Goal: Task Accomplishment & Management: Use online tool/utility

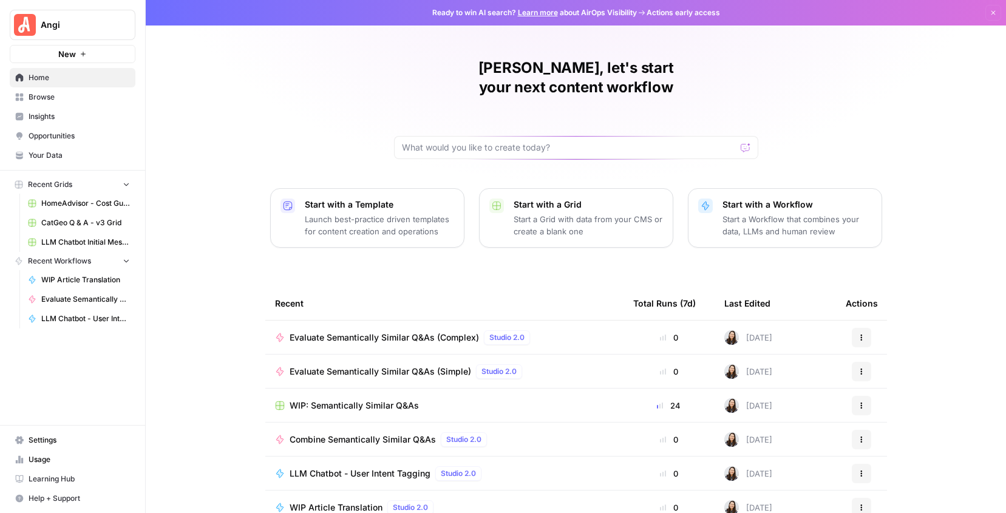
click at [219, 155] on div "[PERSON_NAME], let's start your next content workflow Start with a Template Lau…" at bounding box center [576, 289] width 860 height 578
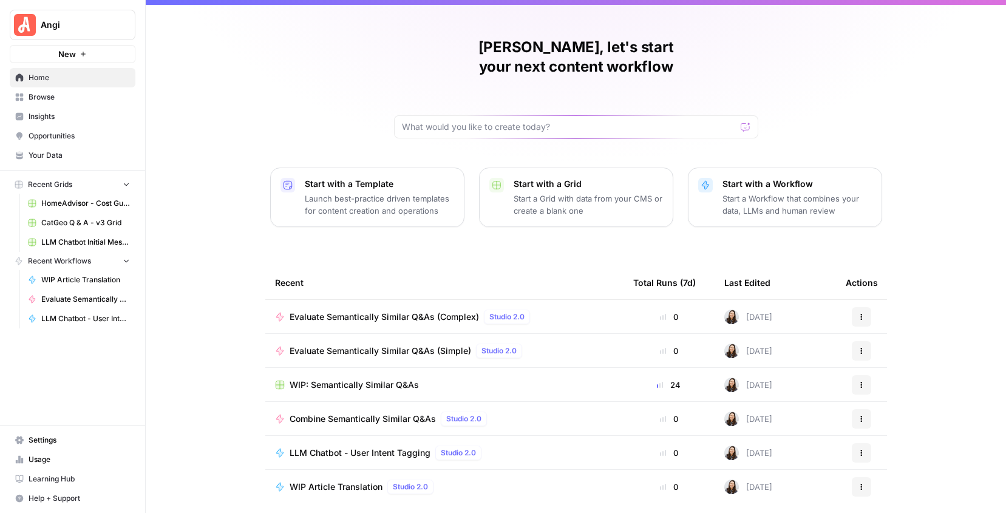
scroll to position [46, 0]
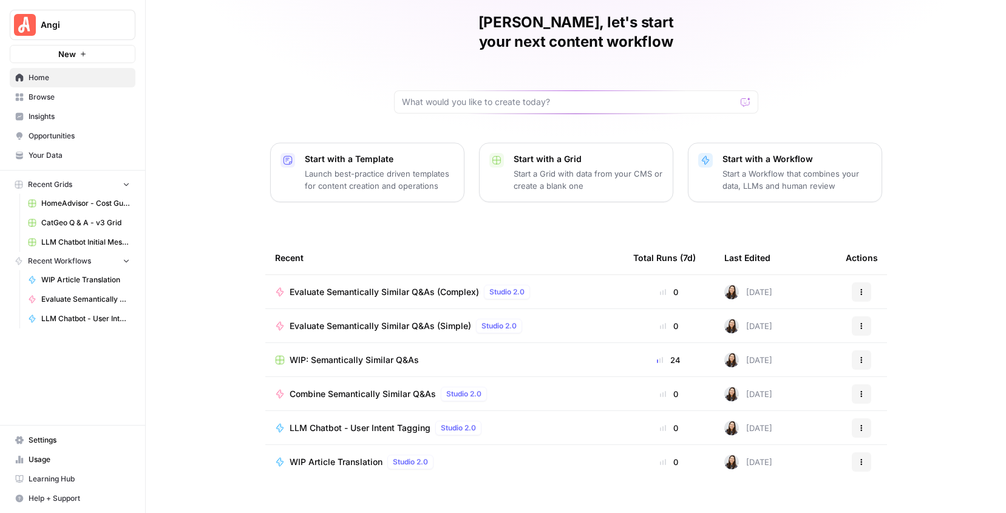
click at [404, 286] on span "Evaluate Semantically Similar Q&As (Complex)" at bounding box center [384, 292] width 189 height 12
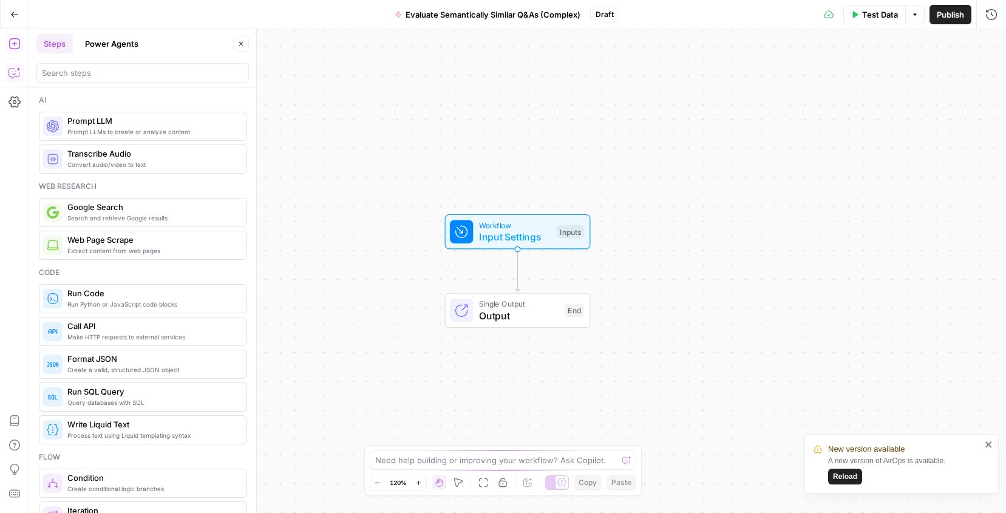
click at [14, 71] on icon "button" at bounding box center [14, 73] width 12 height 12
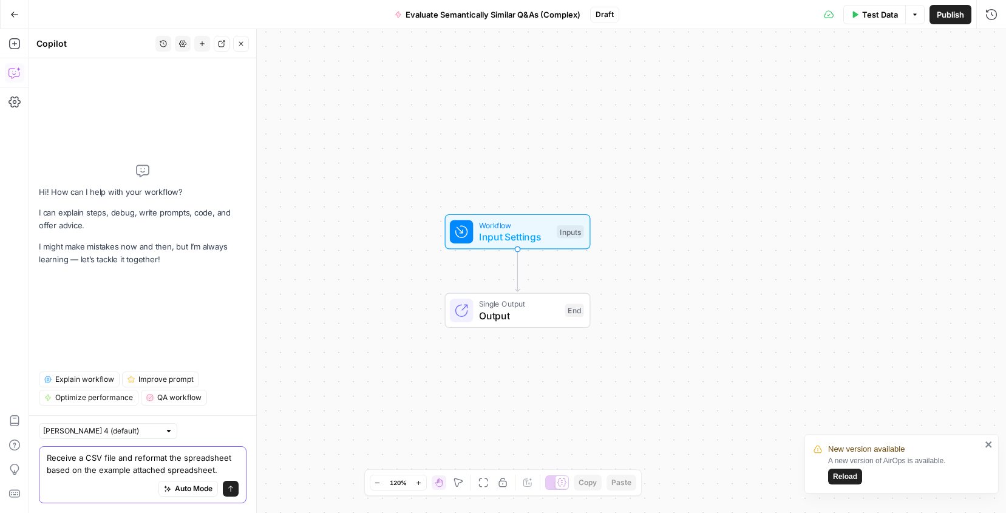
drag, startPoint x: 212, startPoint y: 472, endPoint x: 44, endPoint y: 474, distance: 168.2
click at [44, 474] on div "Receive a CSV file and reformat the spreadsheet based on the example attached s…" at bounding box center [143, 474] width 208 height 57
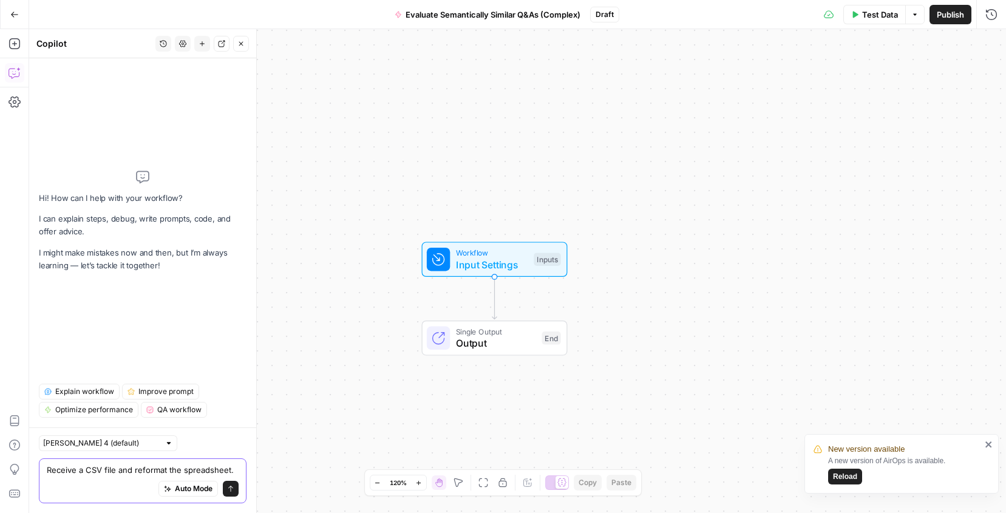
paste textarea "take columns D (qa1_question) and G (qa2_question), and make them individual ro…"
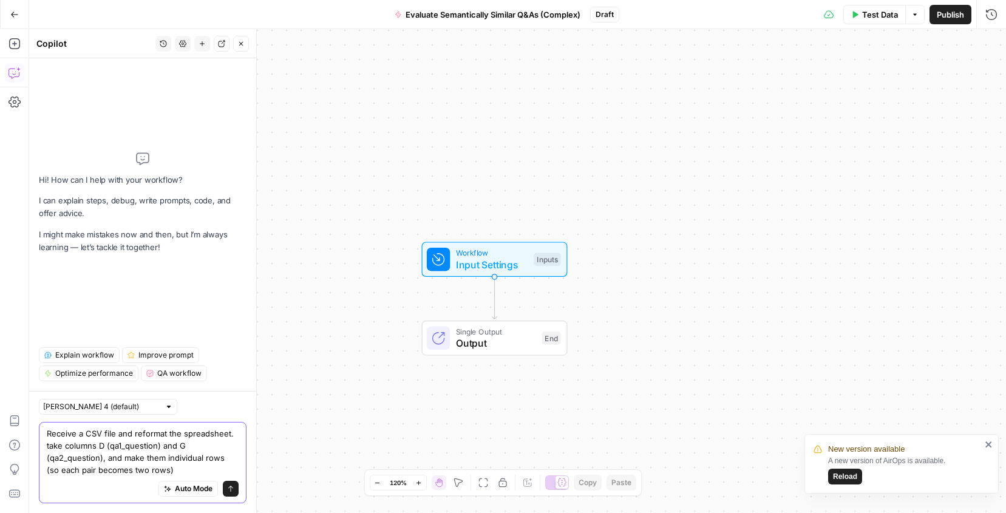
click at [51, 447] on textarea "Receive a CSV file and reformat the spreadsheet. take columns D (qa1_question) …" at bounding box center [143, 451] width 192 height 49
click at [172, 463] on textarea "Receive a CSV file and reformat the spreadsheet. Take columns D (qa1_question) …" at bounding box center [143, 451] width 192 height 49
click at [182, 473] on textarea "Receive a CSV file and reformat the spreadsheet. Take columns D (qa1_question) …" at bounding box center [143, 451] width 192 height 49
type textarea "Receive a CSV file and reformat the spreadsheet. Take columns D (qa1_question) …"
click at [231, 489] on icon "submit" at bounding box center [230, 489] width 5 height 6
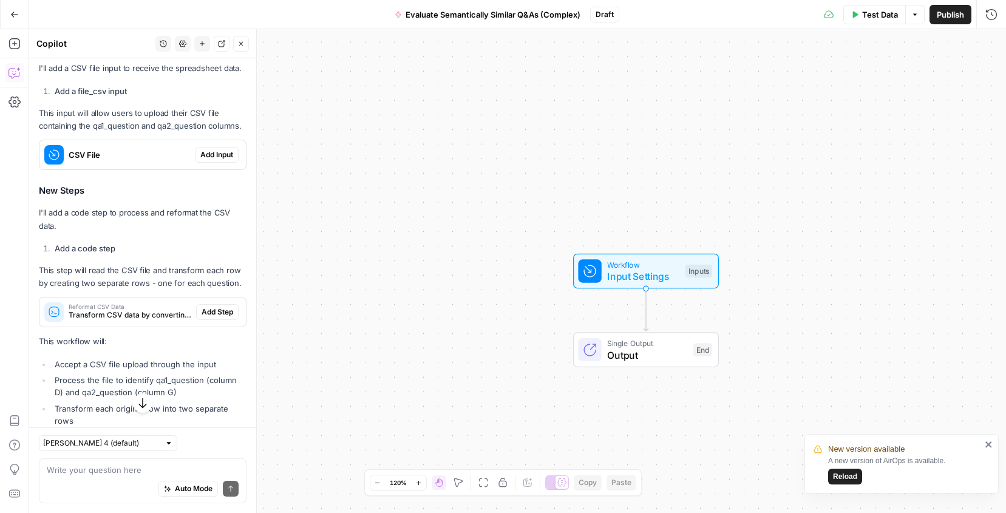
scroll to position [312, 0]
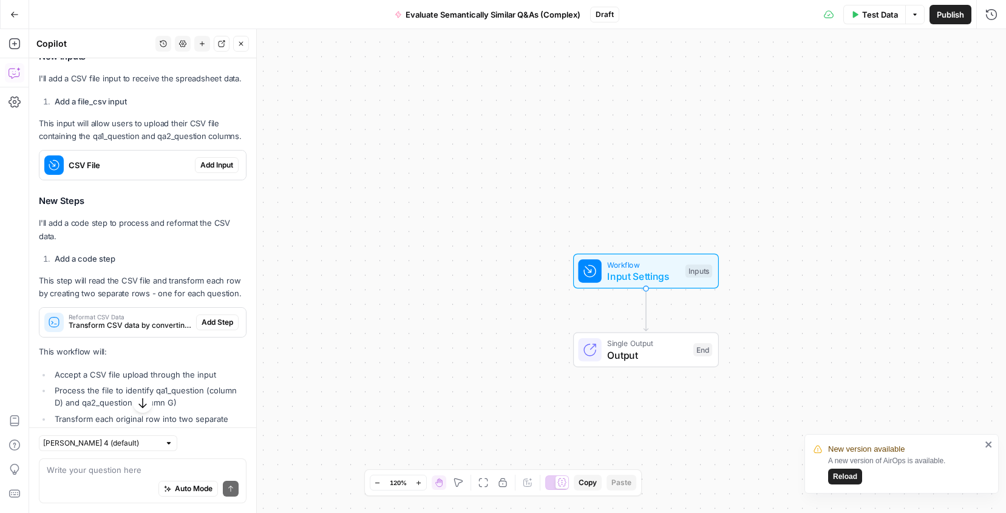
click at [227, 160] on span "Add Input" at bounding box center [216, 165] width 33 height 11
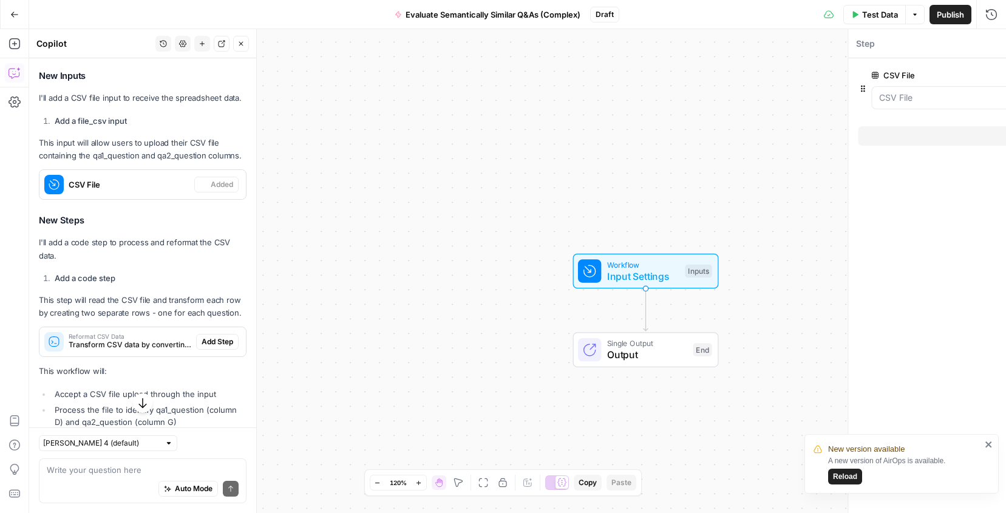
scroll to position [331, 0]
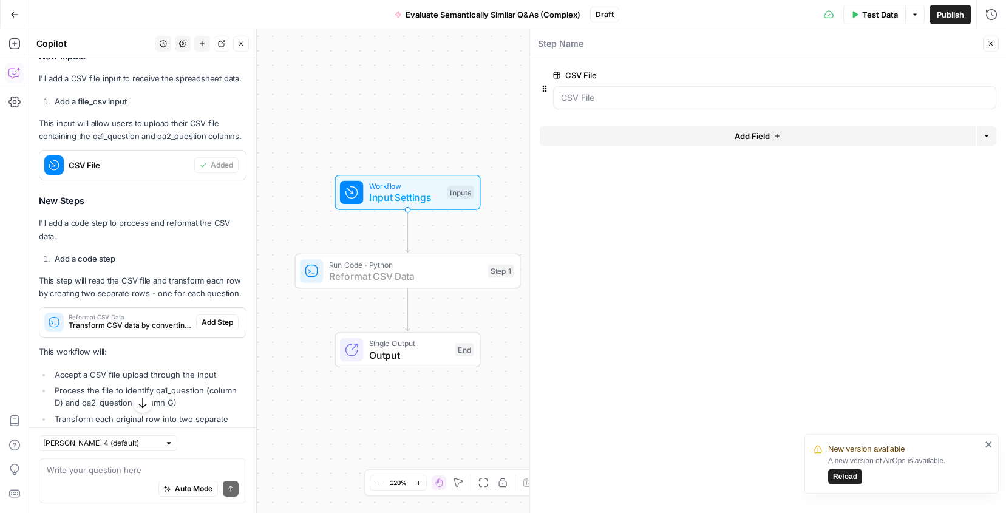
click at [217, 320] on span "Add Step" at bounding box center [218, 322] width 32 height 11
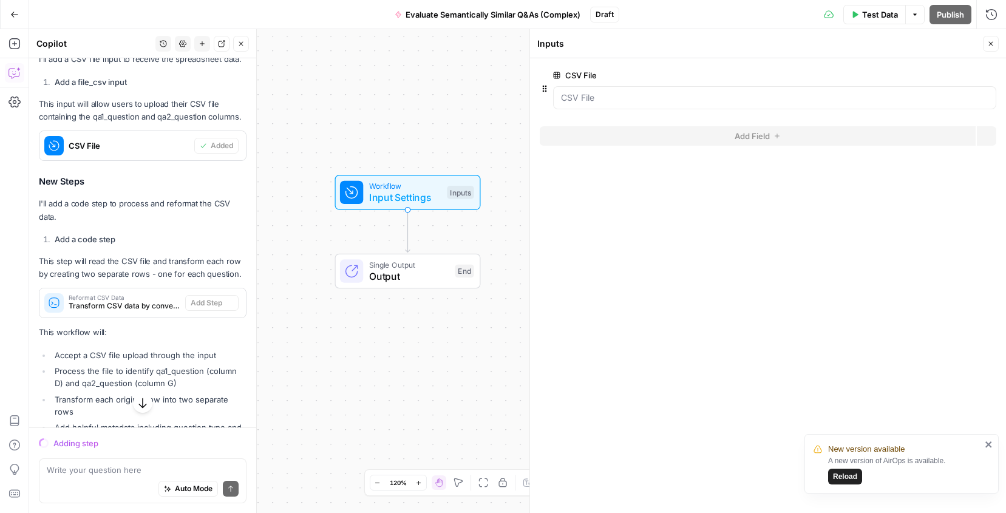
scroll to position [312, 0]
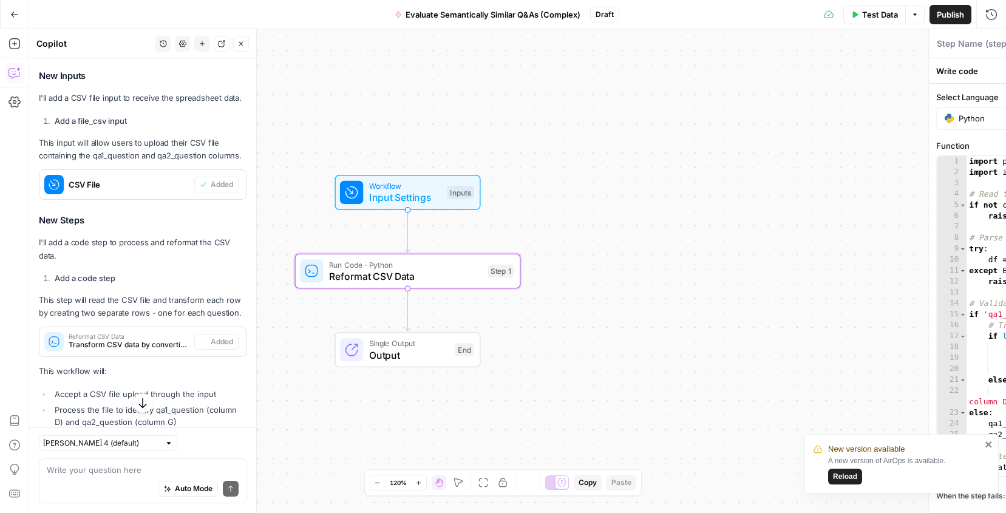
type textarea "Reformat CSV Data"
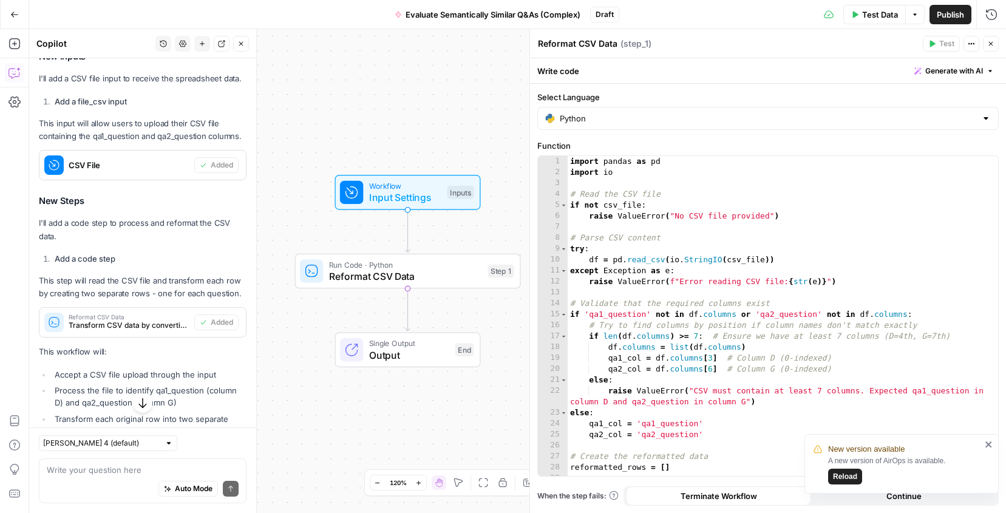
scroll to position [475, 0]
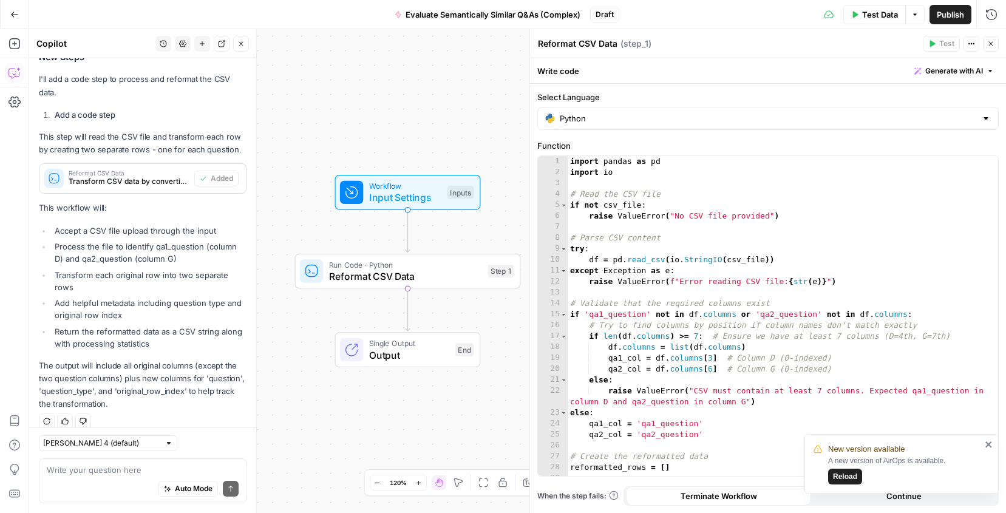
click at [388, 192] on span "Input Settings" at bounding box center [405, 197] width 72 height 15
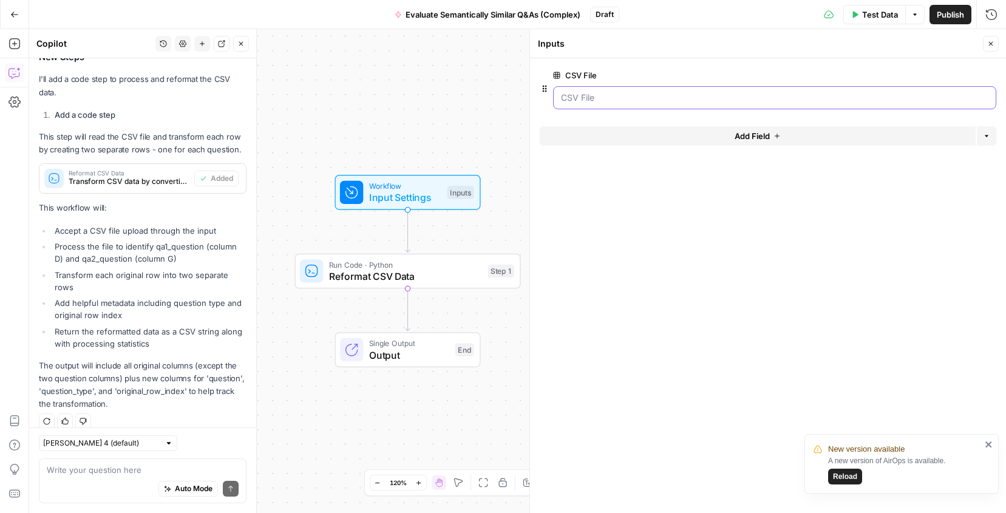
click at [690, 98] on File "CSV File" at bounding box center [774, 98] width 427 height 12
click at [952, 71] on span "edit field" at bounding box center [950, 75] width 27 height 10
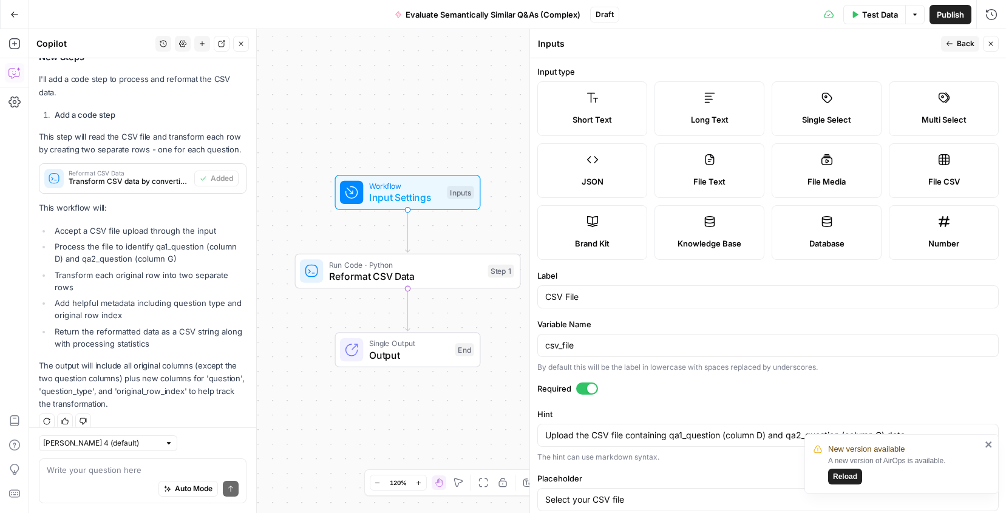
click at [989, 444] on icon "close" at bounding box center [988, 444] width 6 height 6
click at [960, 36] on button "Back" at bounding box center [960, 44] width 38 height 16
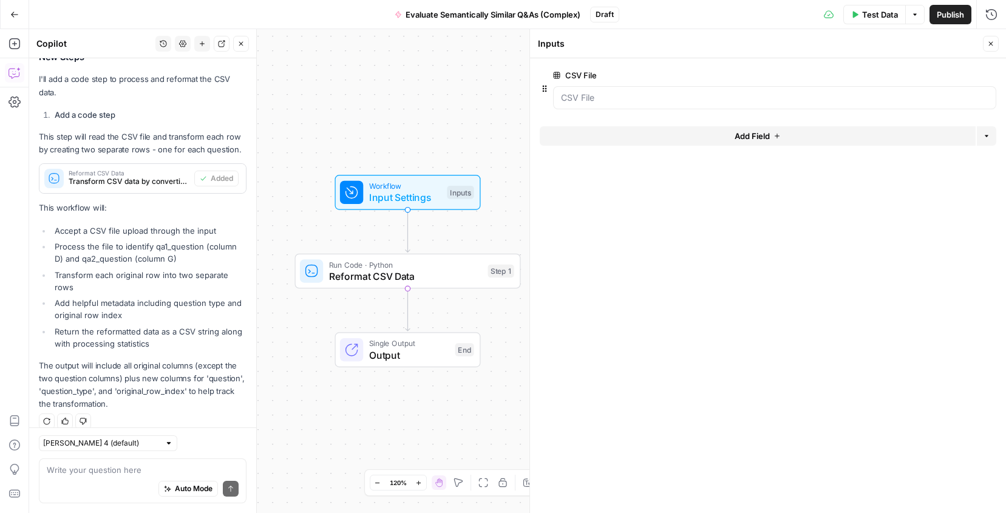
click at [843, 220] on form "CSV File edit field Delete group Add Field Options" at bounding box center [768, 285] width 476 height 455
click at [875, 14] on span "Test Data" at bounding box center [880, 14] width 36 height 12
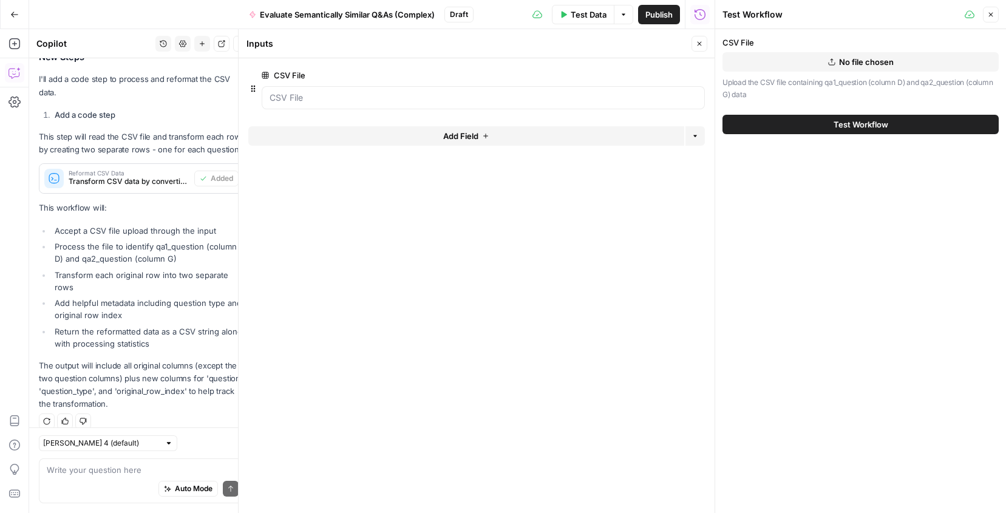
click at [848, 61] on span "No file chosen" at bounding box center [866, 62] width 55 height 12
click at [841, 124] on span "Test Workflow" at bounding box center [861, 124] width 55 height 12
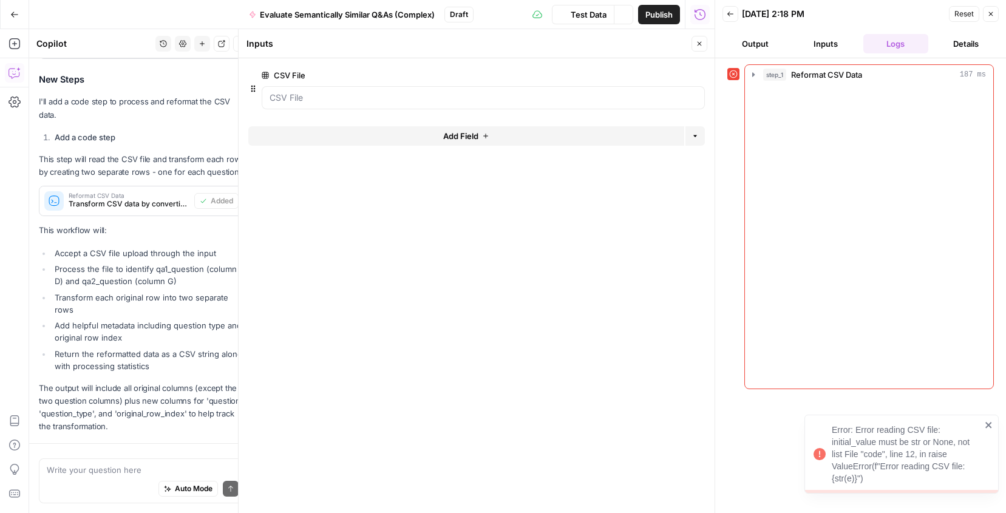
scroll to position [475, 0]
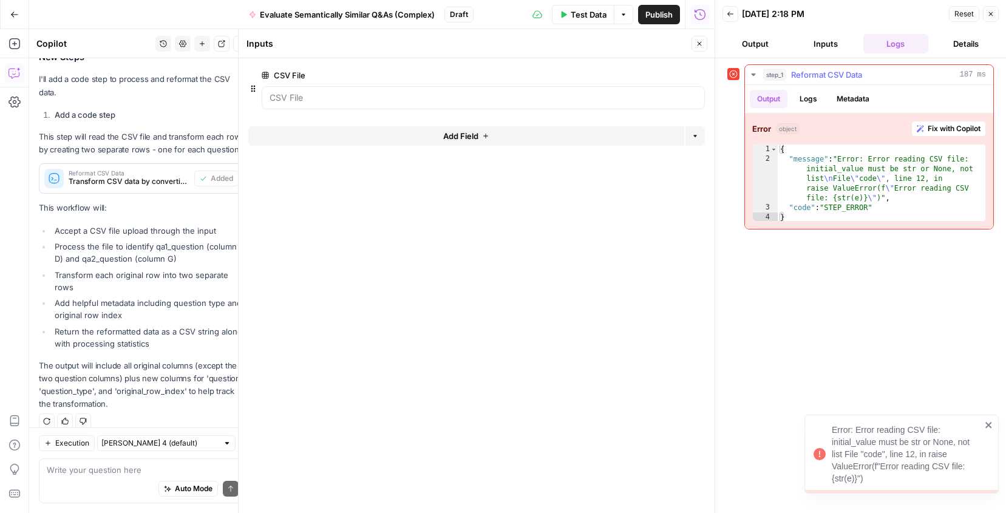
click at [956, 129] on span "Fix with Copilot" at bounding box center [954, 128] width 53 height 11
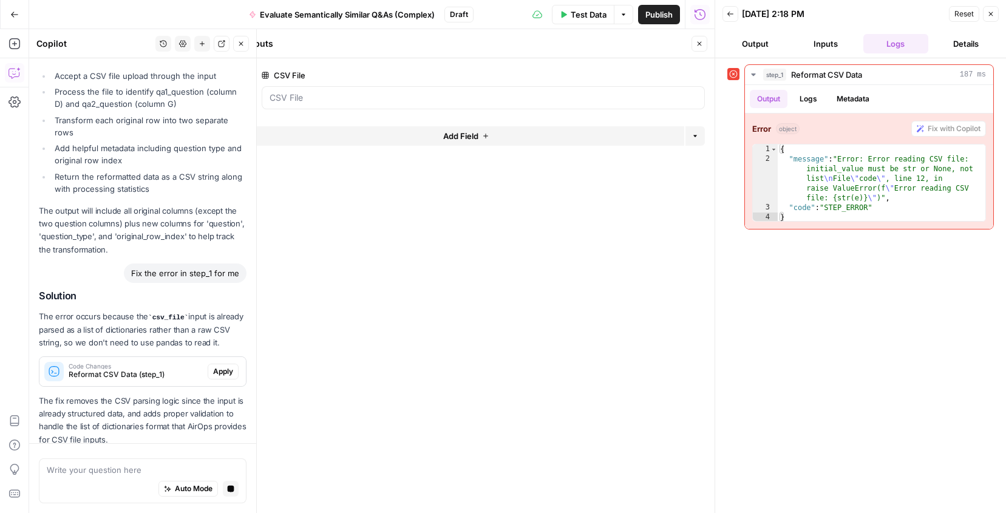
scroll to position [665, 0]
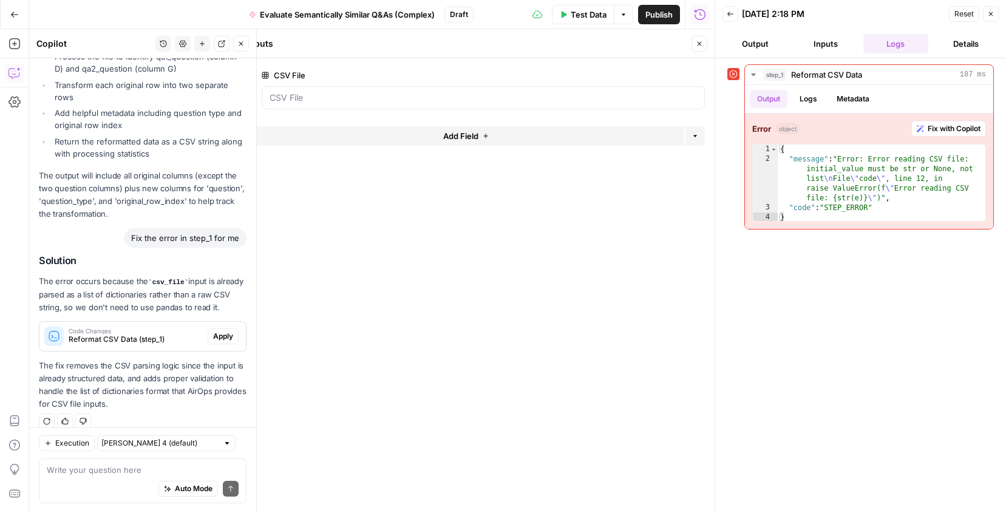
click at [223, 330] on button "Apply" at bounding box center [223, 336] width 31 height 16
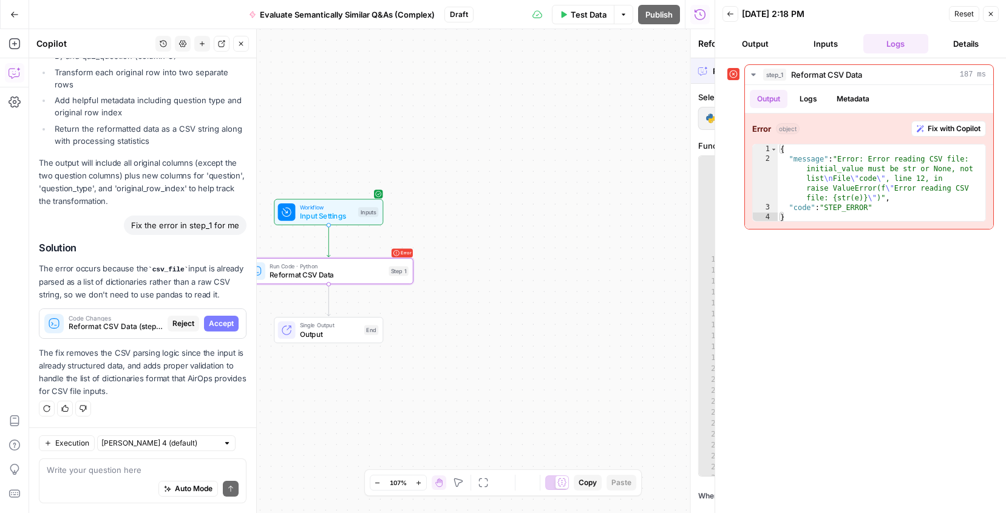
scroll to position [646, 0]
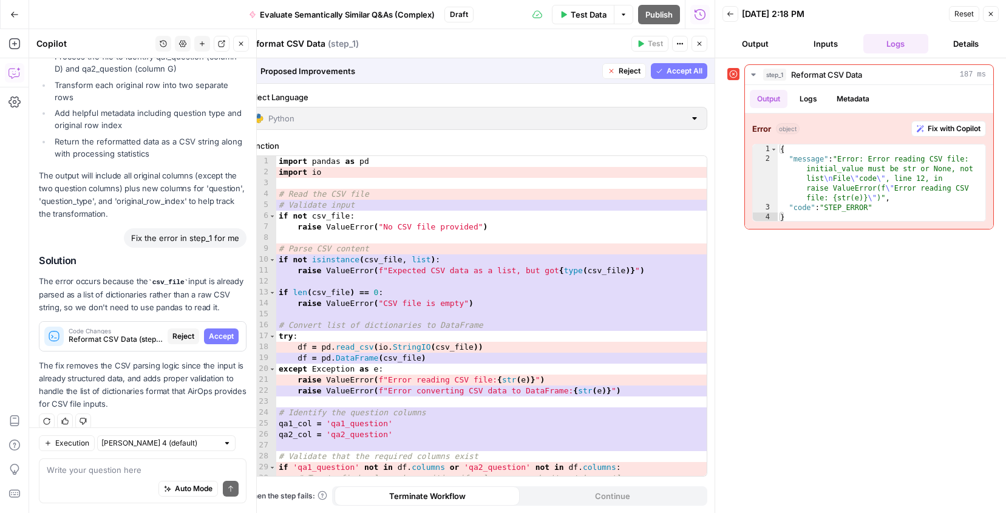
click at [222, 331] on span "Accept" at bounding box center [221, 336] width 25 height 11
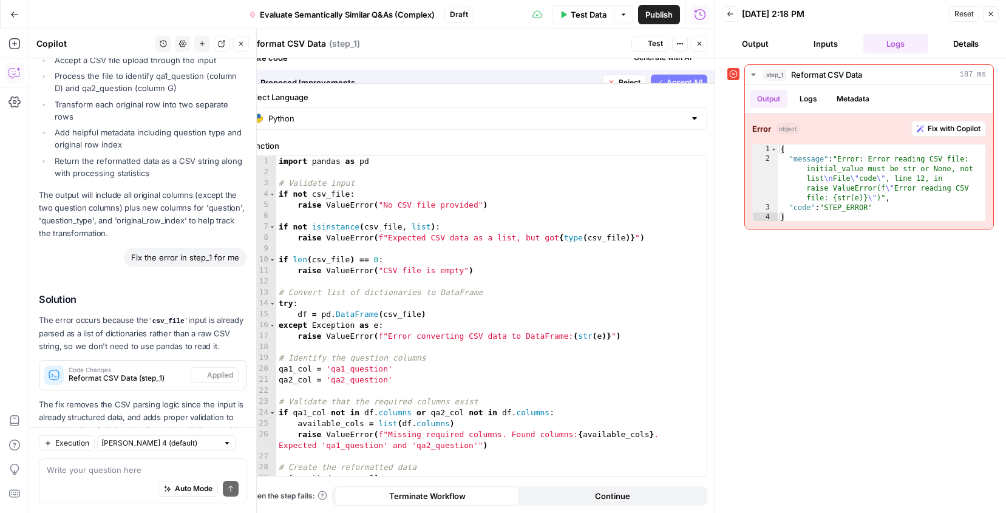
scroll to position [685, 0]
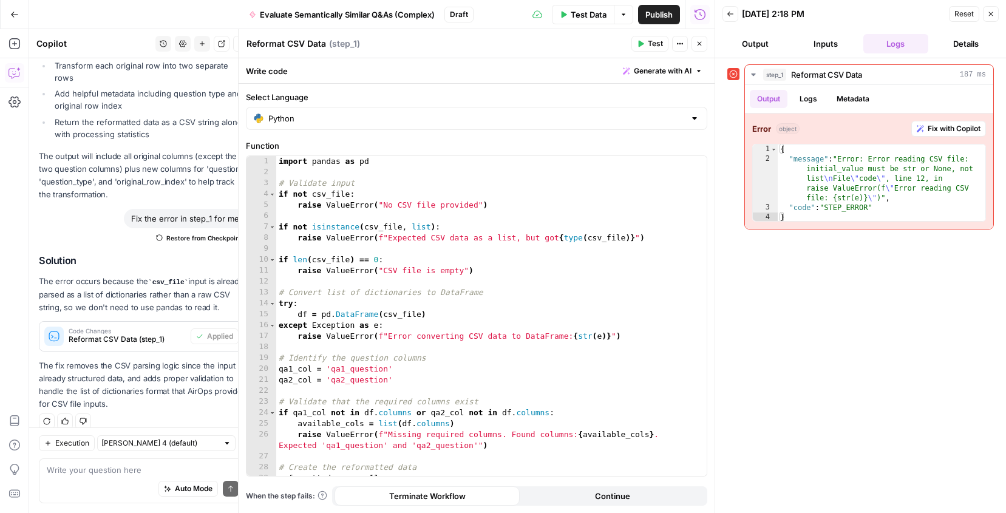
click at [989, 18] on button "Close" at bounding box center [991, 14] width 16 height 16
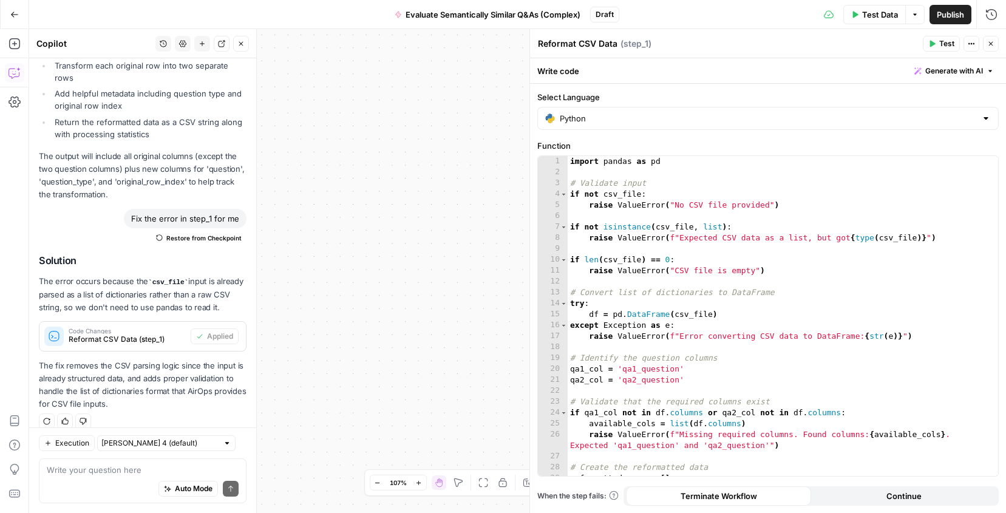
click at [990, 42] on icon "button" at bounding box center [991, 44] width 4 height 4
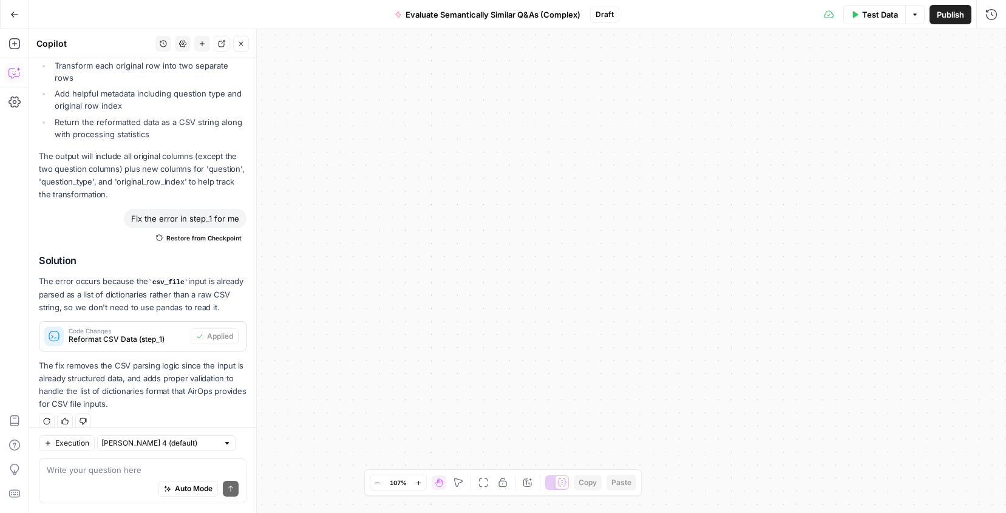
click at [883, 18] on span "Test Data" at bounding box center [880, 14] width 36 height 12
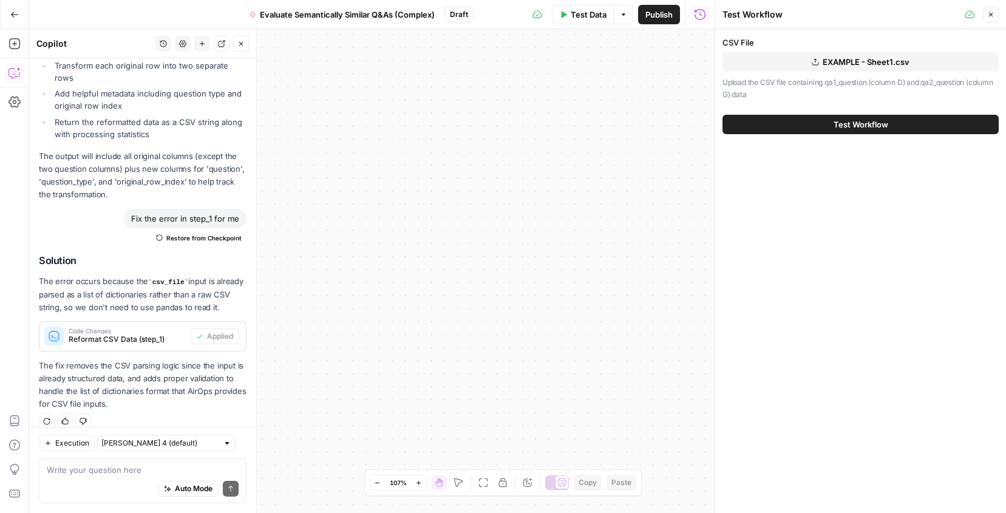
click at [852, 124] on span "Test Workflow" at bounding box center [861, 124] width 55 height 12
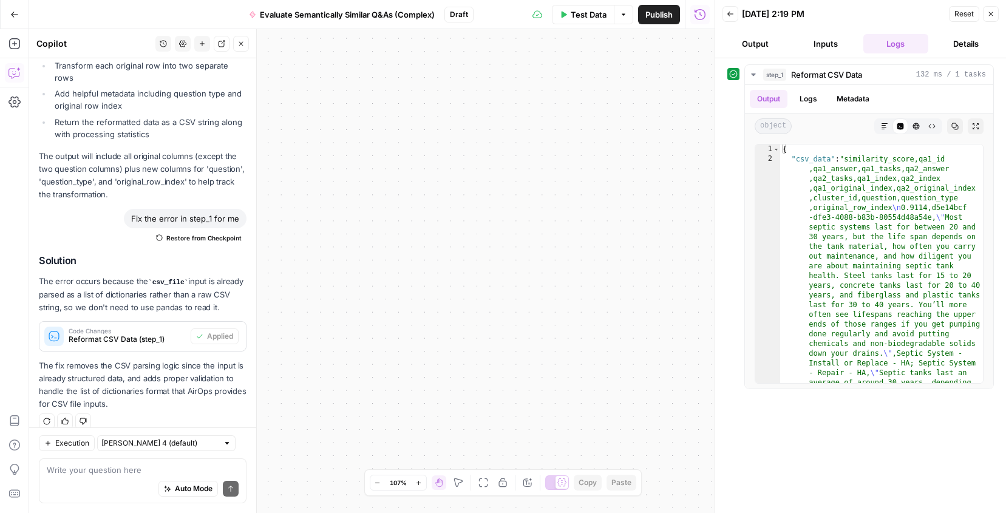
drag, startPoint x: 425, startPoint y: 328, endPoint x: 424, endPoint y: 416, distance: 87.4
click at [424, 416] on div "Workflow Input Settings Inputs Run Code · Python Reformat CSV Data Step 1 Outpu…" at bounding box center [371, 271] width 685 height 484
drag, startPoint x: 365, startPoint y: 361, endPoint x: 644, endPoint y: 364, distance: 279.3
click at [644, 364] on div "Workflow Input Settings Inputs Run Code · Python Reformat CSV Data Step 1 Outpu…" at bounding box center [371, 271] width 685 height 484
click at [89, 468] on textarea at bounding box center [143, 470] width 192 height 12
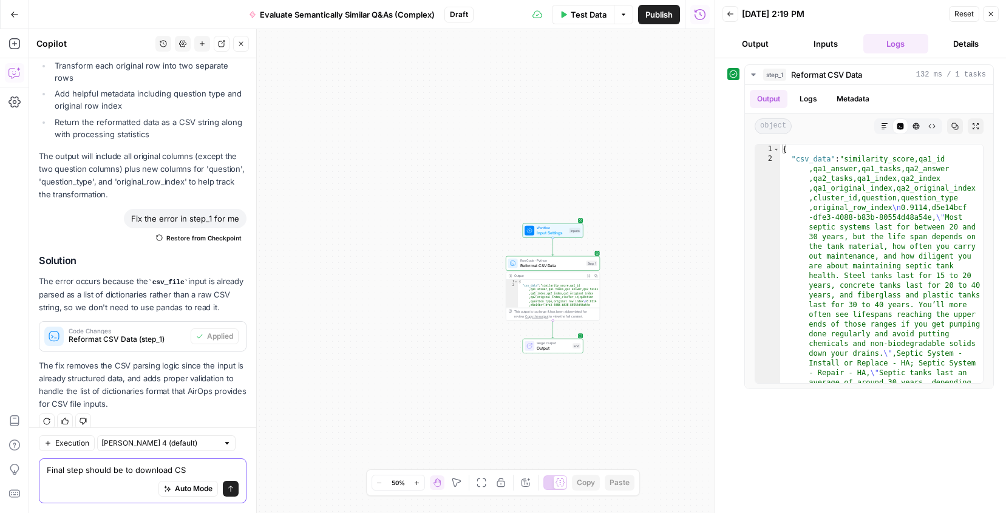
type textarea "Final step should be to download CSV"
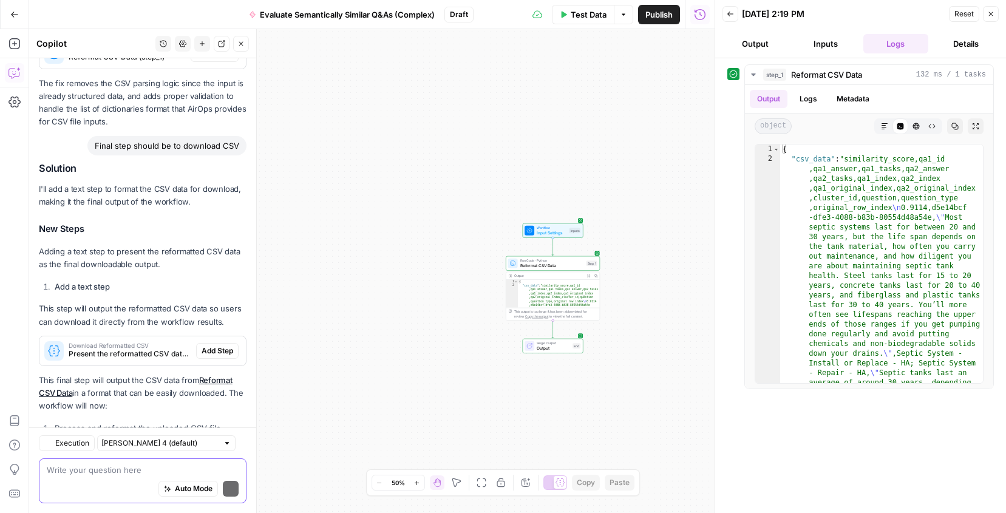
scroll to position [1055, 0]
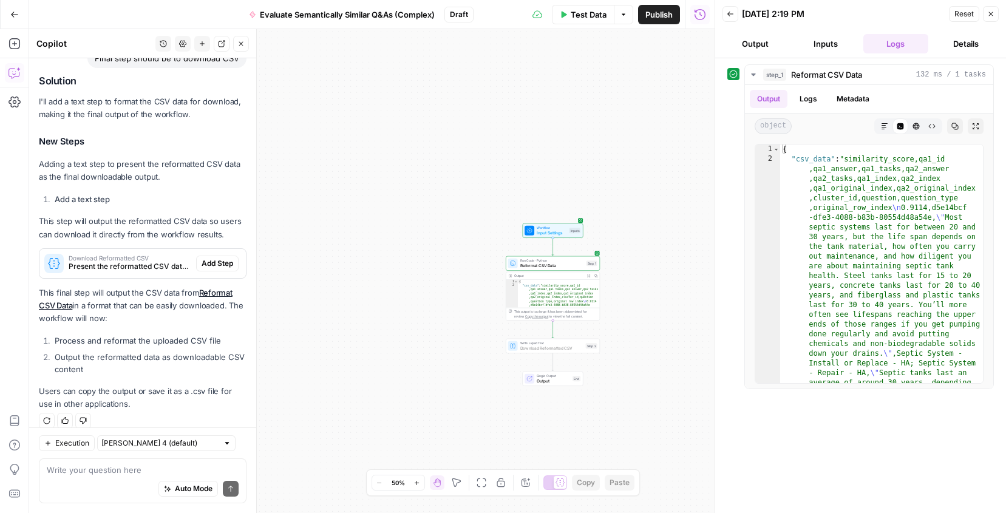
click at [224, 258] on span "Add Step" at bounding box center [218, 263] width 32 height 11
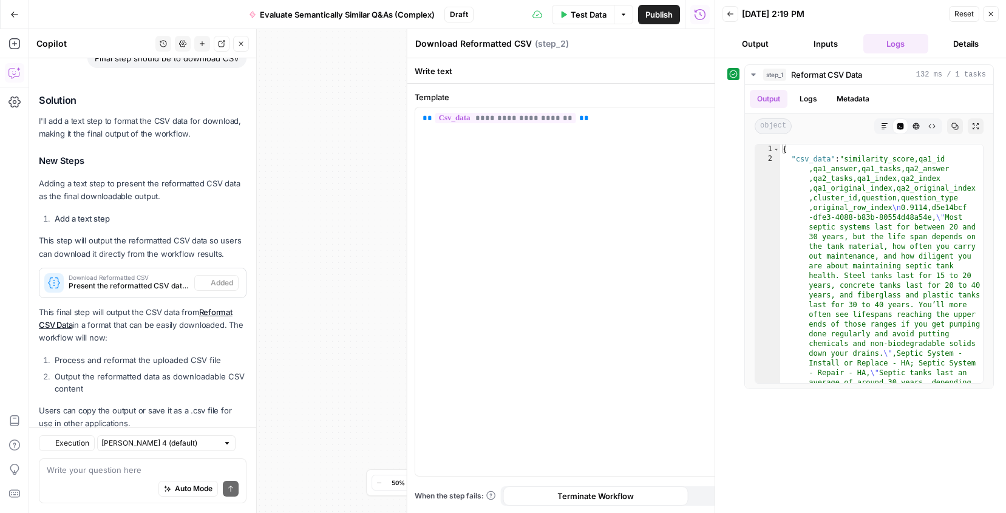
scroll to position [1074, 0]
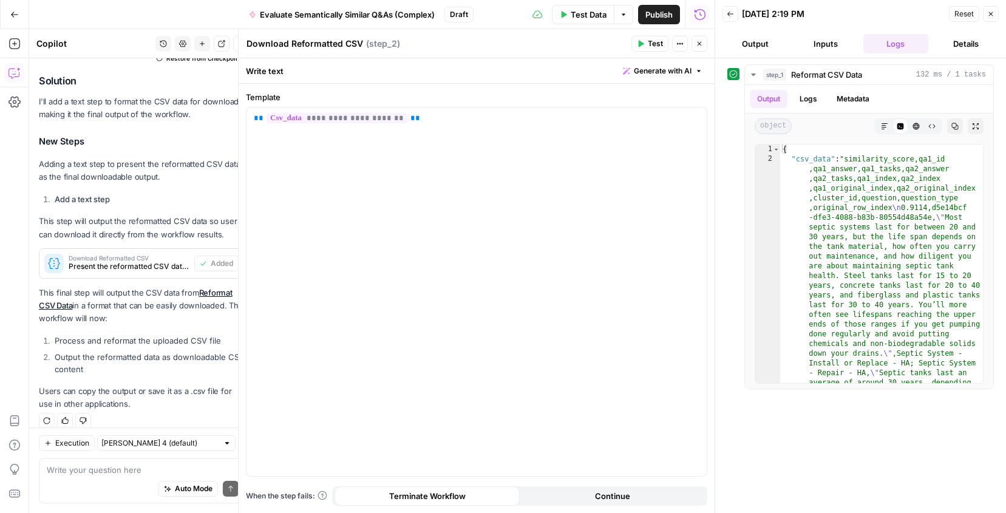
click at [994, 10] on button "Close" at bounding box center [991, 14] width 16 height 16
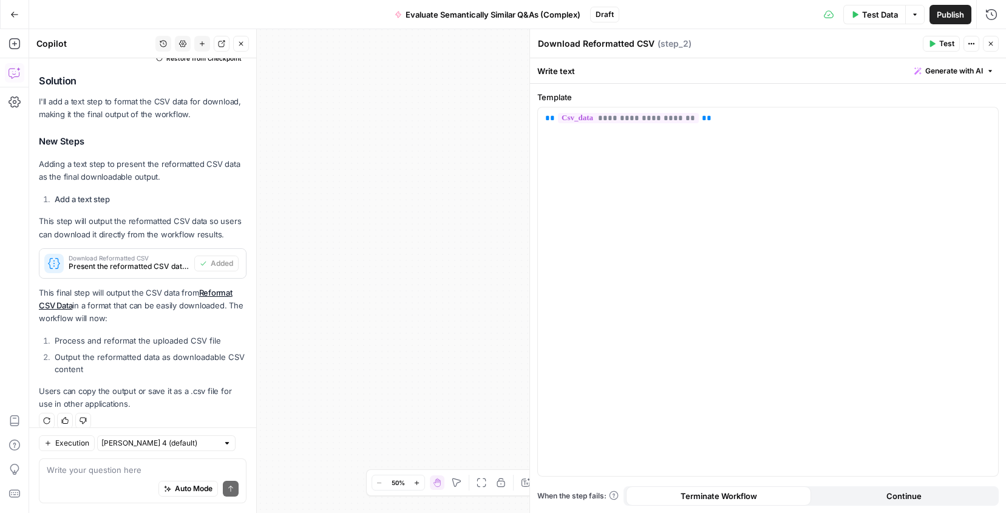
click at [991, 39] on button "Close" at bounding box center [991, 44] width 16 height 16
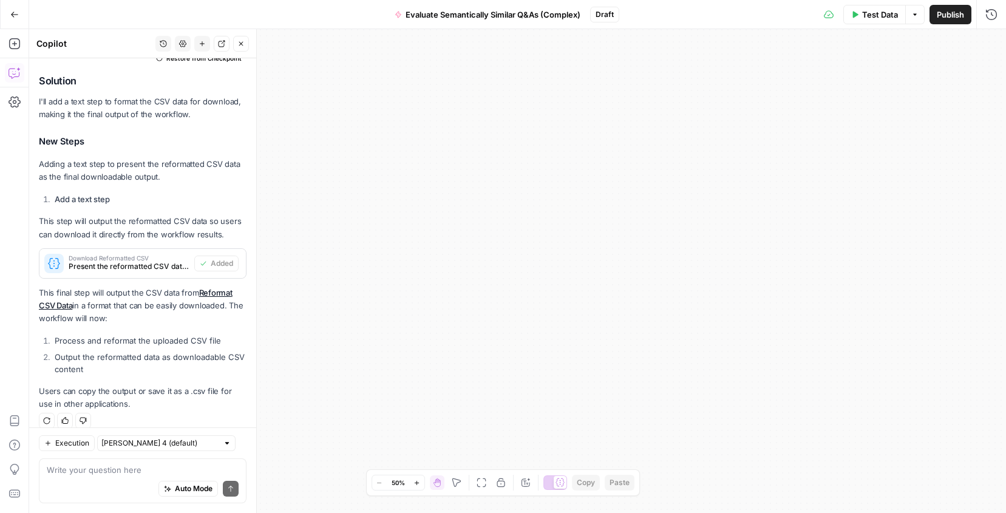
click at [884, 19] on span "Test Data" at bounding box center [880, 14] width 36 height 12
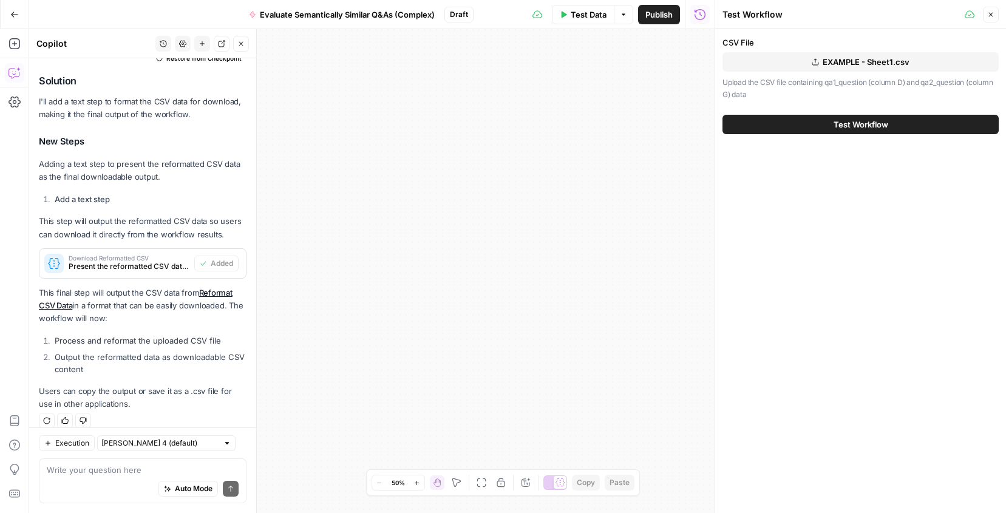
click at [876, 120] on span "Test Workflow" at bounding box center [861, 124] width 55 height 12
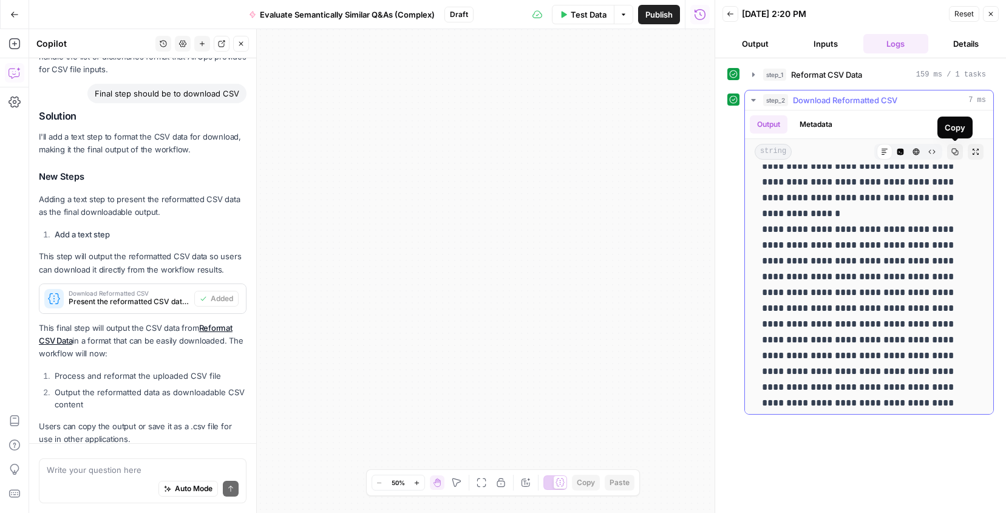
scroll to position [1074, 0]
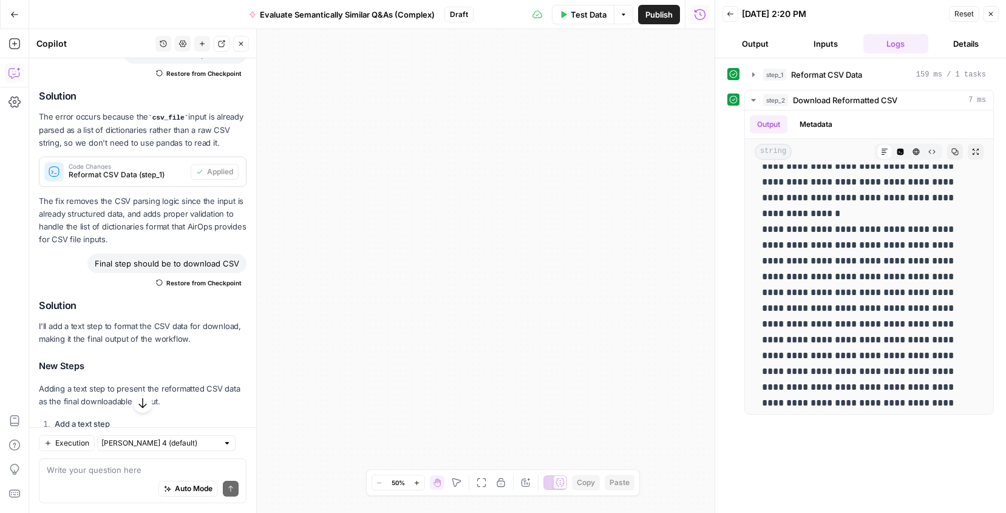
scroll to position [790, 0]
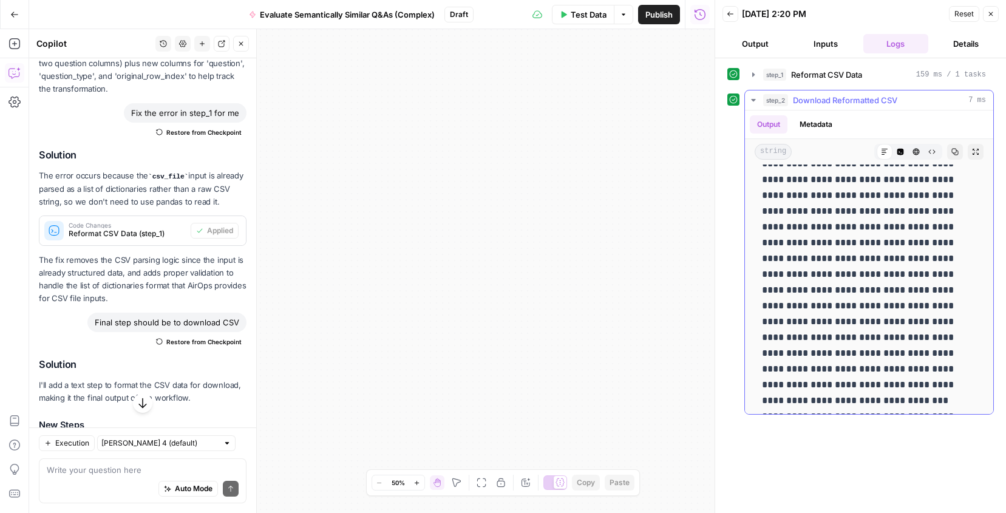
scroll to position [1506, 0]
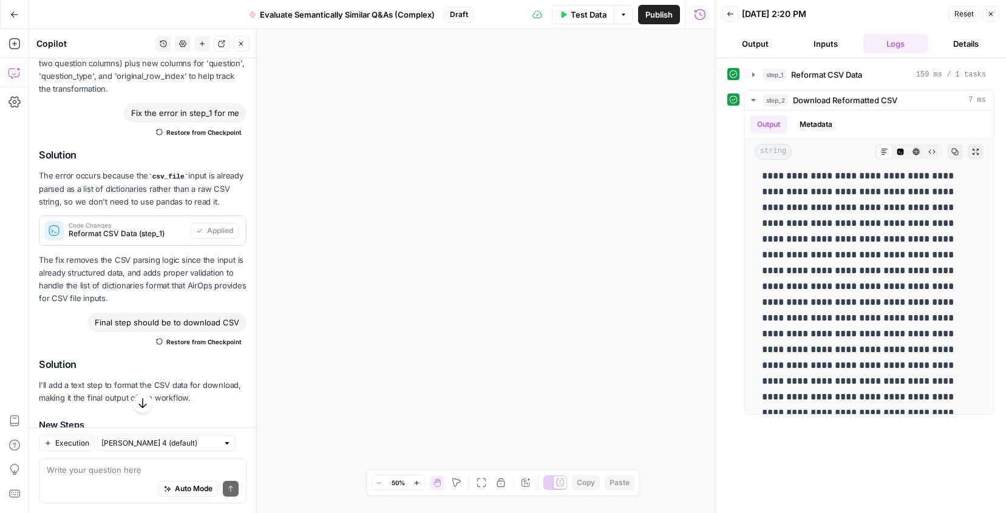
click at [993, 13] on icon "button" at bounding box center [990, 13] width 7 height 7
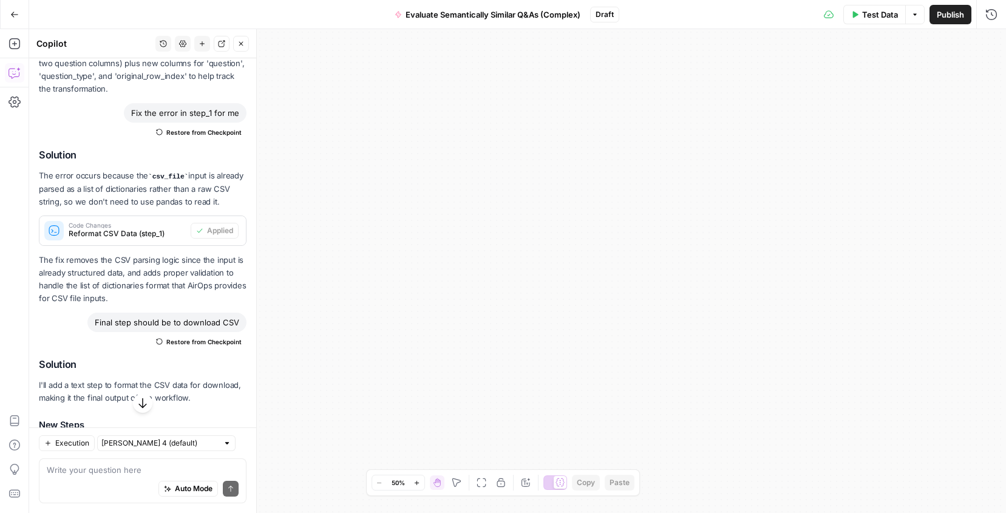
drag, startPoint x: 616, startPoint y: 297, endPoint x: 628, endPoint y: 139, distance: 158.4
click at [631, 141] on div "Workflow Input Settings Inputs Run Code · Python Reformat CSV Data Step 1 Outpu…" at bounding box center [517, 271] width 977 height 484
drag, startPoint x: 545, startPoint y: 248, endPoint x: 759, endPoint y: 195, distance: 220.9
click at [759, 197] on div "Workflow Input Settings Inputs Run Code · Python Reformat CSV Data Step 1 Outpu…" at bounding box center [517, 271] width 977 height 484
drag, startPoint x: 756, startPoint y: 166, endPoint x: 610, endPoint y: 370, distance: 250.9
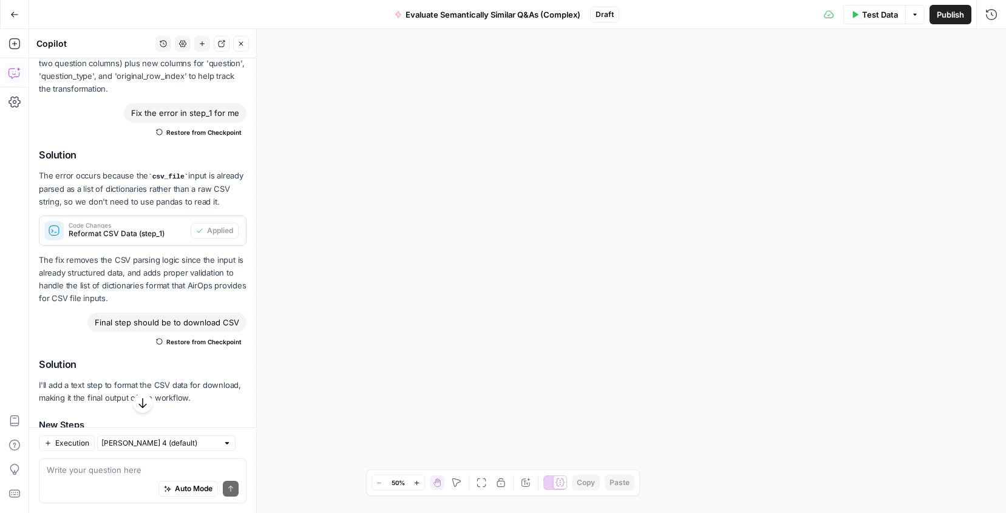
click at [610, 372] on div "Workflow Input Settings Inputs Run Code · Python Reformat CSV Data Step 1 Outpu…" at bounding box center [517, 271] width 977 height 484
click at [419, 481] on icon "button" at bounding box center [416, 483] width 7 height 7
click at [379, 482] on icon "button" at bounding box center [379, 483] width 7 height 7
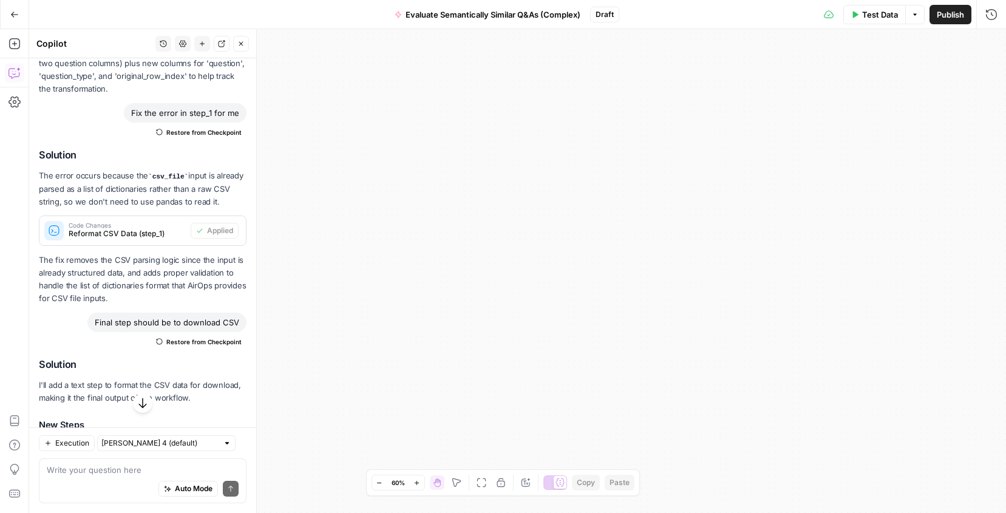
click at [379, 482] on icon "button" at bounding box center [379, 483] width 7 height 7
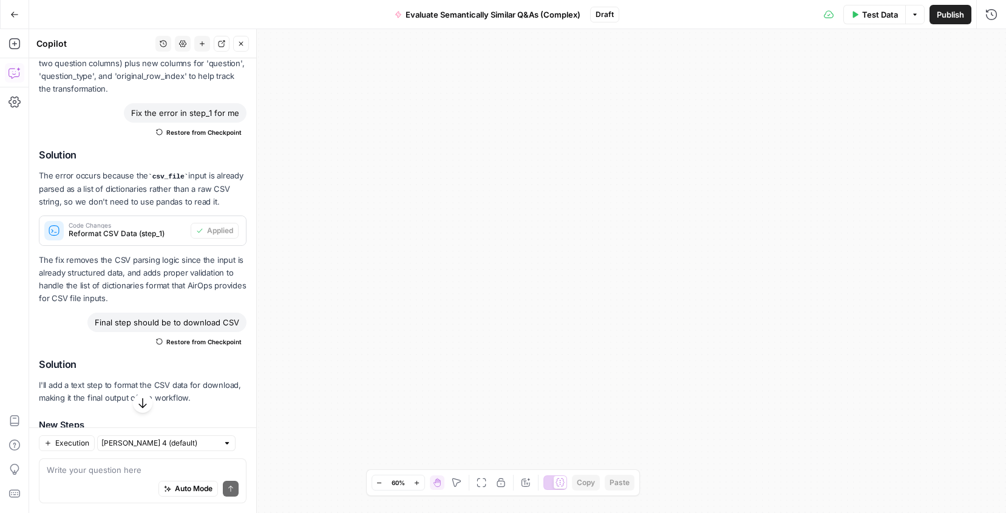
click at [392, 482] on span "60%" at bounding box center [398, 483] width 13 height 10
click at [478, 275] on div "Workflow Input Settings Inputs Run Code · Python Reformat CSV Data Step 1 Outpu…" at bounding box center [517, 271] width 977 height 484
click at [15, 12] on icon "button" at bounding box center [14, 14] width 8 height 8
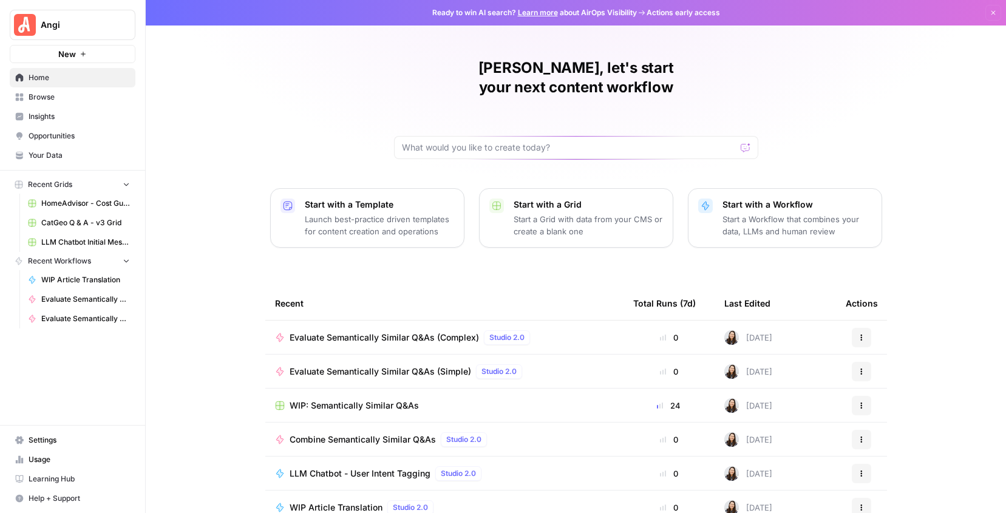
click at [398, 331] on span "Evaluate Semantically Similar Q&As (Complex)" at bounding box center [384, 337] width 189 height 12
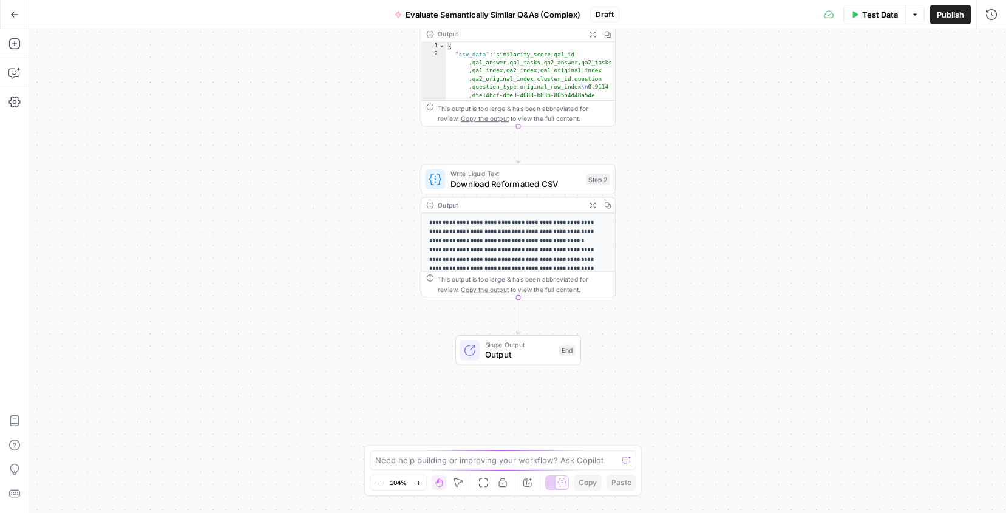
drag, startPoint x: 668, startPoint y: 329, endPoint x: 668, endPoint y: 203, distance: 125.7
click at [668, 203] on div "Workflow Input Settings Inputs Run Code · Python Reformat CSV Data Step 1 Outpu…" at bounding box center [517, 271] width 977 height 484
click at [608, 207] on icon "button" at bounding box center [607, 205] width 6 height 6
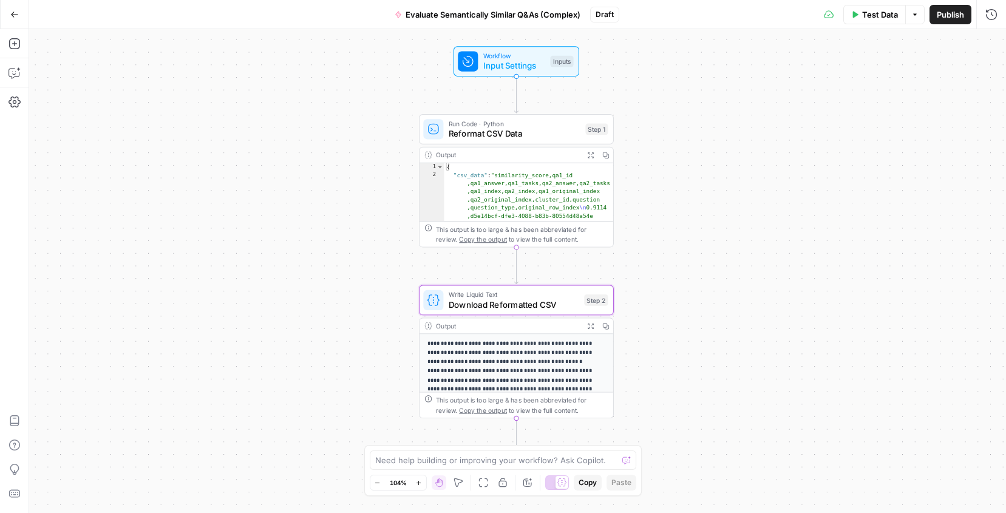
drag, startPoint x: 648, startPoint y: 136, endPoint x: 647, endPoint y: 256, distance: 120.2
click at [647, 256] on div "Workflow Input Settings Inputs Run Code · Python Reformat CSV Data Step 1 Outpu…" at bounding box center [517, 271] width 977 height 484
click at [21, 12] on button "Go Back" at bounding box center [15, 15] width 22 height 22
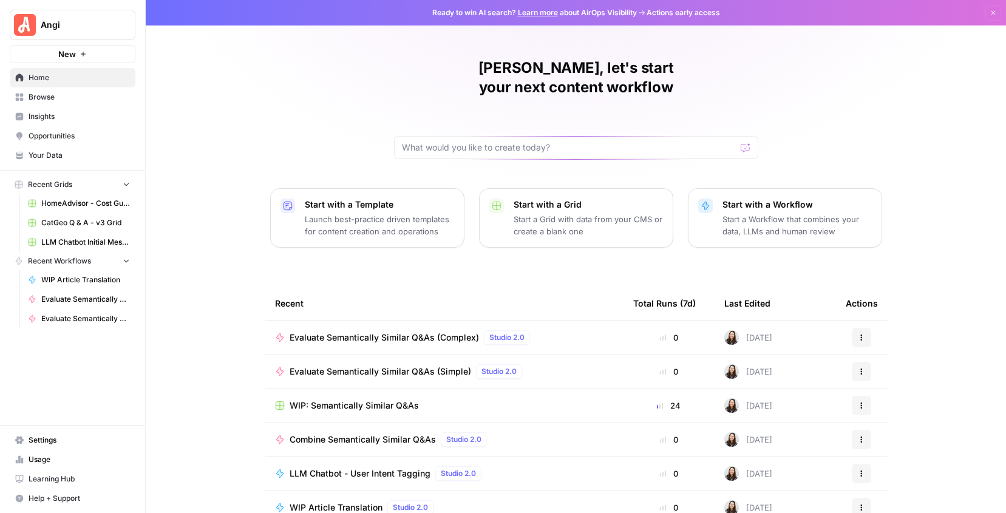
click at [581, 213] on p "Start a Grid with data from your CMS or create a blank one" at bounding box center [588, 225] width 149 height 24
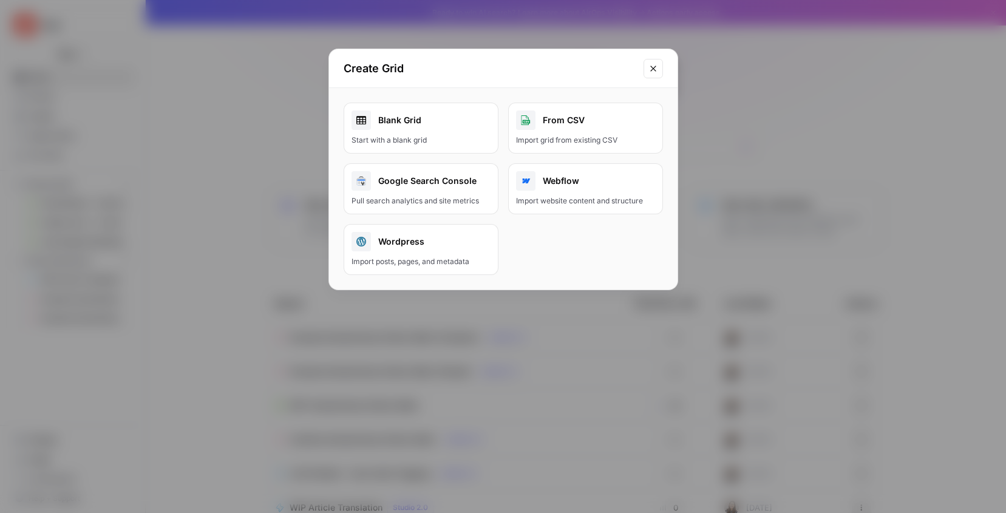
click at [648, 67] on icon "Close modal" at bounding box center [653, 69] width 10 height 10
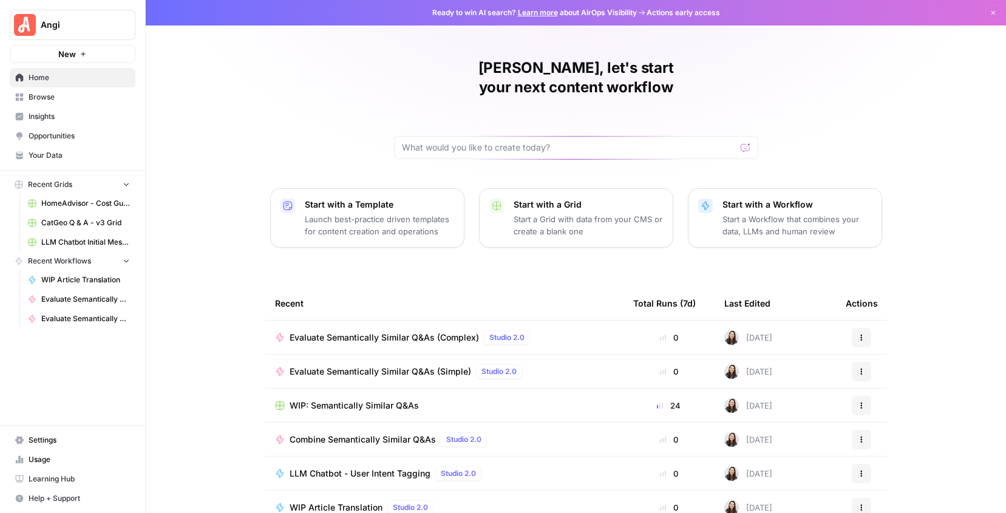
click at [344, 399] on span "WIP: Semantically Similar Q&As" at bounding box center [354, 405] width 129 height 12
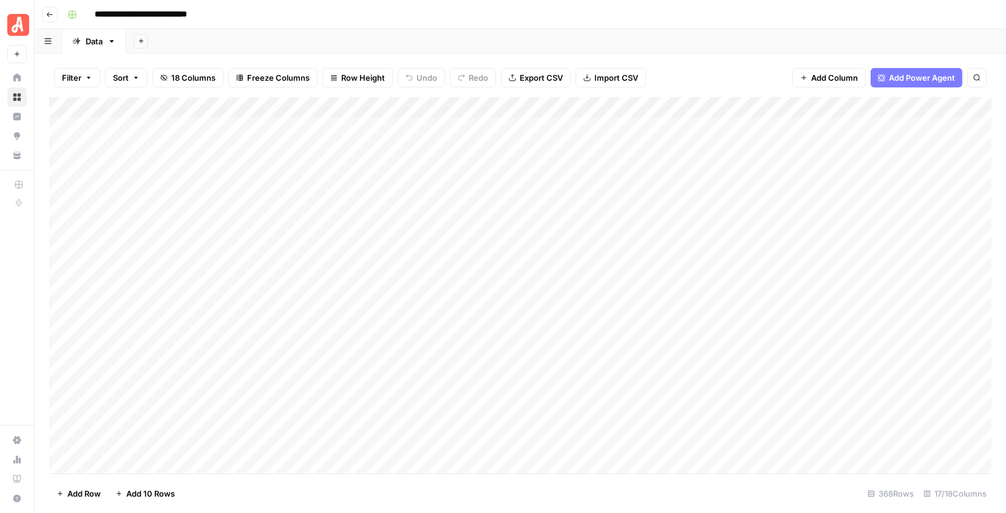
click at [144, 38] on icon "button" at bounding box center [141, 41] width 7 height 7
click at [168, 76] on button "Blank" at bounding box center [198, 83] width 117 height 17
click at [589, 73] on span "Import CSV" at bounding box center [607, 78] width 44 height 12
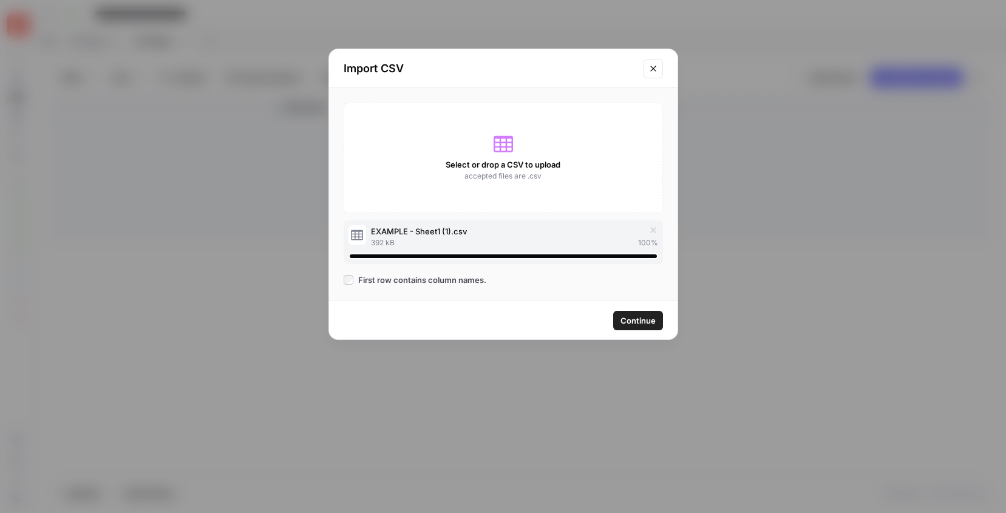
click at [639, 318] on span "Continue" at bounding box center [637, 320] width 35 height 12
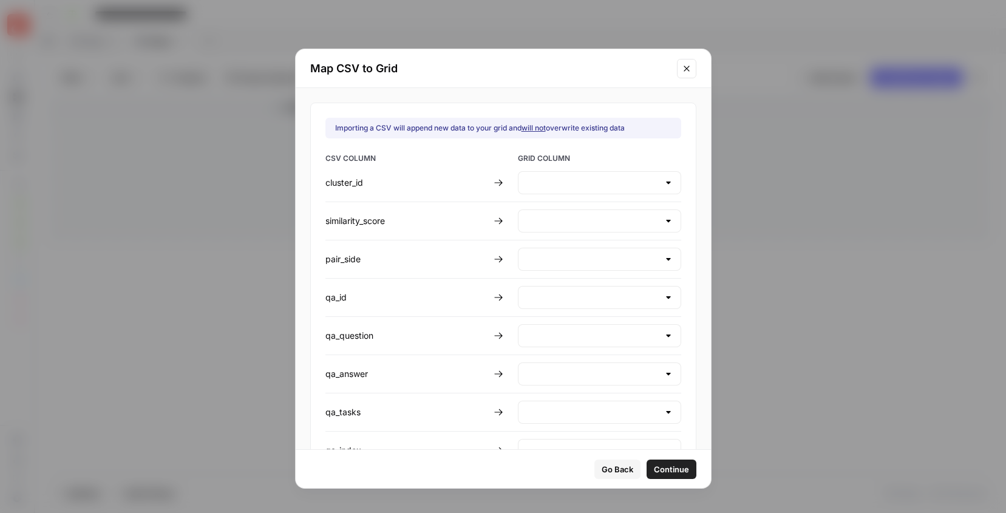
type input "Create new column"
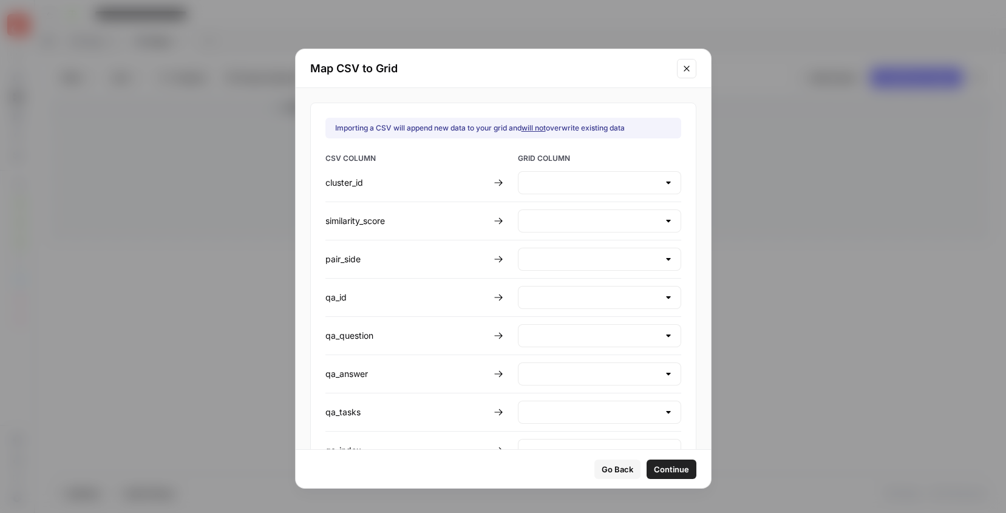
type input "Create new column"
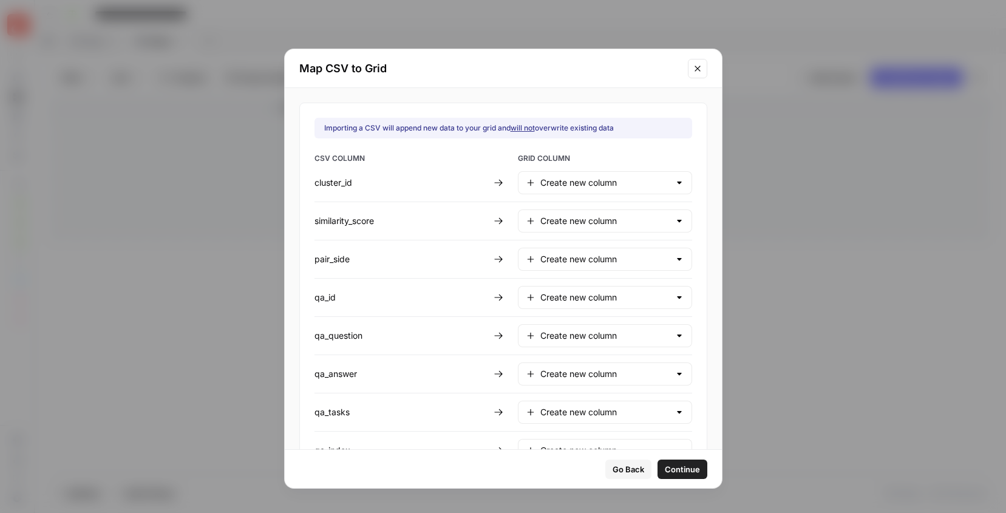
click at [576, 231] on div "Create new column" at bounding box center [605, 220] width 174 height 23
click at [584, 284] on span "Do not import" at bounding box center [594, 285] width 105 height 12
type input "Do not import"
click at [625, 261] on input "text" at bounding box center [604, 259] width 129 height 12
click at [589, 324] on span "Do not import" at bounding box center [594, 324] width 105 height 12
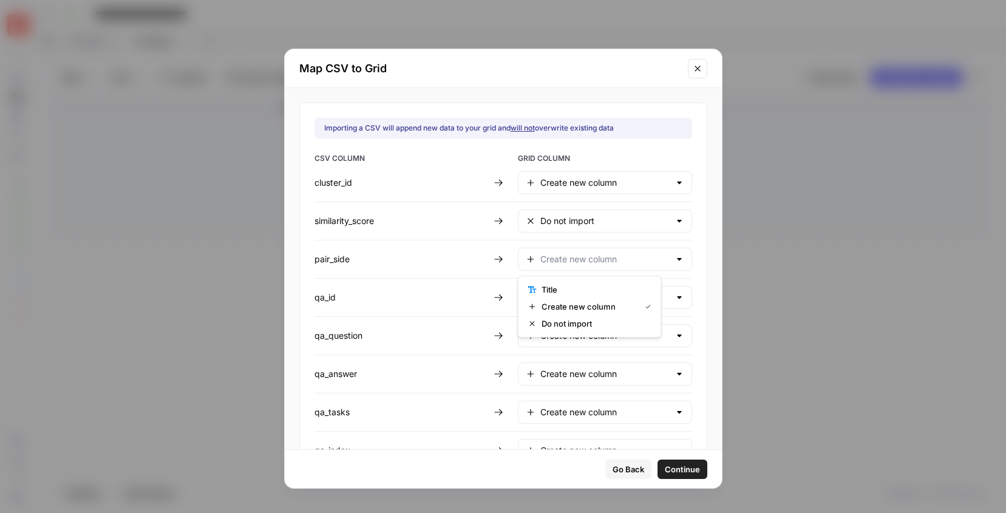
type input "Do not import"
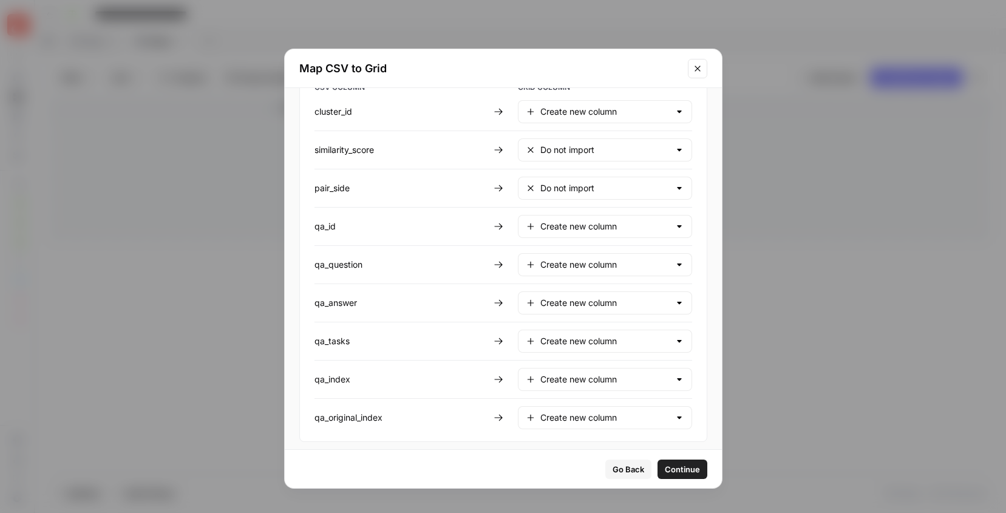
scroll to position [78, 0]
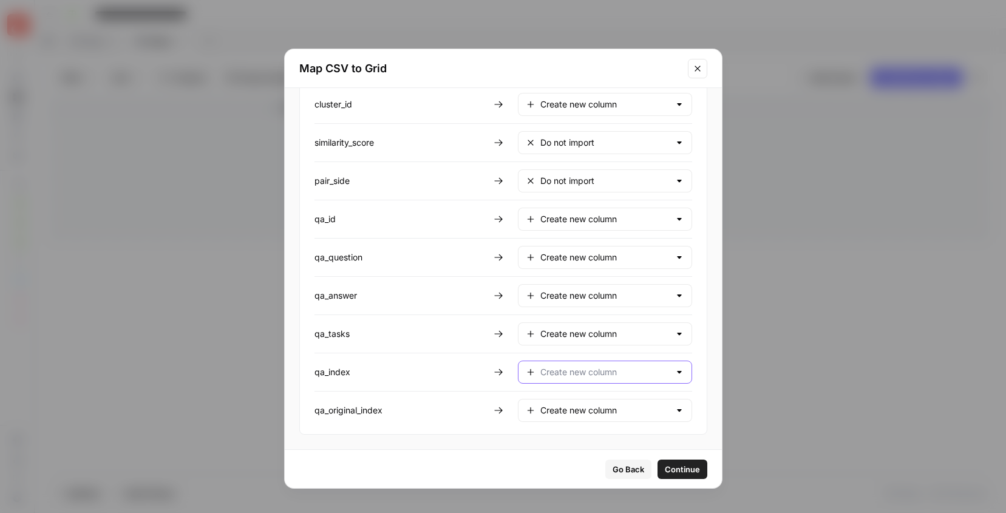
click at [623, 376] on input "text" at bounding box center [604, 372] width 129 height 12
click at [575, 433] on span "Do not import" at bounding box center [594, 436] width 105 height 12
type input "Do not import"
click at [578, 409] on input "text" at bounding box center [604, 410] width 129 height 12
click at [557, 474] on span "Do not import" at bounding box center [594, 475] width 105 height 12
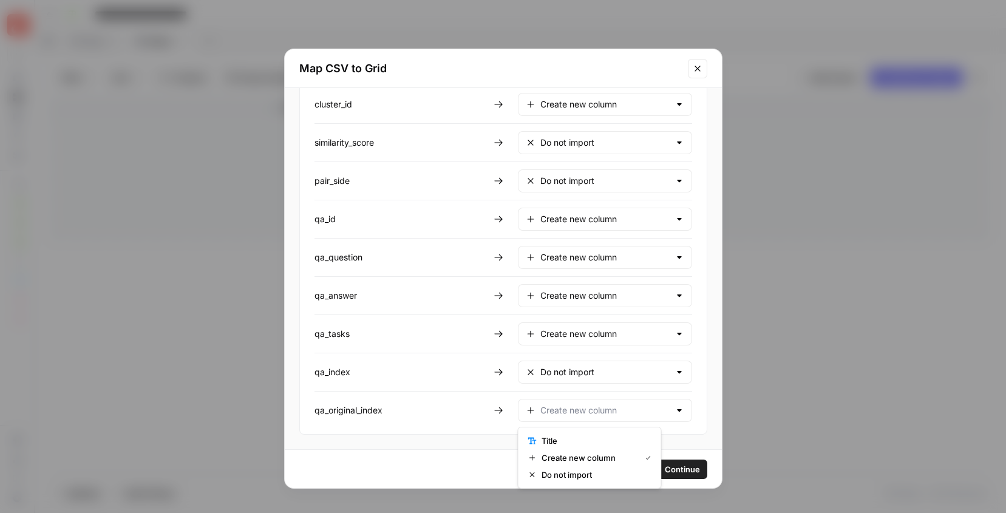
type input "Do not import"
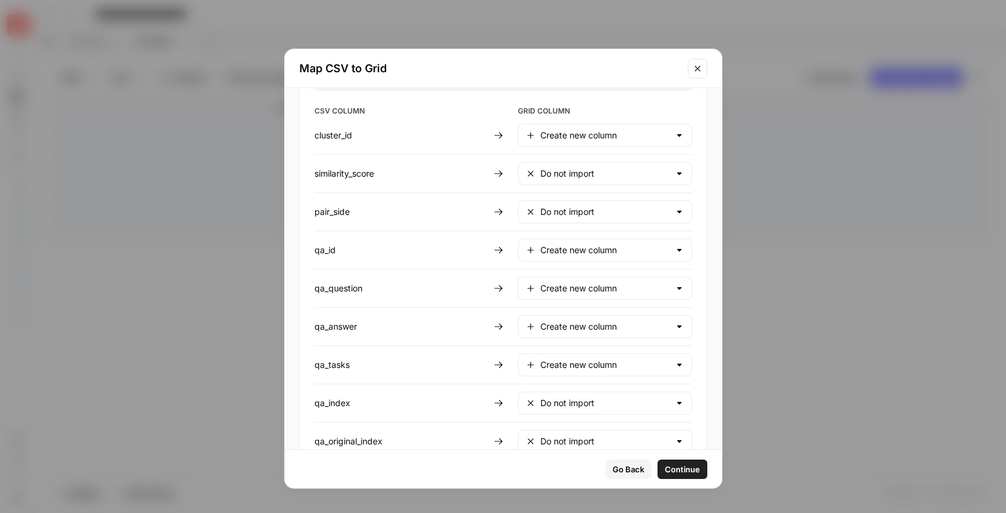
scroll to position [0, 0]
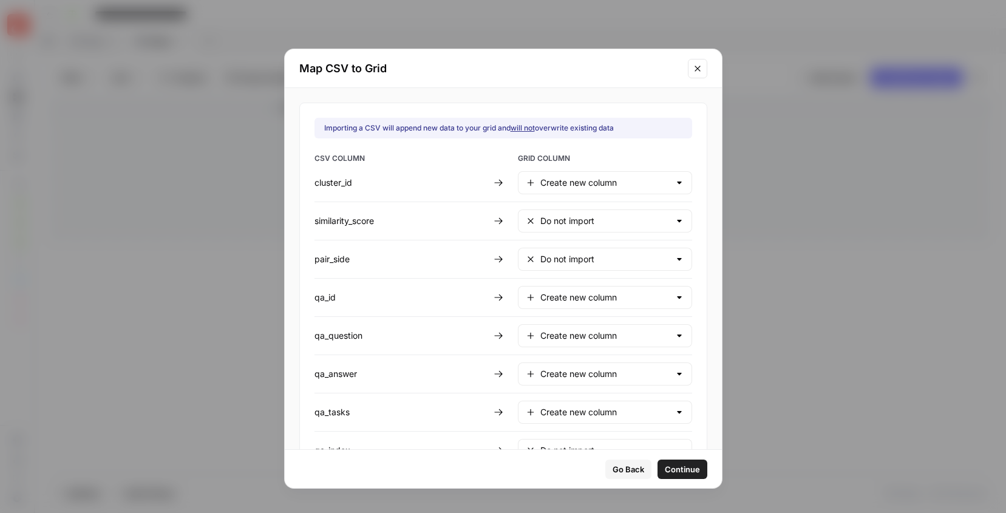
click at [665, 464] on span "Continue" at bounding box center [682, 469] width 35 height 12
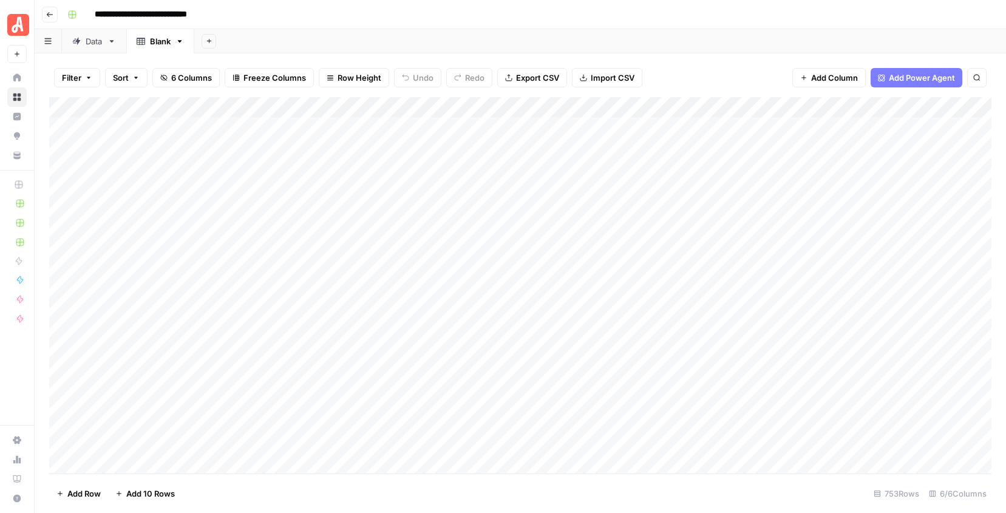
click at [255, 114] on div "Add Column" at bounding box center [520, 285] width 942 height 376
click at [128, 275] on span "Remove Column" at bounding box center [168, 271] width 106 height 12
click at [468, 132] on button "Delete" at bounding box center [460, 126] width 41 height 22
click at [62, 208] on div "Add Column" at bounding box center [520, 285] width 942 height 376
click at [61, 183] on div "Add Column" at bounding box center [520, 285] width 942 height 376
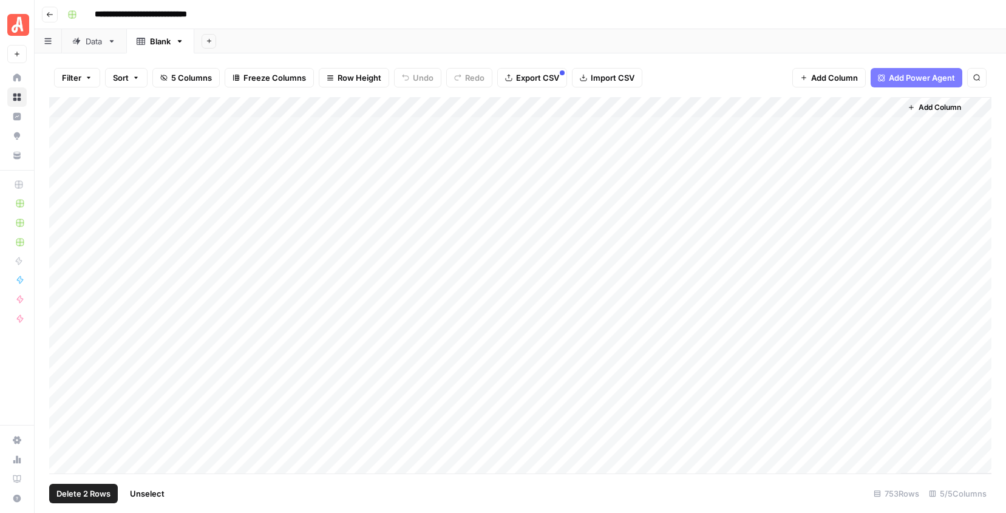
click at [61, 161] on div "Add Column" at bounding box center [520, 285] width 942 height 376
click at [61, 144] on div "Add Column" at bounding box center [520, 285] width 942 height 376
click at [67, 124] on div "Add Column" at bounding box center [520, 285] width 942 height 376
click at [63, 165] on div "Add Column" at bounding box center [520, 285] width 942 height 376
click at [78, 497] on span "Delete 5 Rows" at bounding box center [83, 494] width 54 height 12
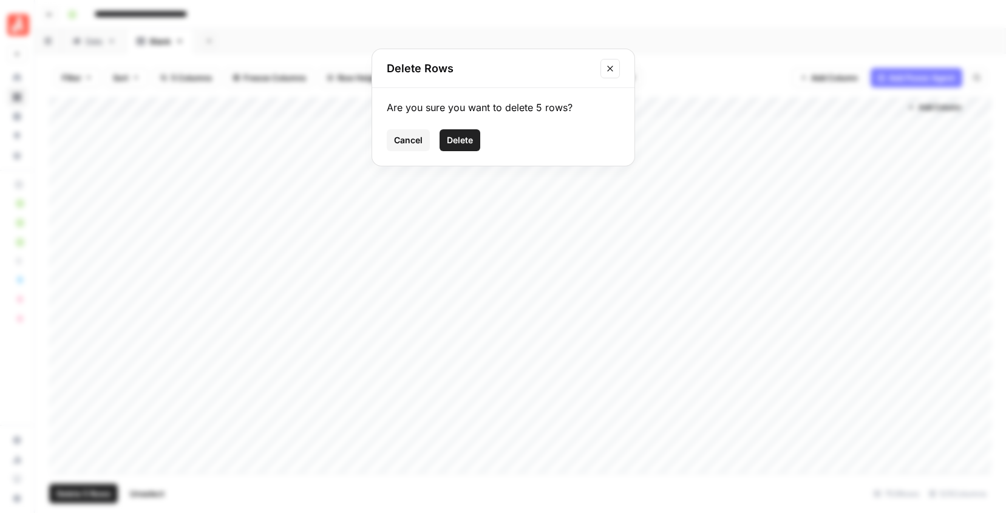
click at [460, 138] on span "Delete" at bounding box center [460, 140] width 26 height 12
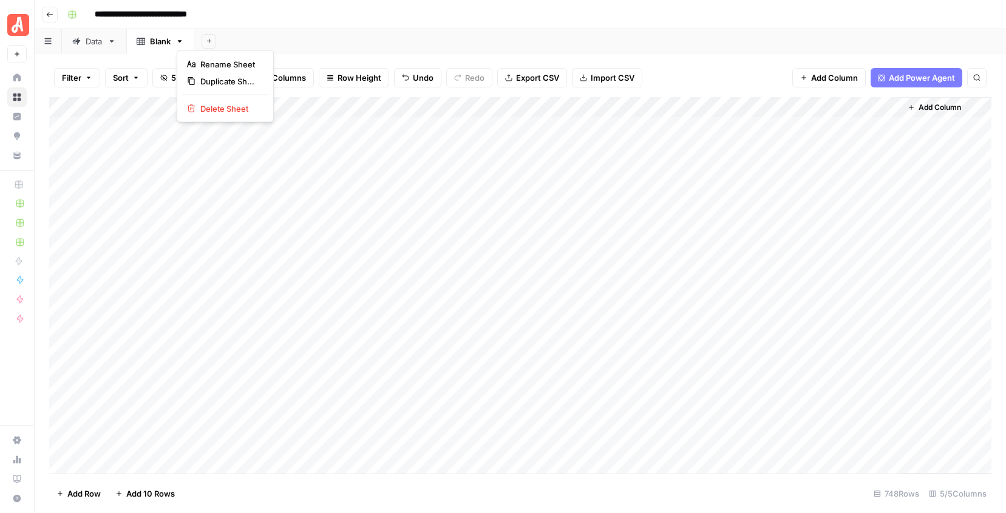
click at [182, 41] on icon "button" at bounding box center [179, 41] width 8 height 8
click at [214, 61] on span "Rename Sheet" at bounding box center [229, 64] width 58 height 12
type input "**"
click at [104, 41] on link "Data" at bounding box center [94, 41] width 64 height 24
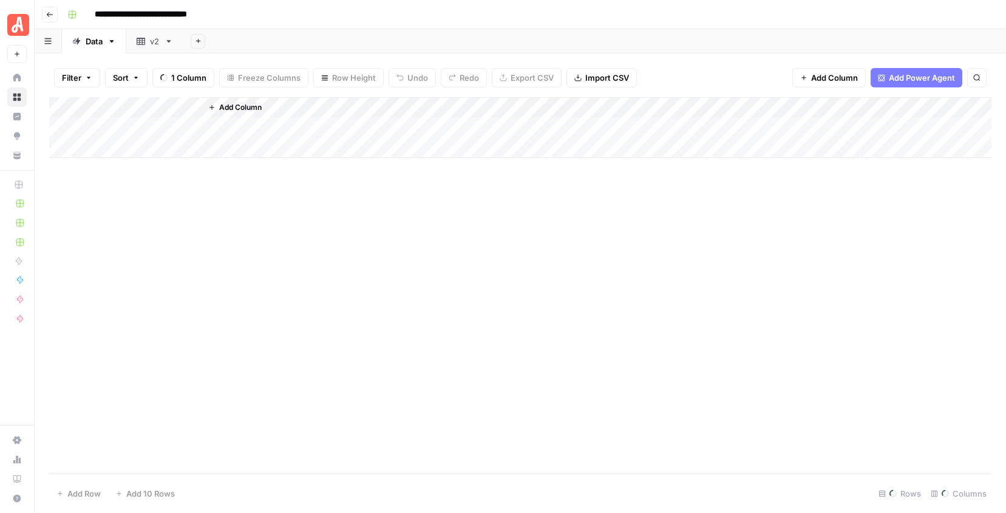
click at [115, 42] on icon "button" at bounding box center [111, 41] width 8 height 8
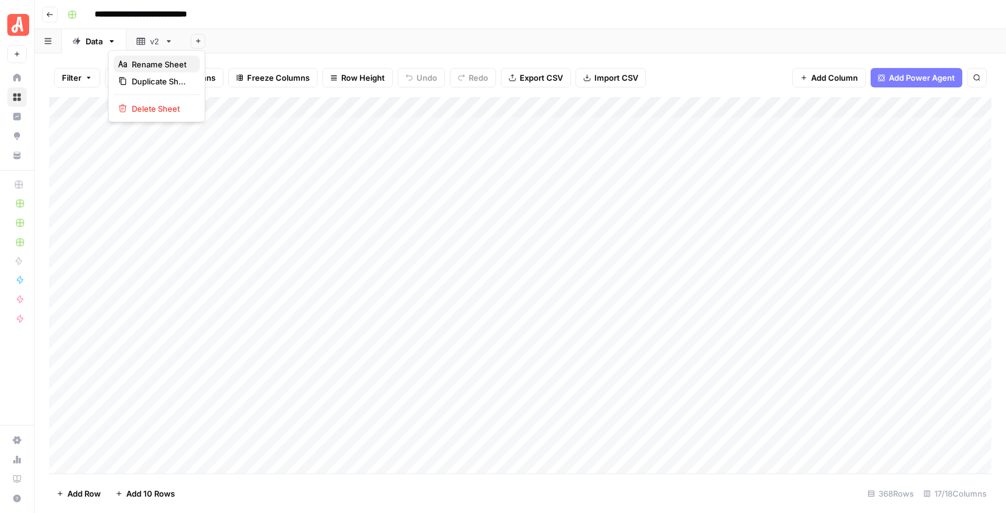
click at [138, 63] on span "Rename Sheet" at bounding box center [161, 64] width 58 height 12
type input "**"
click at [146, 44] on div "v2" at bounding box center [146, 41] width 10 height 12
click at [54, 16] on button "Go back" at bounding box center [50, 15] width 16 height 16
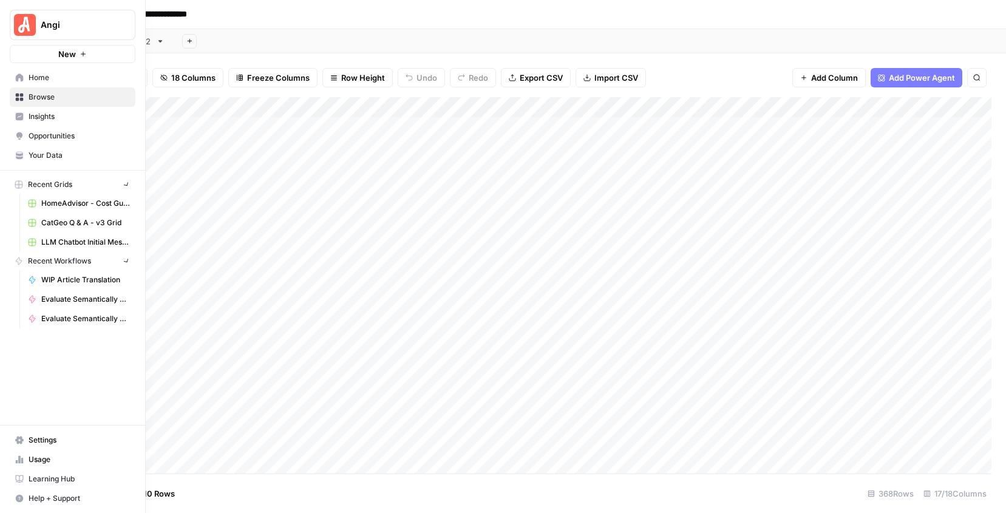
click at [16, 75] on icon at bounding box center [19, 77] width 8 height 8
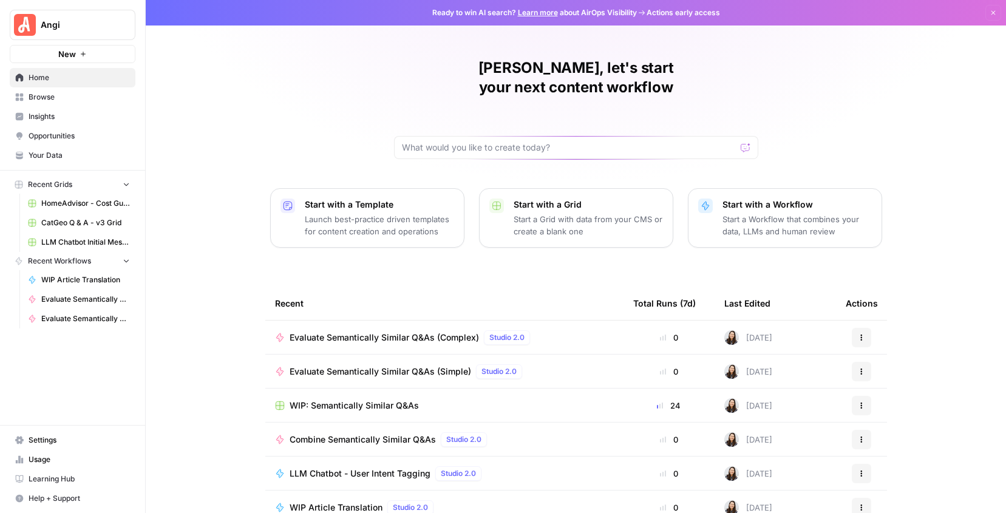
click at [458, 331] on span "Evaluate Semantically Similar Q&As (Complex)" at bounding box center [384, 337] width 189 height 12
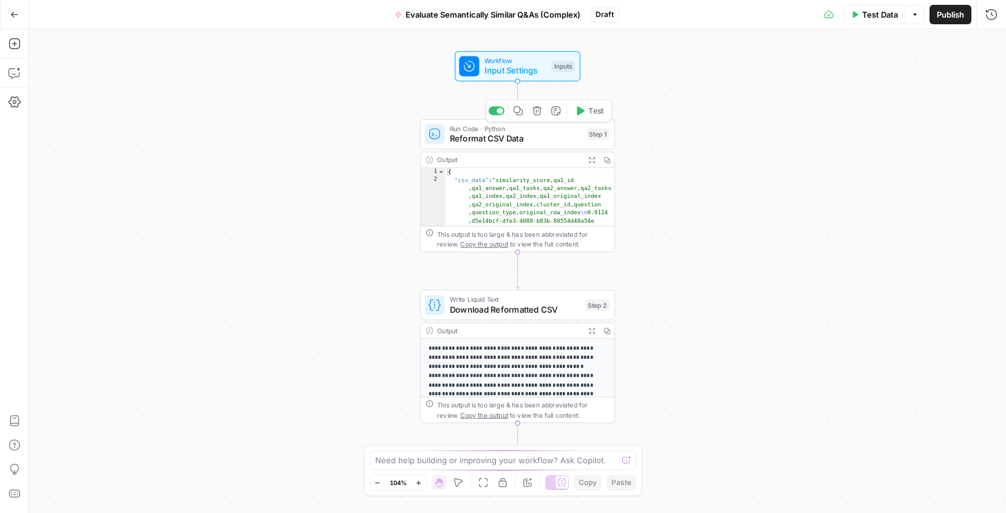
click at [537, 114] on icon "button" at bounding box center [537, 111] width 10 height 10
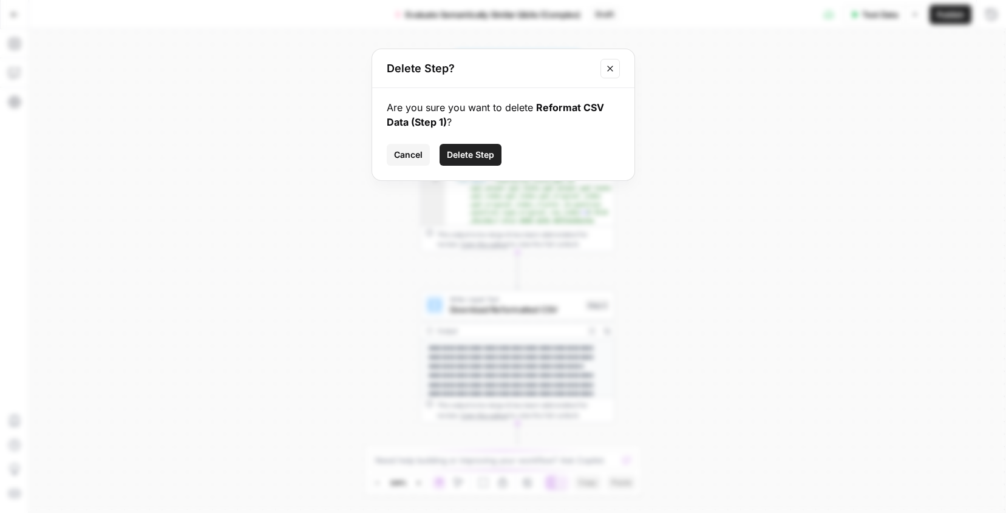
click at [467, 155] on span "Delete Step" at bounding box center [470, 155] width 47 height 12
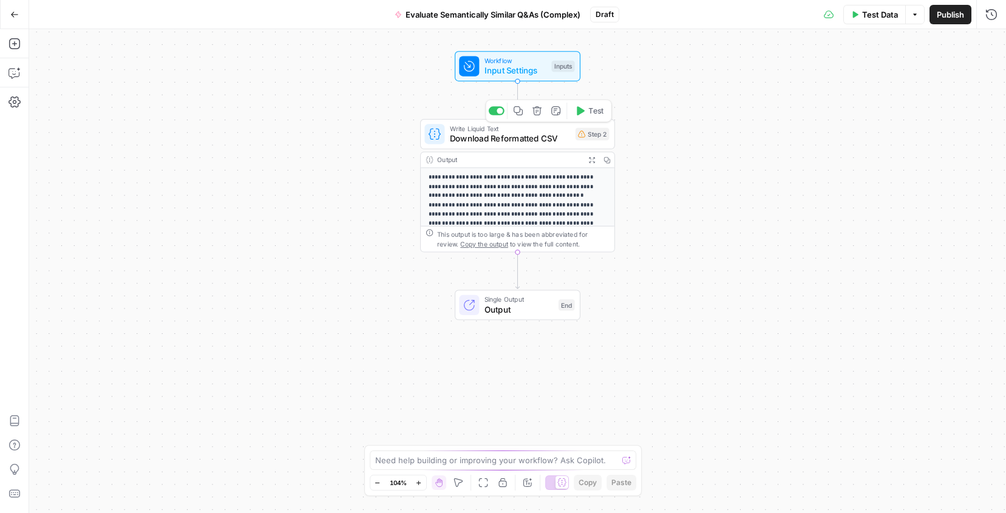
click at [537, 112] on icon "button" at bounding box center [537, 111] width 10 height 10
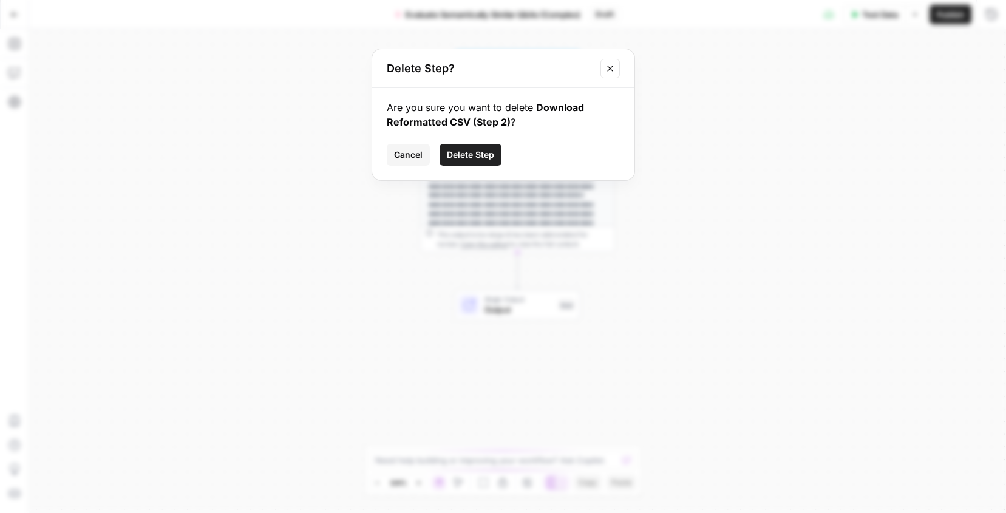
click at [481, 154] on span "Delete Step" at bounding box center [470, 155] width 47 height 12
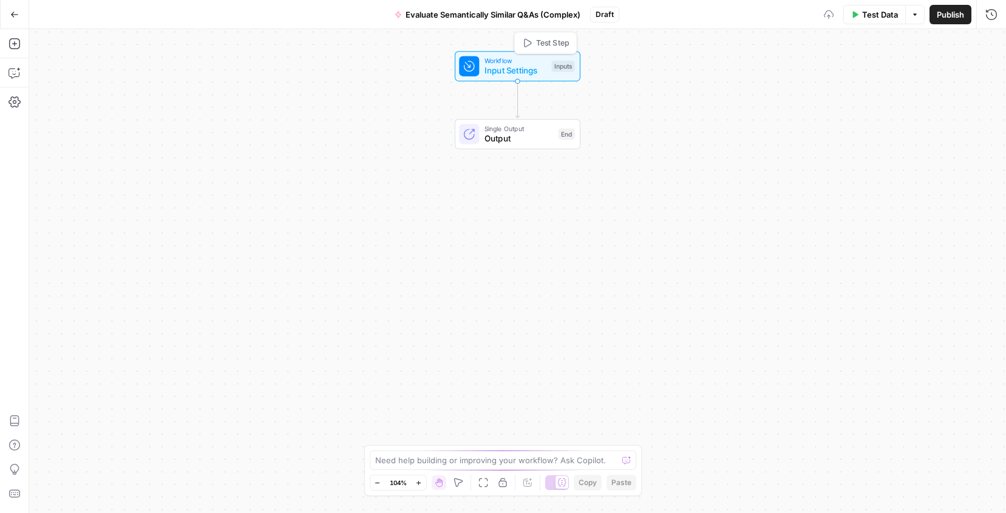
click at [545, 65] on span "Input Settings" at bounding box center [515, 70] width 62 height 13
click at [959, 73] on span "edit field" at bounding box center [950, 75] width 27 height 10
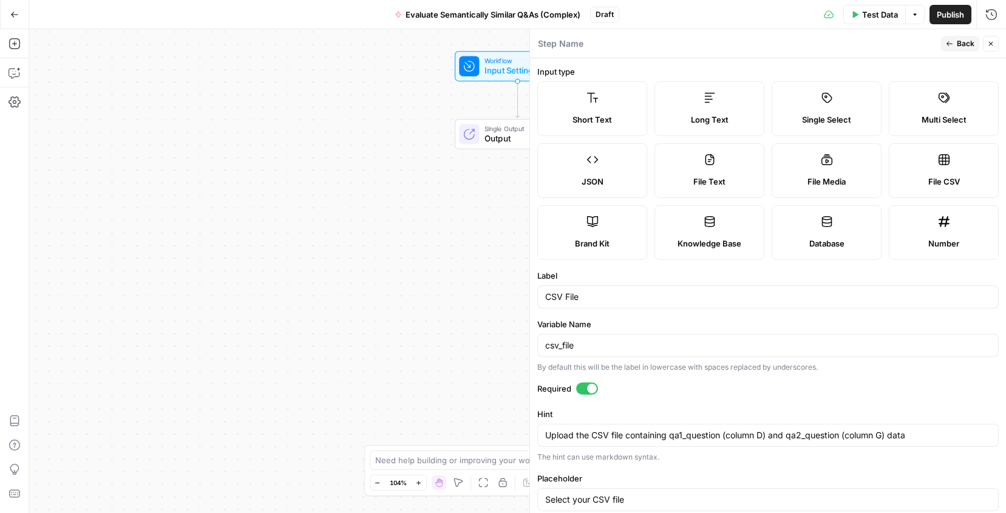
click at [965, 42] on span "Back" at bounding box center [966, 43] width 18 height 11
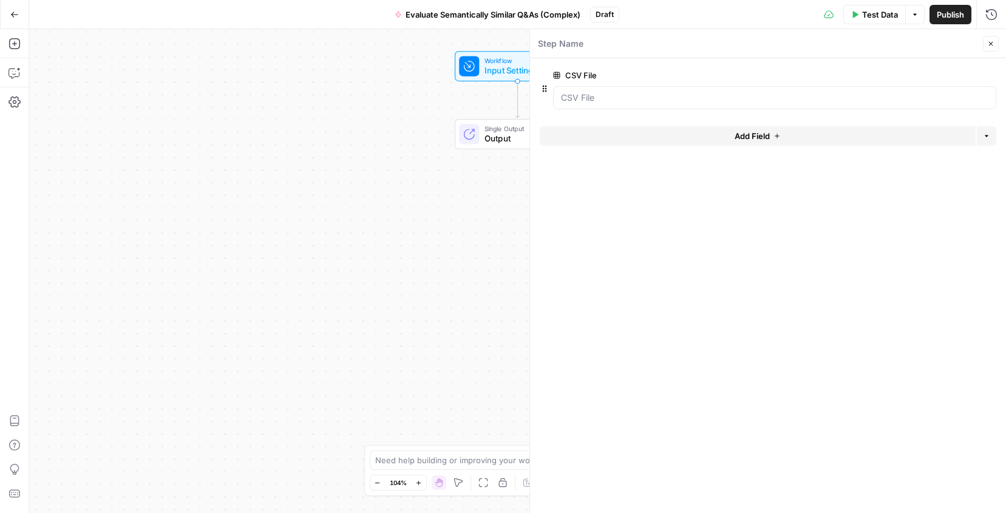
click at [988, 76] on icon "button" at bounding box center [989, 75] width 7 height 7
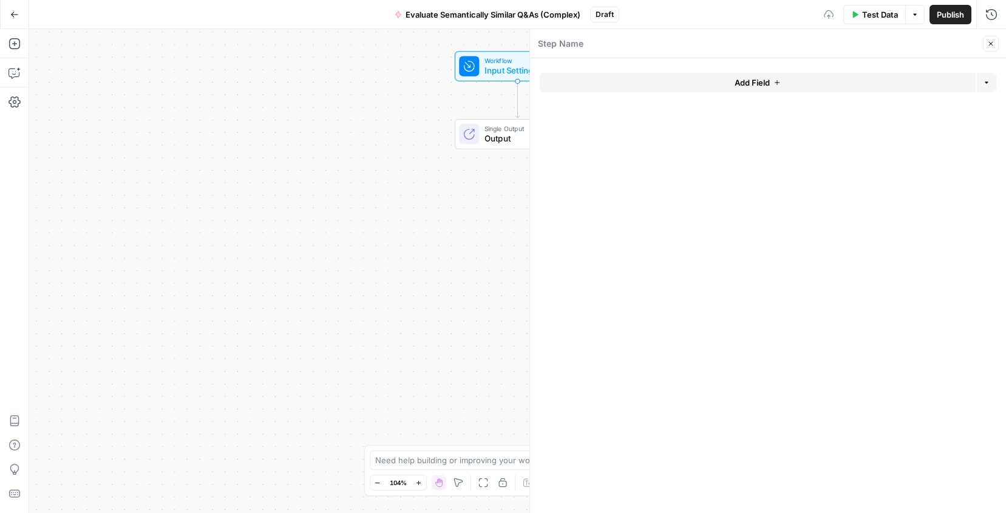
click at [708, 84] on button "Add Field" at bounding box center [758, 82] width 436 height 19
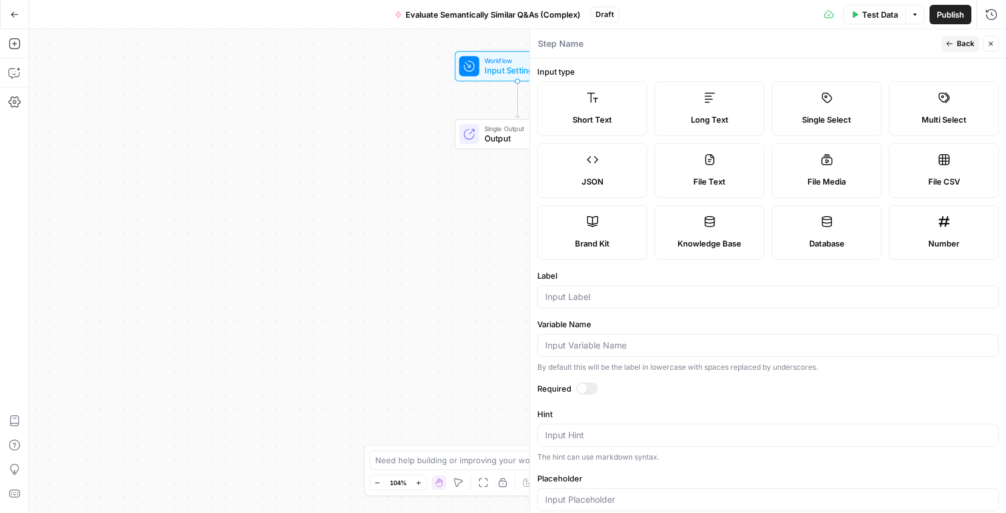
click at [713, 123] on span "Long Text" at bounding box center [710, 120] width 38 height 12
click at [630, 119] on div "Short Text" at bounding box center [592, 120] width 89 height 12
click at [597, 294] on input "Label" at bounding box center [768, 297] width 446 height 12
type input "cluster_id"
click at [963, 38] on span "Back" at bounding box center [966, 43] width 18 height 11
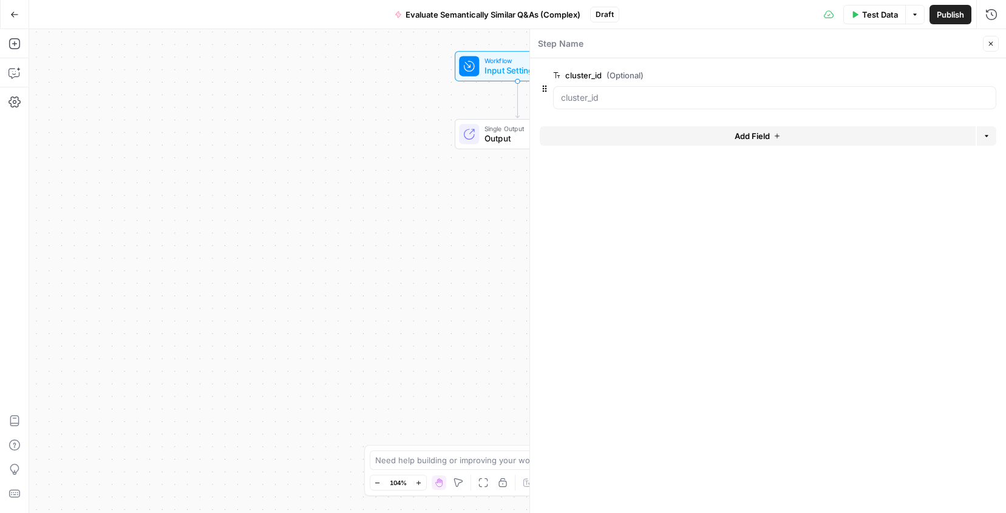
click at [804, 129] on button "Add Field" at bounding box center [758, 135] width 436 height 19
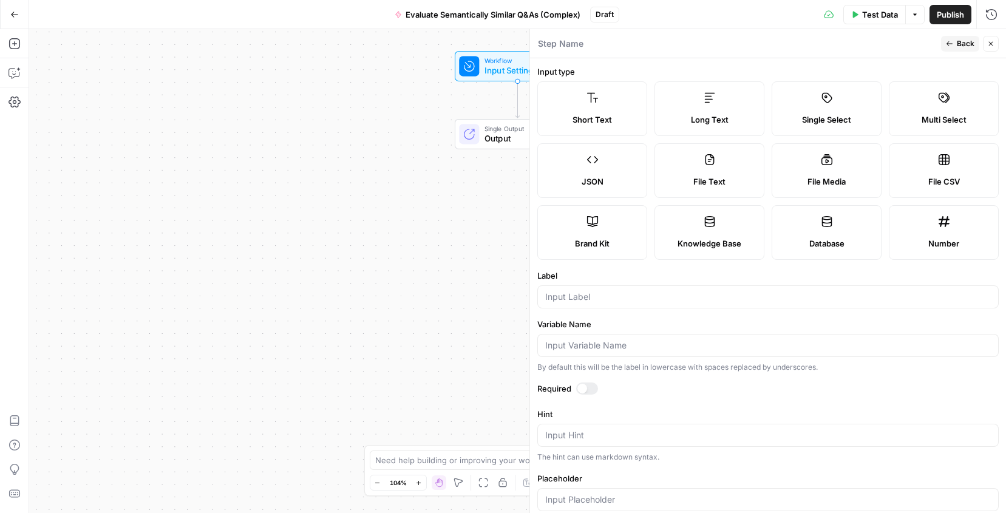
click at [716, 122] on span "Long Text" at bounding box center [710, 120] width 38 height 12
click at [644, 293] on input "Label" at bounding box center [768, 297] width 446 height 12
type input "qa_question"
click at [962, 42] on span "Back" at bounding box center [966, 43] width 18 height 11
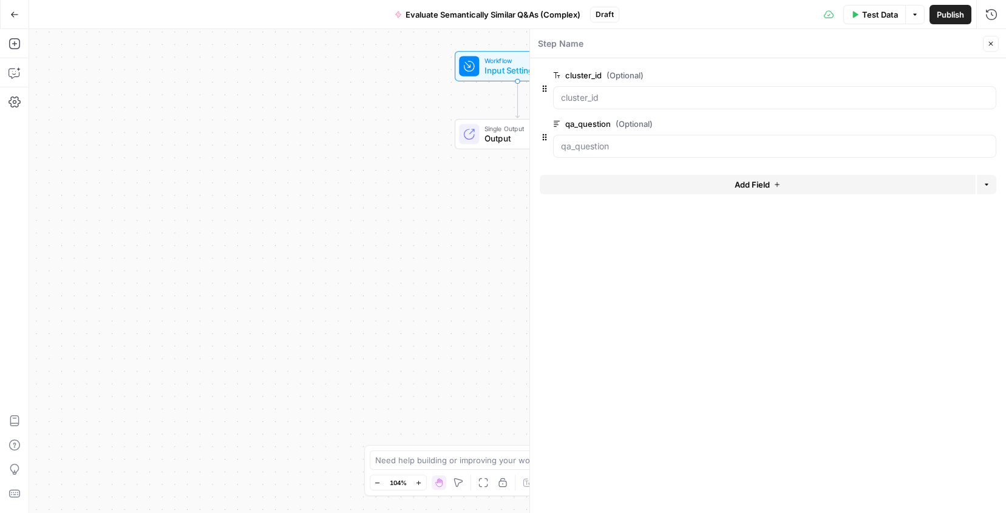
click at [895, 183] on button "Add Field" at bounding box center [758, 184] width 436 height 19
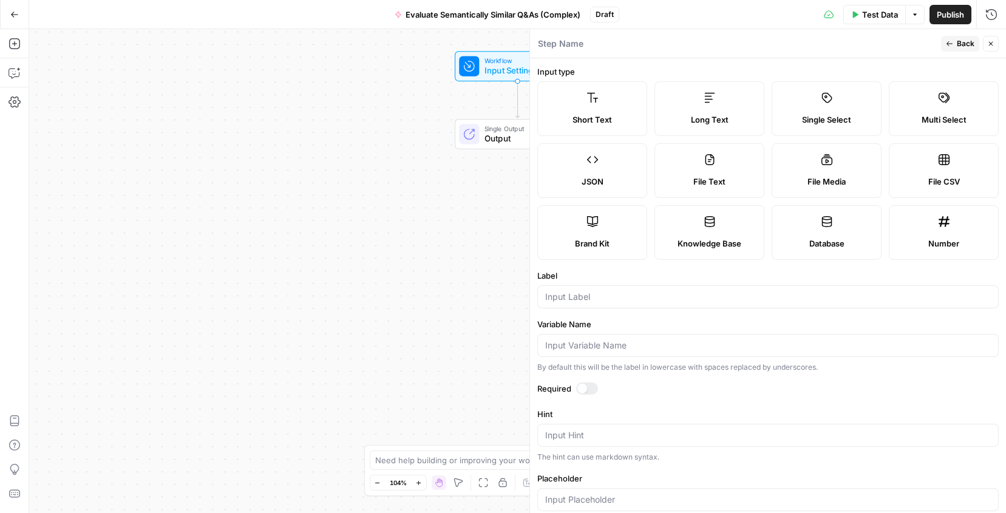
click at [733, 128] on label "Long Text" at bounding box center [709, 108] width 110 height 55
click at [629, 297] on input "Label" at bounding box center [768, 297] width 446 height 12
type input "qa_answer"
click at [993, 42] on icon "button" at bounding box center [990, 43] width 7 height 7
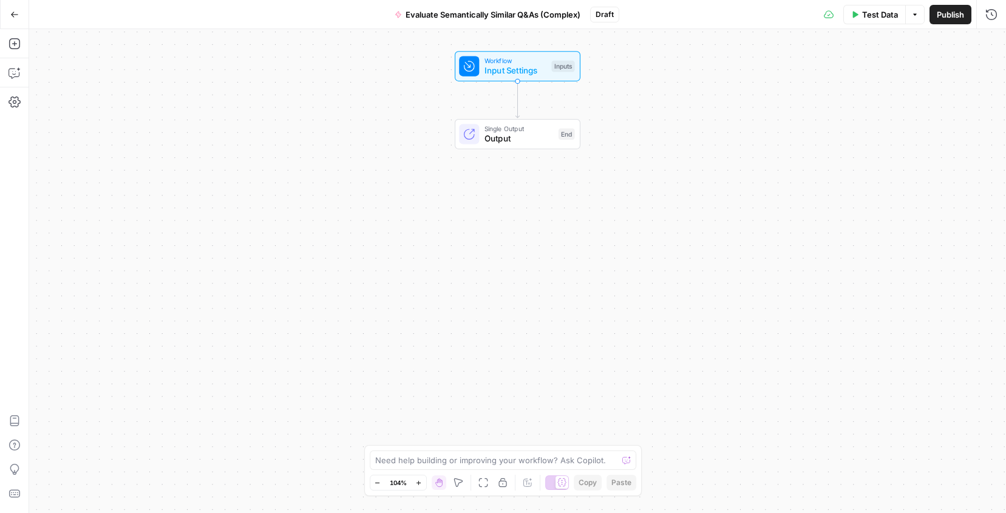
click at [24, 81] on div "Add Steps Copilot Settings AirOps Academy Help Give Feedback Shortcuts" at bounding box center [14, 271] width 29 height 484
click at [19, 73] on icon "button" at bounding box center [14, 73] width 12 height 12
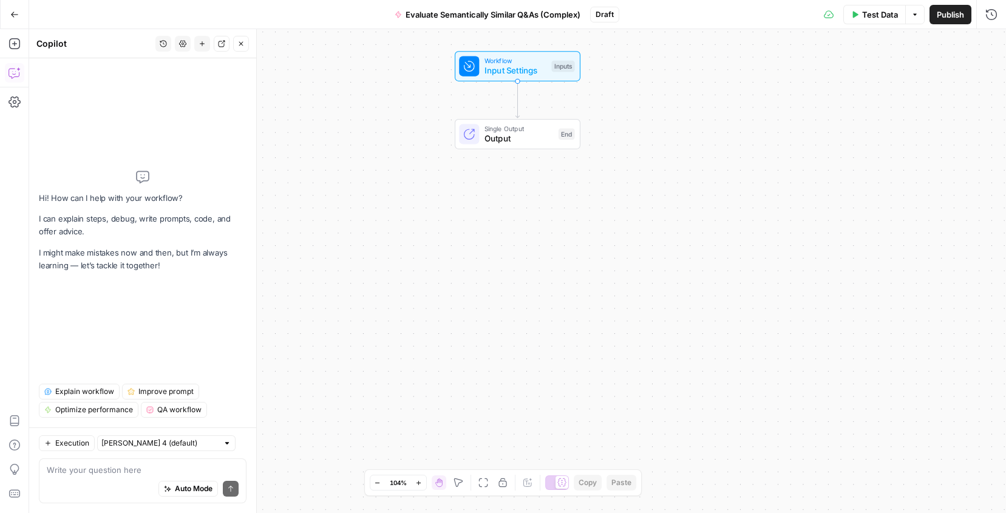
click at [95, 473] on textarea at bounding box center [143, 470] width 192 height 12
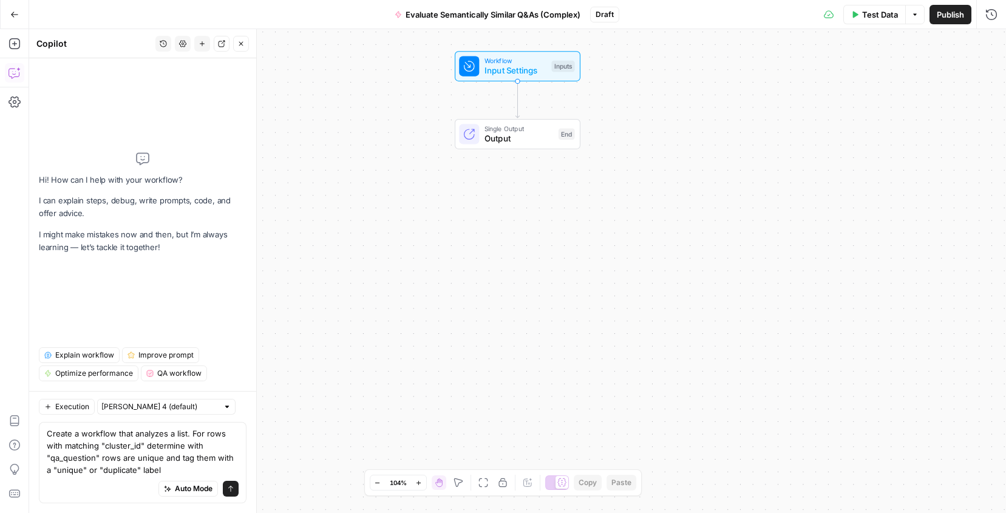
type textarea "Create a workflow that analyzes a list. For rows with matching "cluster_id" det…"
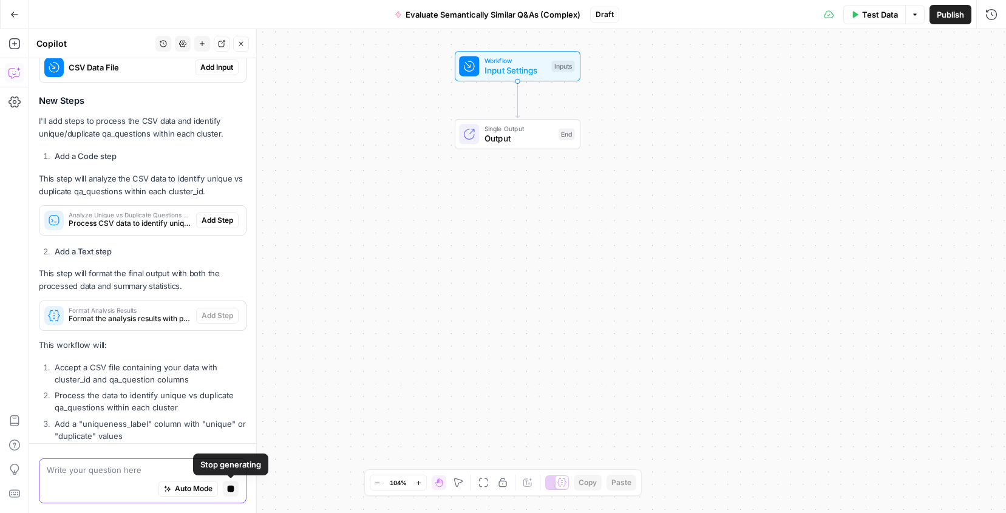
click at [231, 491] on icon "button" at bounding box center [231, 489] width 7 height 7
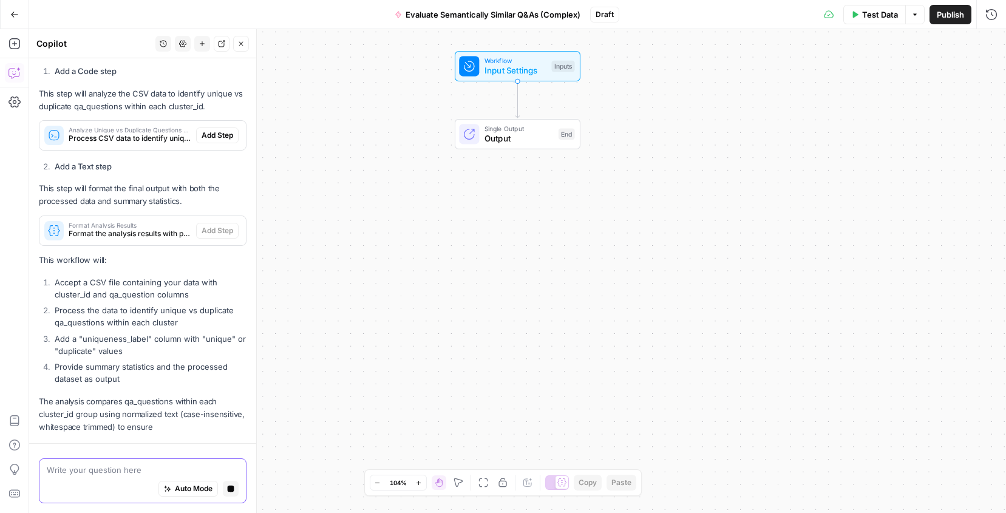
scroll to position [642, 0]
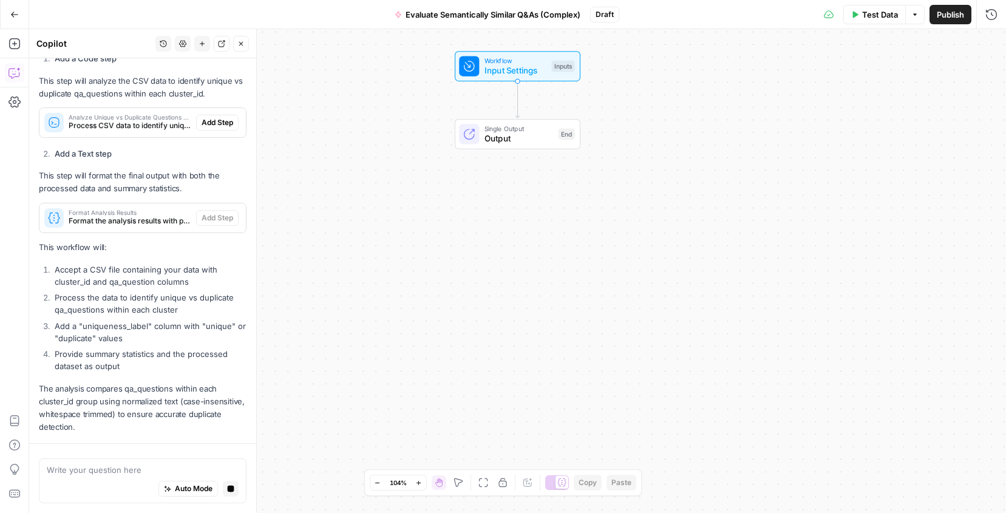
click at [202, 42] on icon "button" at bounding box center [202, 43] width 5 height 5
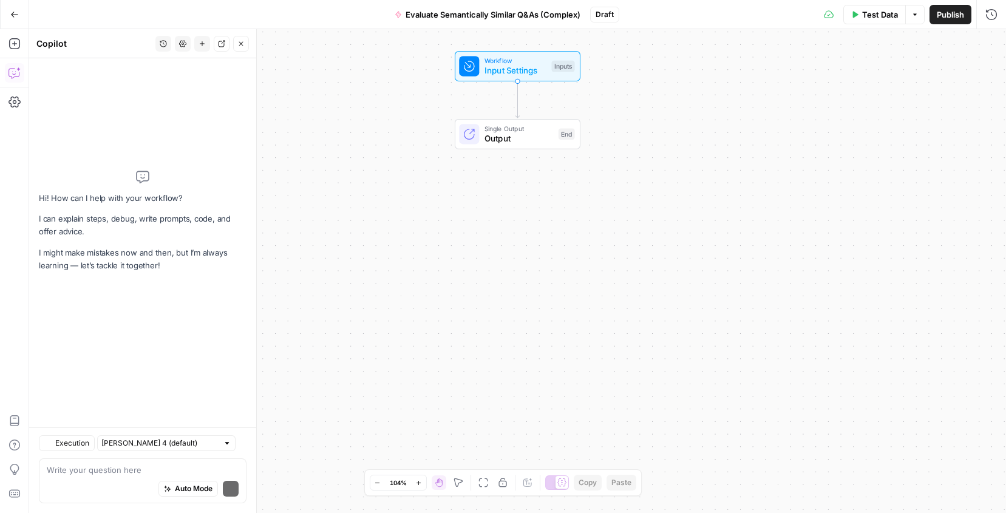
scroll to position [0, 0]
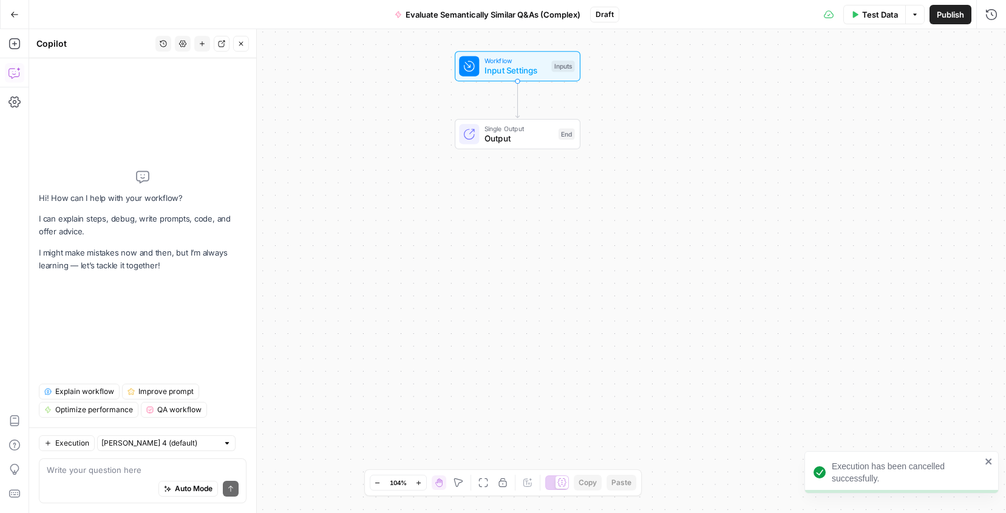
click at [121, 483] on div "Auto Mode Send" at bounding box center [143, 489] width 192 height 27
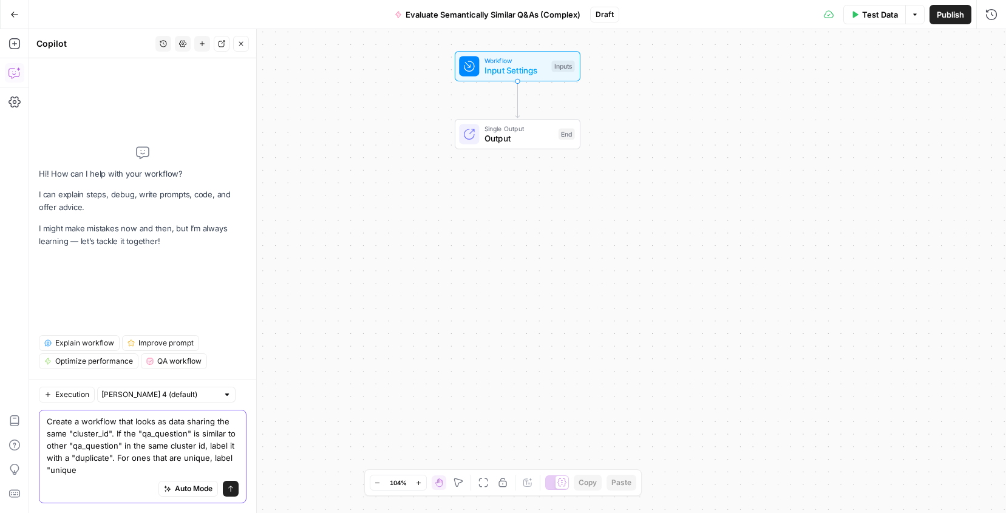
type textarea "Create a workflow that looks as data sharing the same "cluster_id". If the "qa_…"
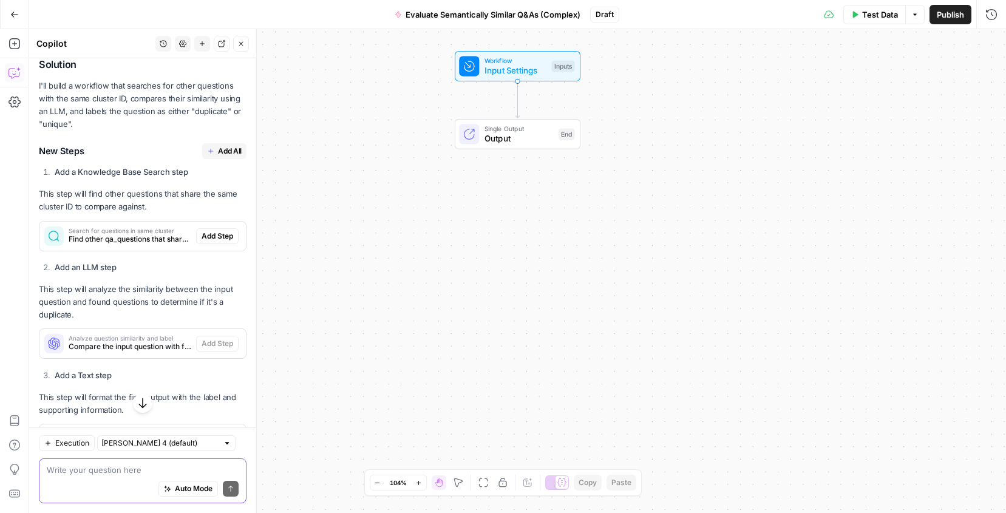
scroll to position [234, 0]
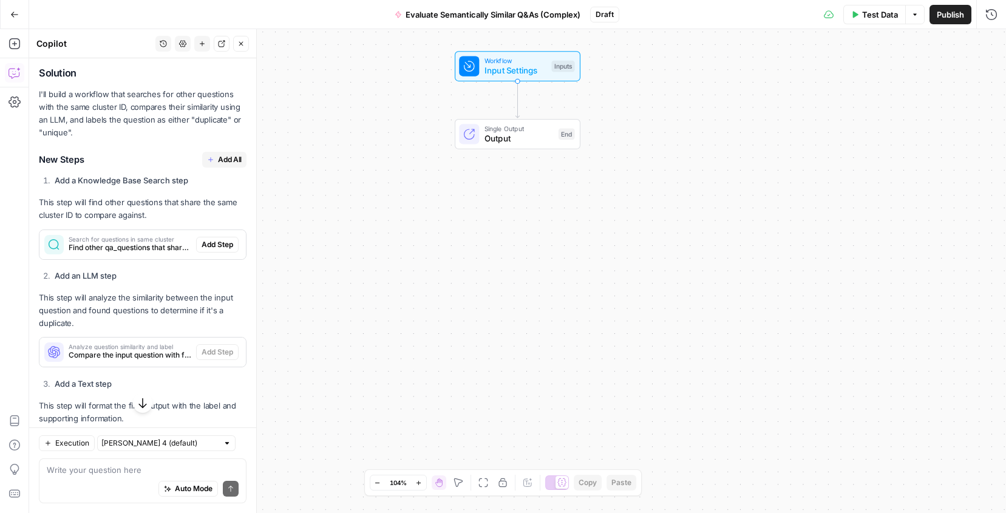
click at [232, 165] on span "Add All" at bounding box center [230, 159] width 24 height 11
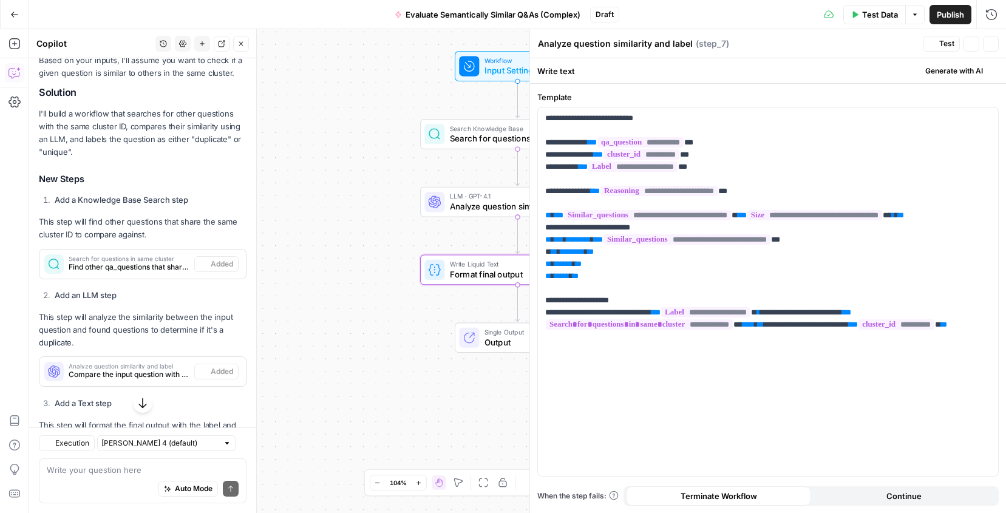
scroll to position [253, 0]
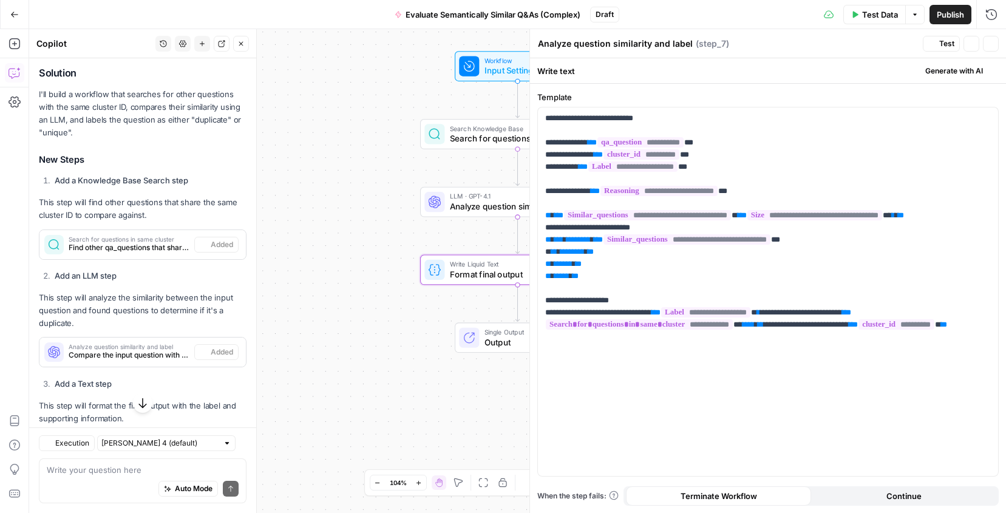
type textarea "Format final output"
click at [458, 139] on span "Search for questions in same cluster" at bounding box center [515, 138] width 131 height 13
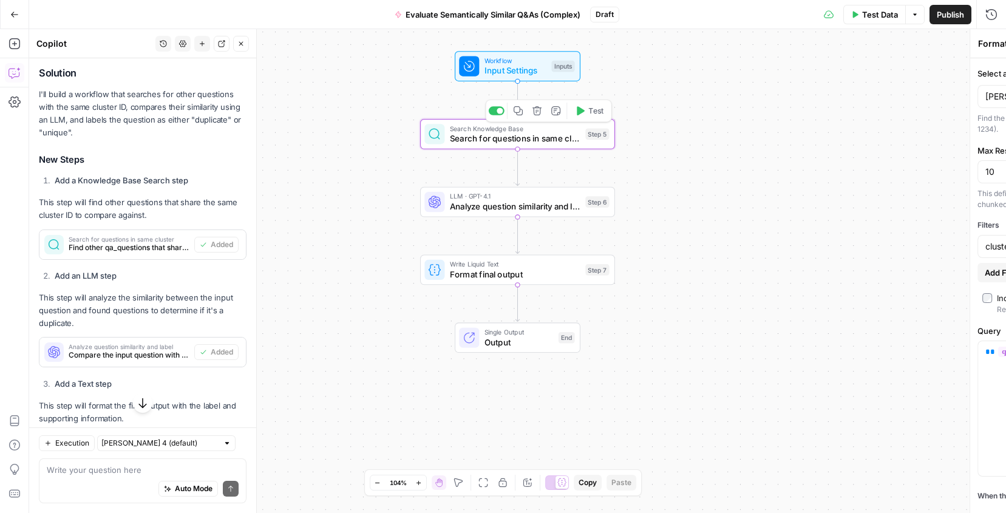
type textarea "Search for questions in same cluster"
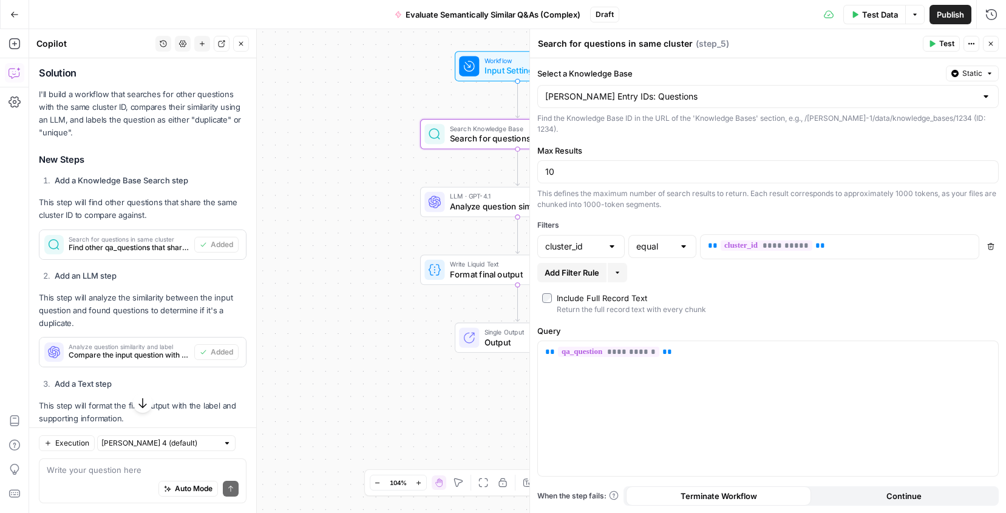
click at [993, 42] on icon "button" at bounding box center [990, 43] width 7 height 7
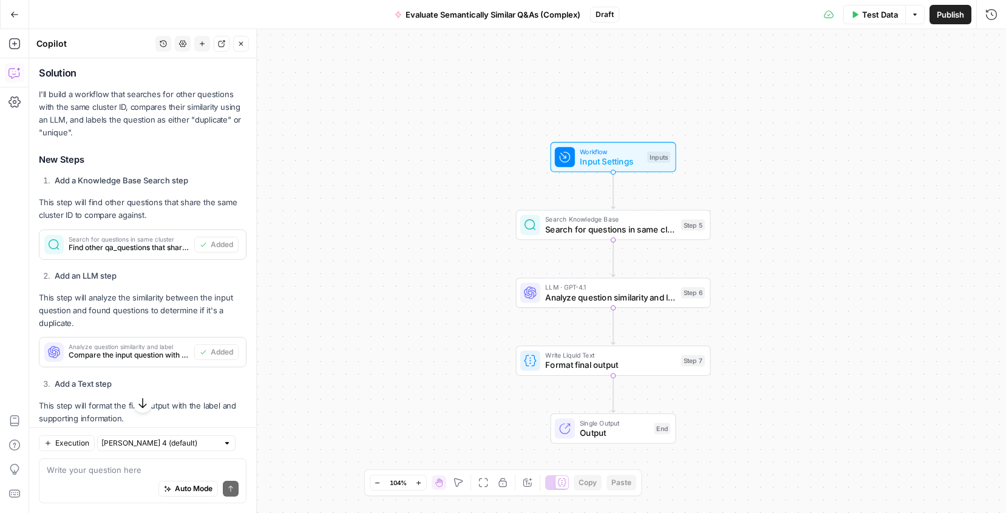
drag, startPoint x: 527, startPoint y: 258, endPoint x: 471, endPoint y: 221, distance: 67.0
click at [471, 221] on div "Workflow Input Settings Inputs Search Knowledge Base Search for questions in sa…" at bounding box center [517, 271] width 977 height 484
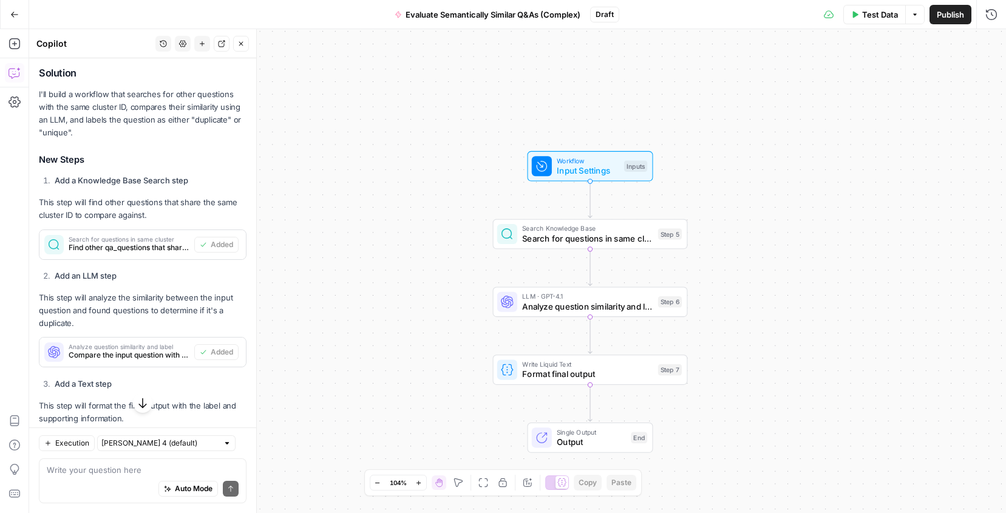
click at [532, 239] on span "Search for questions in same cluster" at bounding box center [587, 238] width 131 height 13
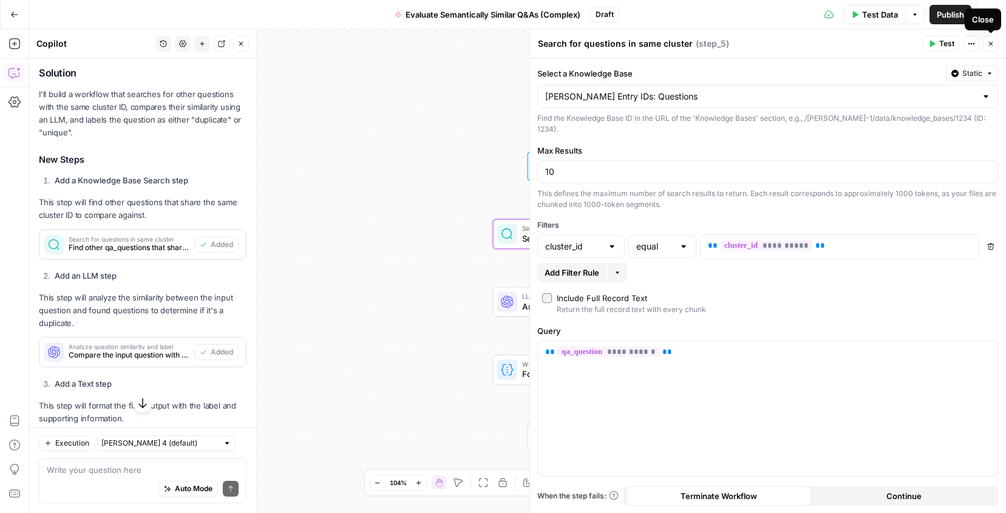
click at [994, 43] on button "Close" at bounding box center [991, 44] width 16 height 16
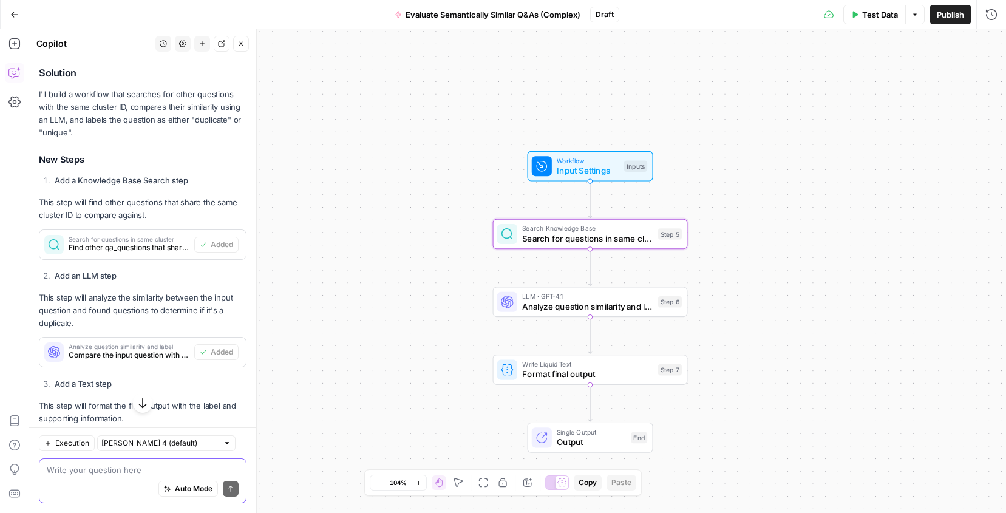
click at [117, 466] on textarea at bounding box center [143, 470] width 192 height 12
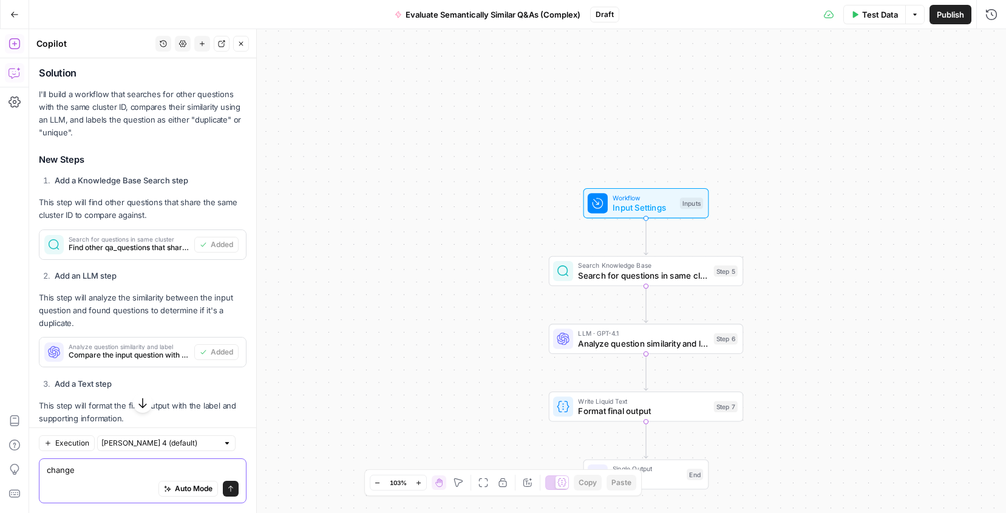
type textarea "change"
click at [12, 47] on icon "button" at bounding box center [14, 44] width 12 height 12
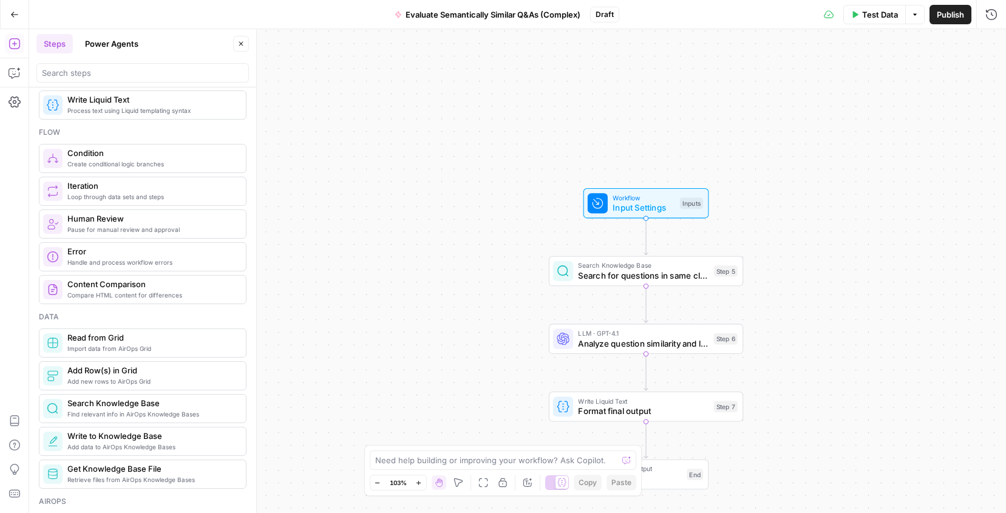
scroll to position [325, 0]
click at [20, 71] on icon "button" at bounding box center [14, 73] width 12 height 12
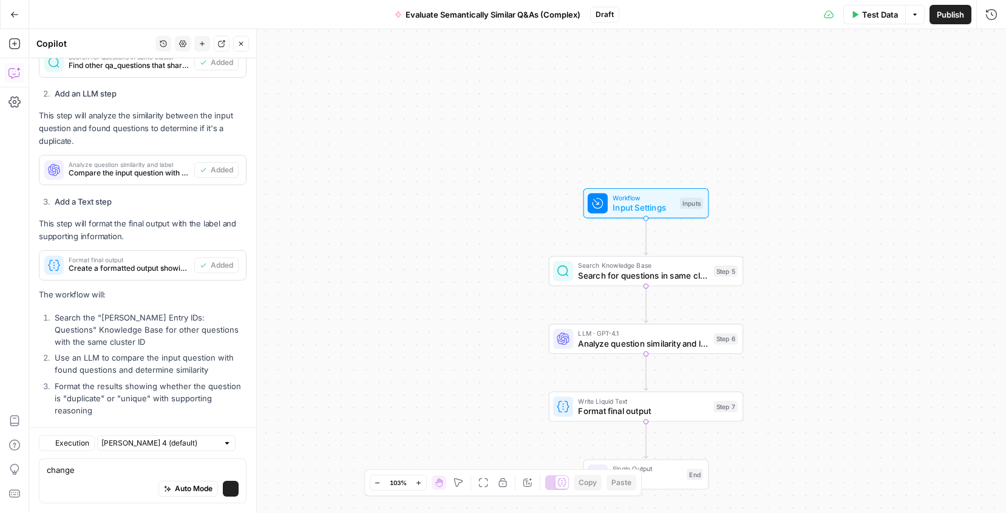
scroll to position [490, 0]
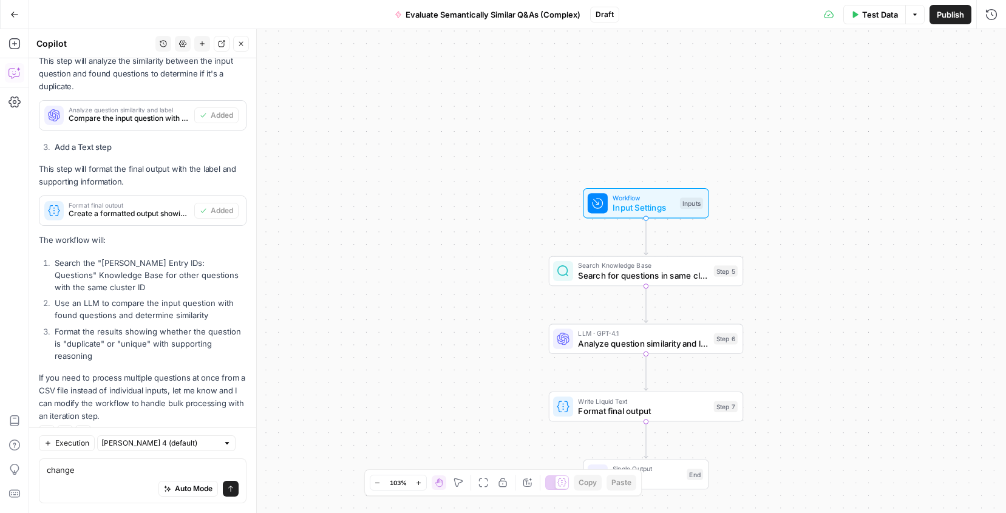
click at [107, 478] on div "Auto Mode Send" at bounding box center [143, 489] width 192 height 27
click at [108, 478] on div "Auto Mode Send" at bounding box center [143, 489] width 192 height 27
click at [98, 467] on textarea "change" at bounding box center [143, 470] width 192 height 12
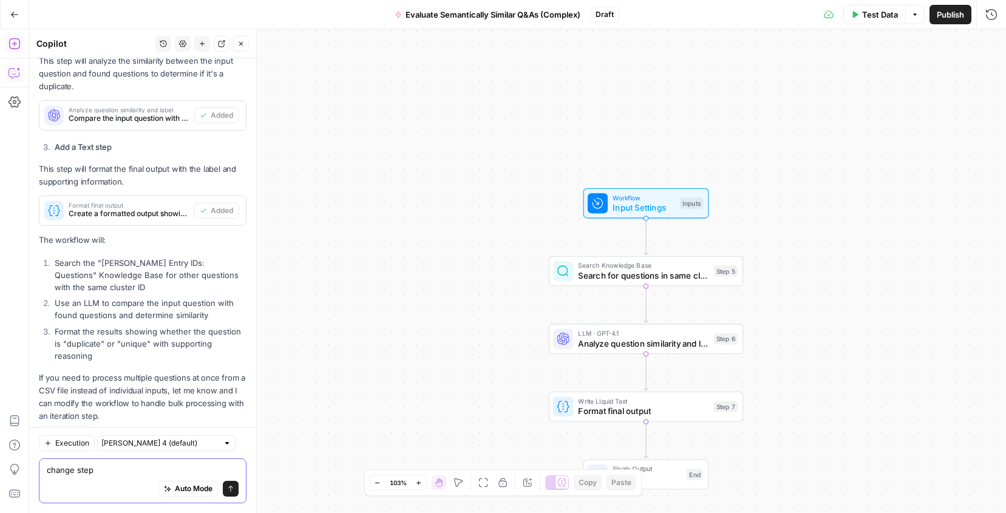
type textarea "change step"
click at [19, 42] on icon "button" at bounding box center [13, 43] width 11 height 11
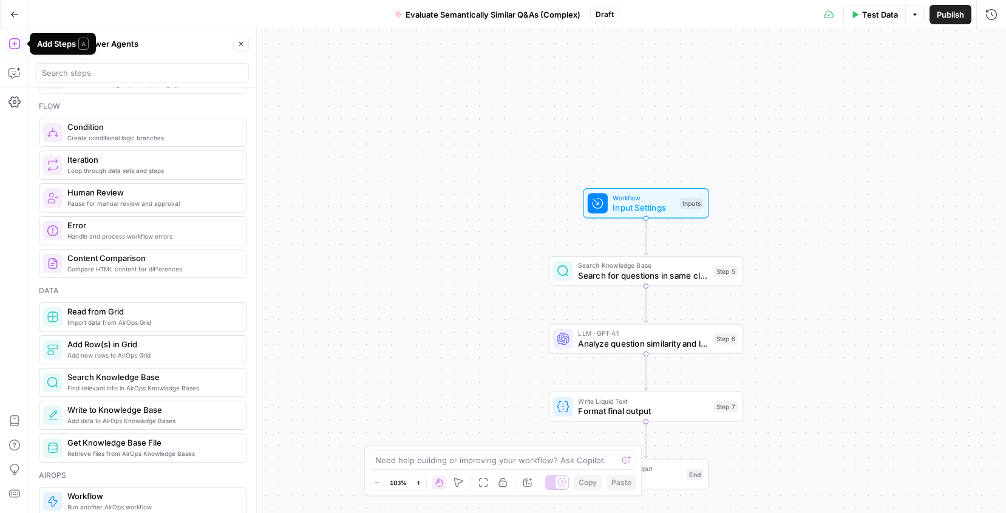
scroll to position [363, 0]
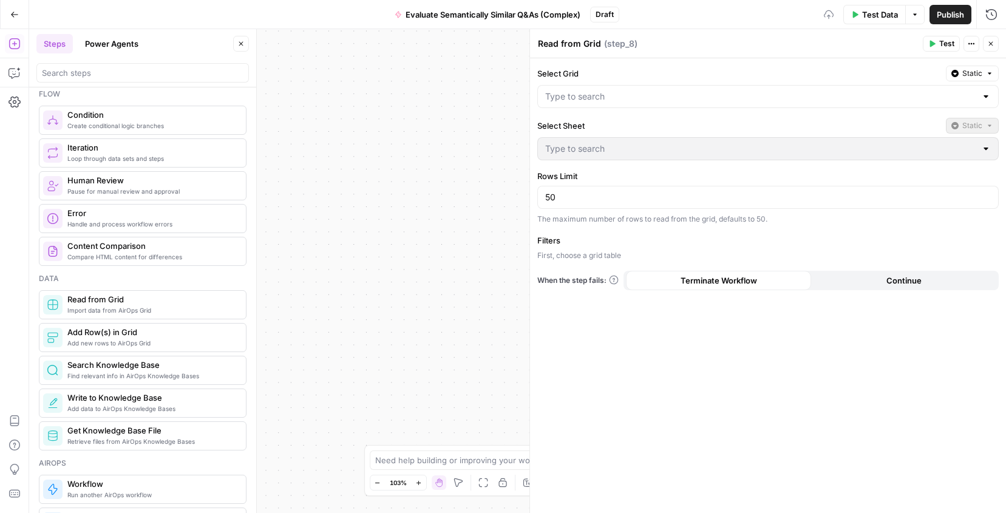
click at [804, 83] on div "Select Grid Static" at bounding box center [767, 87] width 461 height 42
click at [801, 91] on input "Select Grid" at bounding box center [760, 96] width 431 height 12
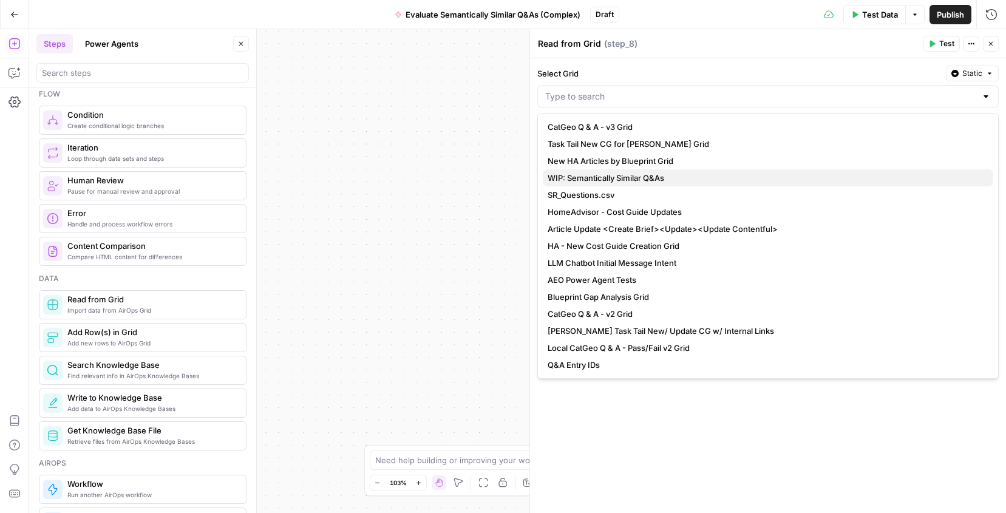
click at [785, 177] on span "WIP: Semantically Similar Q&As" at bounding box center [766, 178] width 436 height 12
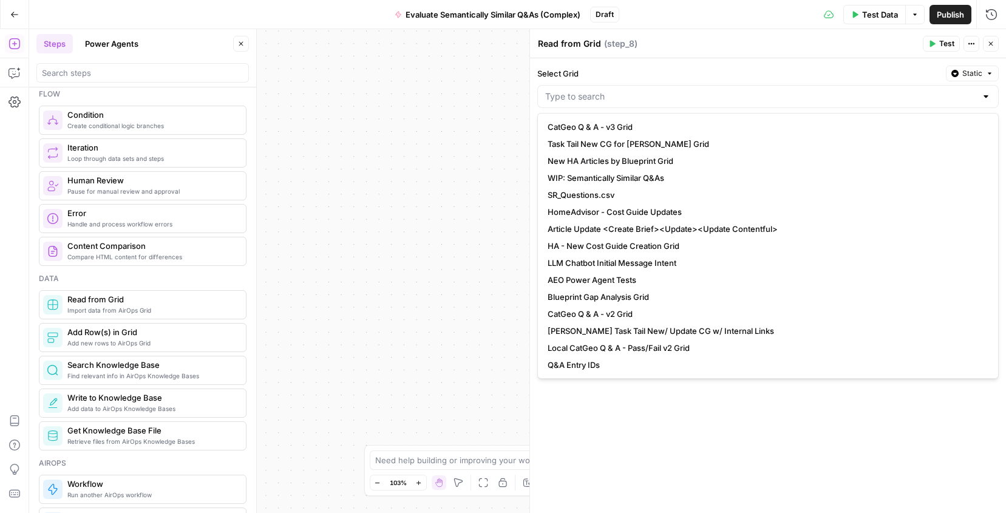
type input "WIP: Semantically Similar Q&As"
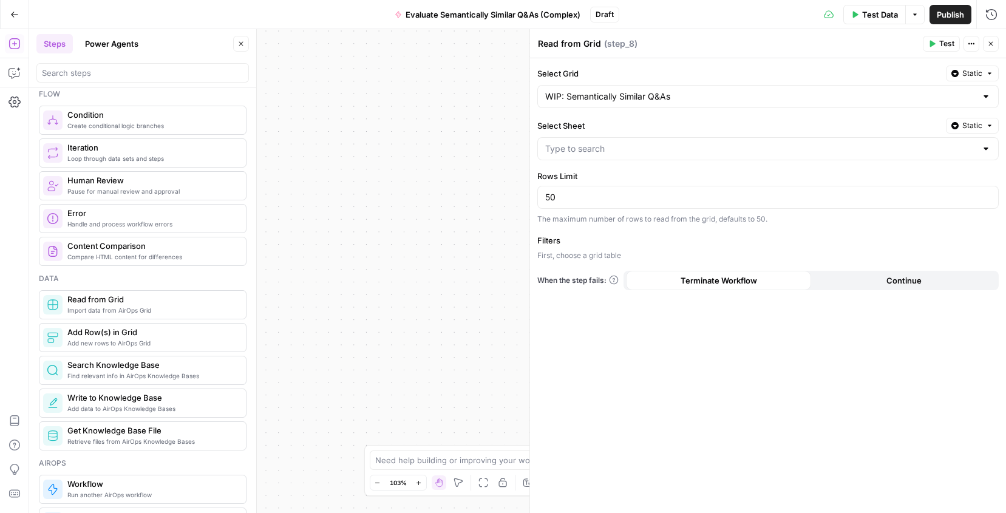
click at [755, 158] on div at bounding box center [767, 148] width 461 height 23
click at [648, 199] on span "v2" at bounding box center [766, 196] width 436 height 12
type input "v2"
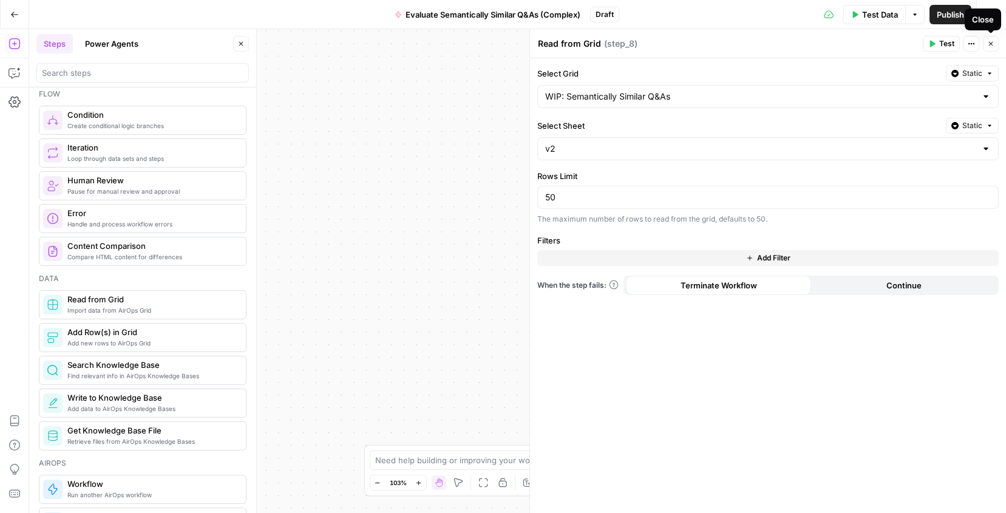
click at [994, 43] on button "Close" at bounding box center [991, 44] width 16 height 16
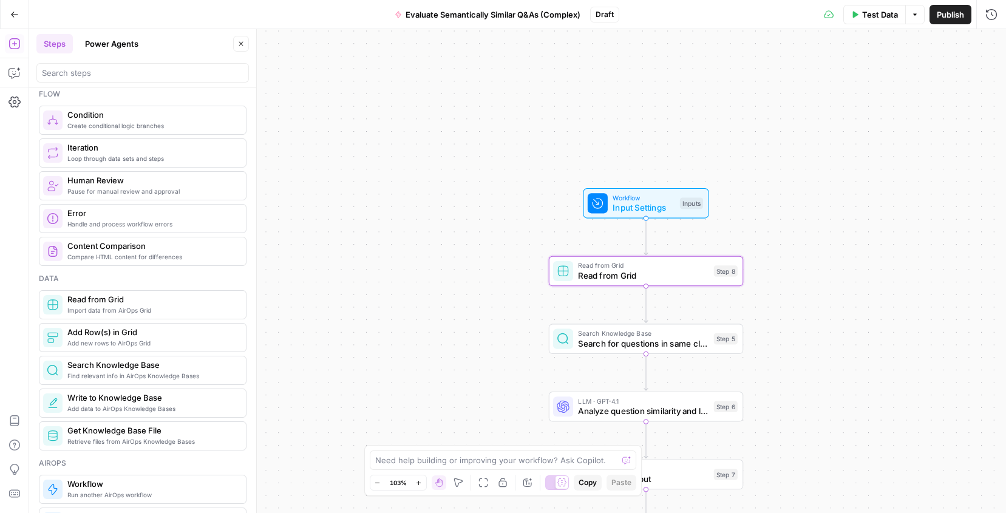
click at [658, 337] on span "Search for questions in same cluster" at bounding box center [643, 343] width 131 height 13
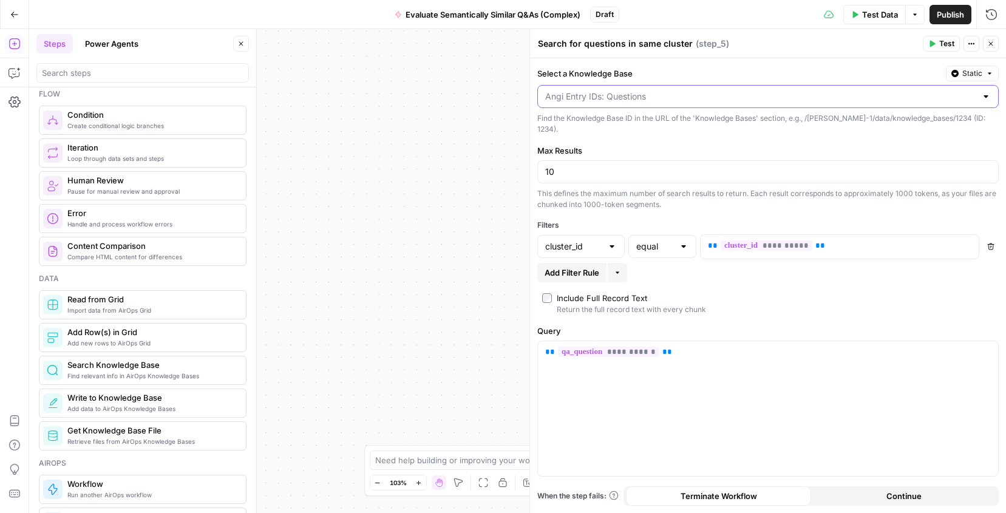
click at [829, 99] on input "Select a Knowledge Base" at bounding box center [760, 96] width 431 height 12
click at [995, 47] on button "Close" at bounding box center [991, 44] width 16 height 16
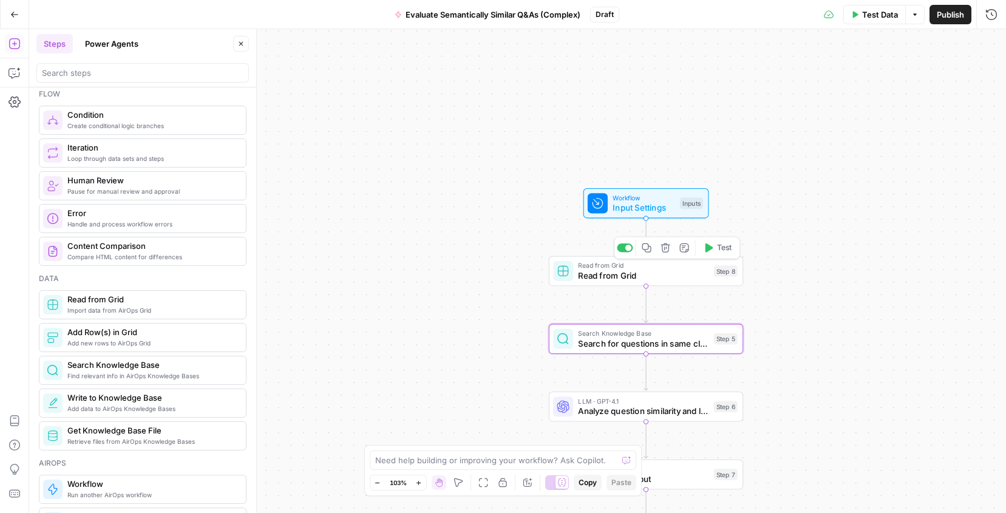
click at [671, 274] on span "Read from Grid" at bounding box center [643, 275] width 131 height 13
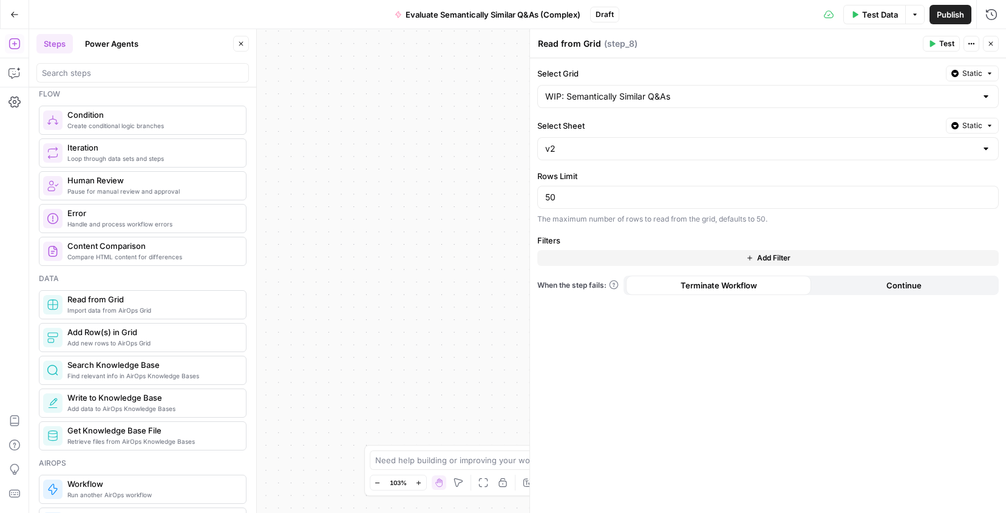
click at [994, 38] on button "Close" at bounding box center [991, 44] width 16 height 16
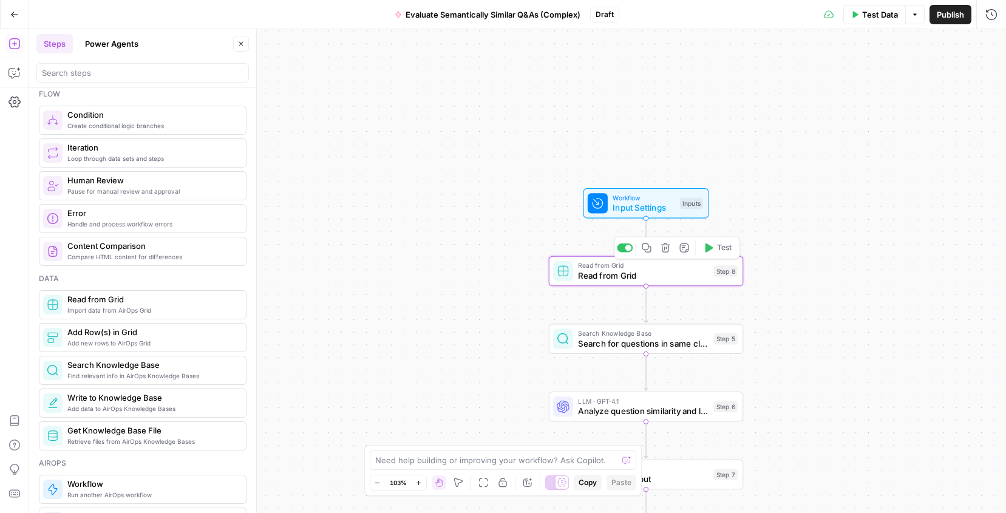
click at [668, 250] on icon "button" at bounding box center [665, 247] width 9 height 9
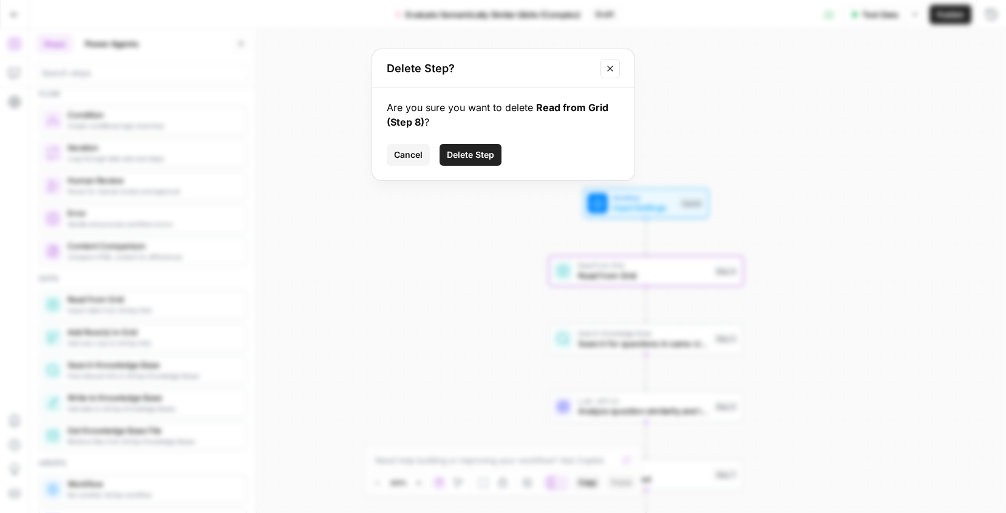
click at [480, 155] on span "Delete Step" at bounding box center [470, 155] width 47 height 12
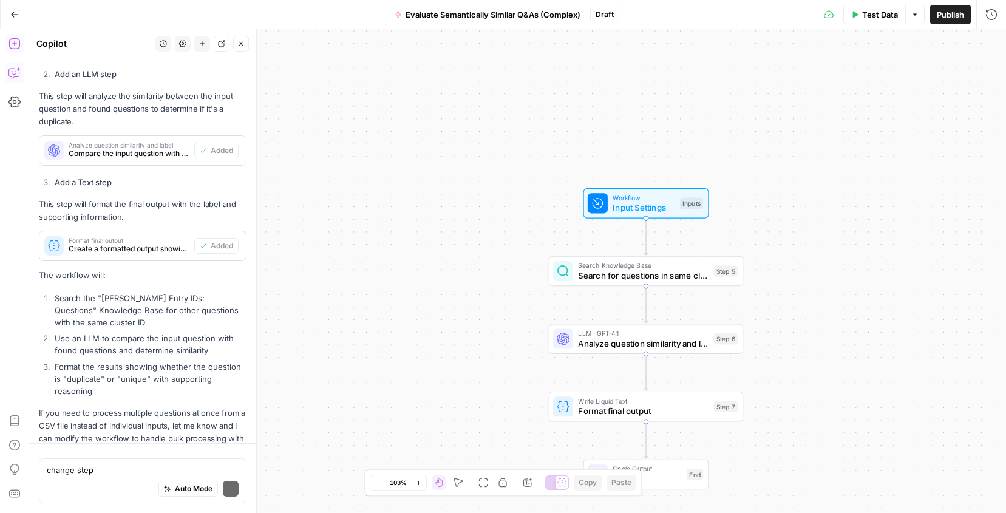
scroll to position [490, 0]
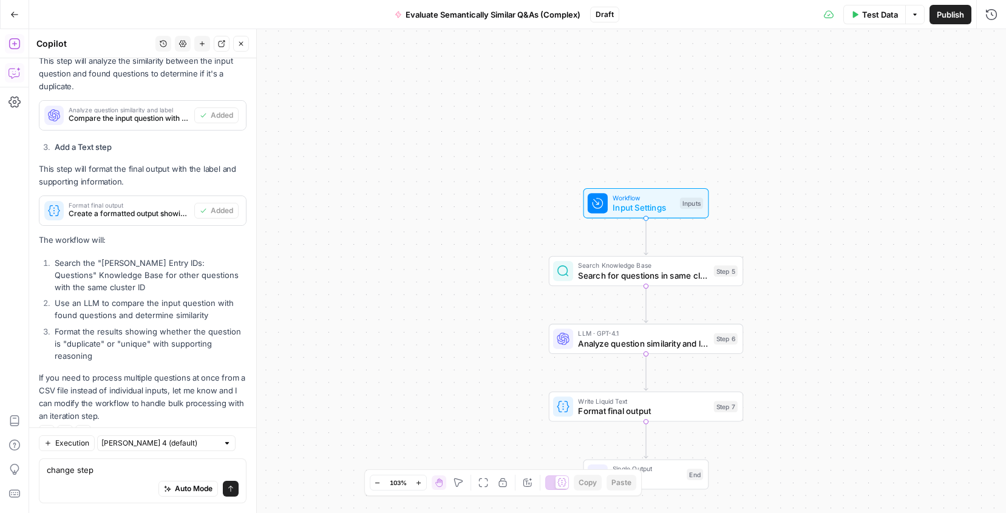
click at [92, 468] on textarea "change step" at bounding box center [143, 470] width 192 height 12
click at [109, 472] on textarea "change step" at bounding box center [143, 470] width 192 height 12
type textarea "change step 5 to instead read from a grid"
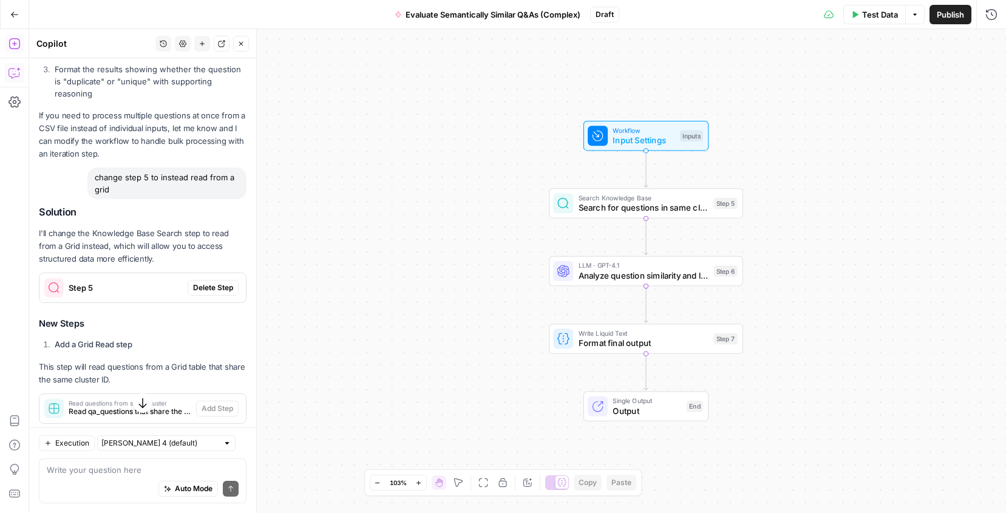
scroll to position [750, 0]
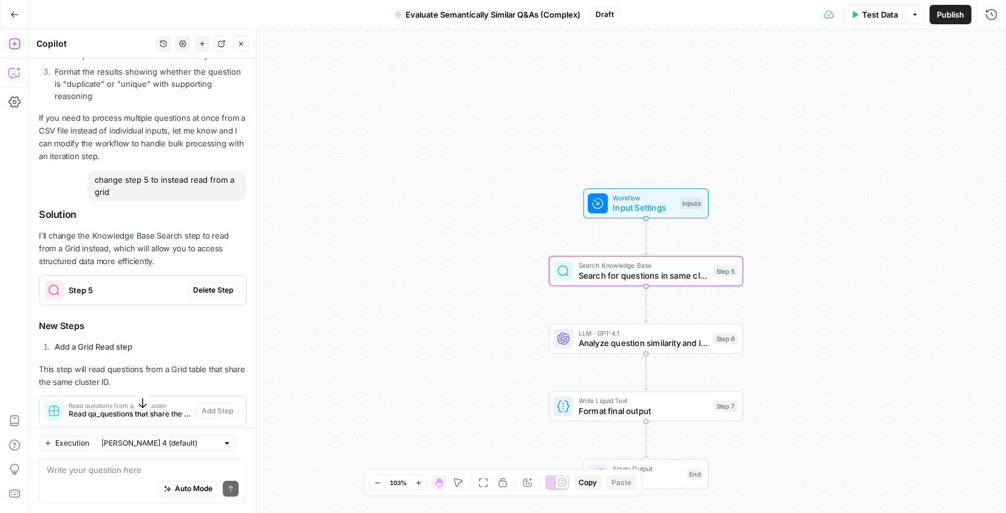
click at [216, 285] on span "Delete Step" at bounding box center [213, 290] width 40 height 11
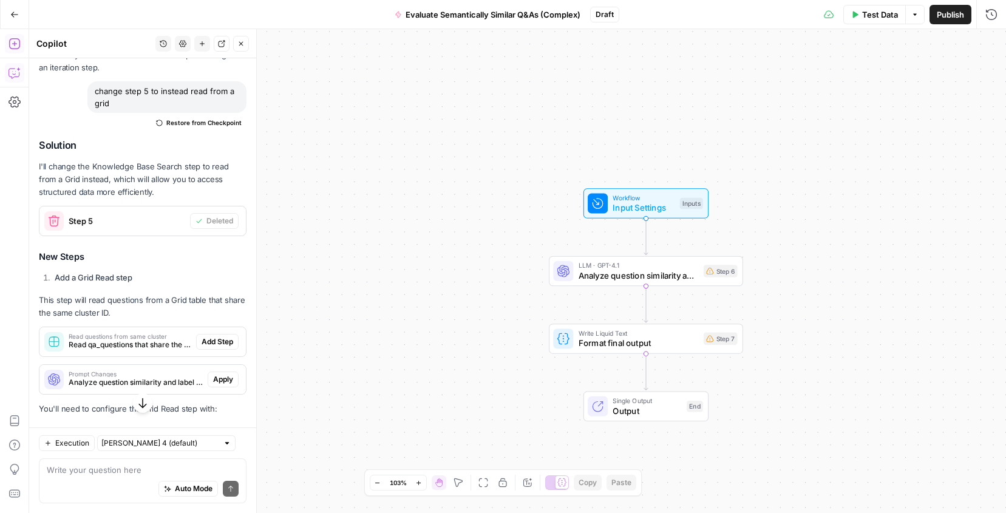
scroll to position [857, 0]
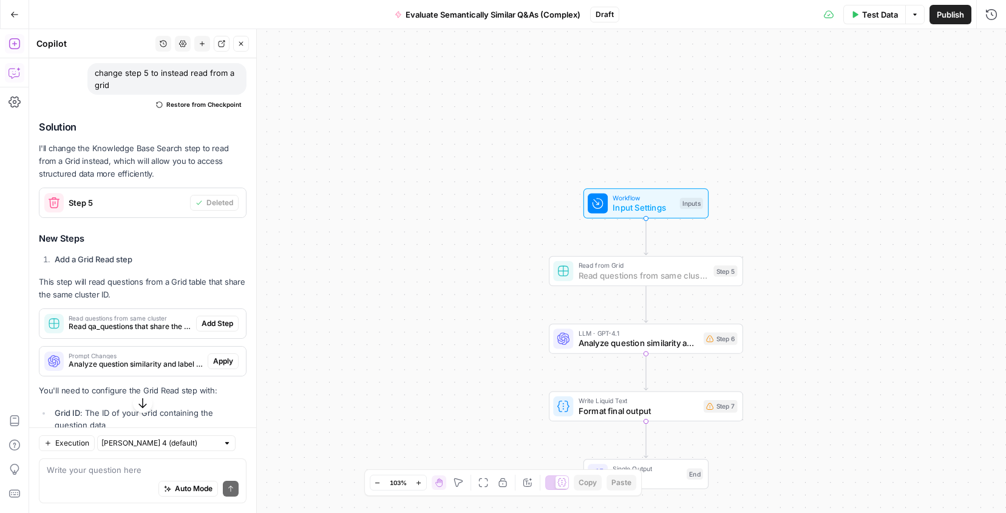
click at [228, 318] on span "Add Step" at bounding box center [218, 323] width 32 height 11
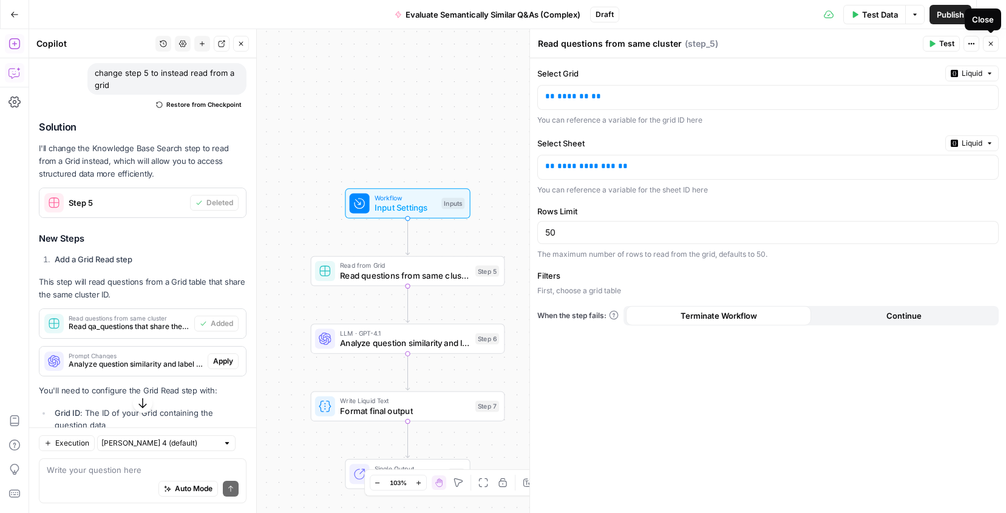
click at [990, 40] on icon "button" at bounding box center [990, 43] width 7 height 7
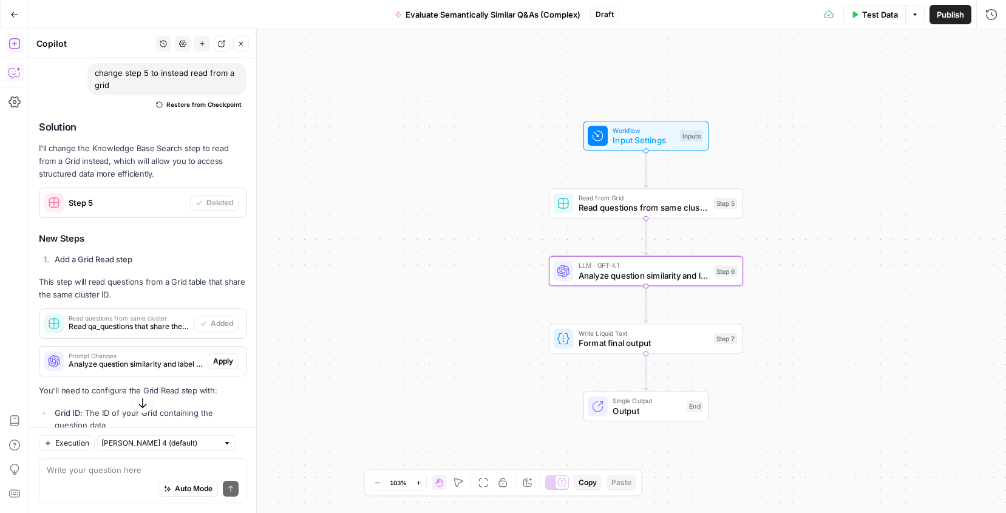
click at [218, 356] on span "Apply" at bounding box center [223, 361] width 20 height 11
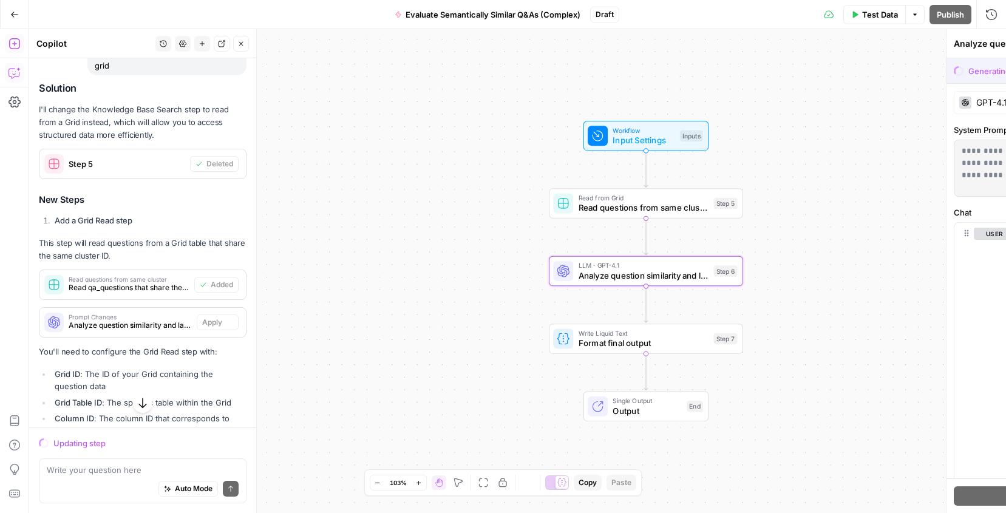
scroll to position [837, 0]
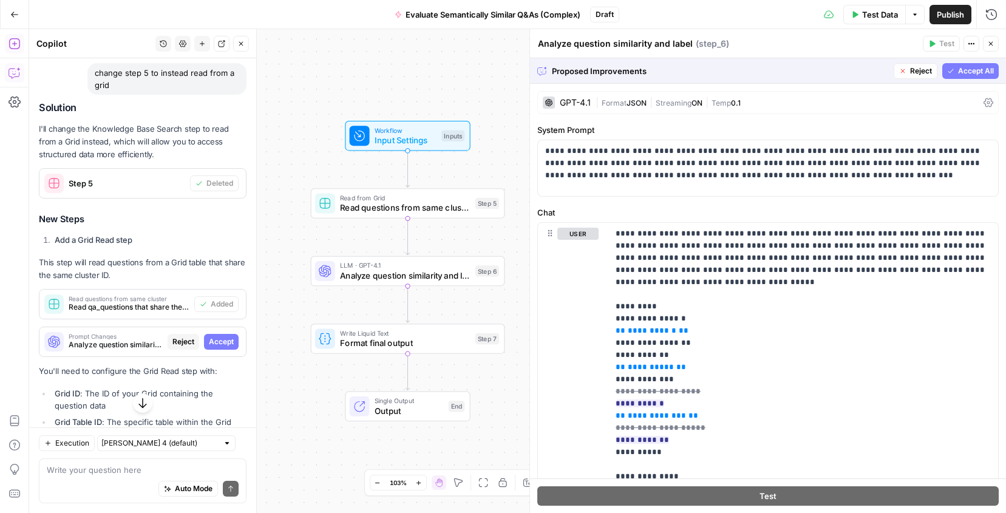
click at [955, 68] on button "Accept All" at bounding box center [970, 71] width 56 height 16
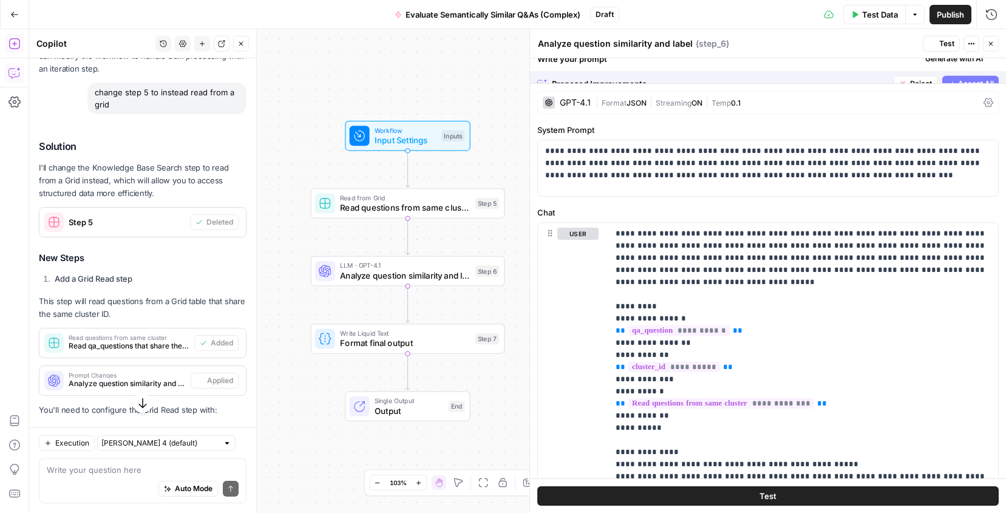
scroll to position [857, 0]
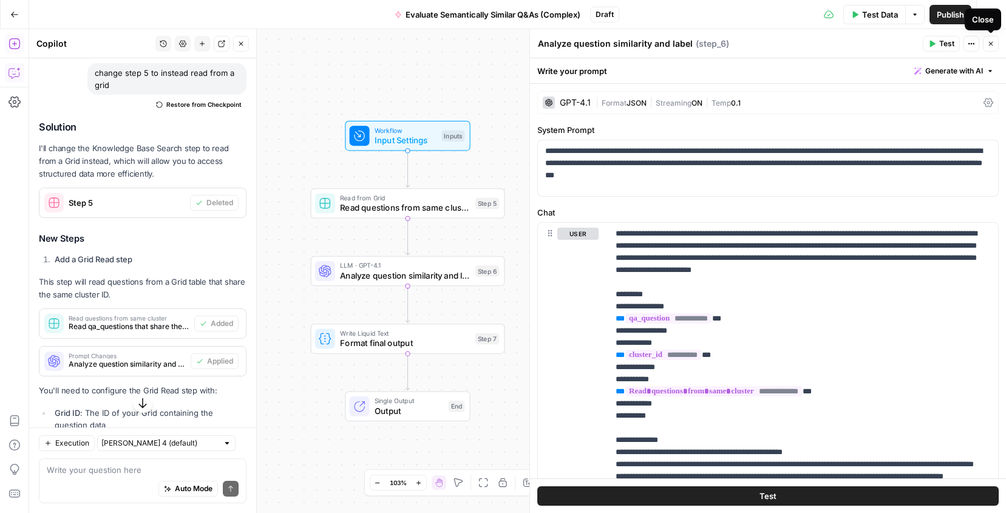
click at [994, 42] on button "Close" at bounding box center [991, 44] width 16 height 16
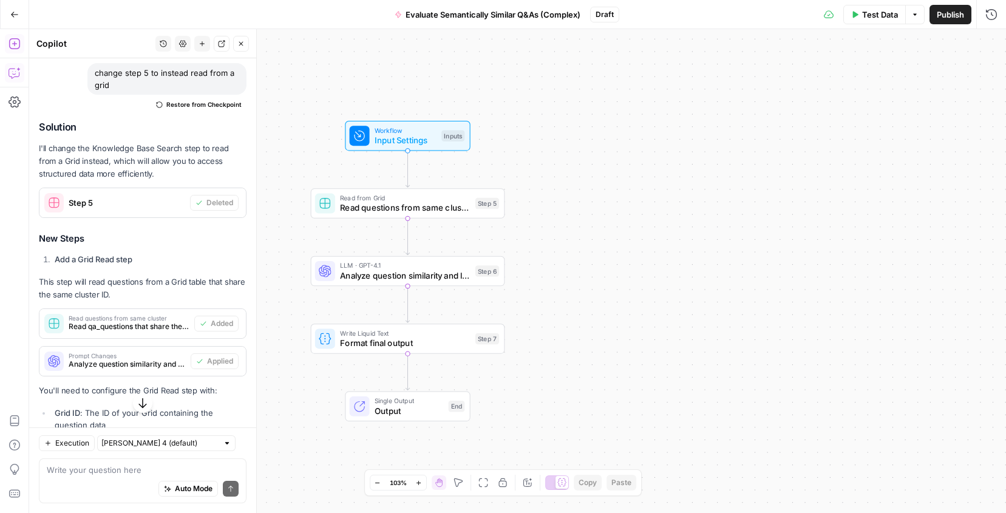
click at [870, 22] on button "Test Data" at bounding box center [874, 14] width 63 height 19
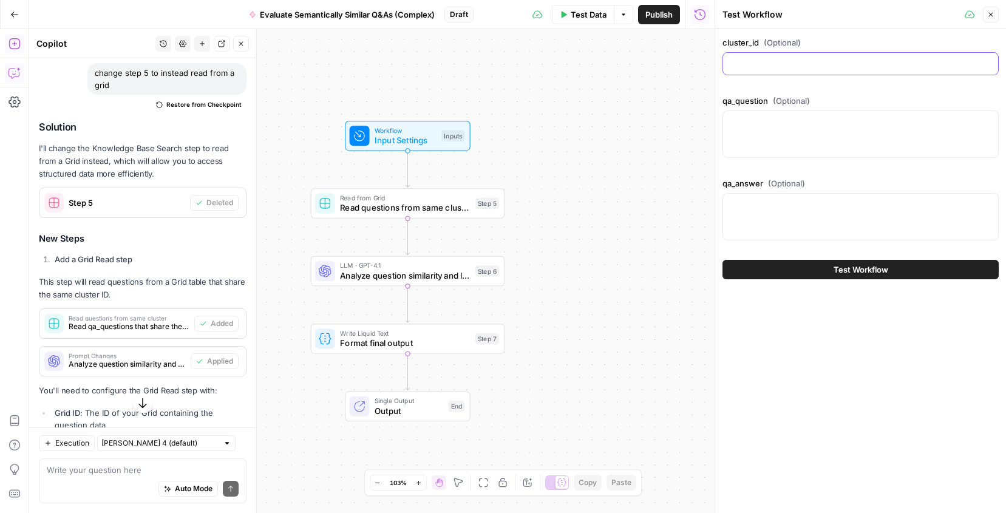
click at [835, 59] on input "cluster_id (Optional)" at bounding box center [860, 64] width 260 height 12
click at [989, 16] on icon "button" at bounding box center [990, 14] width 7 height 7
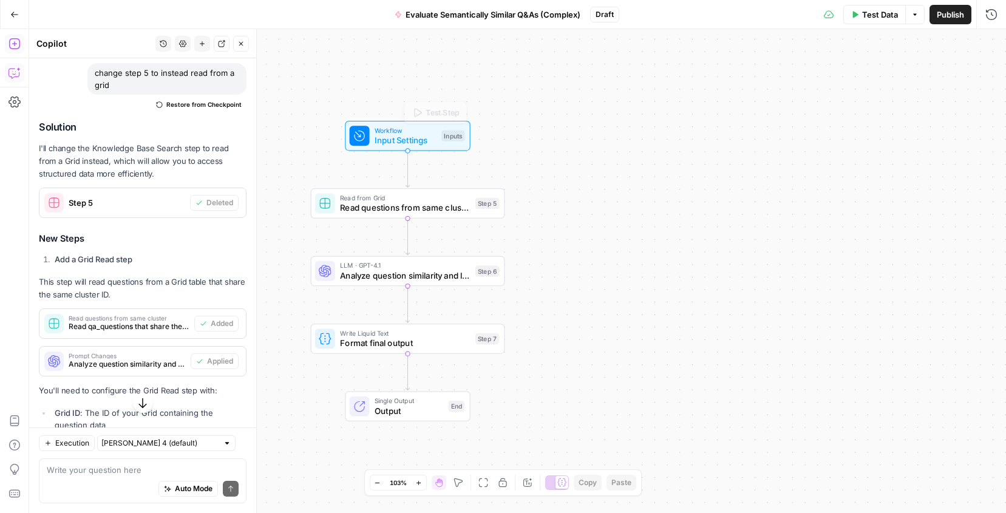
click at [444, 132] on div "Inputs" at bounding box center [452, 136] width 23 height 12
click at [946, 73] on span "edit field" at bounding box center [950, 75] width 27 height 10
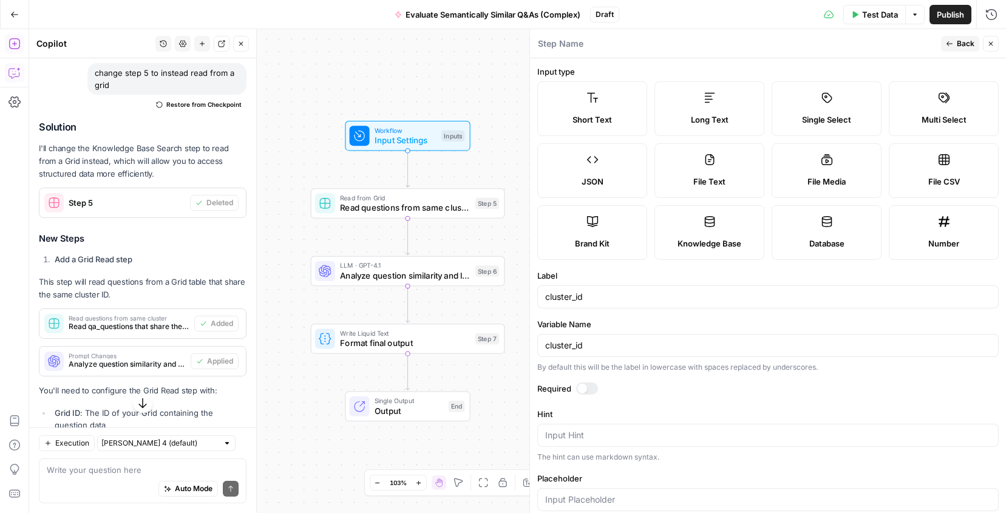
click at [590, 385] on div at bounding box center [587, 388] width 22 height 12
click at [965, 38] on span "Back" at bounding box center [966, 43] width 18 height 11
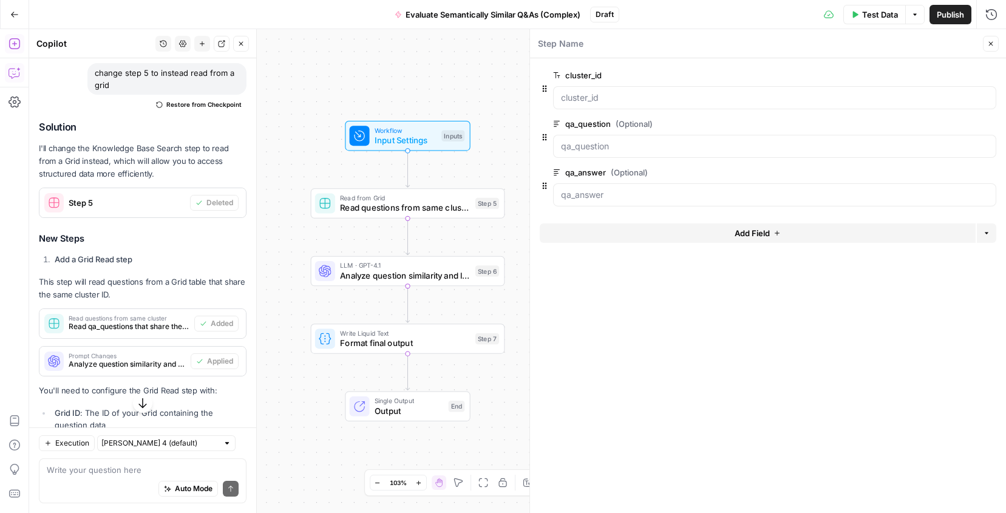
click at [945, 126] on span "edit field" at bounding box center [950, 124] width 27 height 10
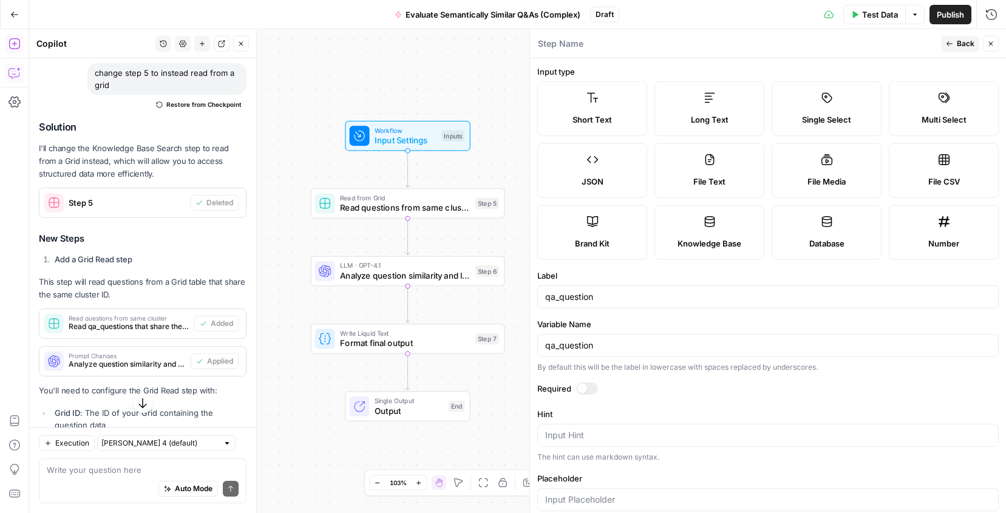
click at [582, 393] on div at bounding box center [587, 388] width 22 height 12
click at [964, 45] on span "Back" at bounding box center [966, 43] width 18 height 11
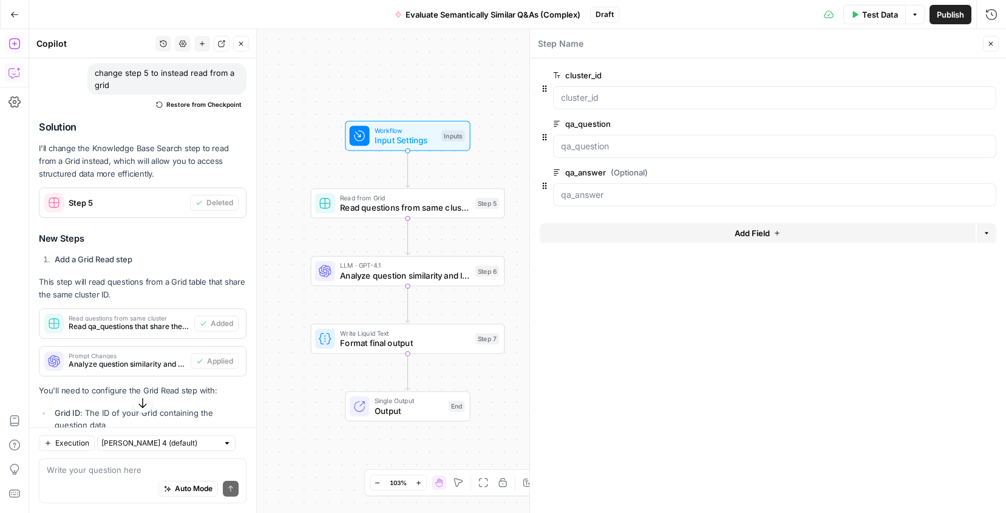
click at [947, 170] on span "edit field" at bounding box center [950, 173] width 27 height 10
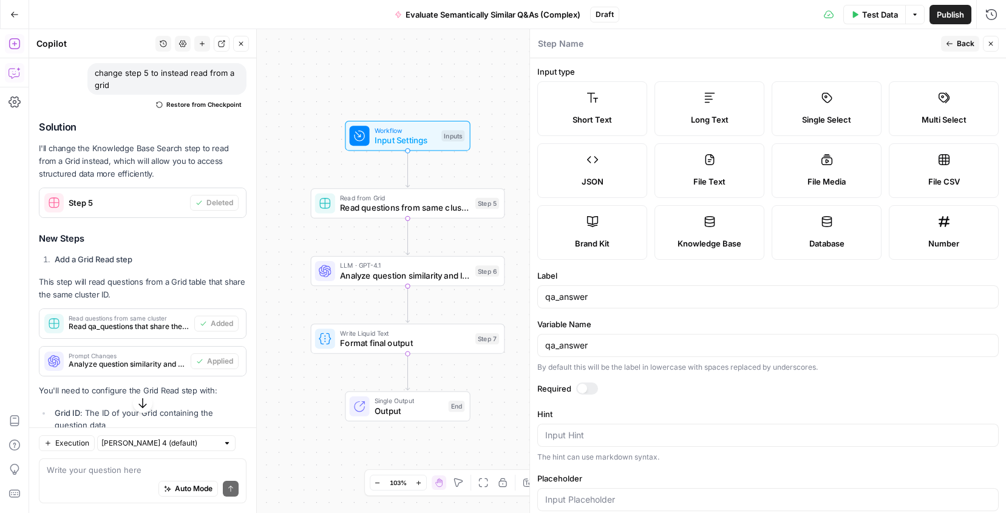
click at [585, 390] on div at bounding box center [582, 389] width 10 height 10
click at [964, 40] on span "Back" at bounding box center [966, 43] width 18 height 11
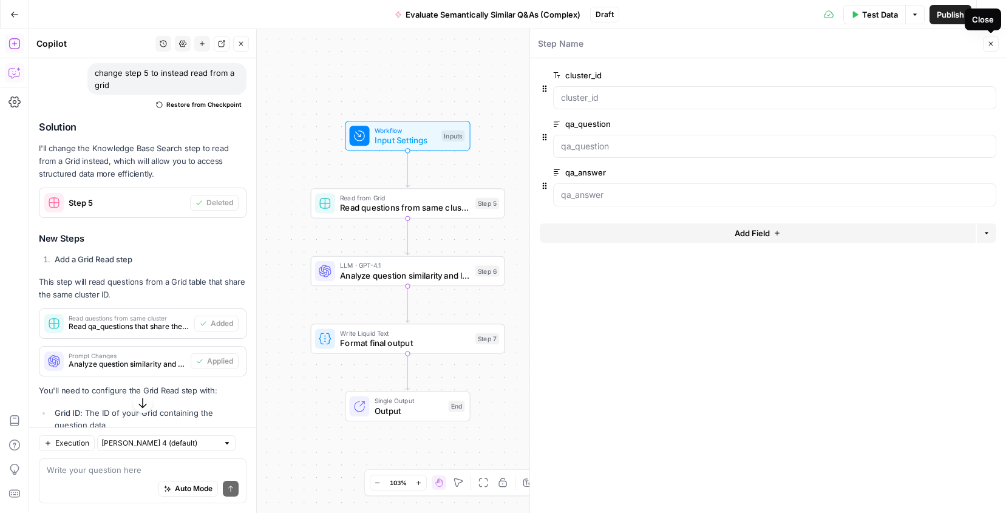
click at [991, 48] on button "Close" at bounding box center [991, 44] width 16 height 16
click at [718, 197] on div "Workflow Input Settings Inputs Read from Grid Read questions from same cluster …" at bounding box center [517, 271] width 977 height 484
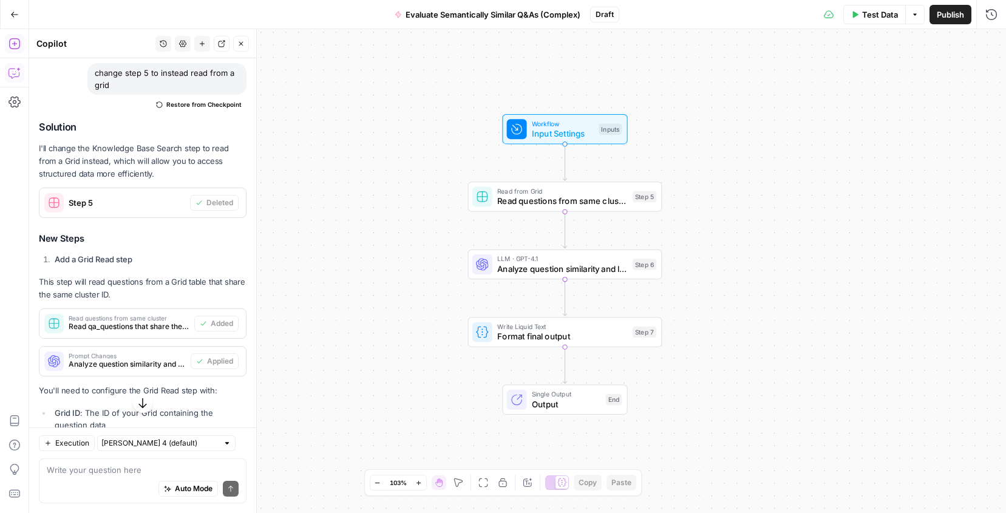
drag, startPoint x: 597, startPoint y: 81, endPoint x: 718, endPoint y: 72, distance: 120.5
click at [718, 72] on div "Workflow Input Settings Inputs Read from Grid Read questions from same cluster …" at bounding box center [517, 271] width 977 height 484
click at [551, 202] on span "Read questions from same cluster" at bounding box center [562, 200] width 131 height 13
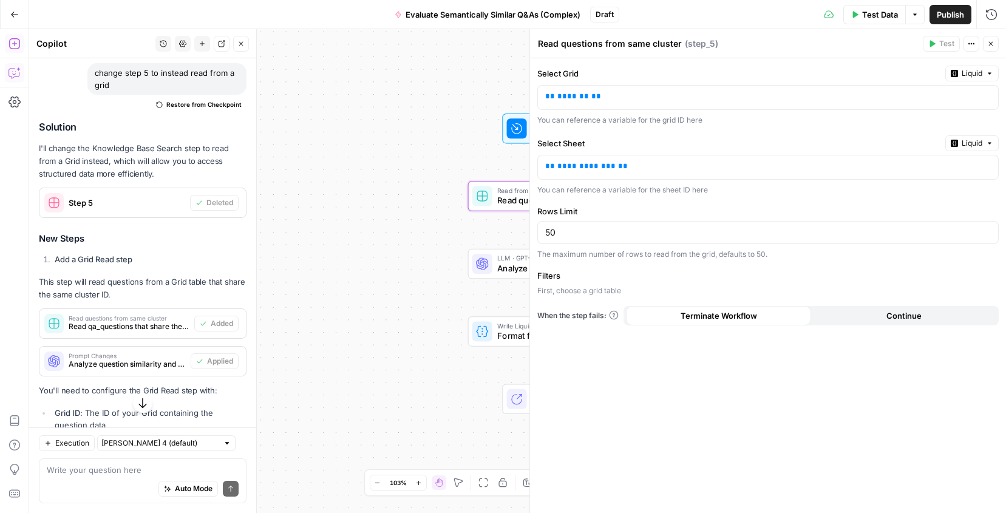
click at [507, 271] on span "Analyze question similarity and label" at bounding box center [562, 268] width 131 height 13
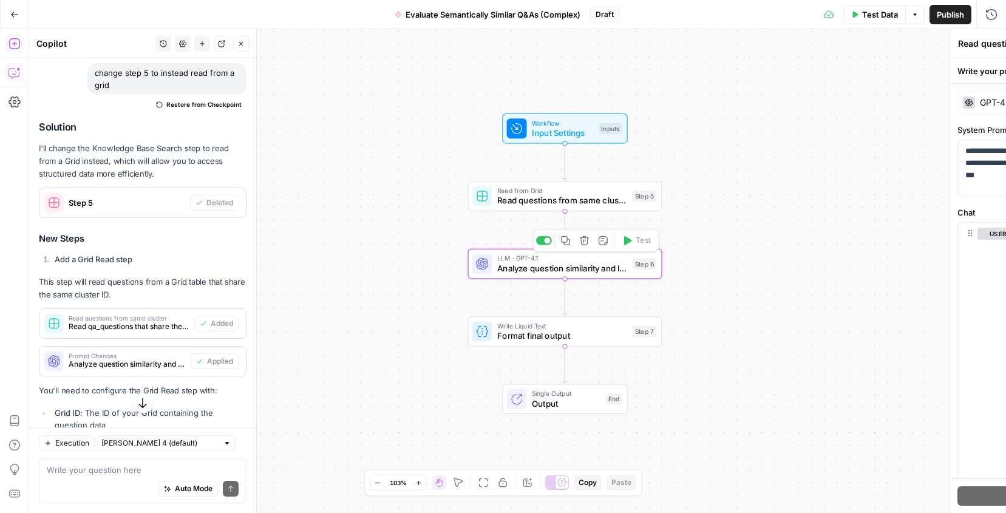
type textarea "Analyze question similarity and label"
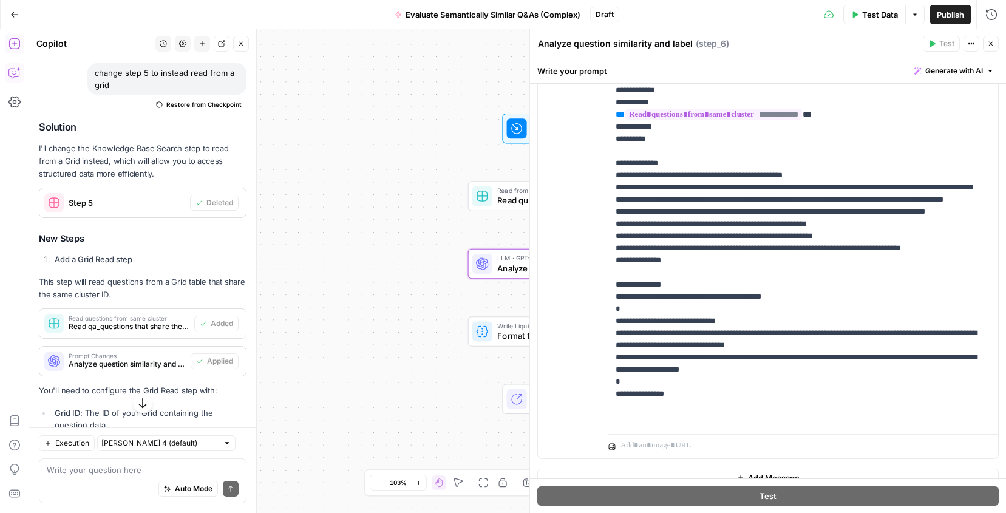
scroll to position [279, 0]
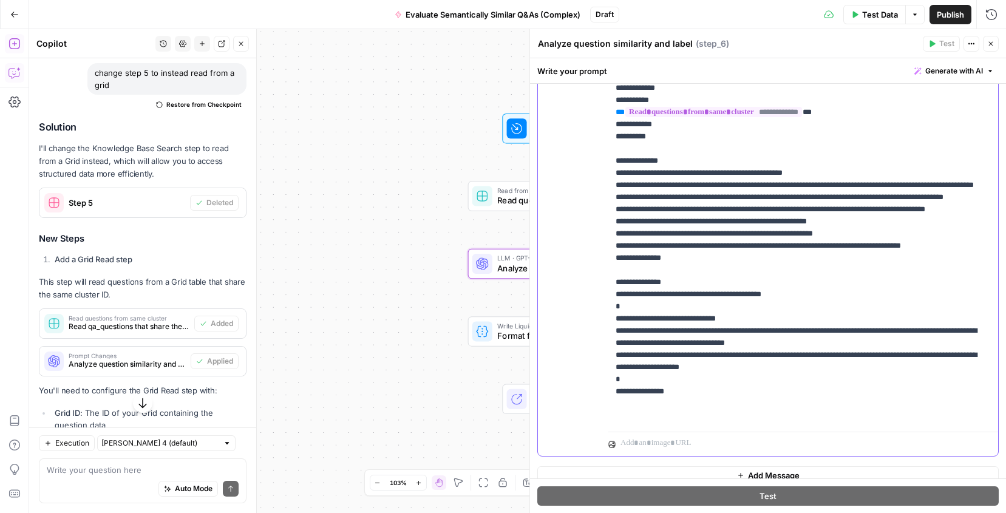
click at [685, 280] on p "**********" at bounding box center [803, 185] width 375 height 474
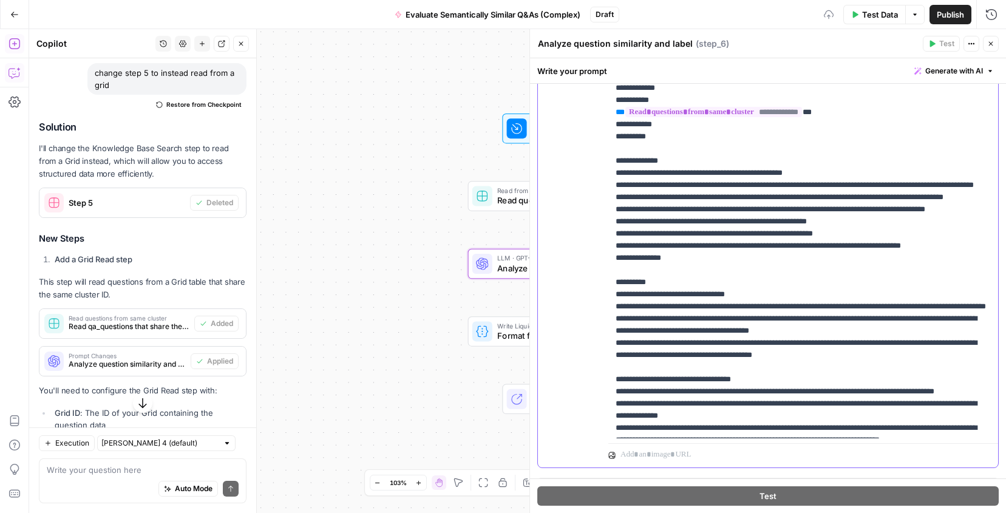
click at [732, 314] on p "**********" at bounding box center [803, 300] width 375 height 704
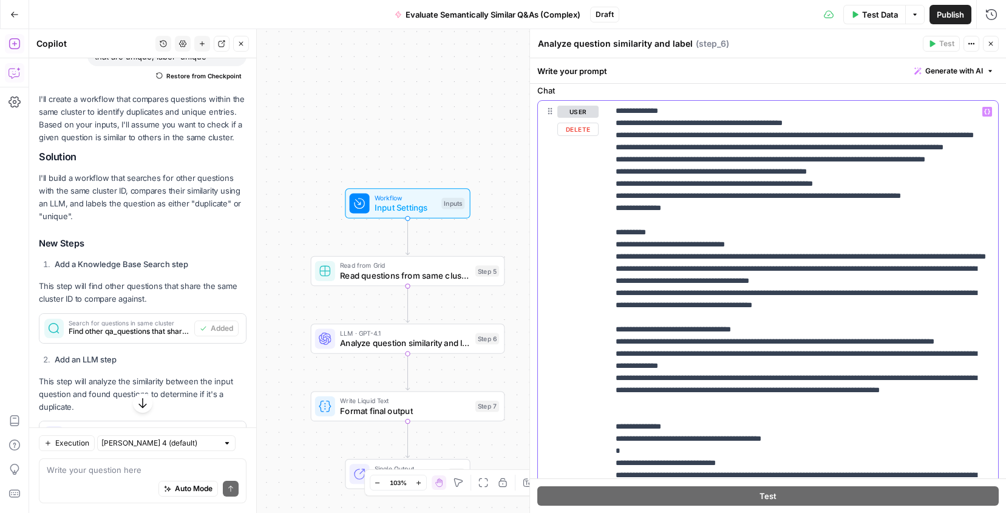
scroll to position [205, 0]
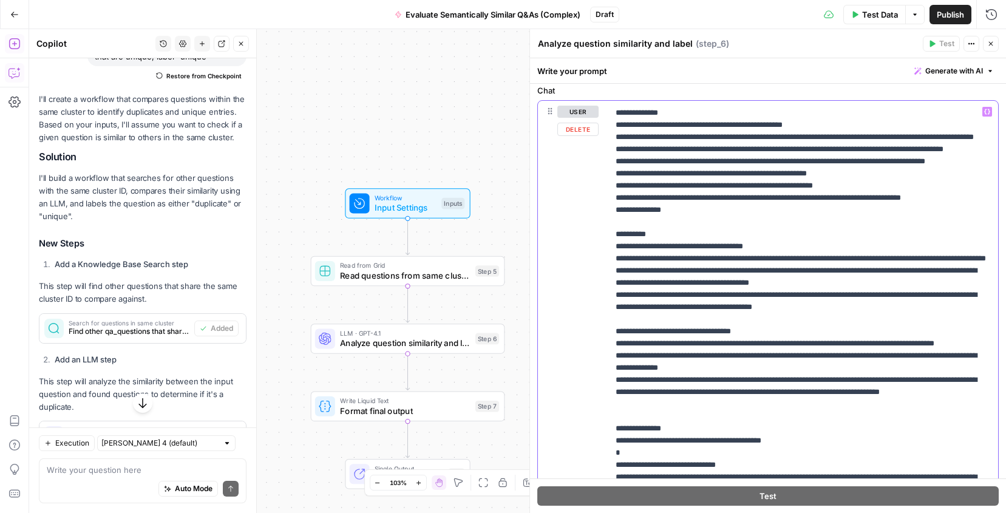
click at [747, 367] on p "**********" at bounding box center [803, 252] width 375 height 704
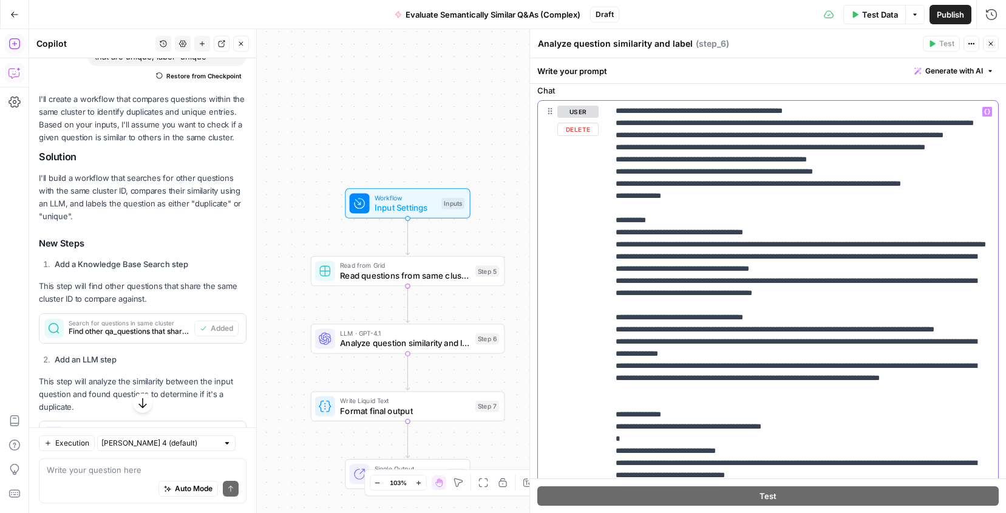
click at [696, 440] on p "**********" at bounding box center [803, 238] width 375 height 704
click at [673, 454] on p "**********" at bounding box center [803, 238] width 375 height 704
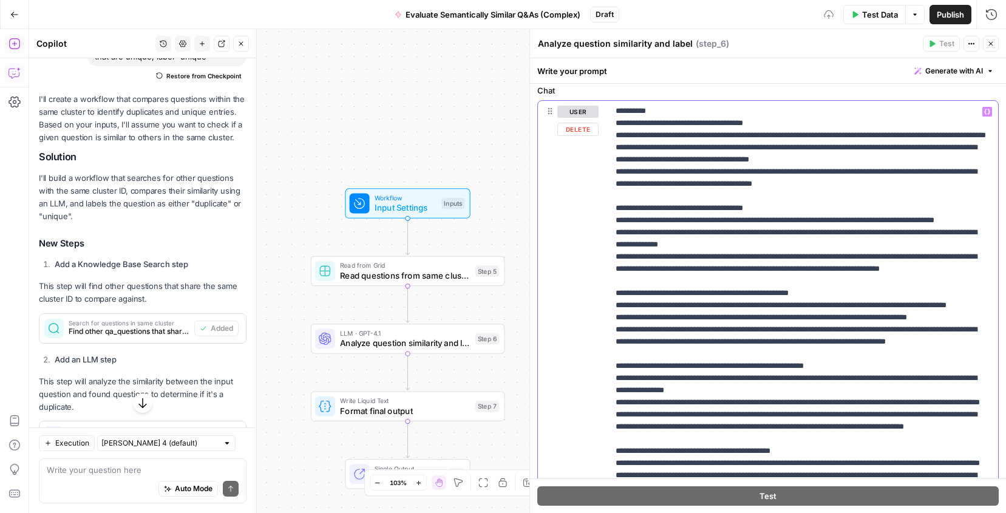
scroll to position [393, 0]
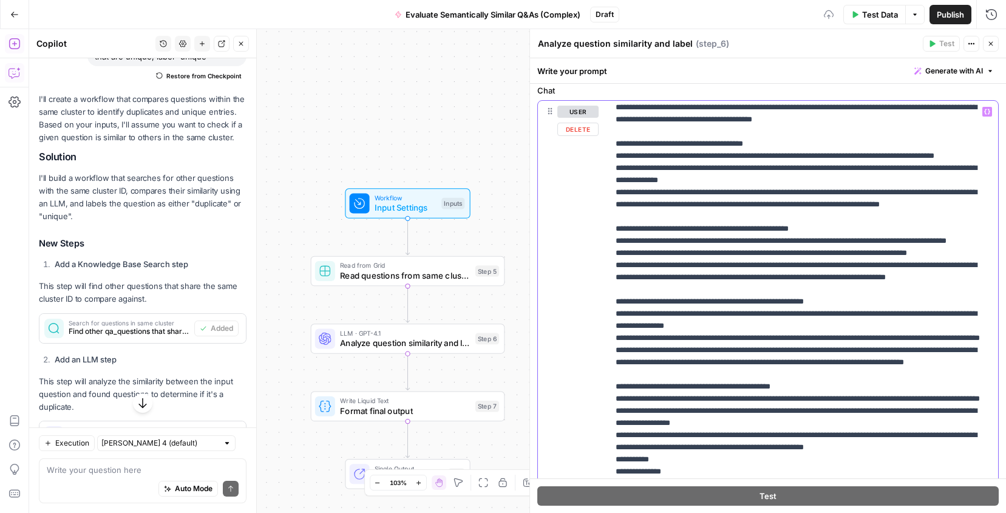
click at [812, 287] on p "**********" at bounding box center [803, 211] width 375 height 996
click at [844, 382] on p "**********" at bounding box center [803, 211] width 375 height 996
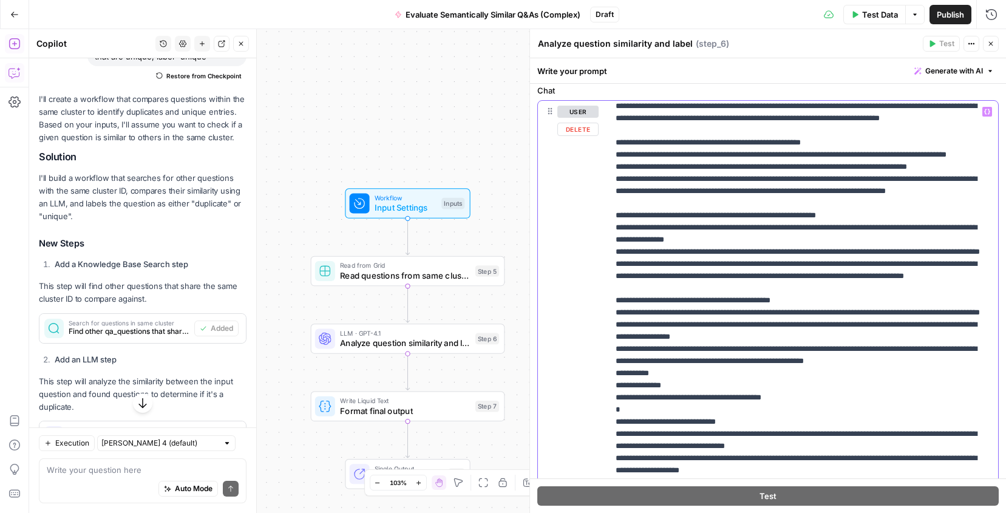
scroll to position [486, 0]
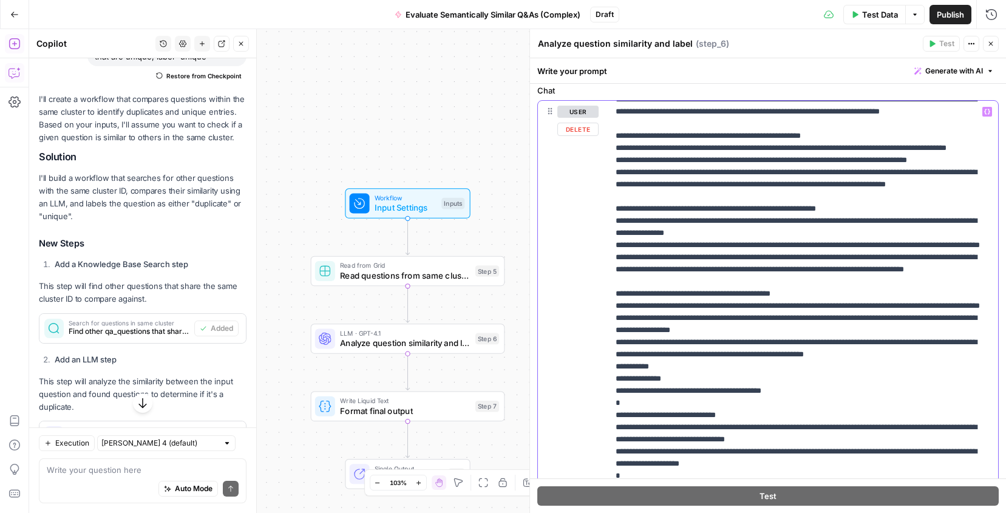
click at [806, 401] on p "**********" at bounding box center [803, 118] width 375 height 996
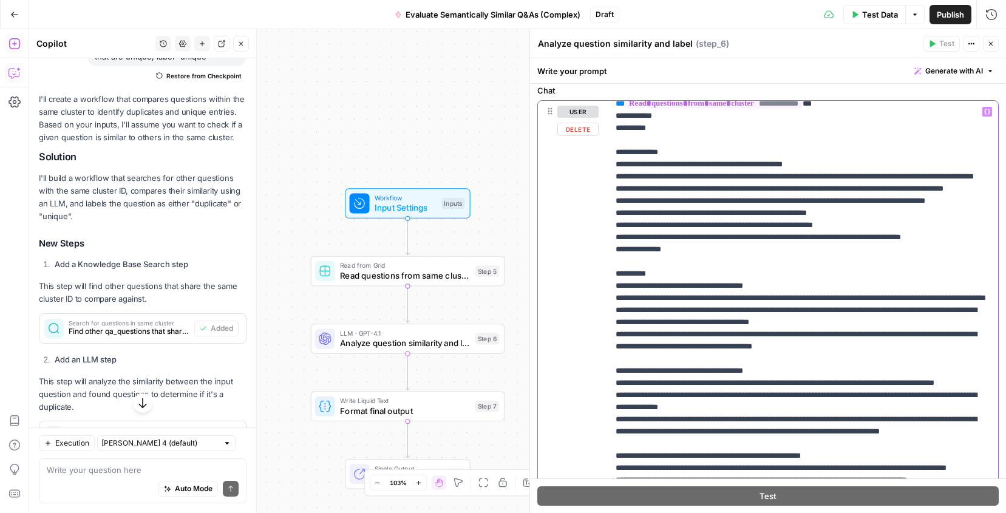
scroll to position [0, 0]
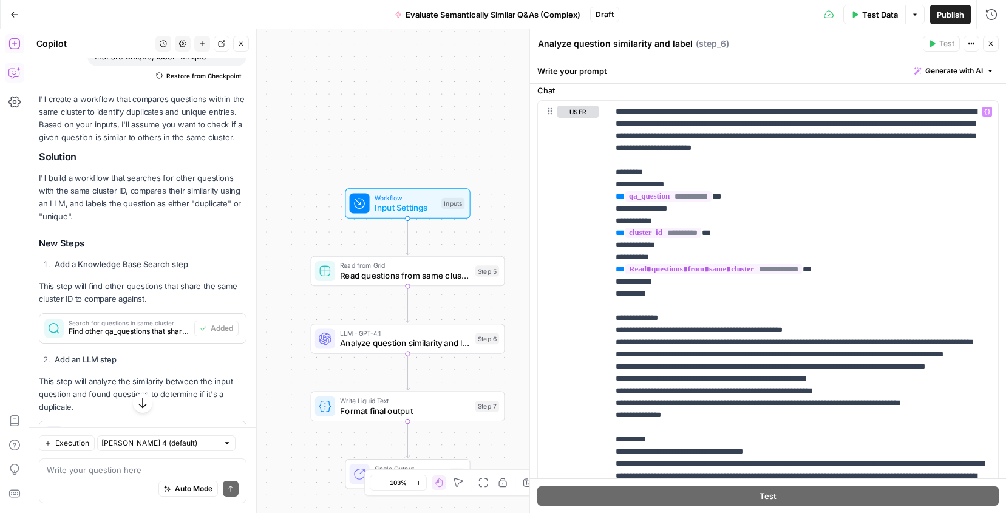
click at [958, 15] on span "Publish" at bounding box center [950, 14] width 27 height 12
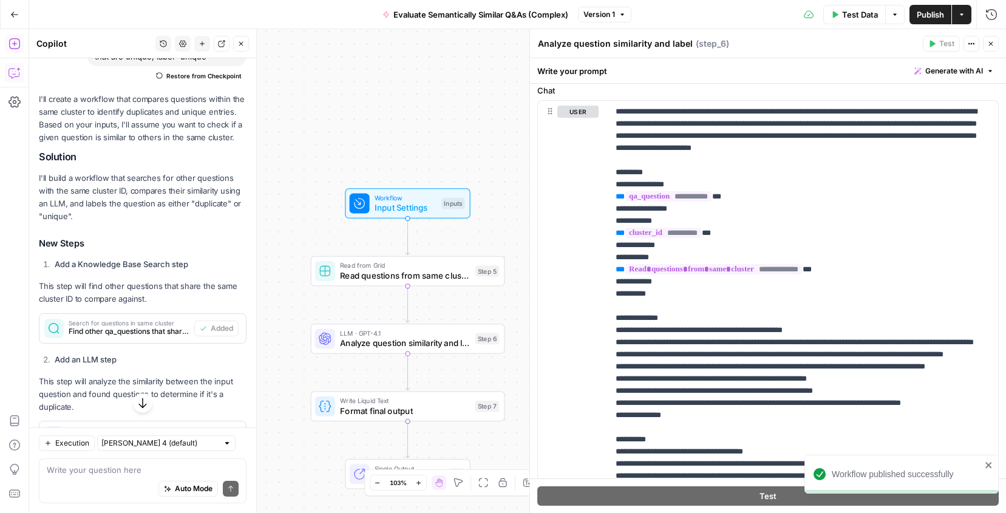
click at [988, 44] on icon "button" at bounding box center [990, 43] width 7 height 7
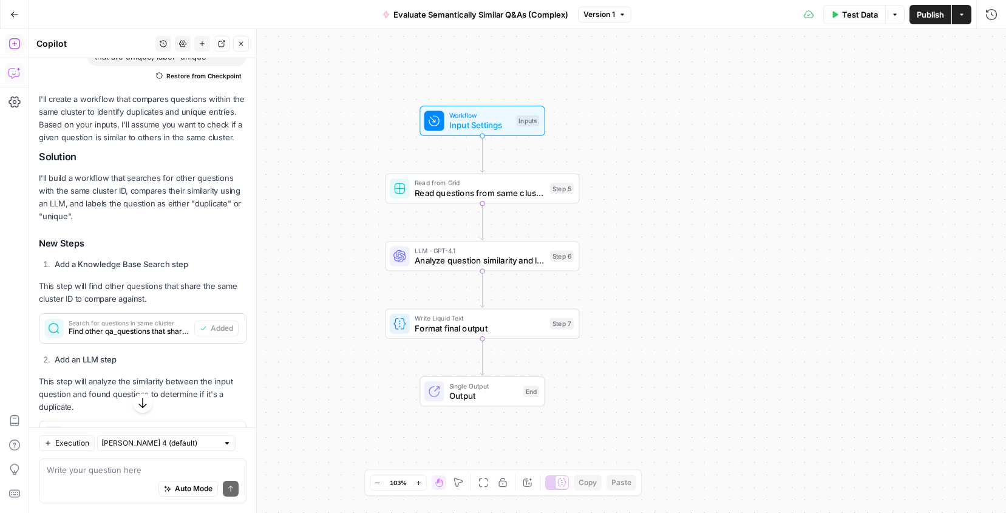
drag, startPoint x: 574, startPoint y: 246, endPoint x: 649, endPoint y: 164, distance: 111.3
click at [649, 164] on div "Workflow Input Settings Inputs Read from Grid Read questions from same cluster …" at bounding box center [517, 271] width 977 height 484
click at [865, 18] on span "Test Data" at bounding box center [860, 14] width 36 height 12
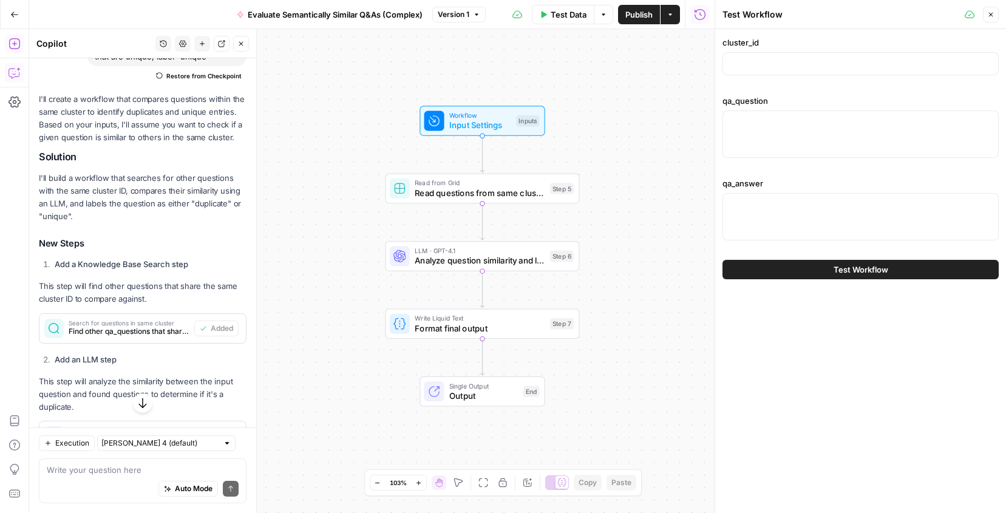
click at [781, 78] on div "cluster_id" at bounding box center [860, 58] width 276 height 44
click at [764, 135] on div at bounding box center [860, 133] width 276 height 47
paste textarea "How long do septic systems last?"
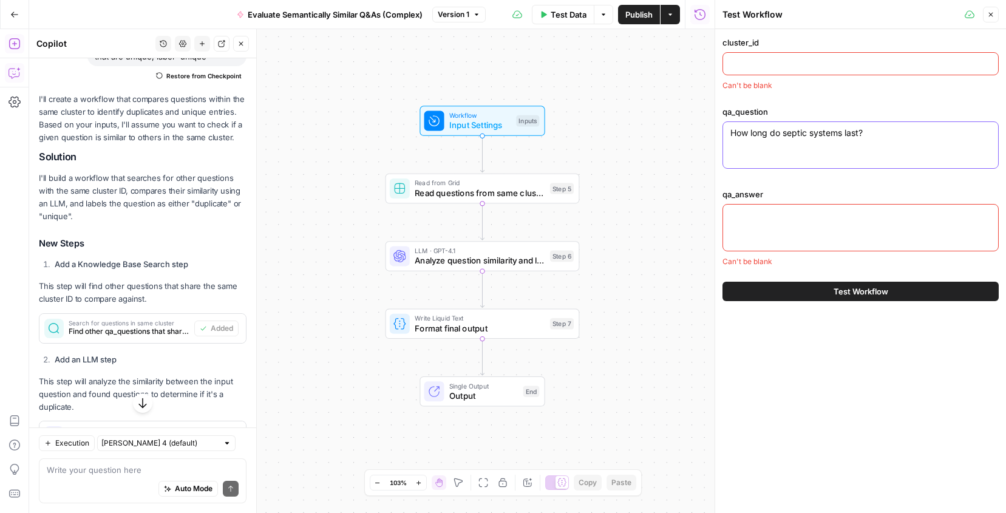
type textarea "How long do septic systems last?"
click at [790, 226] on div at bounding box center [860, 227] width 276 height 47
paste textarea "Most septic systems last for between 20 and 30 years, but the life span depends…"
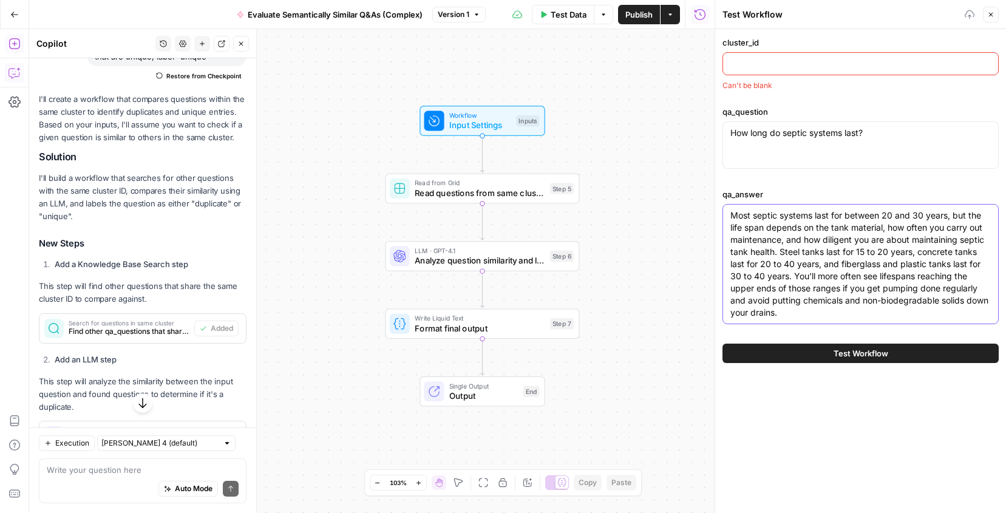
type textarea "Most septic systems last for between 20 and 30 years, but the life span depends…"
click at [764, 64] on input "cluster_id" at bounding box center [860, 64] width 260 height 12
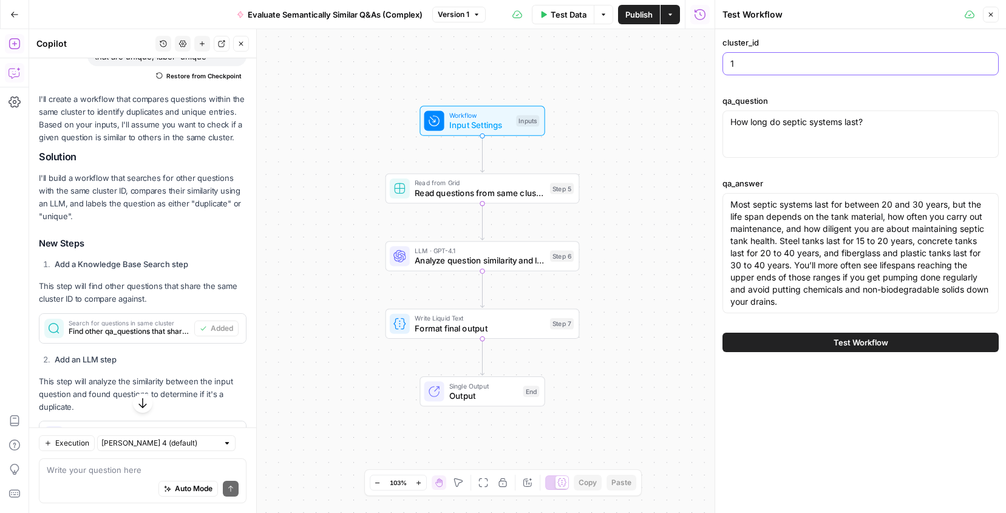
type input "1"
click at [826, 338] on button "Test Workflow" at bounding box center [860, 342] width 276 height 19
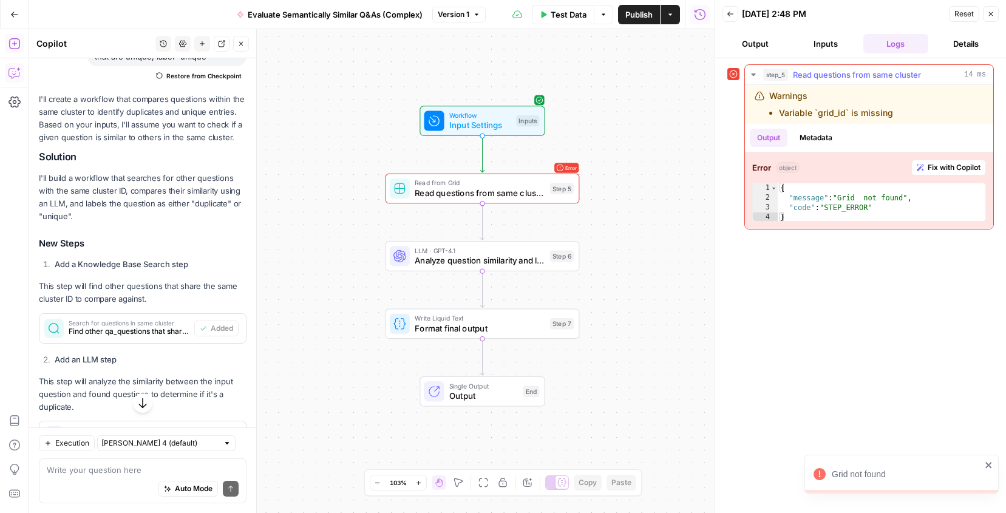
click at [929, 168] on span "Fix with Copilot" at bounding box center [954, 167] width 53 height 11
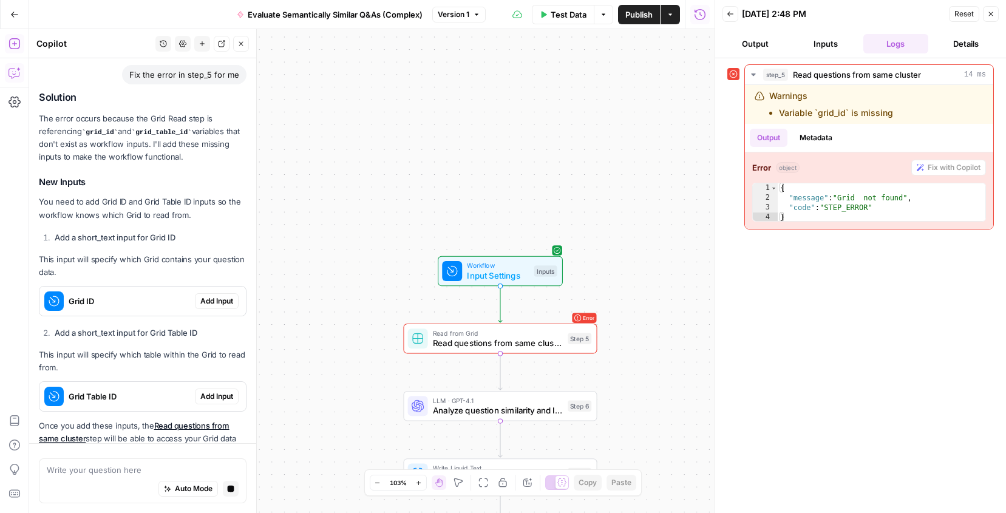
scroll to position [1362, 0]
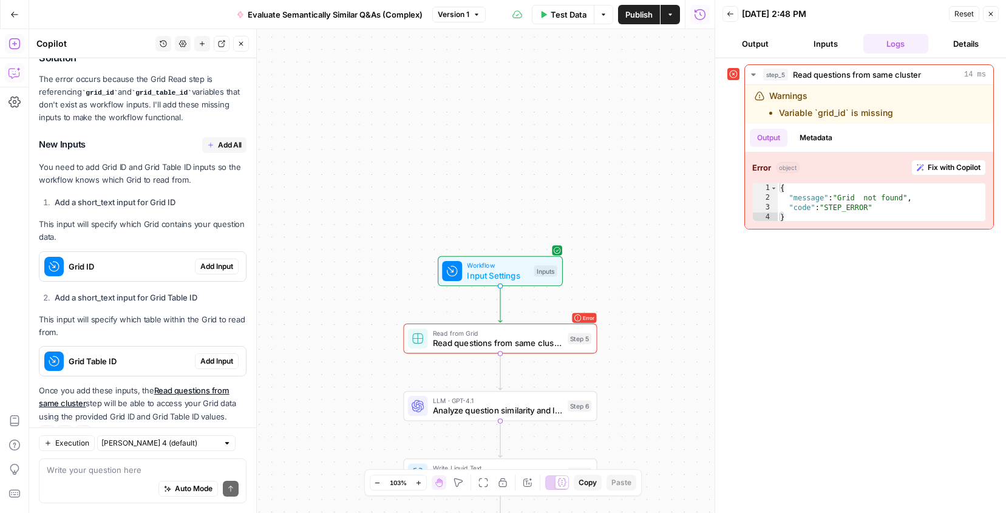
click at [144, 252] on div "Grid ID" at bounding box center [116, 266] width 155 height 29
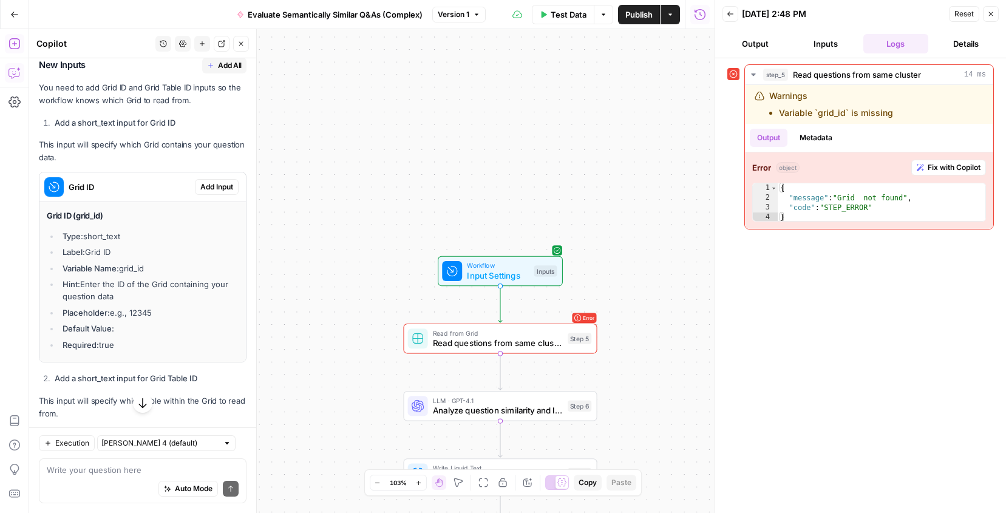
click at [211, 182] on span "Add Input" at bounding box center [216, 187] width 33 height 11
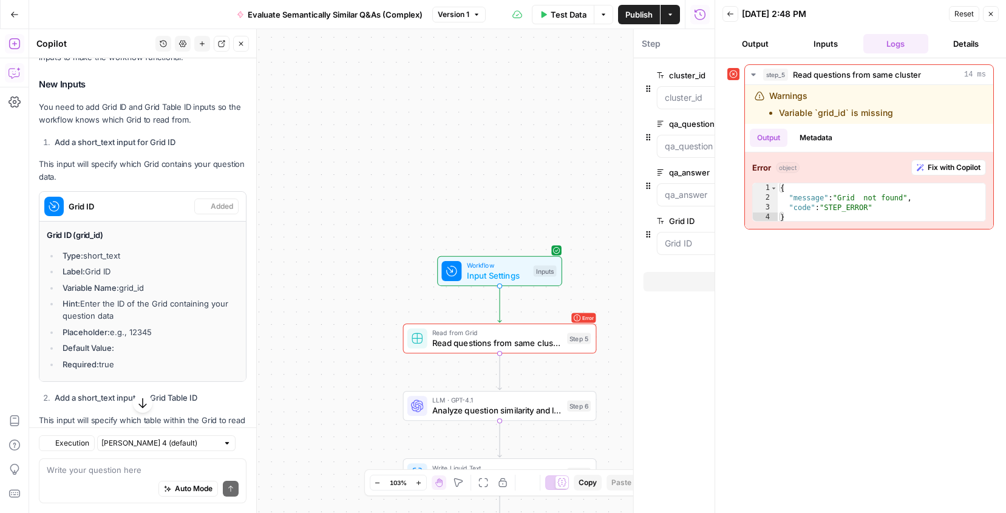
scroll to position [1461, 0]
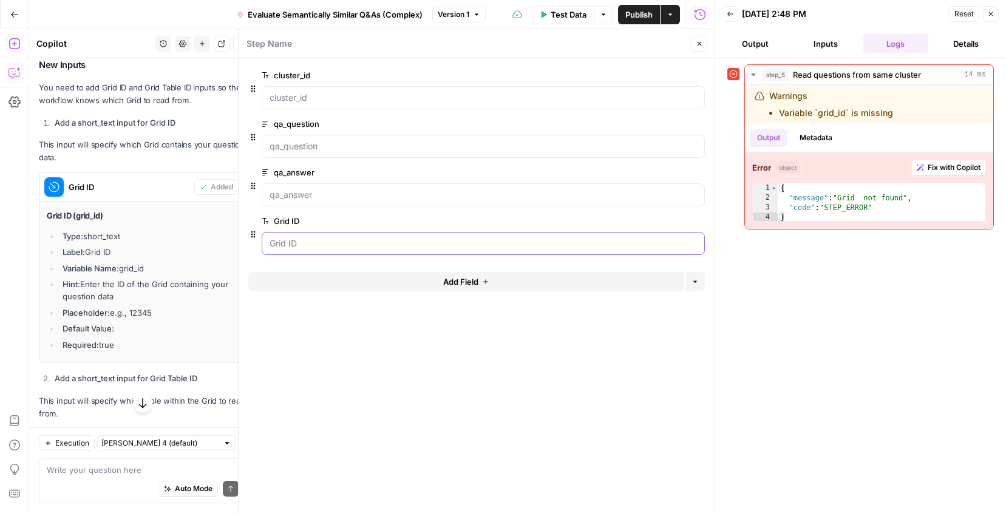
click at [294, 240] on ID "Grid ID" at bounding box center [483, 243] width 427 height 12
click at [291, 247] on ID "Grid ID" at bounding box center [483, 243] width 427 height 12
click at [478, 236] on div at bounding box center [483, 243] width 443 height 23
click at [472, 240] on ID "Grid ID" at bounding box center [483, 243] width 427 height 12
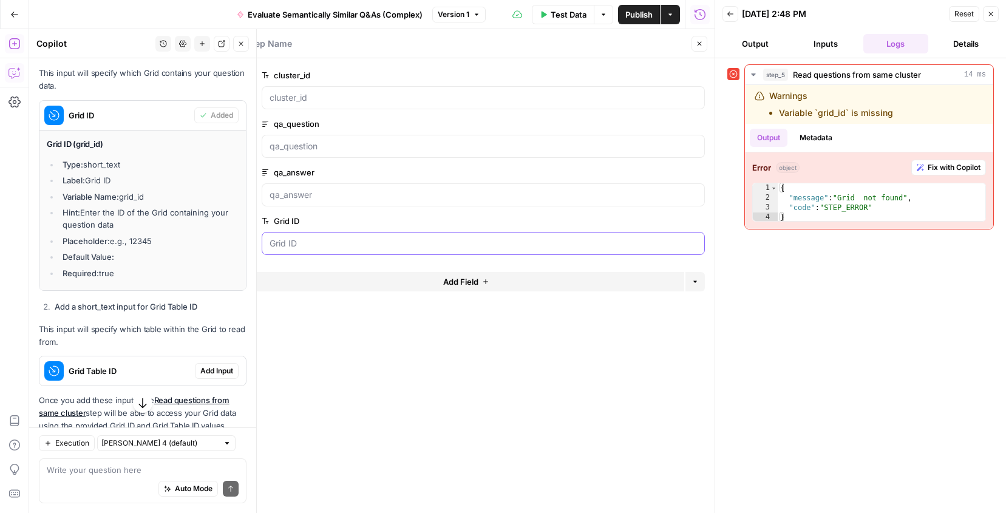
scroll to position [1534, 0]
click at [222, 364] on span "Add Input" at bounding box center [216, 369] width 33 height 11
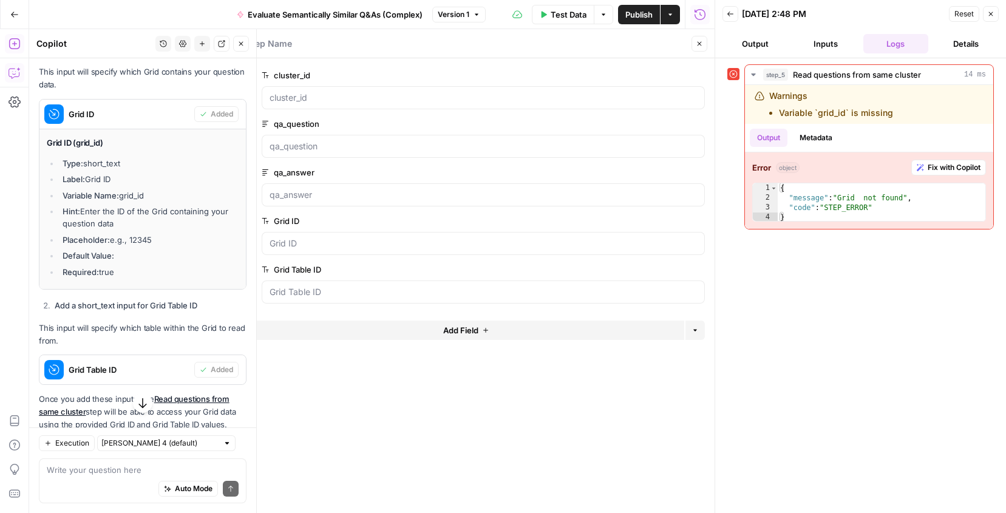
scroll to position [1543, 0]
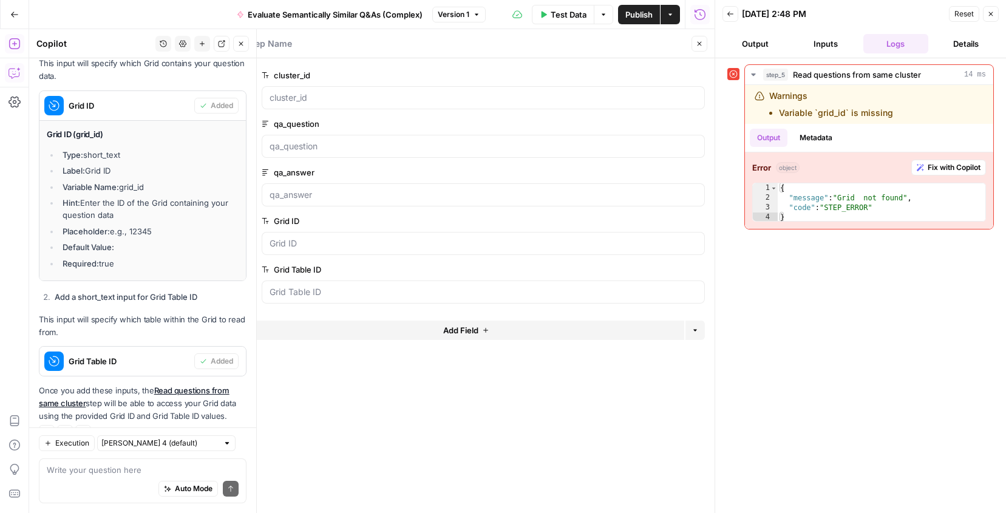
click at [993, 17] on icon "button" at bounding box center [990, 13] width 7 height 7
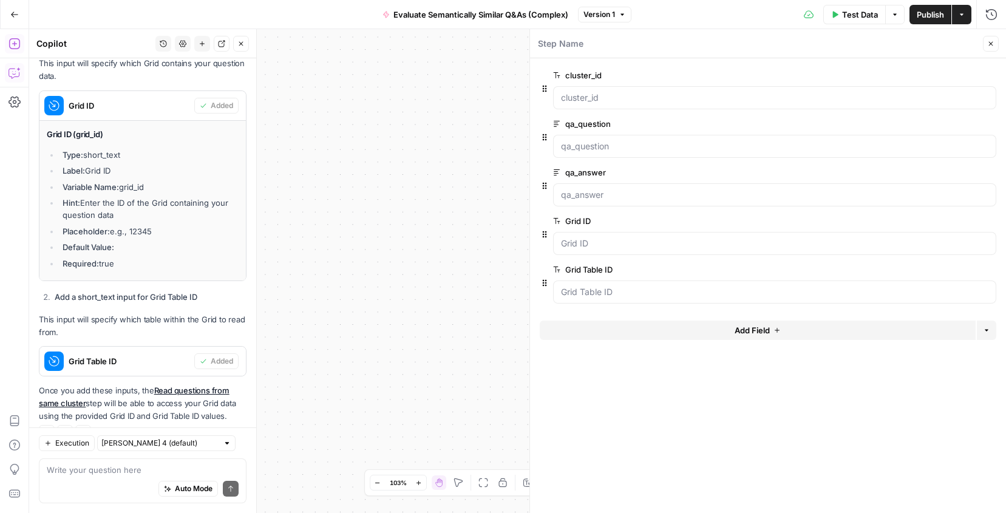
click at [619, 269] on label "Grid Table ID" at bounding box center [740, 269] width 375 height 12
click at [619, 286] on ID "Grid Table ID" at bounding box center [774, 292] width 427 height 12
click at [619, 246] on ID "Grid ID" at bounding box center [774, 243] width 427 height 12
click at [959, 223] on span "edit field" at bounding box center [950, 221] width 27 height 10
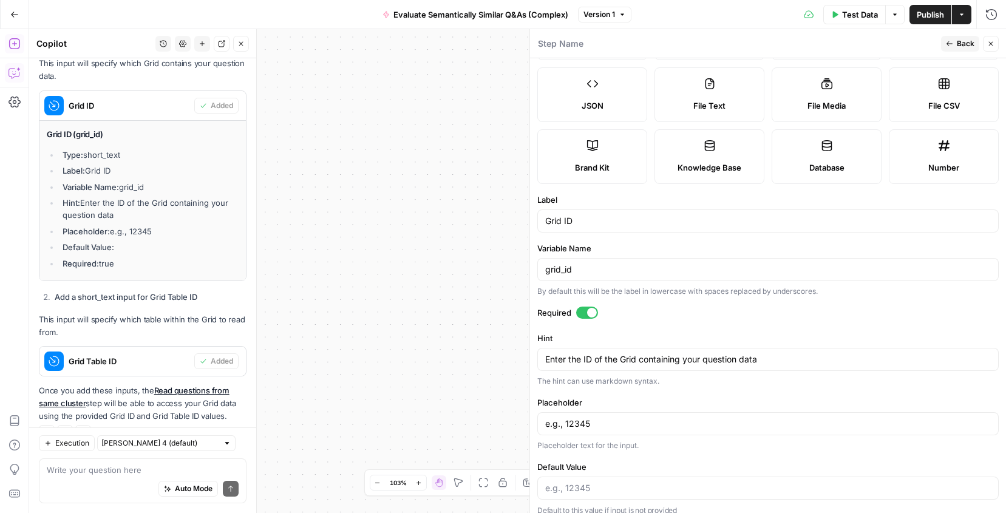
scroll to position [86, 0]
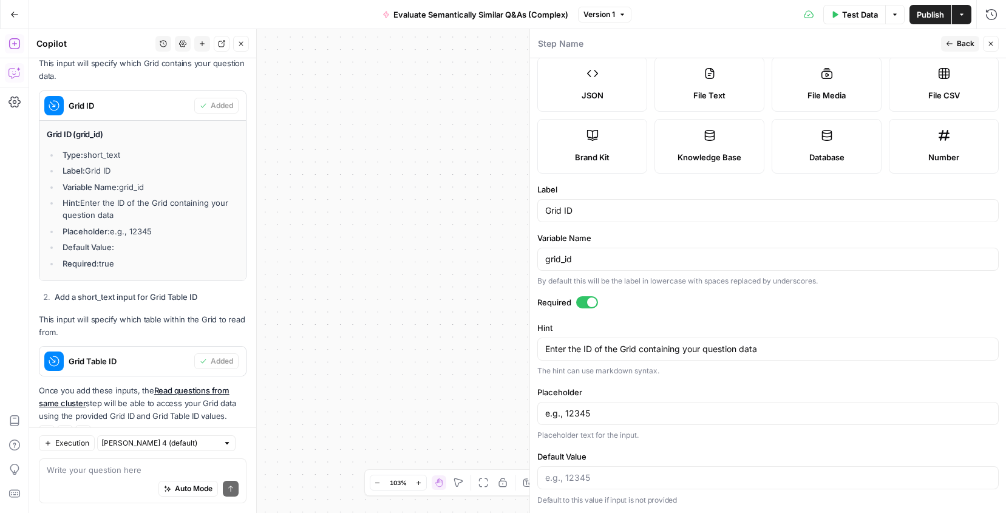
click at [653, 406] on div "e.g., 12345" at bounding box center [767, 413] width 461 height 23
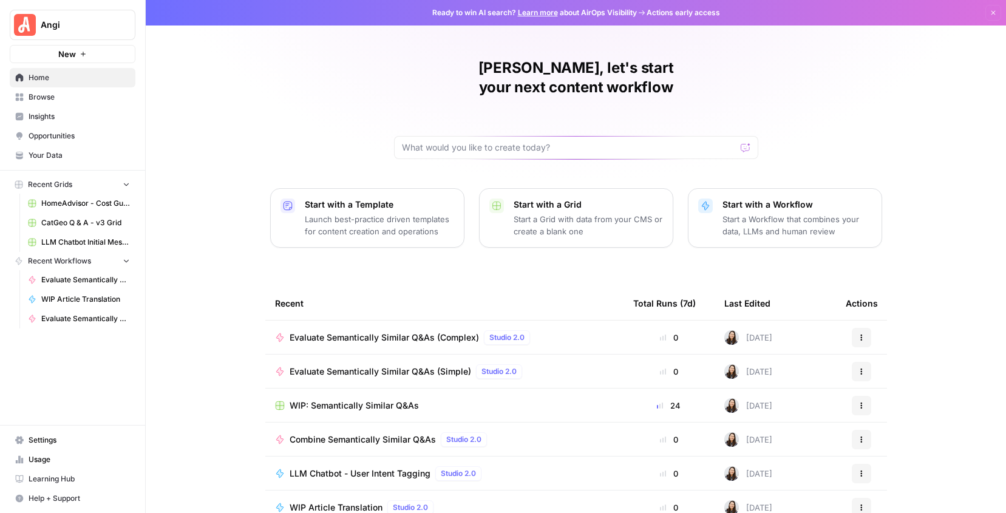
click at [333, 399] on span "WIP: Semantically Similar Q&As" at bounding box center [354, 405] width 129 height 12
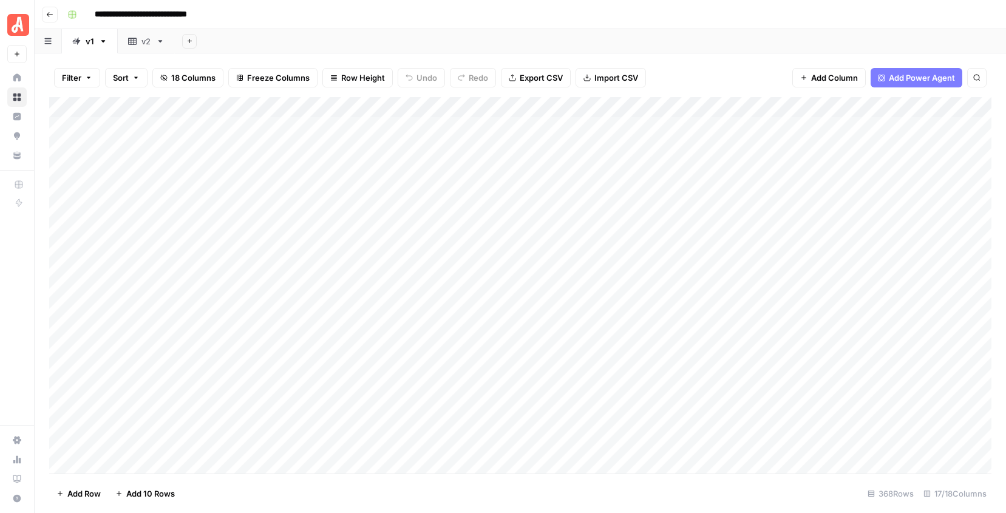
click at [134, 41] on icon at bounding box center [132, 41] width 8 height 8
click at [76, 37] on icon at bounding box center [76, 41] width 8 height 8
click at [764, 106] on div "Add Column" at bounding box center [520, 285] width 942 height 376
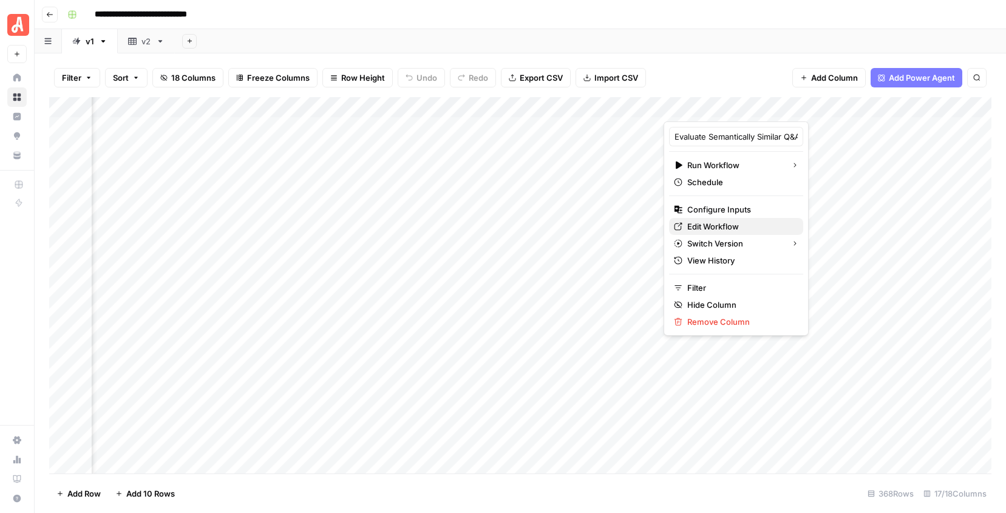
click at [717, 226] on span "Edit Workflow" at bounding box center [740, 226] width 106 height 12
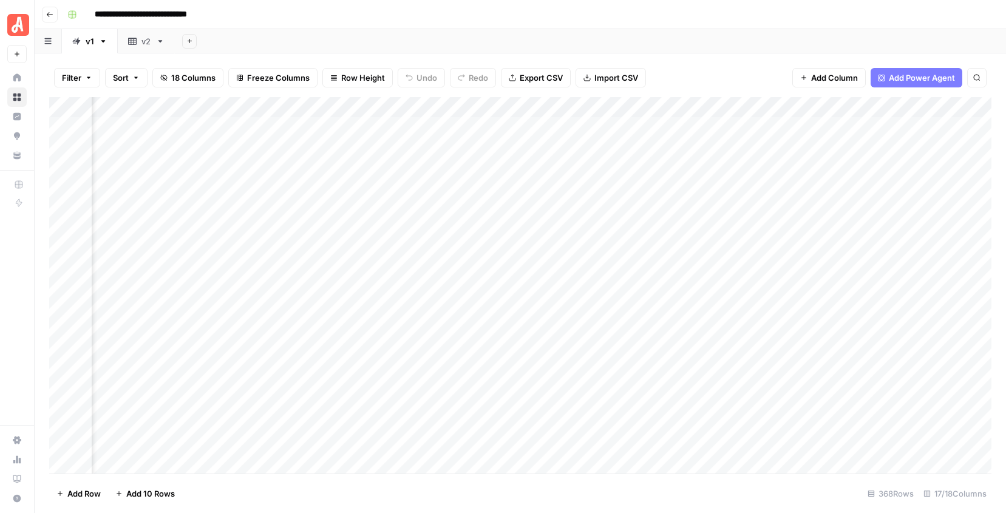
scroll to position [0, 739]
click at [693, 109] on div "Add Column" at bounding box center [520, 285] width 942 height 376
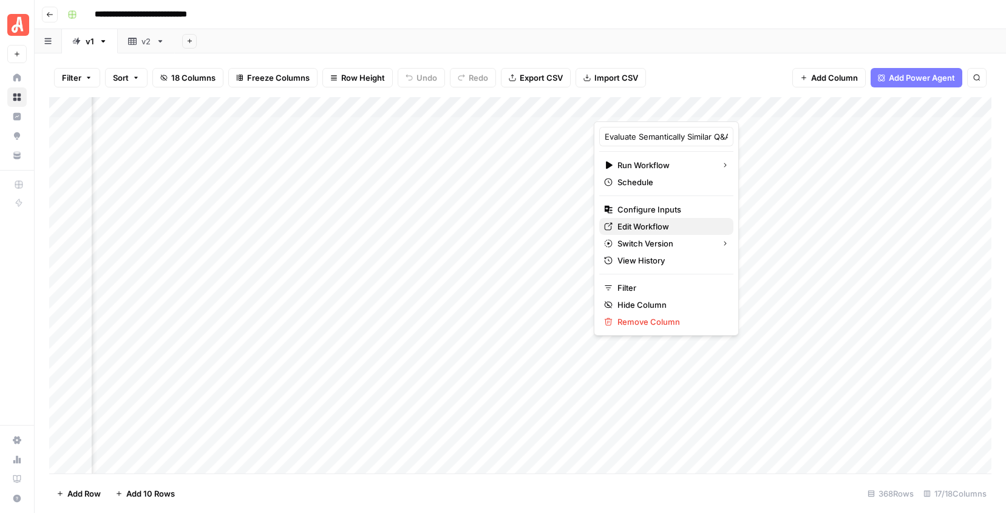
click at [643, 225] on span "Edit Workflow" at bounding box center [670, 226] width 106 height 12
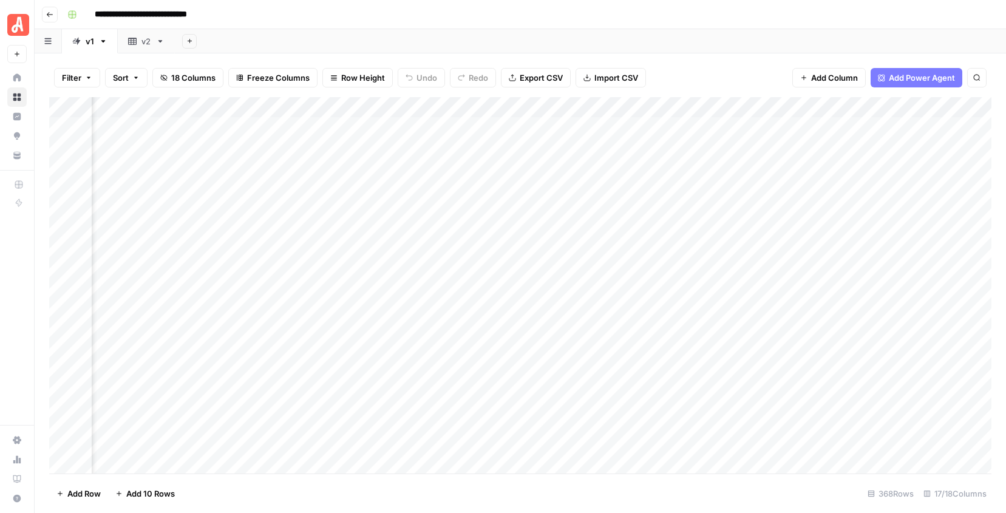
click at [152, 36] on link "v2" at bounding box center [146, 41] width 57 height 24
click at [920, 108] on span "Add Column" at bounding box center [940, 107] width 42 height 11
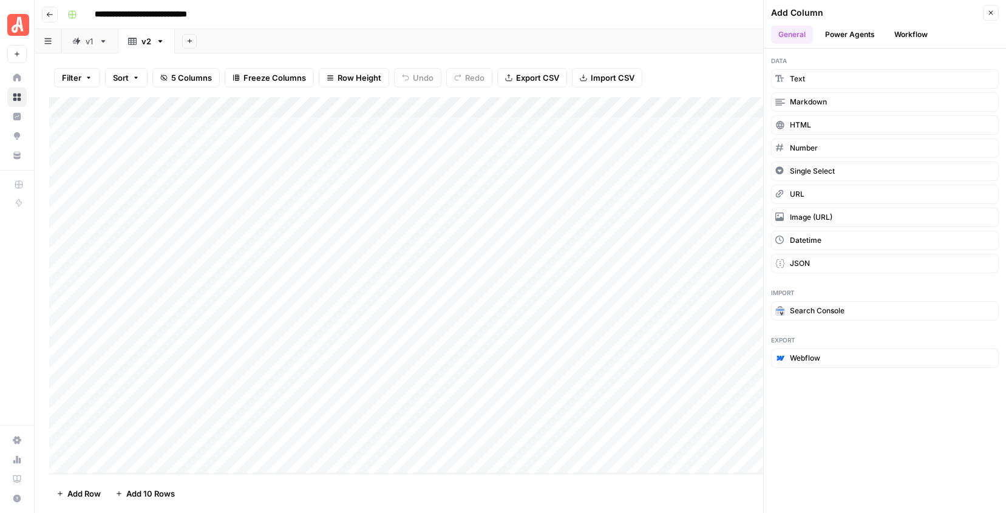
click at [905, 35] on button "Workflow" at bounding box center [911, 34] width 48 height 18
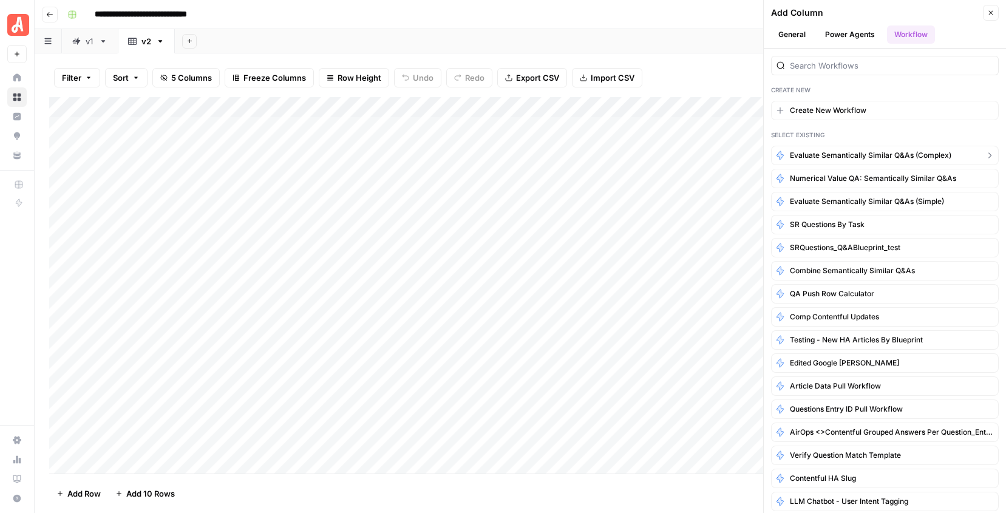
click at [877, 155] on span "Evaluate Semantically Similar Q&As (Complex)" at bounding box center [870, 155] width 161 height 11
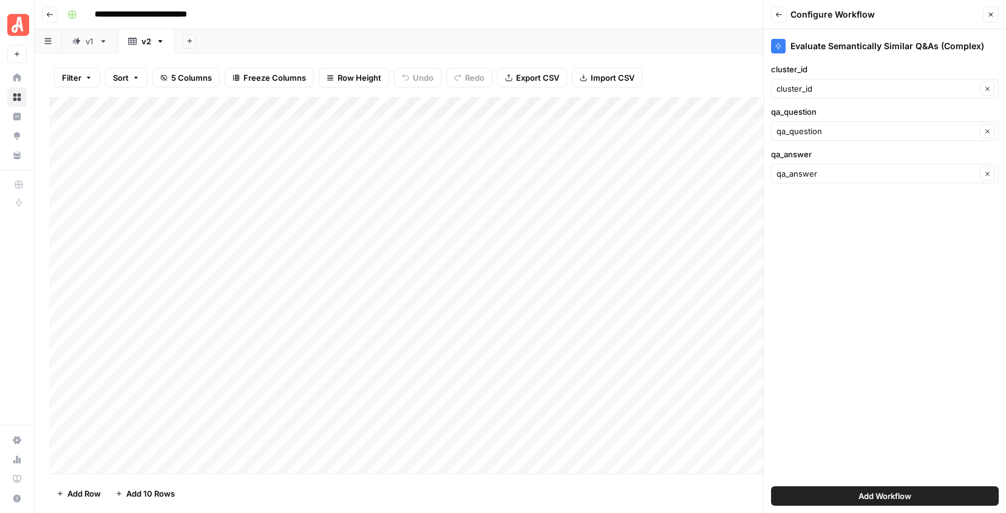
click at [866, 493] on span "Add Workflow" at bounding box center [884, 496] width 53 height 12
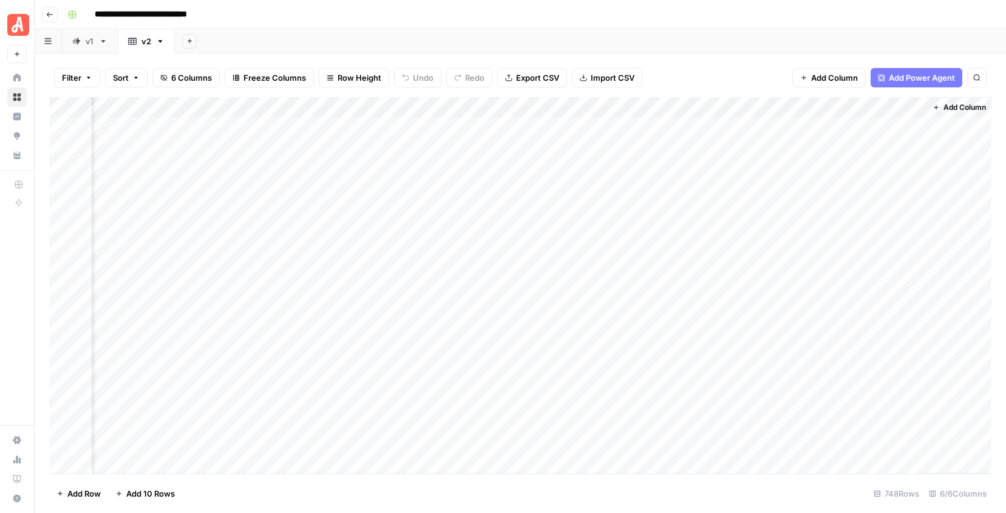
scroll to position [0, 208]
click at [66, 127] on div "Add Column" at bounding box center [520, 285] width 942 height 376
click at [63, 148] on div "Add Column" at bounding box center [520, 285] width 942 height 376
click at [64, 166] on div "Add Column" at bounding box center [520, 285] width 942 height 376
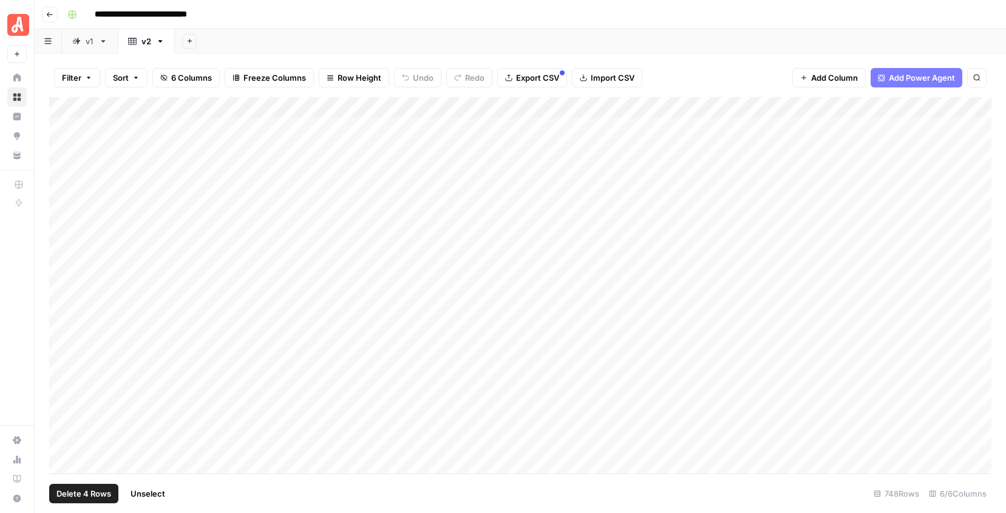
click at [61, 189] on div "Add Column" at bounding box center [520, 285] width 942 height 376
click at [64, 208] on div "Add Column" at bounding box center [520, 285] width 942 height 376
click at [912, 107] on div "Add Column" at bounding box center [520, 285] width 942 height 376
click at [933, 178] on span "Selected Rows (5)" at bounding box center [953, 178] width 76 height 12
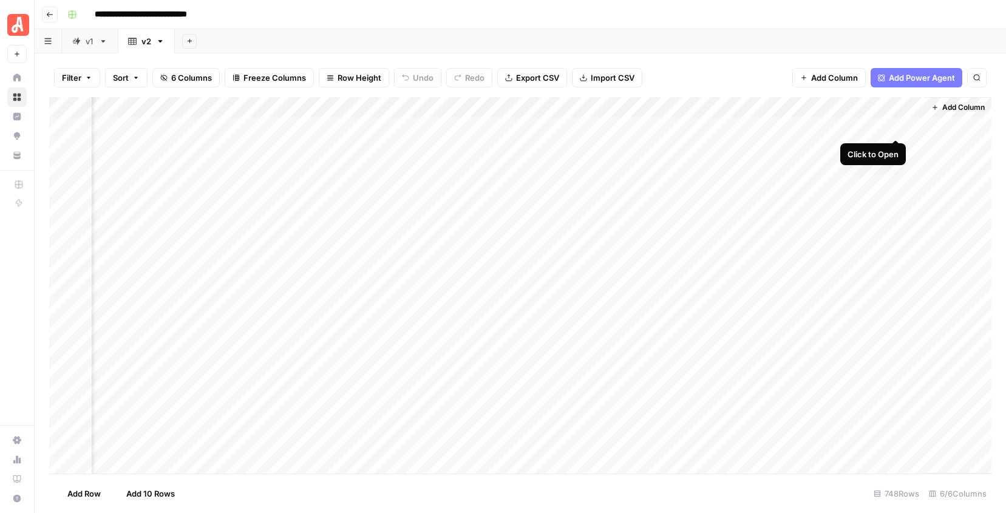
click at [897, 126] on div "Add Column" at bounding box center [520, 285] width 942 height 376
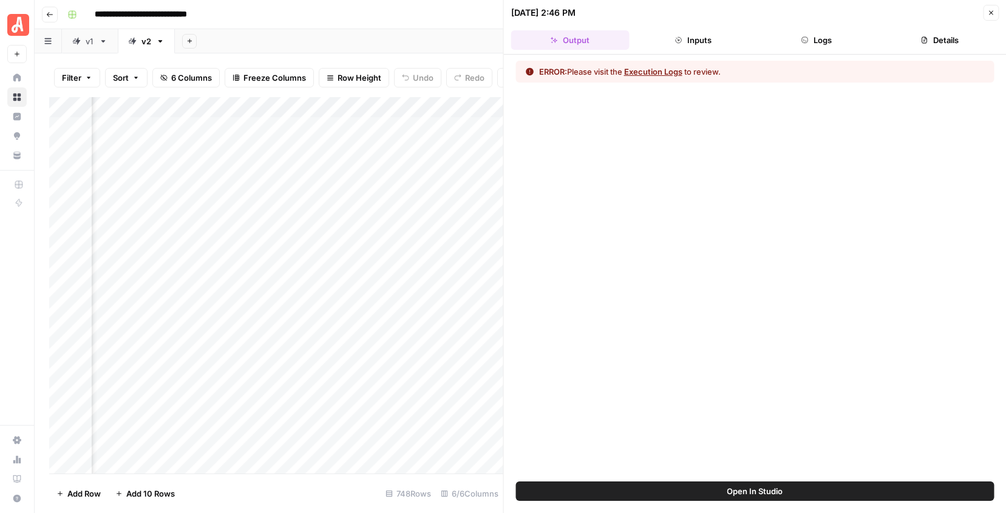
click at [832, 44] on button "Logs" at bounding box center [816, 39] width 118 height 19
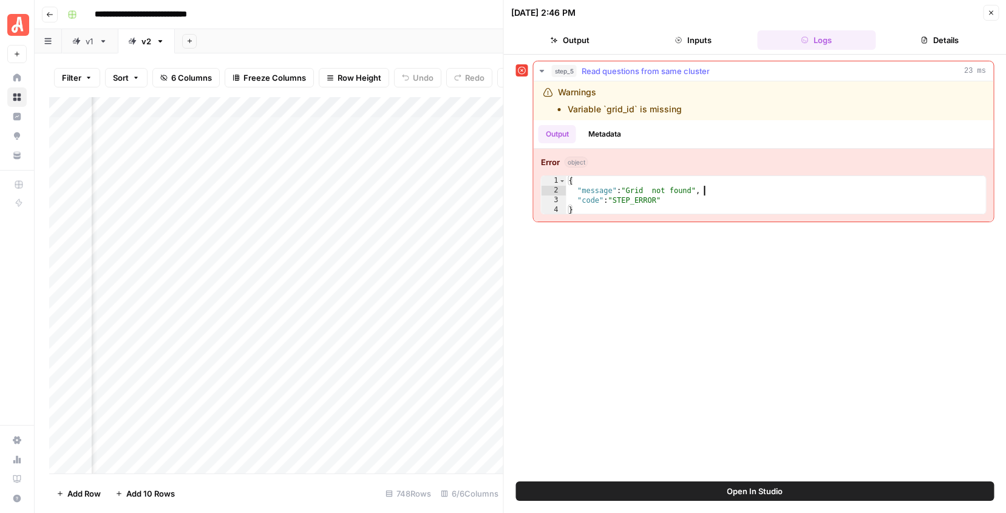
click at [705, 193] on div "{ "message" : "Grid not found" , "code" : "STEP_ERROR" }" at bounding box center [776, 205] width 420 height 58
type textarea "**********"
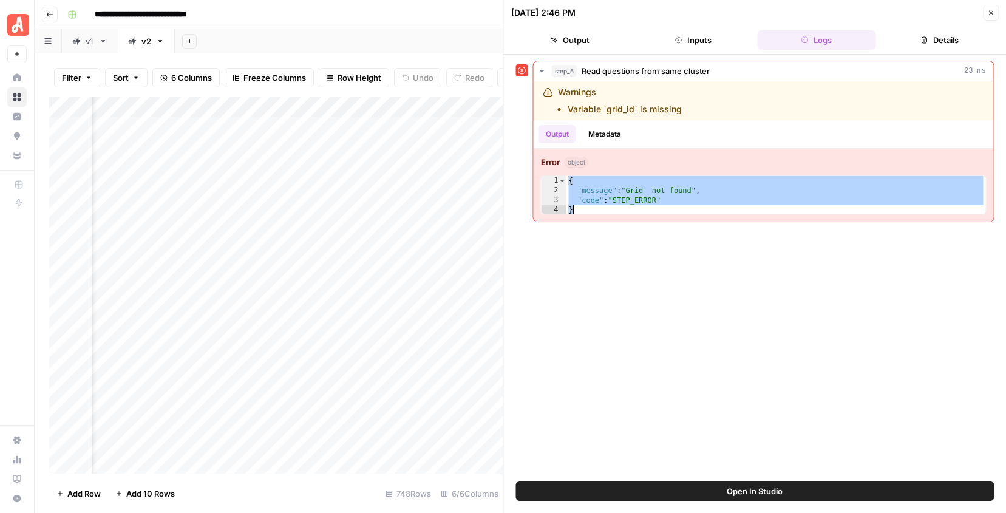
click at [990, 15] on icon "button" at bounding box center [990, 12] width 7 height 7
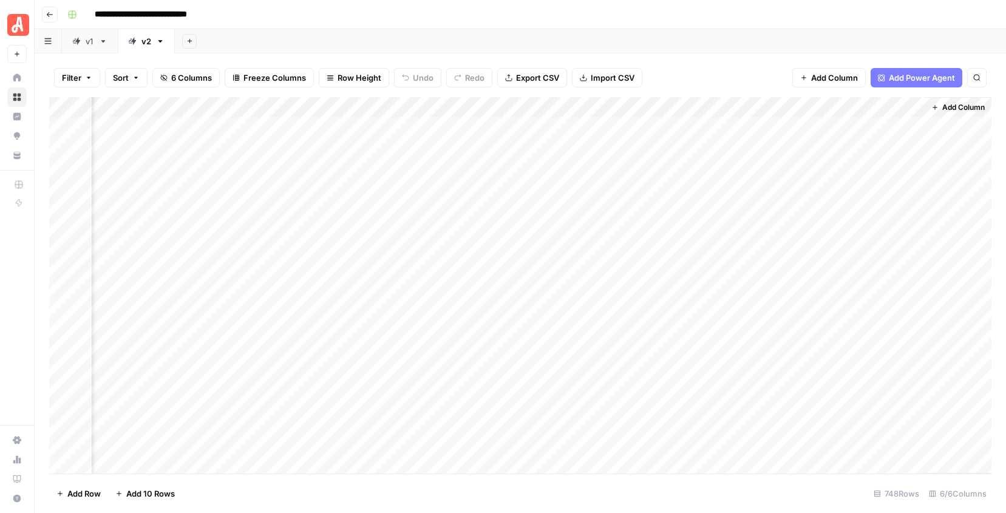
scroll to position [0, 194]
click at [236, 127] on div "Add Column" at bounding box center [520, 285] width 942 height 376
click at [236, 127] on textarea "**********" at bounding box center [279, 128] width 194 height 17
click at [425, 132] on div "Add Column" at bounding box center [520, 285] width 942 height 376
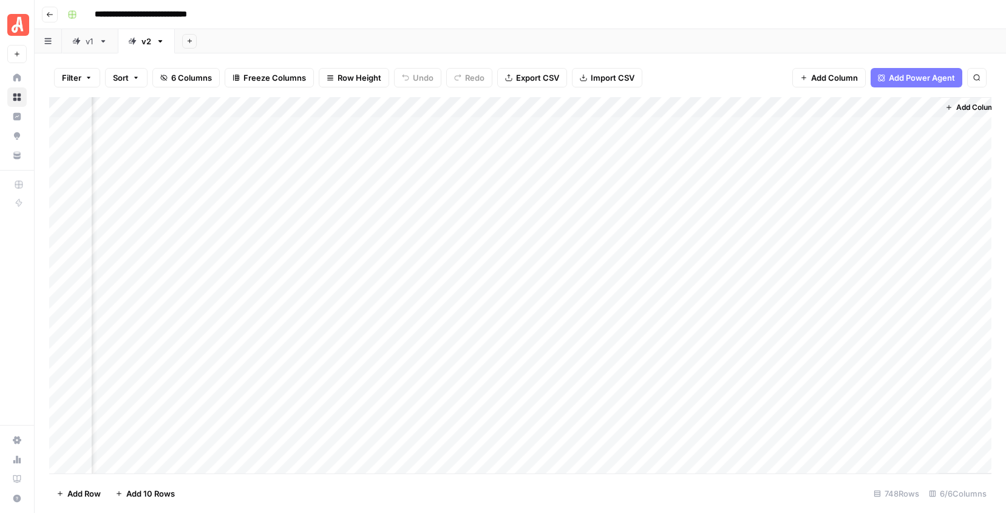
click at [425, 132] on div "Add Column" at bounding box center [520, 285] width 942 height 376
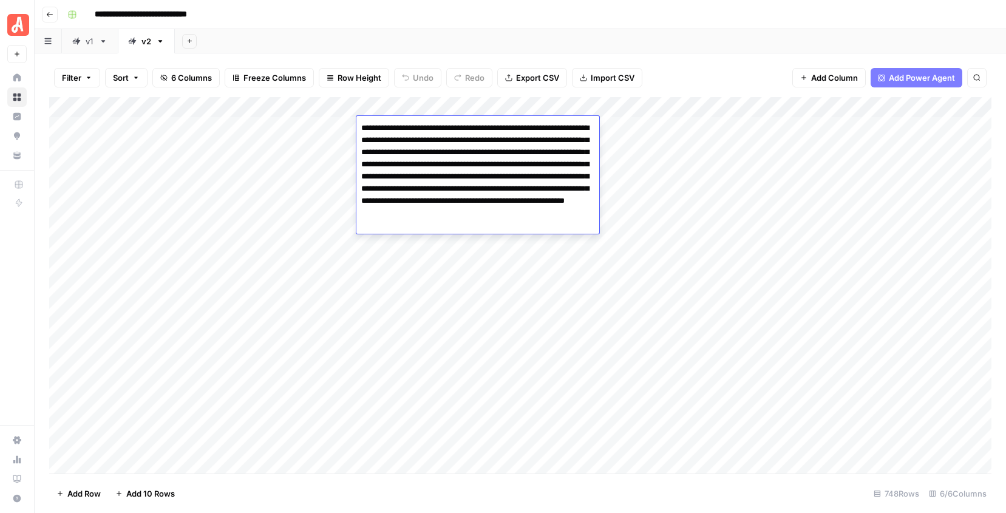
scroll to position [0, 0]
click at [136, 134] on div "Add Column" at bounding box center [520, 285] width 942 height 376
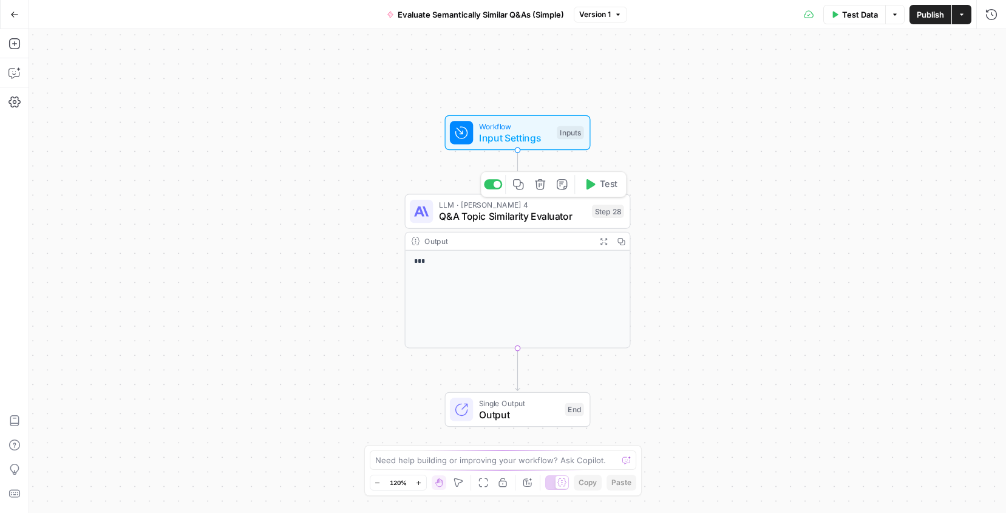
click at [532, 222] on span "Q&A Topic Similarity Evaluator" at bounding box center [512, 216] width 147 height 15
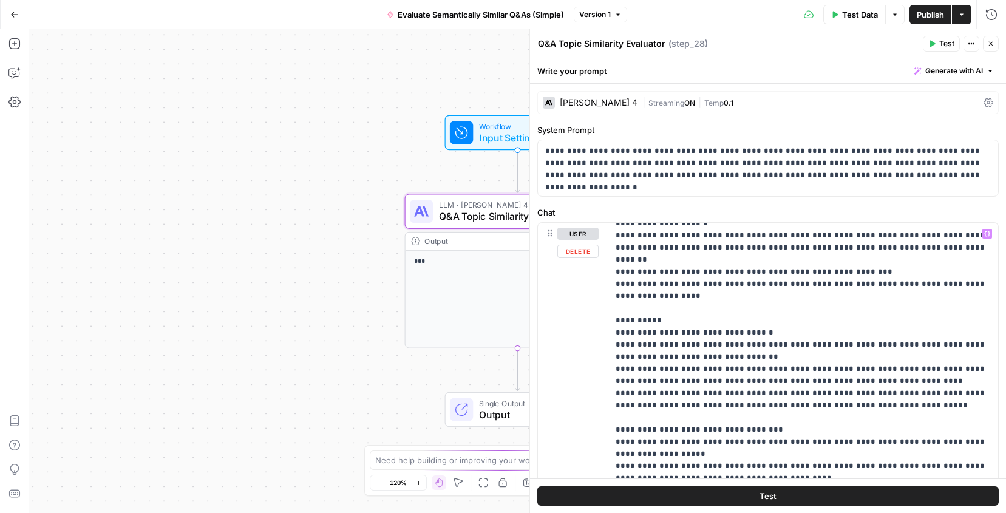
scroll to position [616, 0]
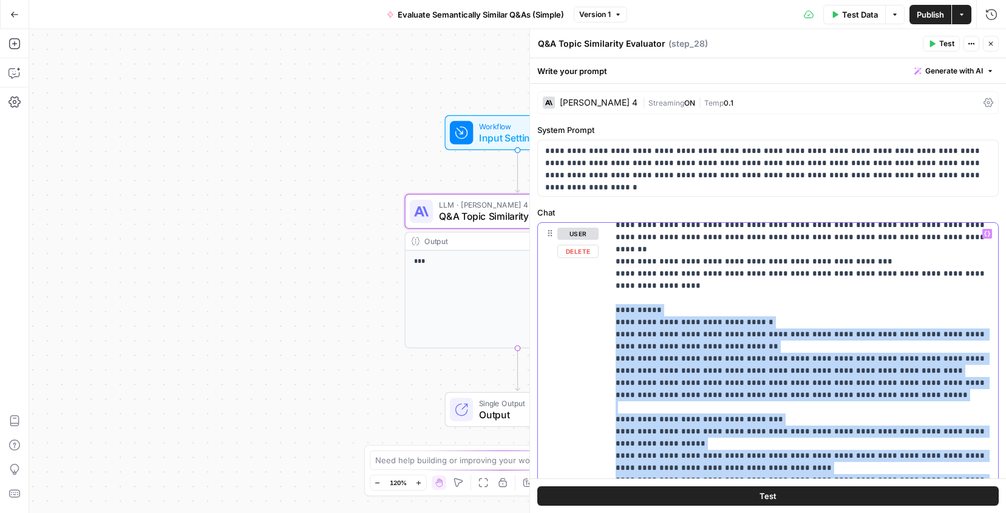
drag, startPoint x: 616, startPoint y: 263, endPoint x: 781, endPoint y: 448, distance: 247.2
click at [781, 448] on p "**********" at bounding box center [803, 237] width 375 height 1251
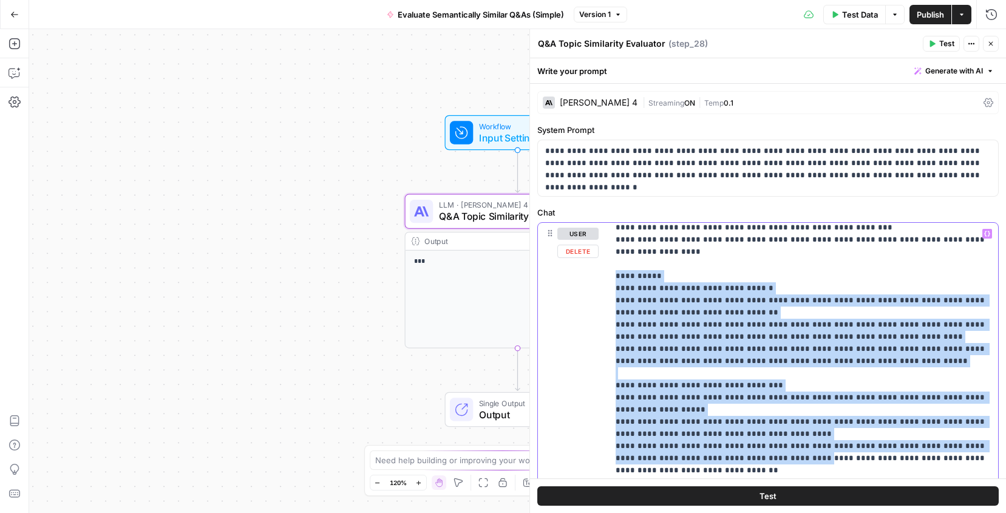
scroll to position [649, 0]
click at [664, 313] on p "**********" at bounding box center [803, 204] width 375 height 1251
drag, startPoint x: 615, startPoint y: 228, endPoint x: 755, endPoint y: 429, distance: 245.2
click at [755, 429] on p "**********" at bounding box center [803, 204] width 375 height 1251
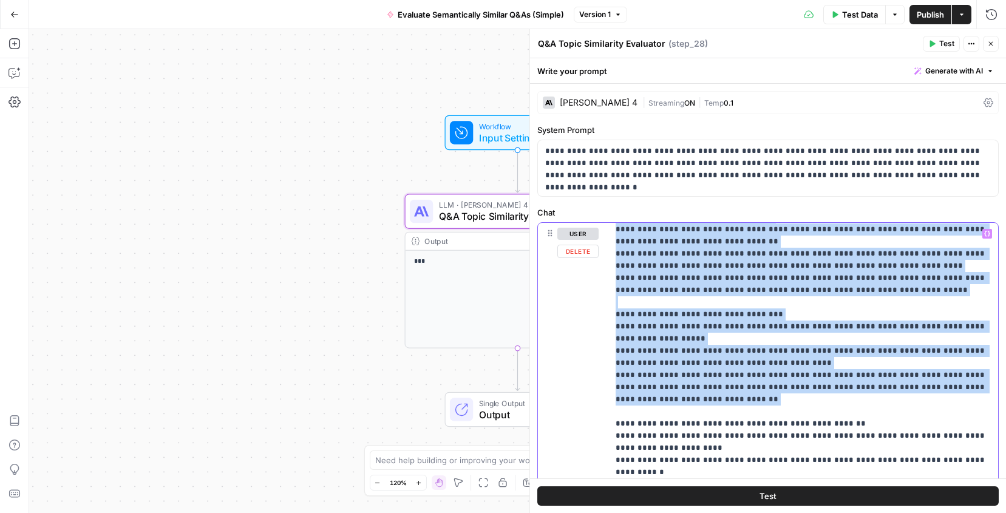
scroll to position [725, 0]
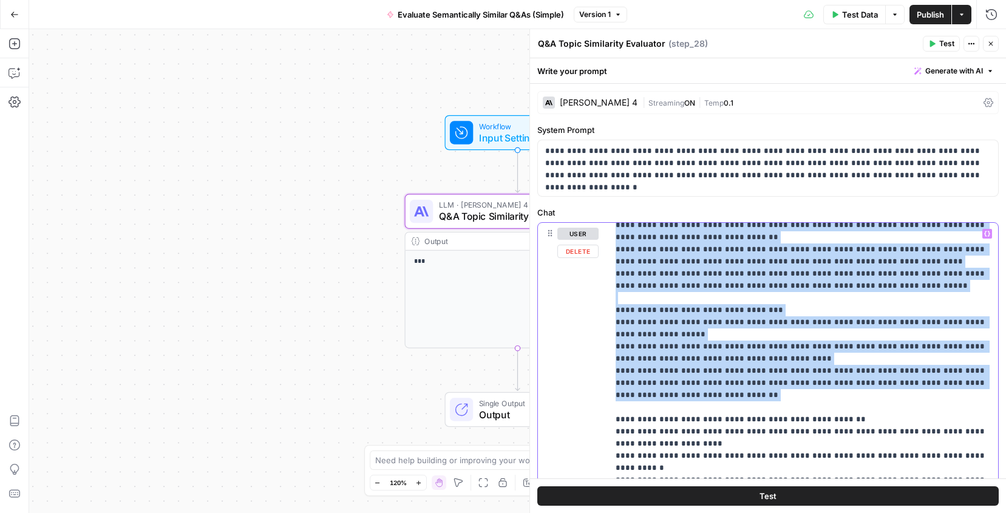
copy p "**********"
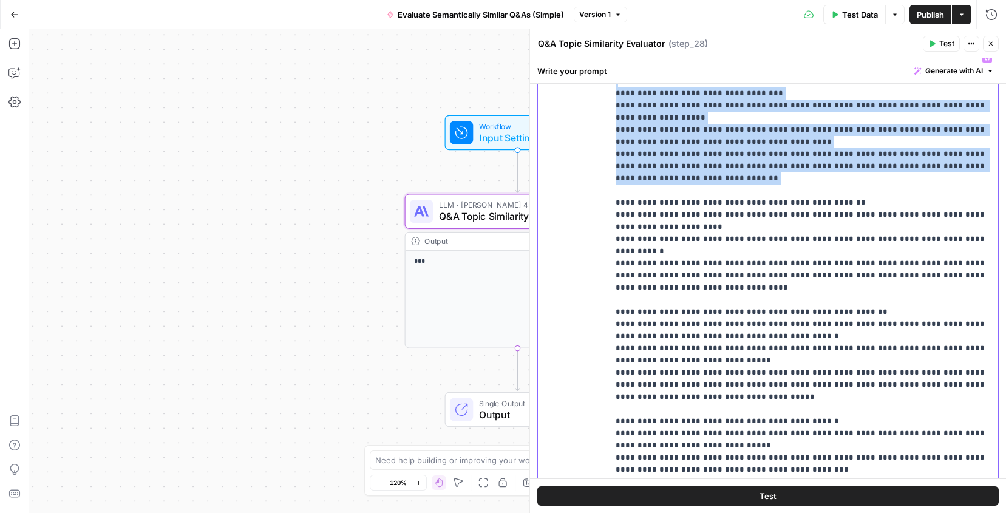
scroll to position [178, 0]
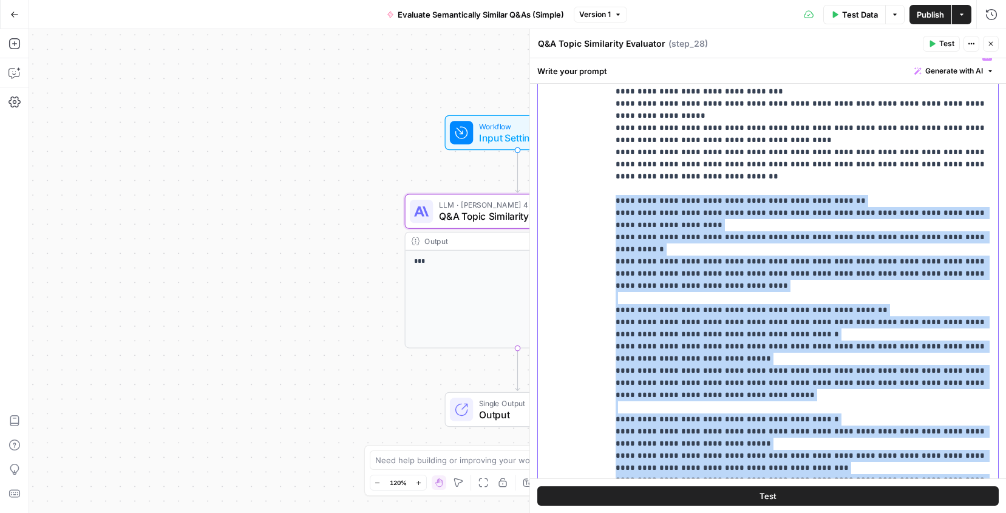
drag, startPoint x: 615, startPoint y: 148, endPoint x: 693, endPoint y: 443, distance: 305.3
copy p "**********"
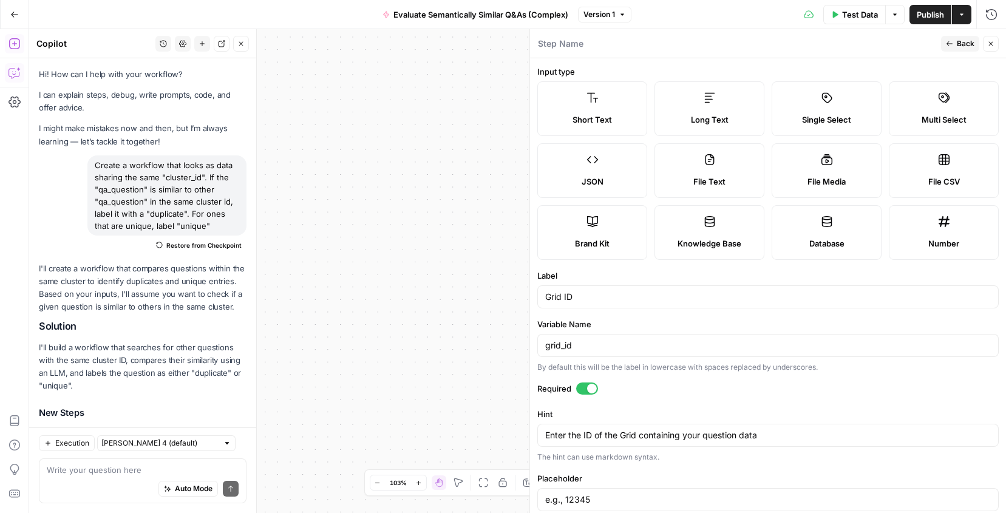
scroll to position [86, 0]
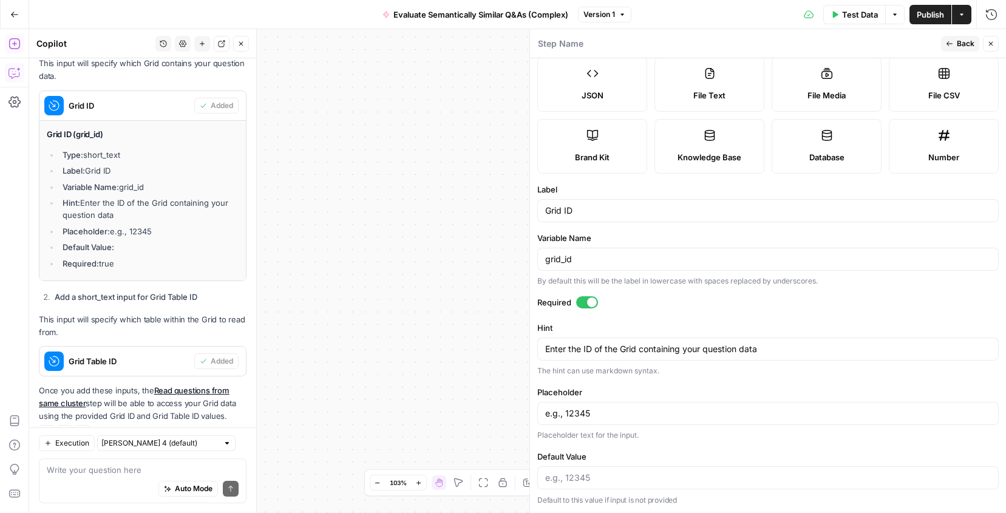
click at [647, 425] on div "Placeholder e.g., 12345 Placeholder text for the input." at bounding box center [767, 413] width 461 height 55
click at [626, 472] on input "Default Value" at bounding box center [768, 478] width 446 height 12
paste input "34804"
type input "34804"
click at [960, 42] on span "Back" at bounding box center [966, 43] width 18 height 11
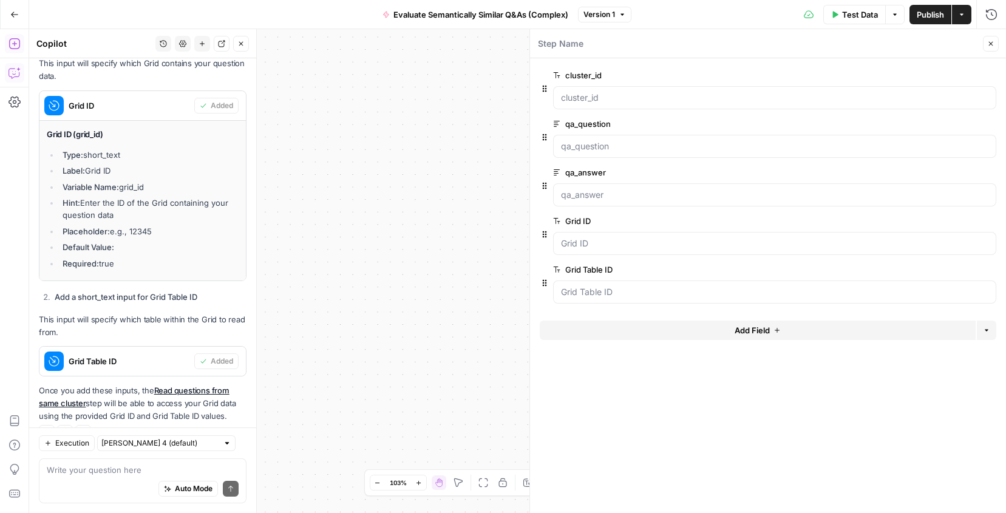
click at [986, 234] on div at bounding box center [774, 243] width 443 height 23
click at [912, 282] on div at bounding box center [774, 291] width 443 height 23
click at [946, 222] on span "edit field" at bounding box center [950, 221] width 27 height 10
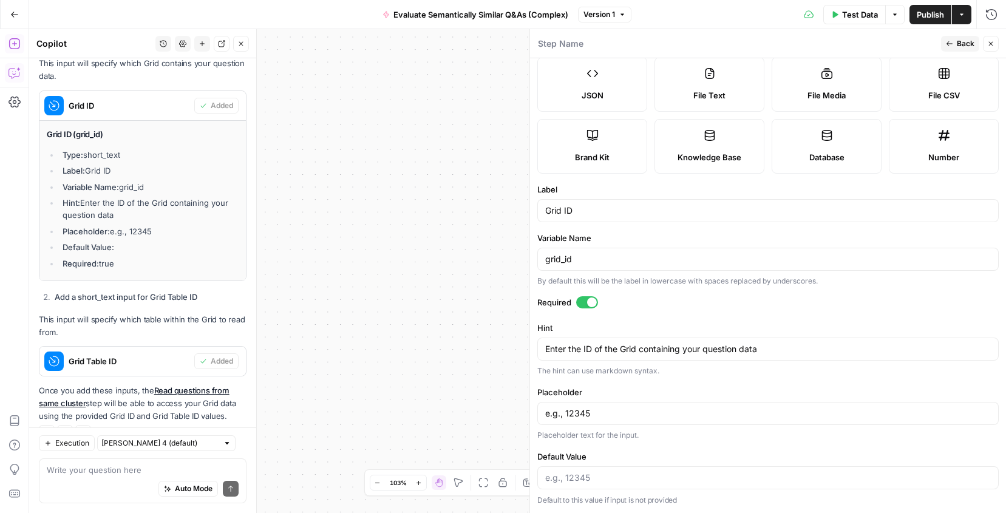
click at [578, 471] on div at bounding box center [767, 477] width 461 height 23
paste input "34804"
type input "34804"
click at [948, 44] on icon "button" at bounding box center [949, 43] width 7 height 7
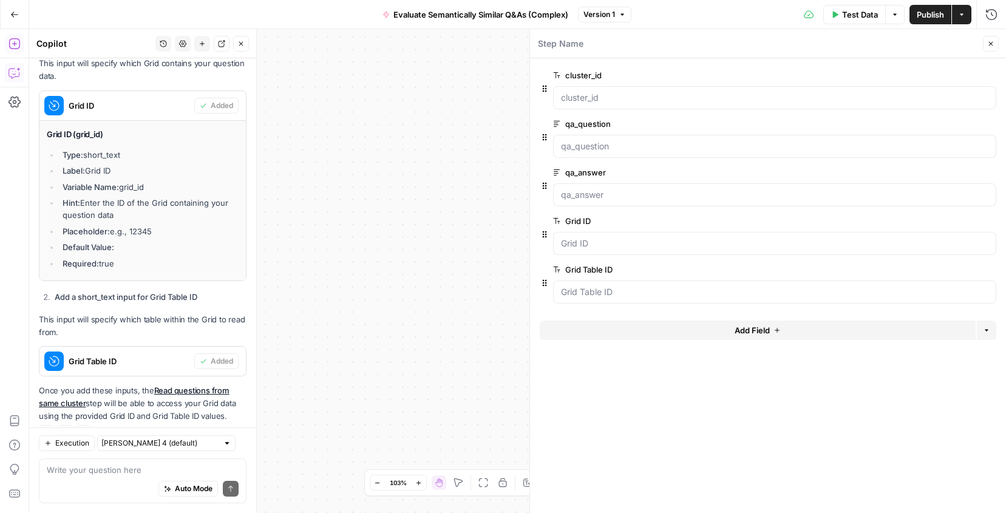
click at [954, 268] on span "edit field" at bounding box center [950, 270] width 27 height 10
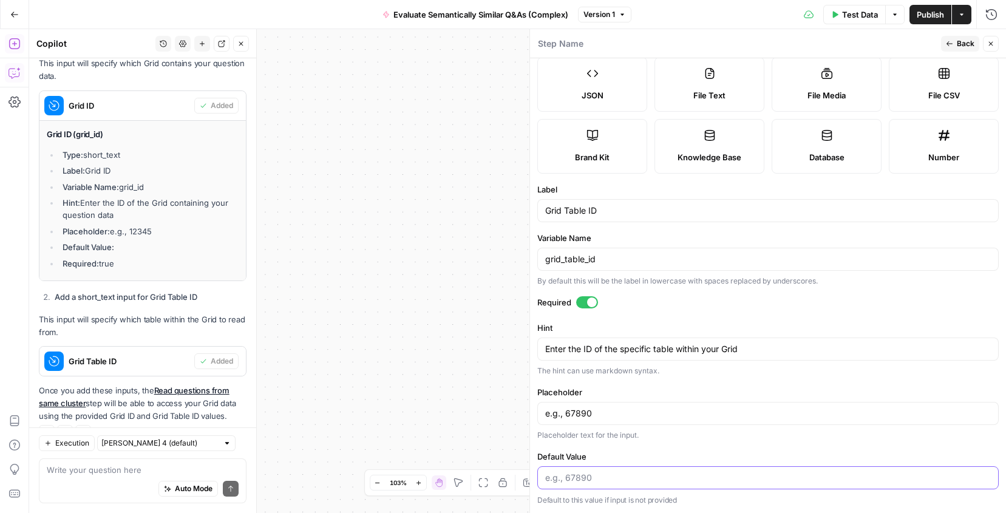
click at [637, 478] on input "Default Value" at bounding box center [768, 478] width 446 height 12
paste input "45978"
type input "45978"
click at [957, 41] on span "Back" at bounding box center [966, 43] width 18 height 11
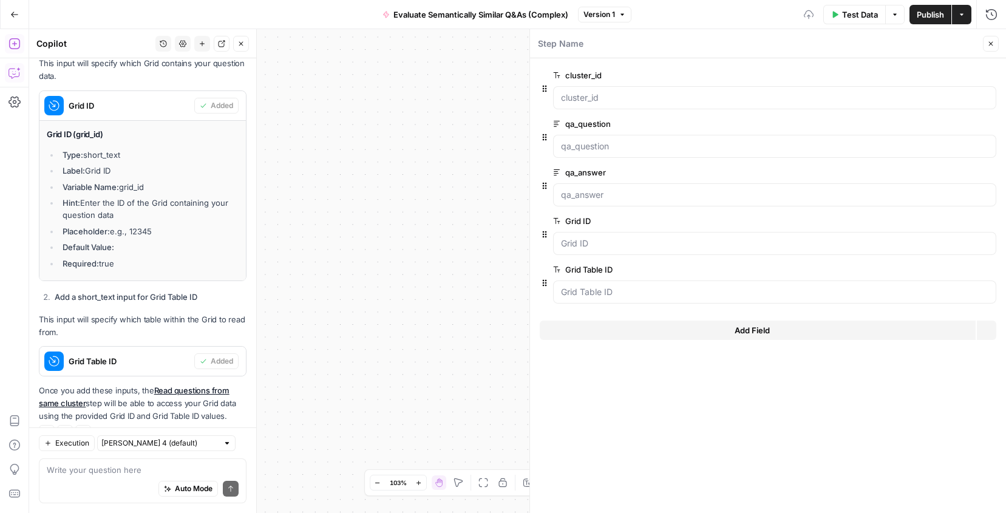
click at [939, 12] on span "Publish" at bounding box center [930, 14] width 27 height 12
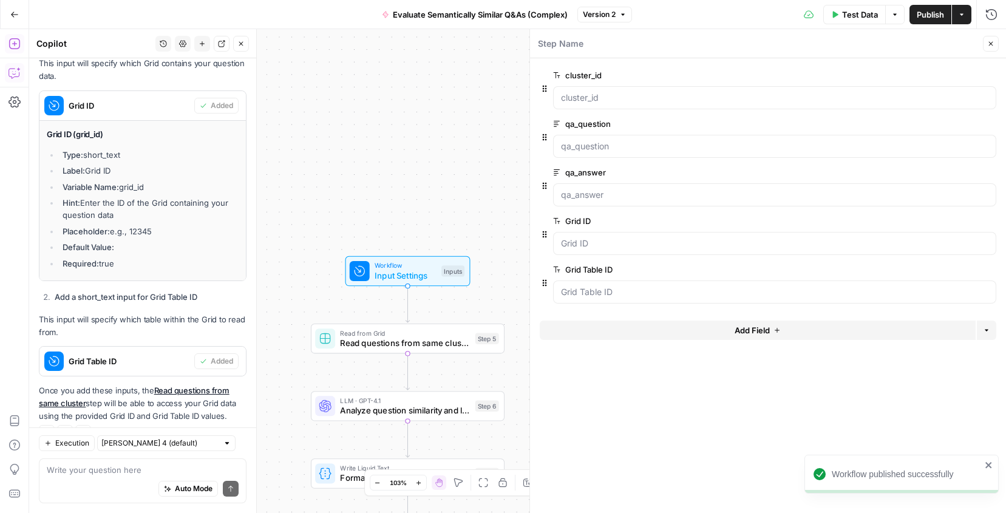
click at [996, 38] on button "Close" at bounding box center [991, 44] width 16 height 16
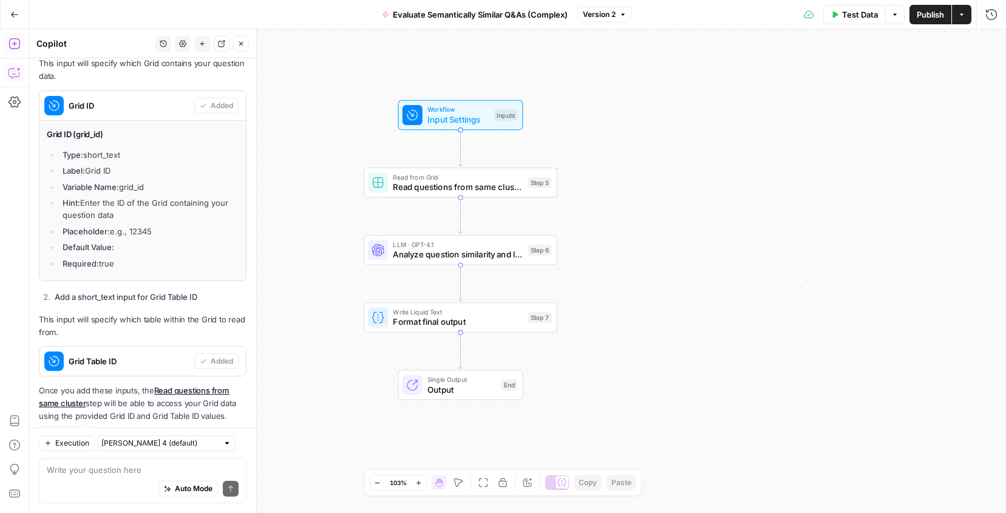
click at [123, 477] on div "Auto Mode Send" at bounding box center [143, 489] width 192 height 27
click at [430, 311] on span "Write Liquid Text" at bounding box center [458, 312] width 130 height 10
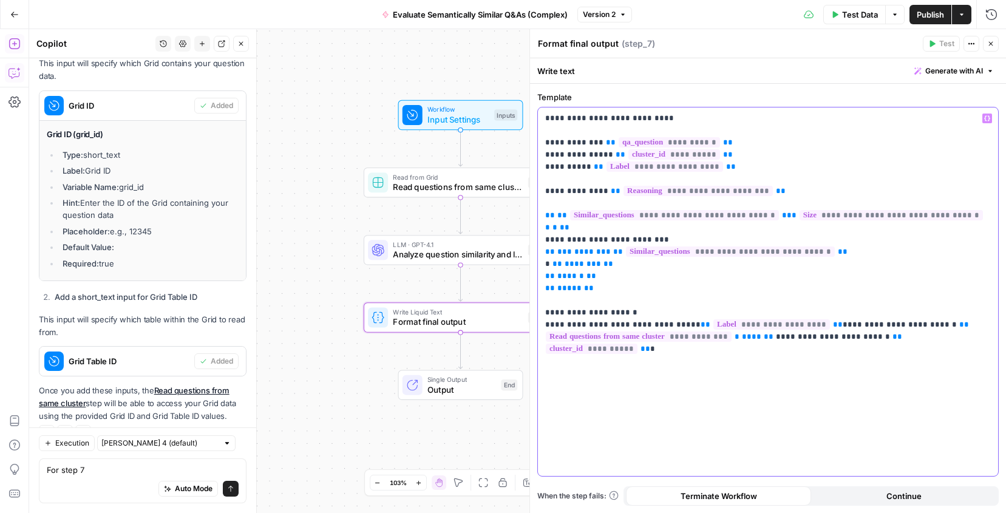
click at [687, 247] on p "**********" at bounding box center [768, 221] width 446 height 219
click at [113, 464] on textarea "For step 7" at bounding box center [143, 470] width 192 height 12
type textarea "For step 7,"
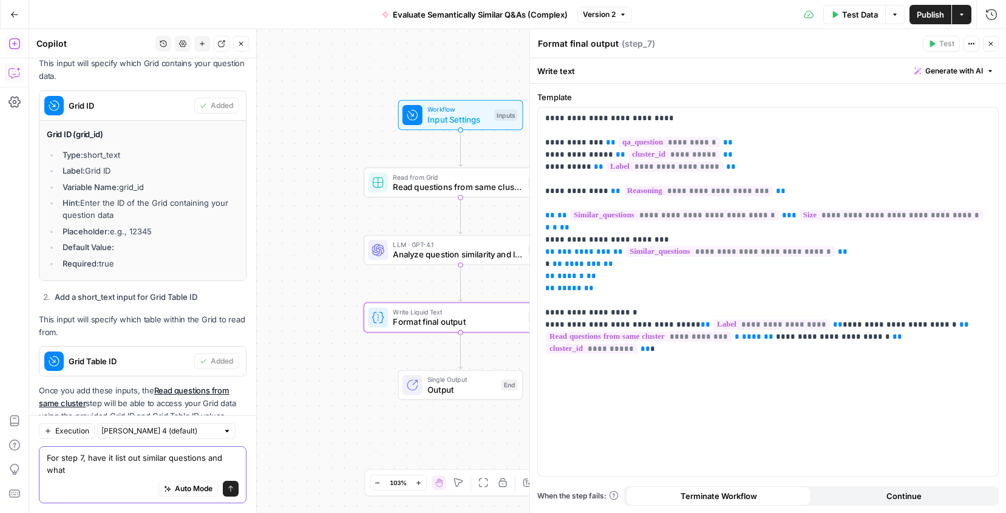
scroll to position [1555, 0]
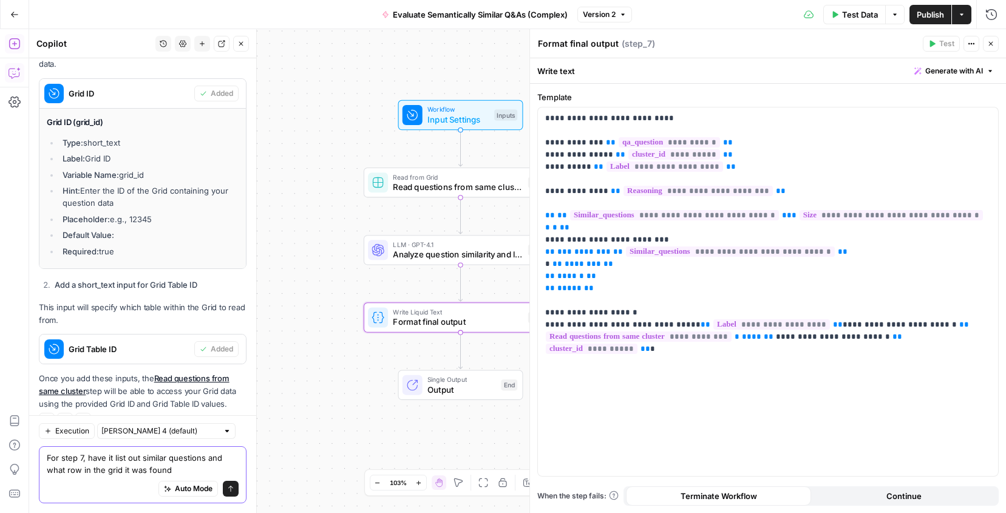
type textarea "For step 7, have it list out similar questions and what row in the grid it was …"
click at [231, 489] on icon "submit" at bounding box center [230, 488] width 7 height 7
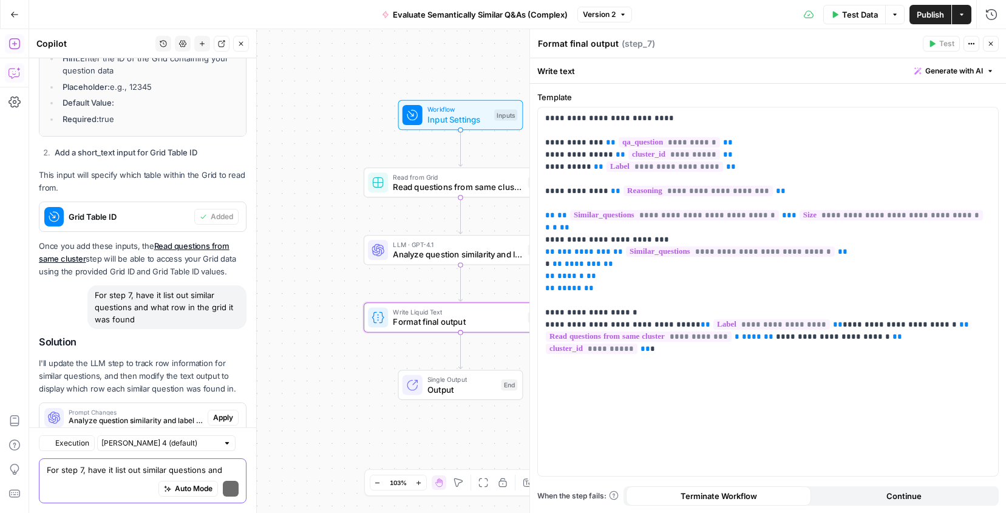
scroll to position [1794, 0]
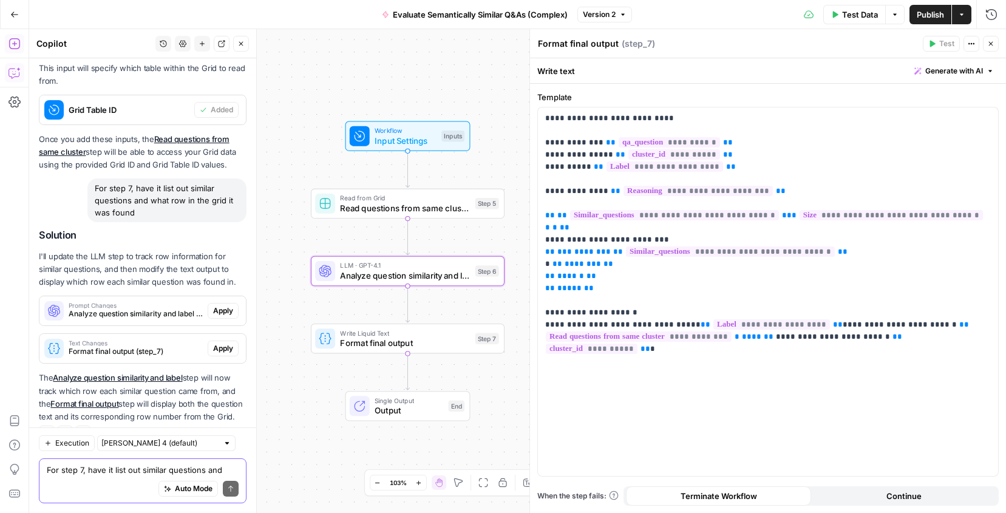
click at [219, 305] on span "Apply" at bounding box center [223, 310] width 20 height 11
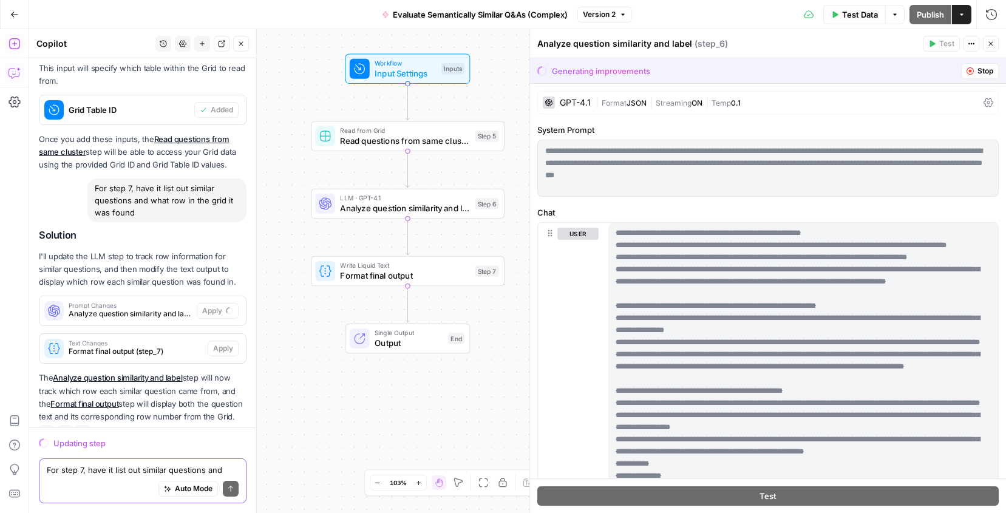
scroll to position [0, 0]
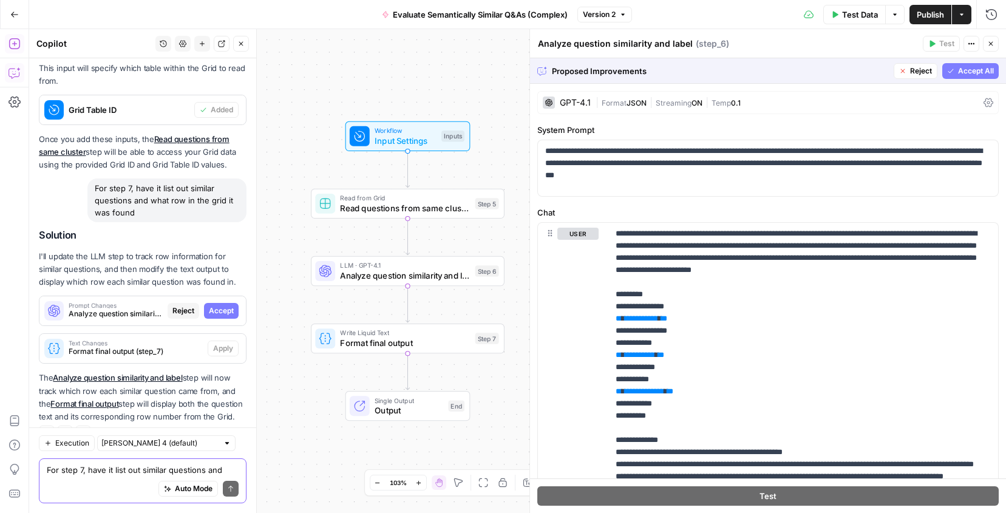
click at [962, 64] on button "Accept All" at bounding box center [970, 71] width 56 height 16
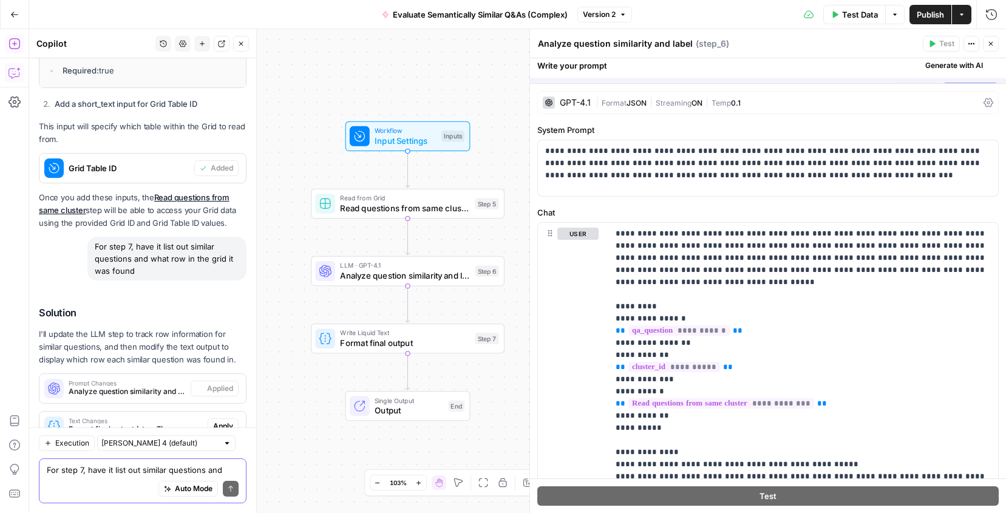
scroll to position [1813, 0]
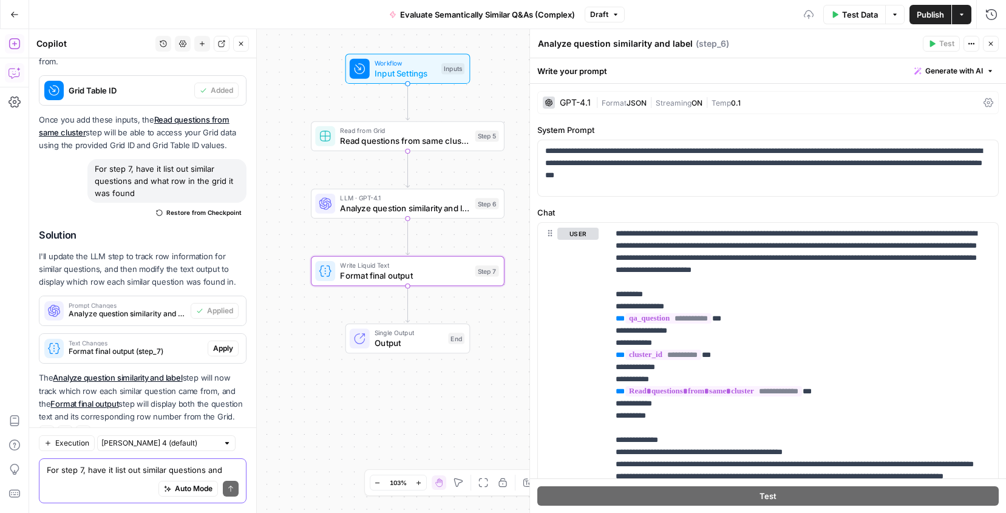
click at [223, 343] on span "Apply" at bounding box center [223, 348] width 20 height 11
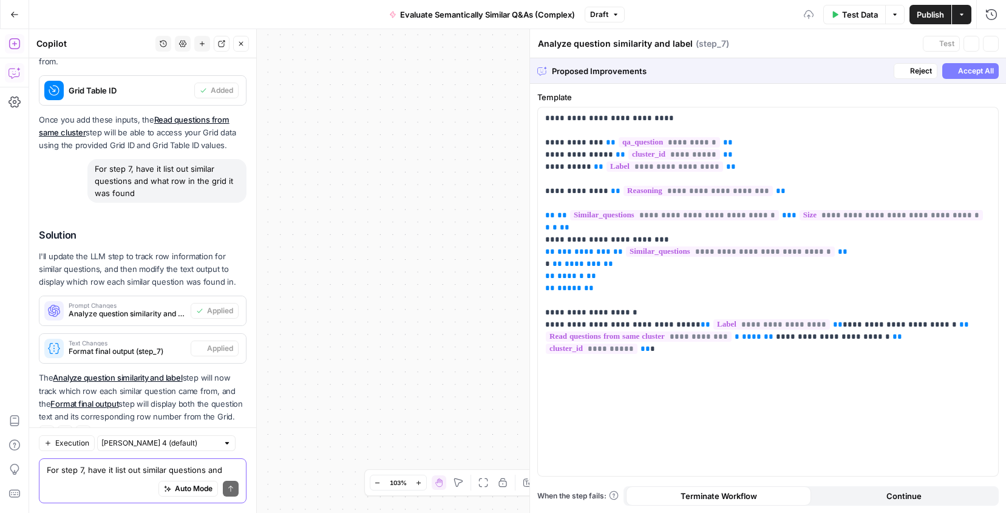
type textarea "Format final output"
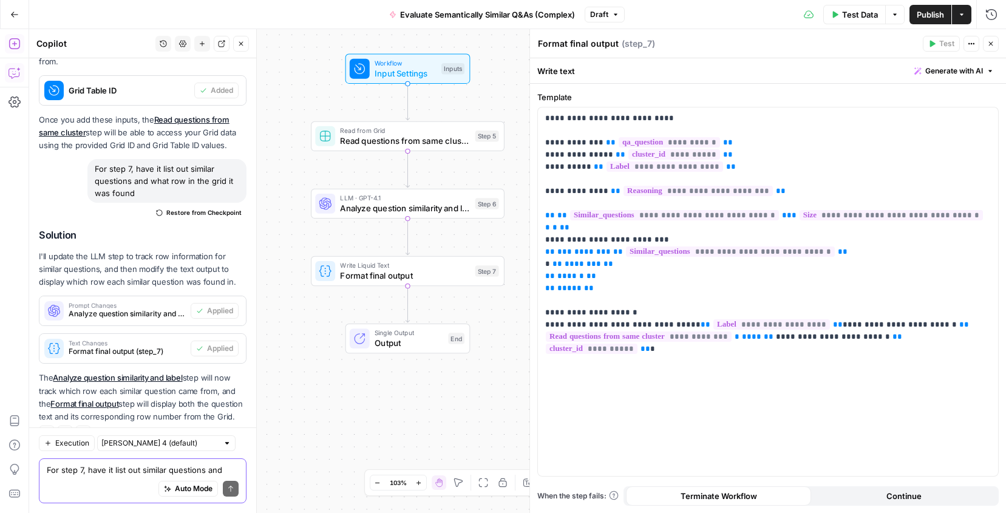
click at [996, 44] on button "Close" at bounding box center [991, 44] width 16 height 16
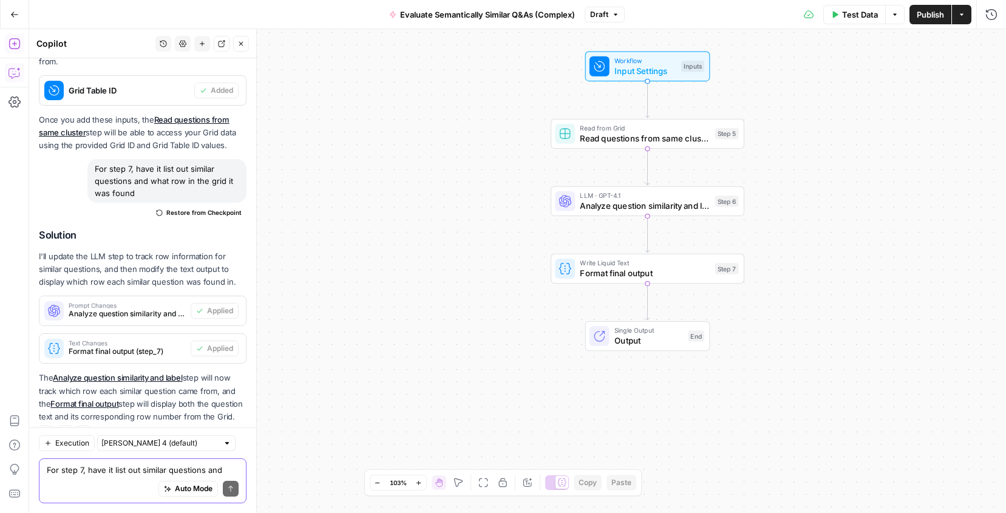
drag, startPoint x: 615, startPoint y: 291, endPoint x: 854, endPoint y: 287, distance: 239.2
click at [854, 287] on div "Workflow Input Settings Inputs Read from Grid Read questions from same cluster …" at bounding box center [517, 271] width 977 height 484
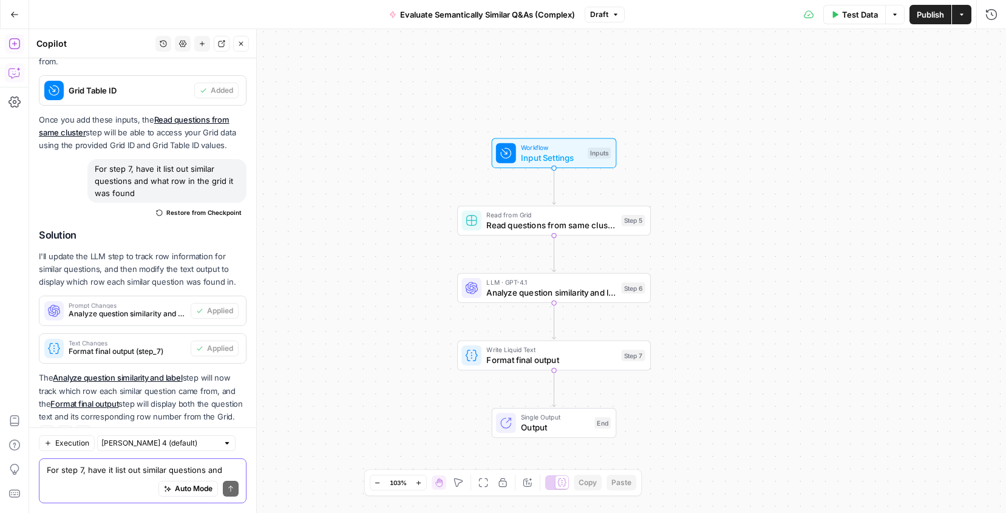
drag, startPoint x: 838, startPoint y: 206, endPoint x: 745, endPoint y: 292, distance: 126.8
click at [745, 292] on div "Workflow Input Settings Inputs Read from Grid Read questions from same cluster …" at bounding box center [517, 271] width 977 height 484
click at [131, 469] on textarea "For step 7, have it list out similar questions and what row in the grid it was …" at bounding box center [143, 470] width 192 height 12
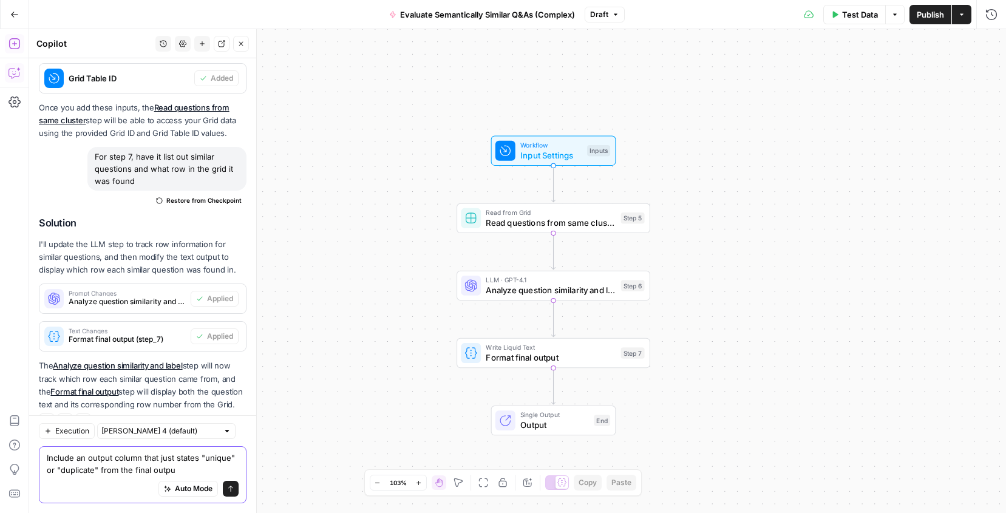
type textarea "Include an output column that just states "unique" or "duplicate" from the fina…"
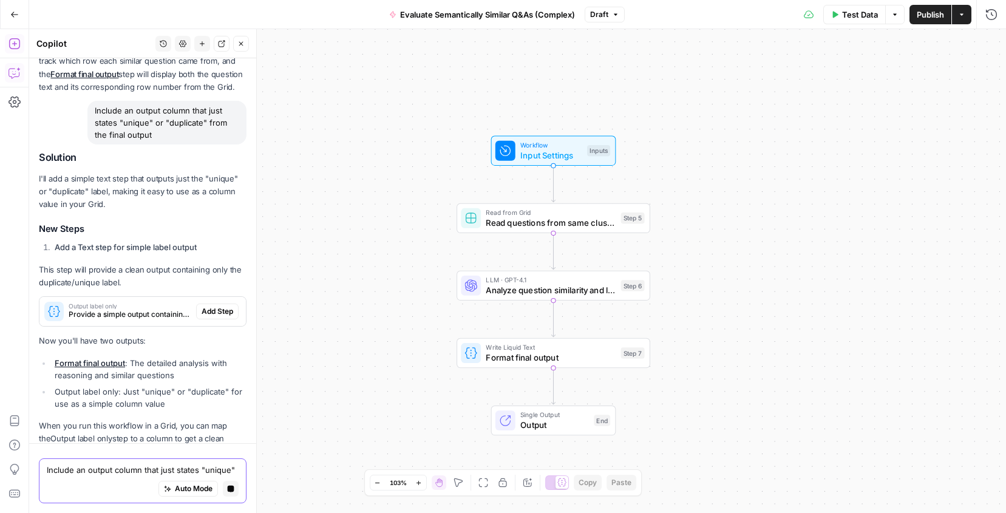
scroll to position [2183, 0]
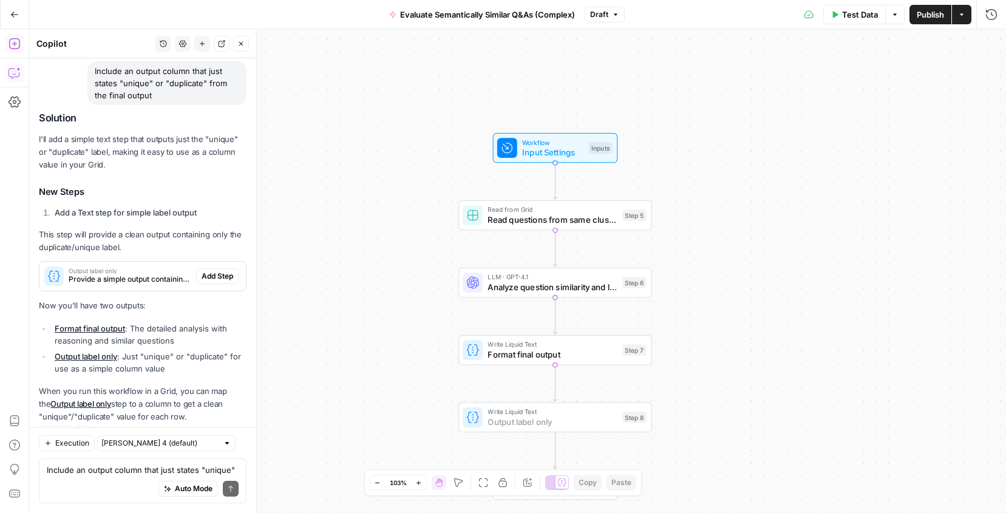
click at [220, 271] on span "Add Step" at bounding box center [218, 276] width 32 height 11
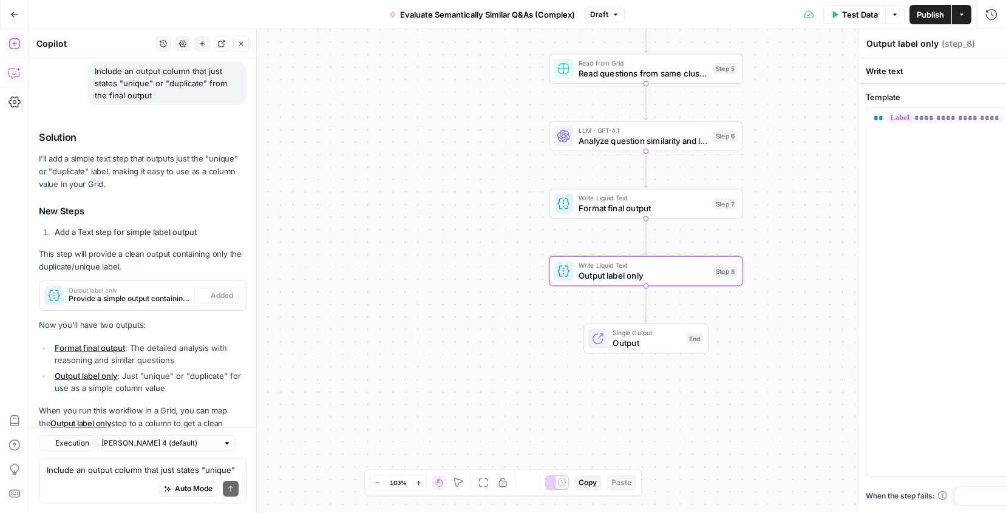
scroll to position [2202, 0]
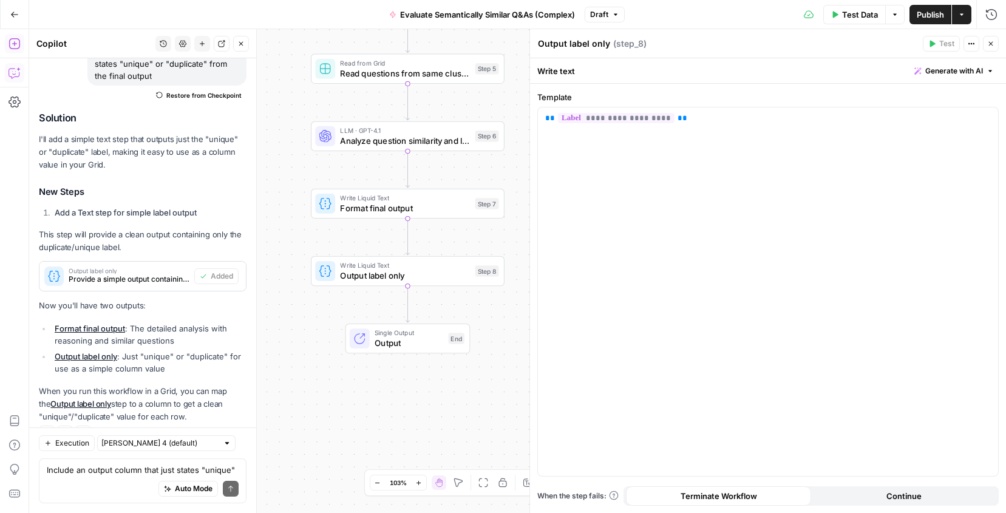
click at [993, 41] on icon "button" at bounding box center [990, 43] width 7 height 7
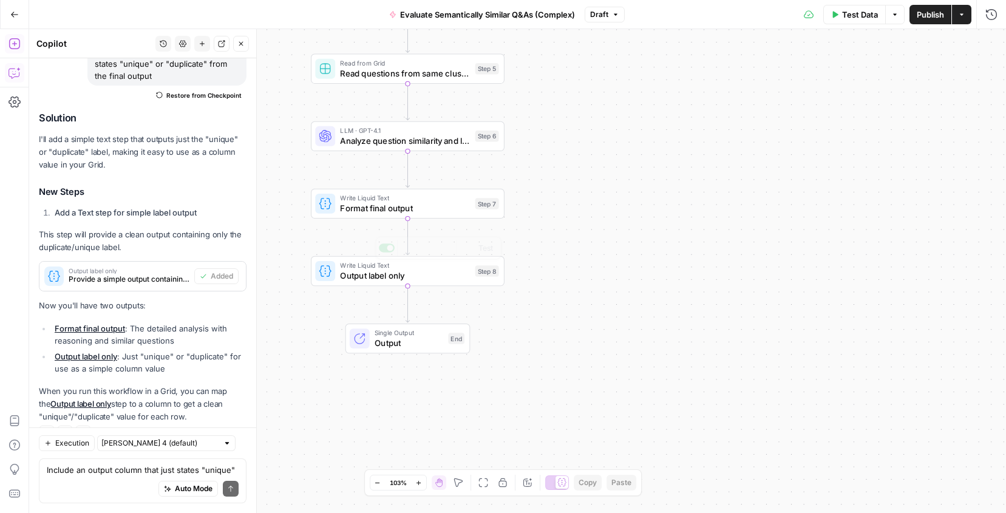
click at [360, 205] on span "Format final output" at bounding box center [405, 208] width 130 height 13
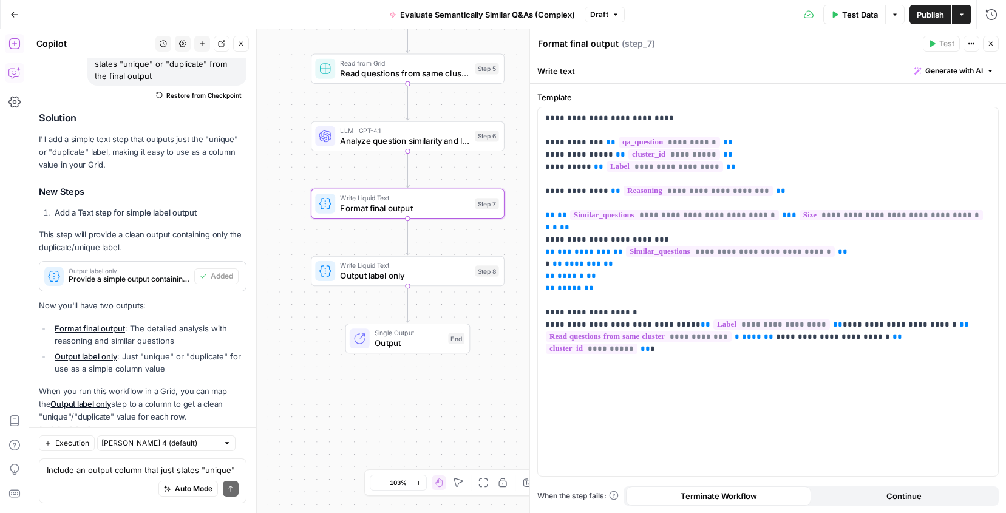
click at [991, 42] on icon "button" at bounding box center [990, 43] width 7 height 7
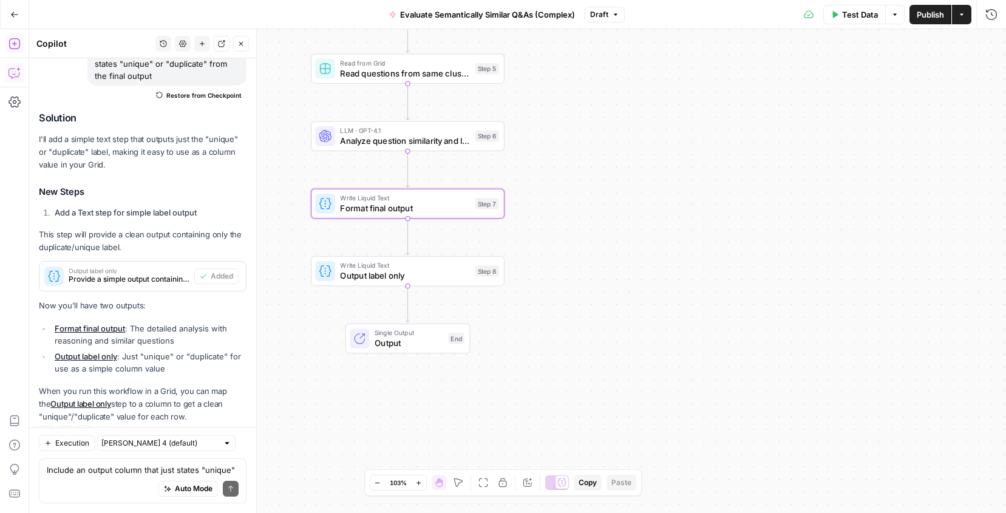
click at [939, 22] on button "Publish" at bounding box center [930, 14] width 42 height 19
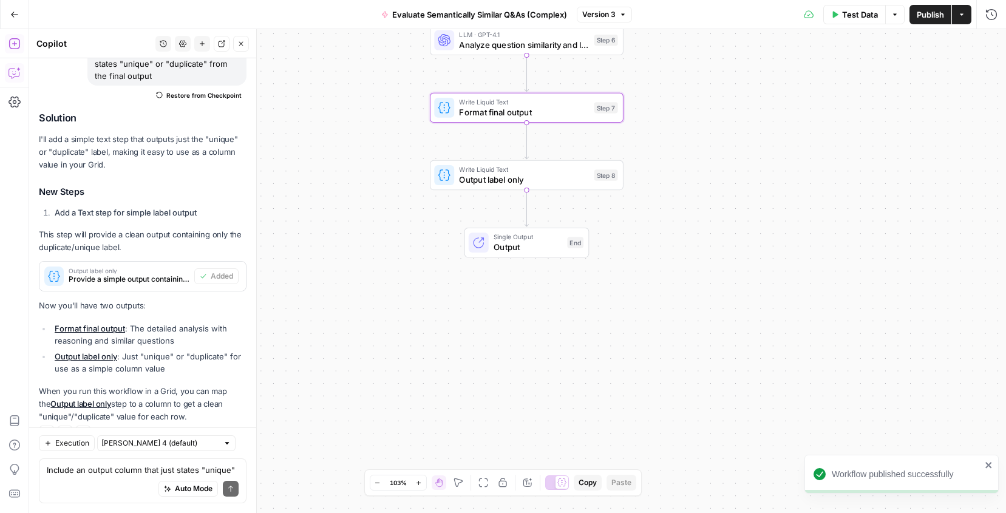
drag, startPoint x: 625, startPoint y: 212, endPoint x: 746, endPoint y: 114, distance: 155.4
click at [746, 115] on div "Workflow Input Settings Inputs Read from Grid Read questions from same cluster …" at bounding box center [517, 271] width 977 height 484
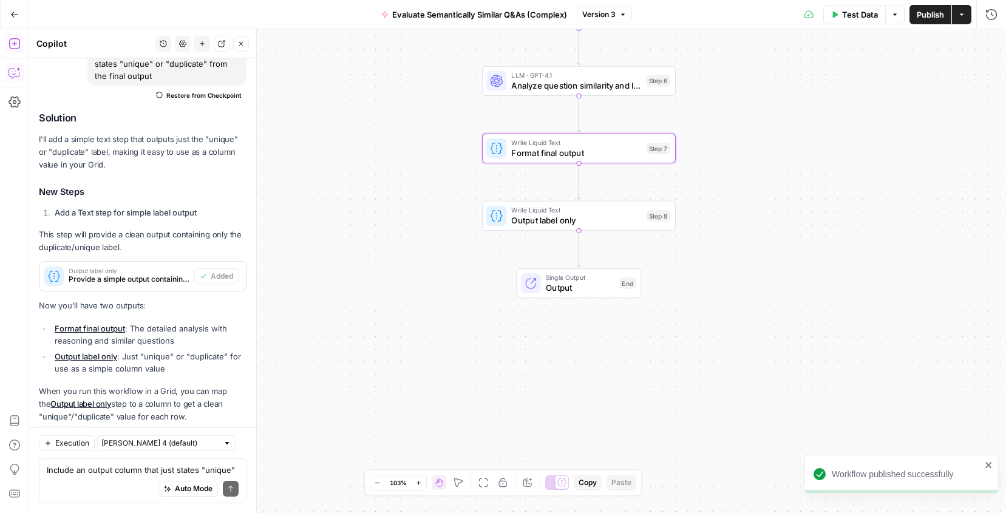
drag, startPoint x: 686, startPoint y: 157, endPoint x: 738, endPoint y: 199, distance: 66.9
click at [738, 199] on div "Workflow Input Settings Inputs Read from Grid Read questions from same cluster …" at bounding box center [517, 271] width 977 height 484
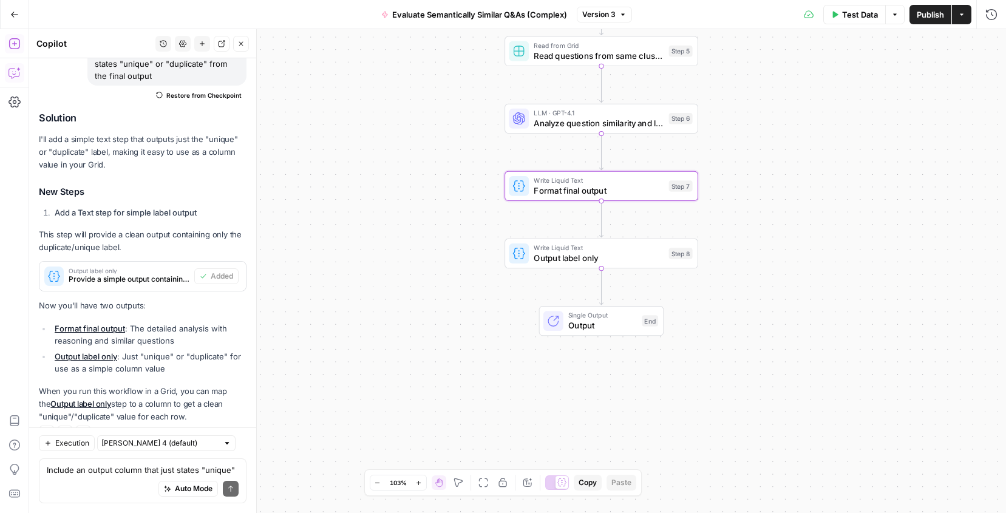
drag, startPoint x: 732, startPoint y: 181, endPoint x: 756, endPoint y: 222, distance: 48.2
click at [756, 222] on div "Workflow Input Settings Inputs Read from Grid Read questions from same cluster …" at bounding box center [517, 271] width 977 height 484
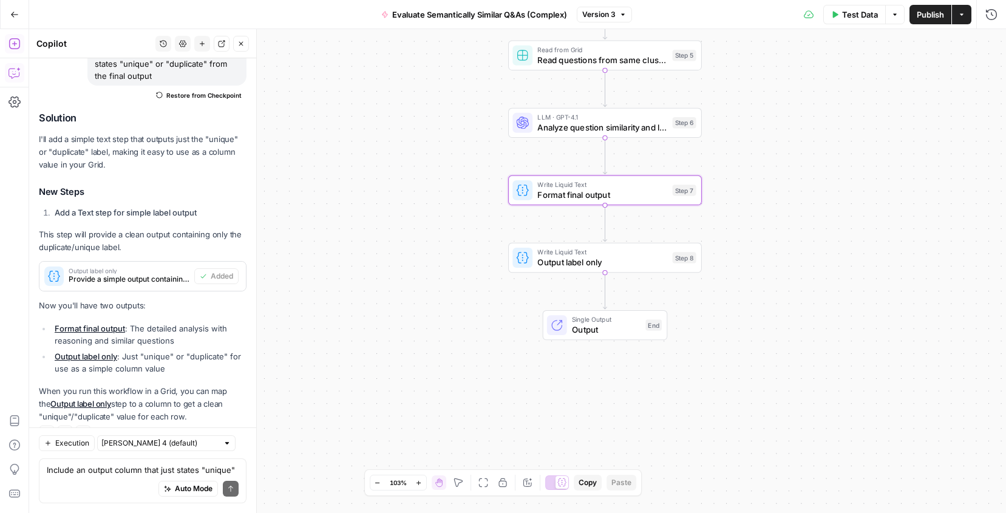
click at [17, 47] on icon "button" at bounding box center [14, 44] width 12 height 12
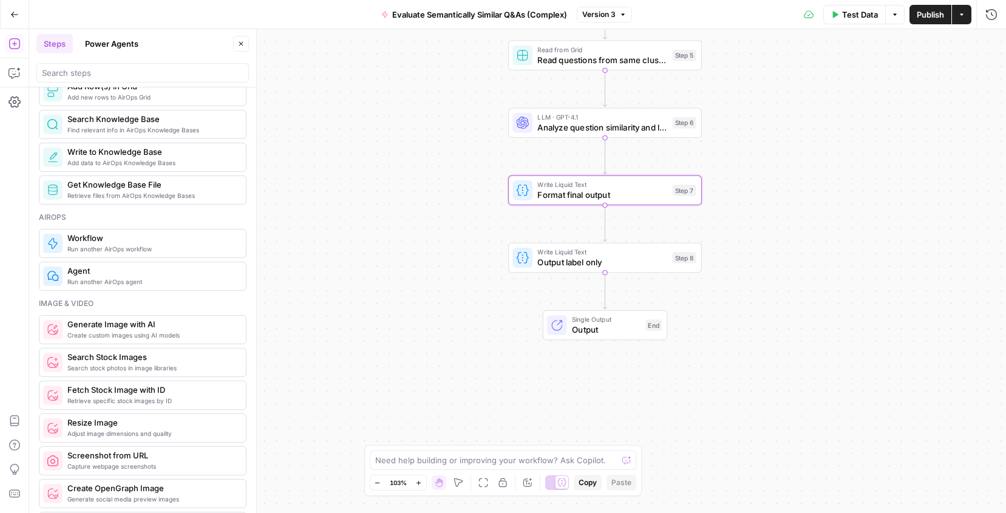
scroll to position [0, 0]
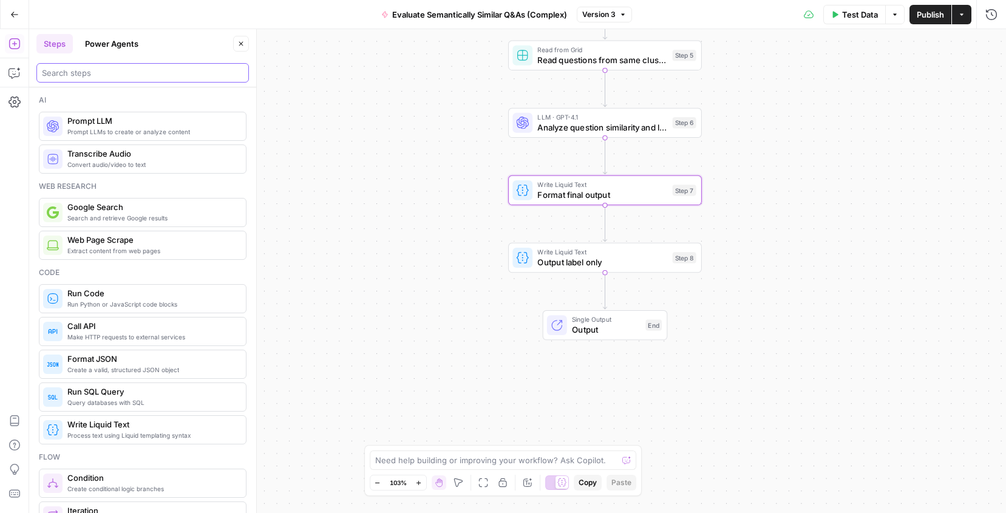
click at [80, 73] on input "search" at bounding box center [143, 73] width 202 height 12
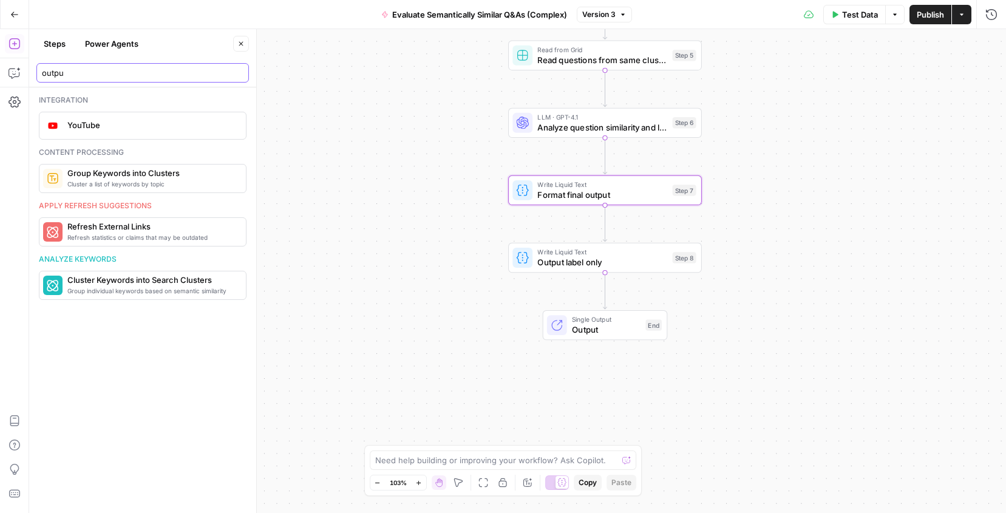
type input "output"
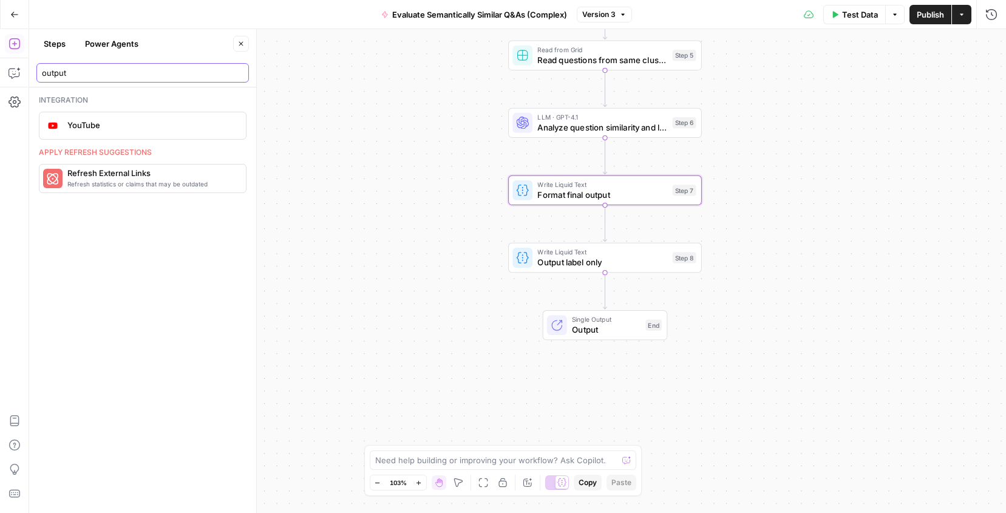
click at [237, 76] on input "output" at bounding box center [143, 73] width 202 height 12
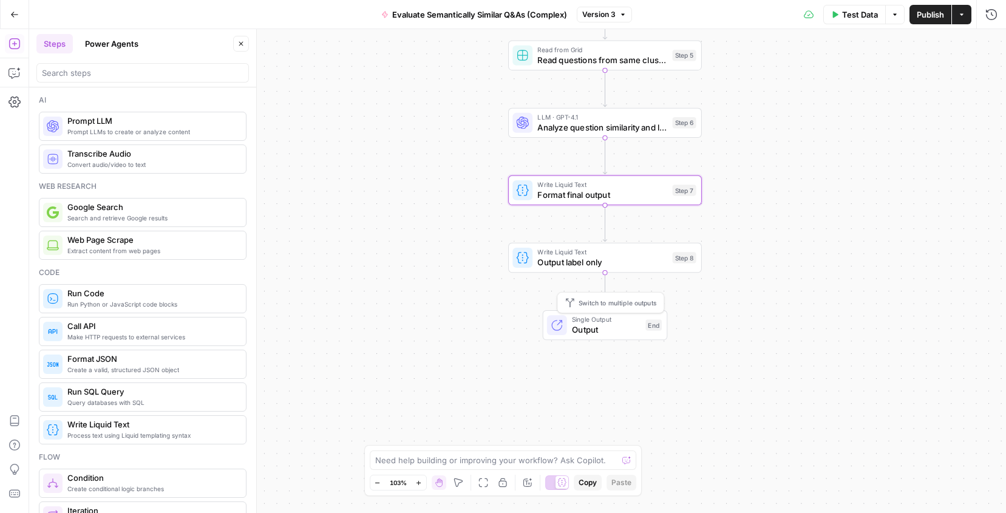
click at [602, 302] on span "Switch to multiple outputs" at bounding box center [618, 302] width 78 height 10
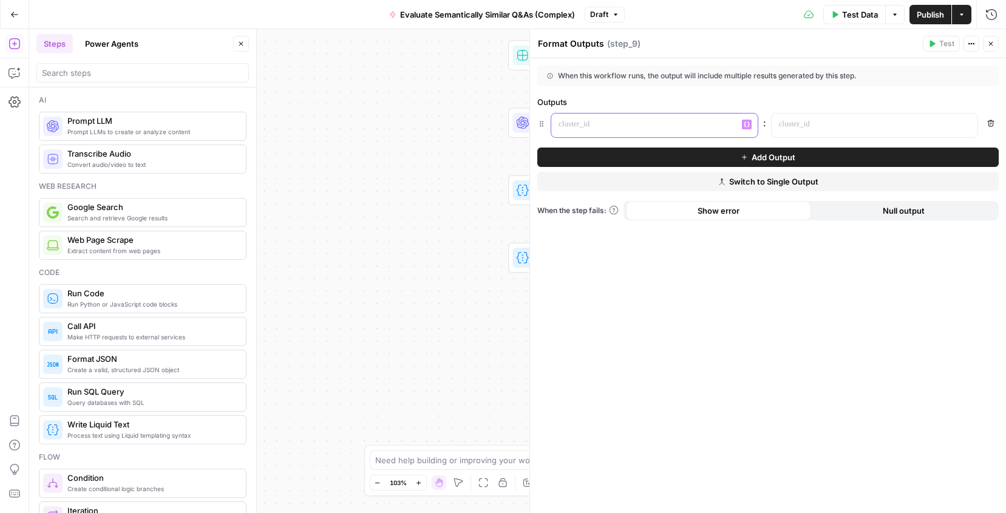
click at [647, 124] on p at bounding box center [645, 124] width 172 height 12
click at [800, 121] on p at bounding box center [865, 124] width 172 height 12
click at [822, 185] on button "Switch to Single Output" at bounding box center [767, 181] width 461 height 19
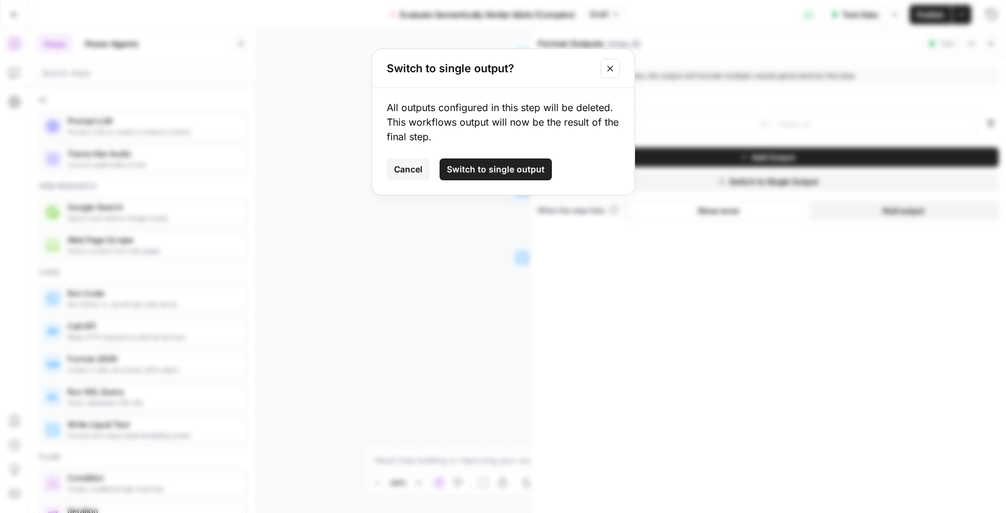
click at [517, 164] on span "Switch to single output" at bounding box center [496, 169] width 98 height 12
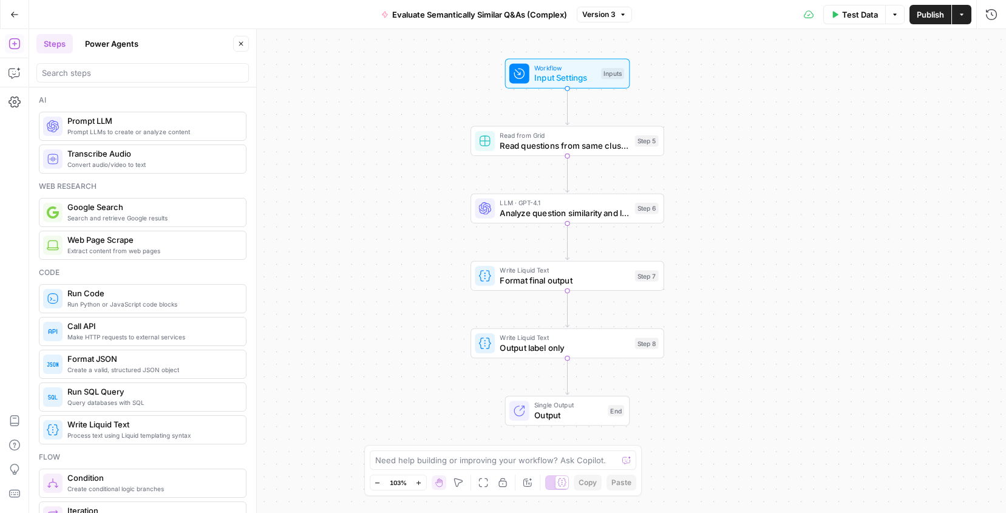
drag, startPoint x: 802, startPoint y: 200, endPoint x: 764, endPoint y: 286, distance: 93.5
click at [764, 286] on div "Workflow Input Settings Inputs Read from Grid Read questions from same cluster …" at bounding box center [517, 271] width 977 height 484
click at [551, 14] on span "Evaluate Semantically Similar Q&As (Complex)" at bounding box center [479, 14] width 175 height 12
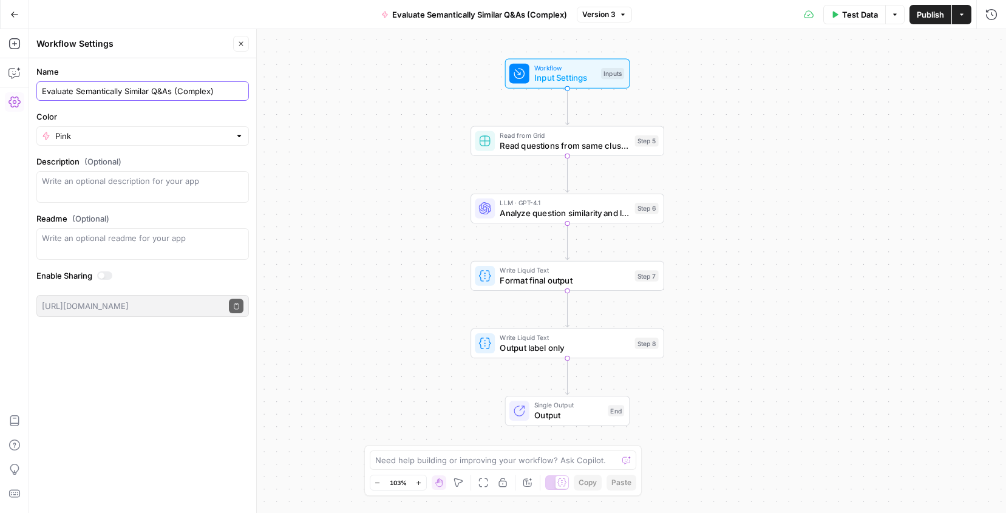
click at [198, 93] on input "Evaluate Semantically Similar Q&As (Complex)" at bounding box center [143, 91] width 202 height 12
type input "Evaluate Semantically Similar Q&As (Step 1)"
click at [14, 19] on button "Go Back" at bounding box center [15, 15] width 22 height 22
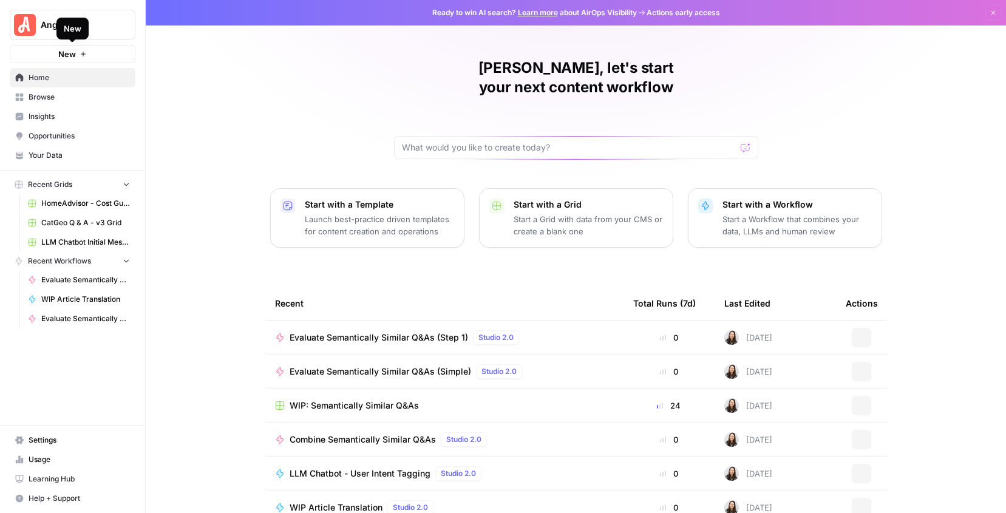
click at [66, 56] on span "New" at bounding box center [67, 54] width 18 height 12
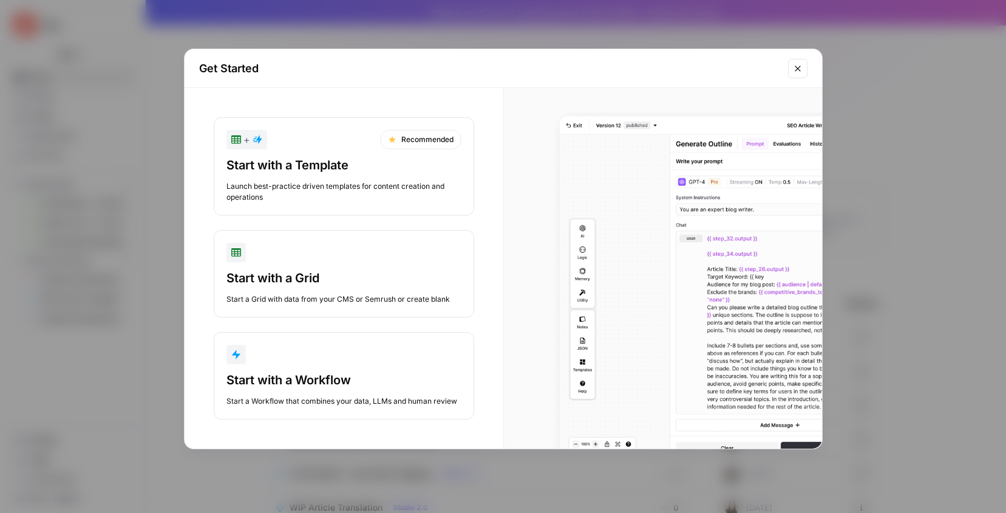
click at [290, 369] on button "Start with a Workflow Start a Workflow that combines your data, LLMs and human …" at bounding box center [344, 375] width 260 height 87
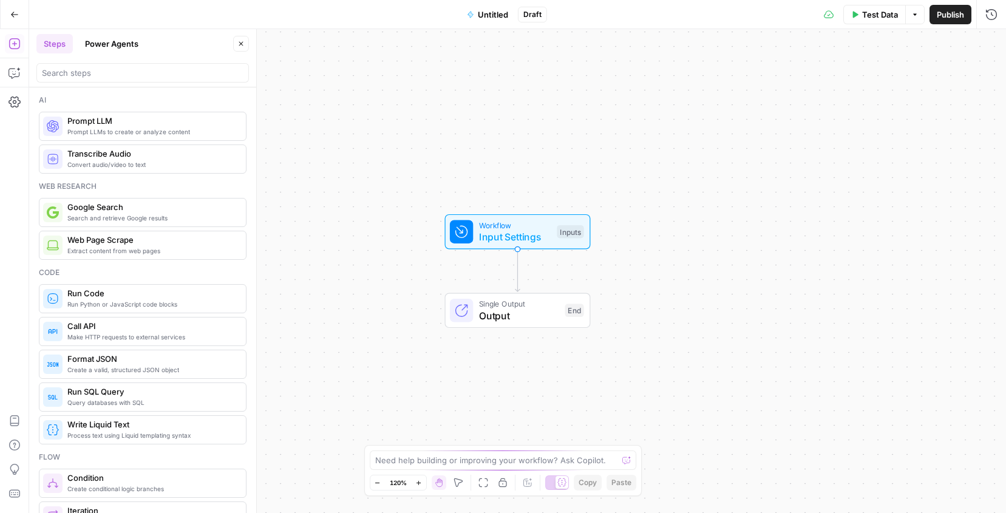
click at [495, 15] on span "Untitled" at bounding box center [493, 14] width 30 height 12
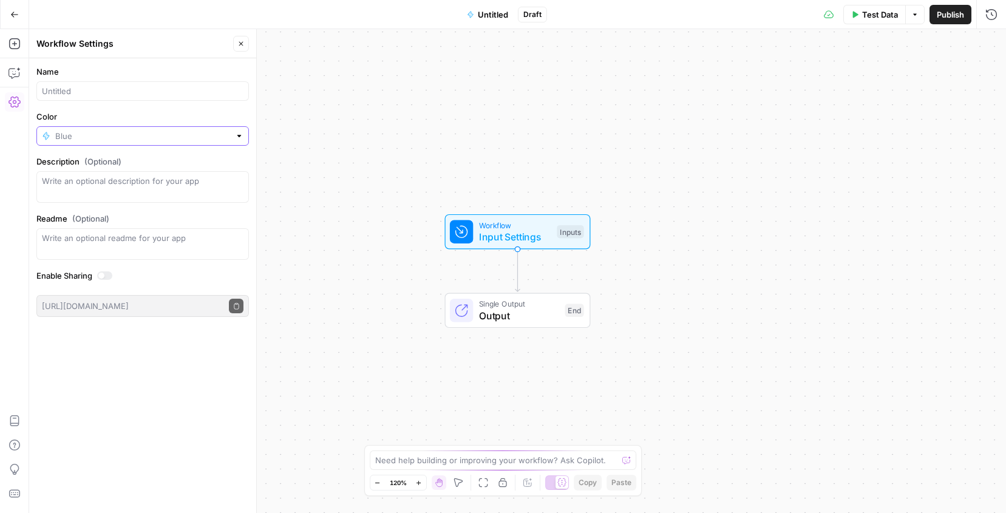
click at [119, 138] on input "Color" at bounding box center [142, 136] width 175 height 12
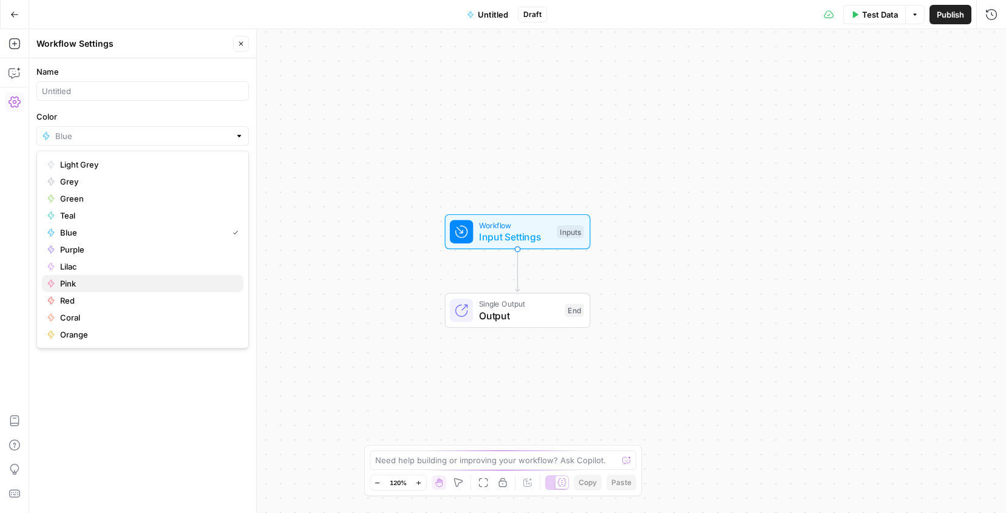
click at [78, 281] on span "Pink" at bounding box center [147, 283] width 174 height 12
type input "Pink"
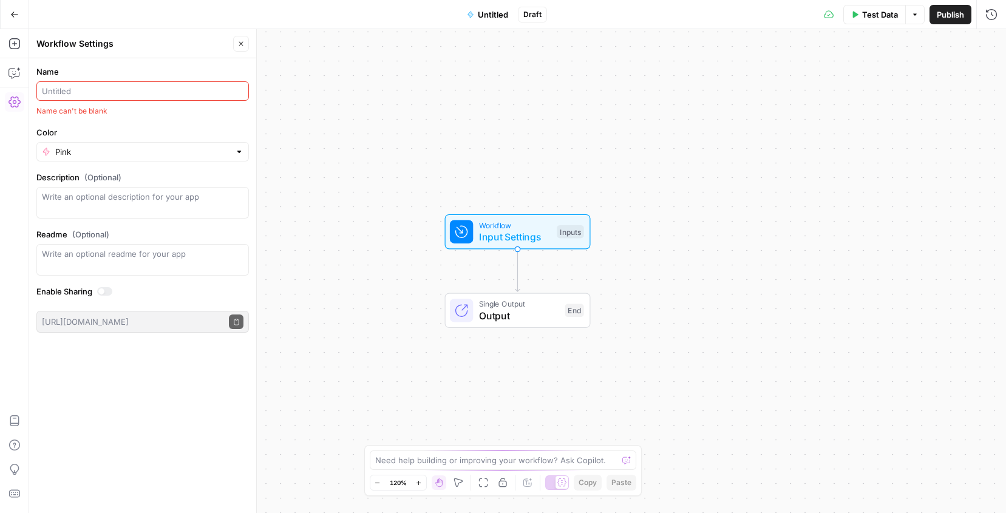
click at [500, 15] on span "Untitled" at bounding box center [493, 14] width 30 height 12
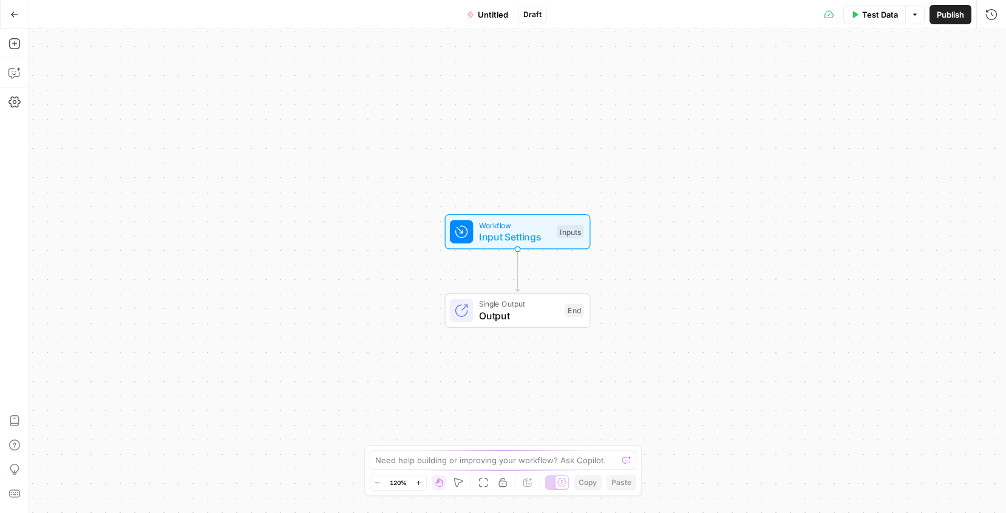
click at [492, 15] on span "Untitled" at bounding box center [493, 14] width 30 height 12
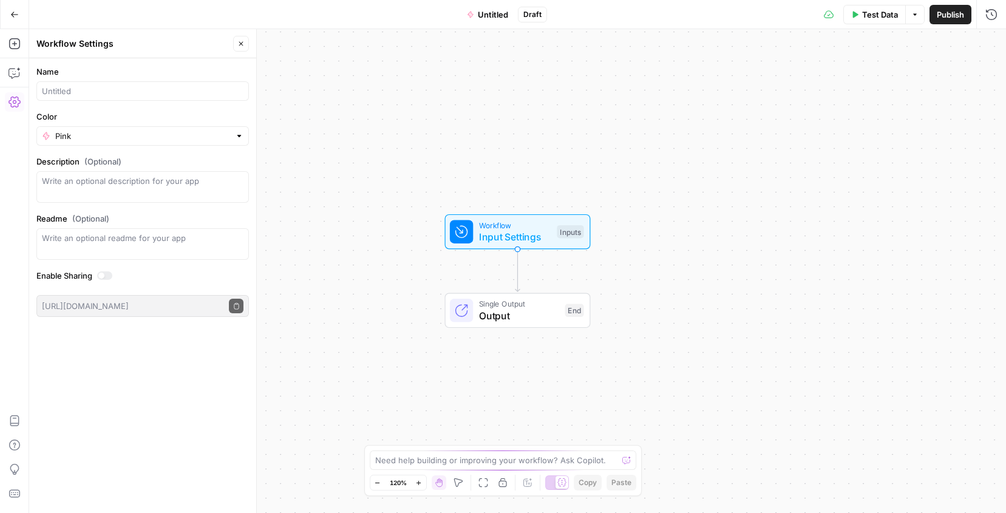
click at [107, 84] on div at bounding box center [142, 90] width 212 height 19
paste input "Evaluate Semantically Similar Q&As (Step 1)"
click at [393, 141] on div "Workflow Input Settings Inputs Single Output Output End" at bounding box center [517, 271] width 977 height 484
click at [220, 87] on input "Evaluate Semantically Similar Q&As (Step 1)" at bounding box center [143, 91] width 202 height 12
type input "Evaluate Semantically Similar Q&As (Step 2)"
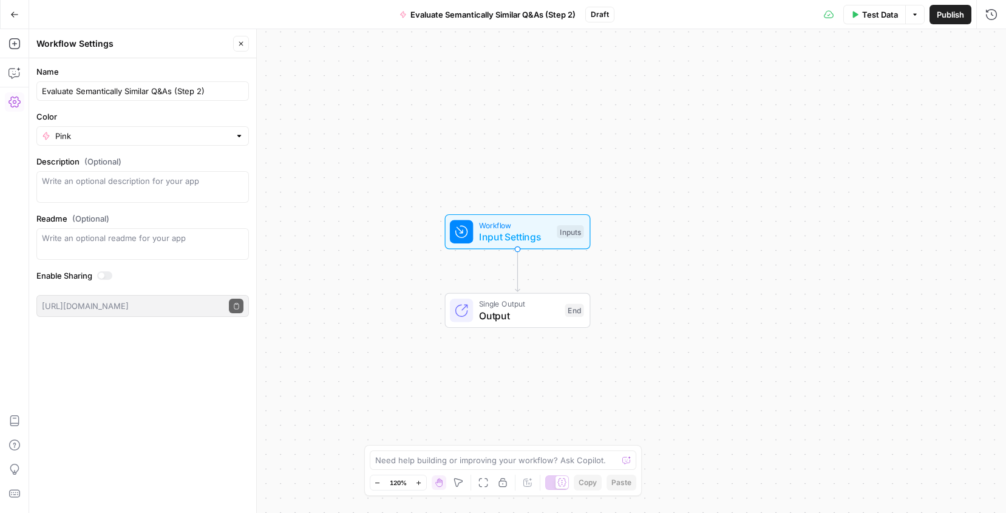
click at [356, 143] on div "Workflow Input Settings Inputs Single Output Output End" at bounding box center [517, 271] width 977 height 484
click at [137, 189] on textarea "Description (Optional)" at bounding box center [143, 187] width 202 height 24
click at [464, 119] on div "Workflow Input Settings Inputs Single Output Output End" at bounding box center [517, 271] width 977 height 484
click at [19, 70] on icon "button" at bounding box center [14, 73] width 12 height 12
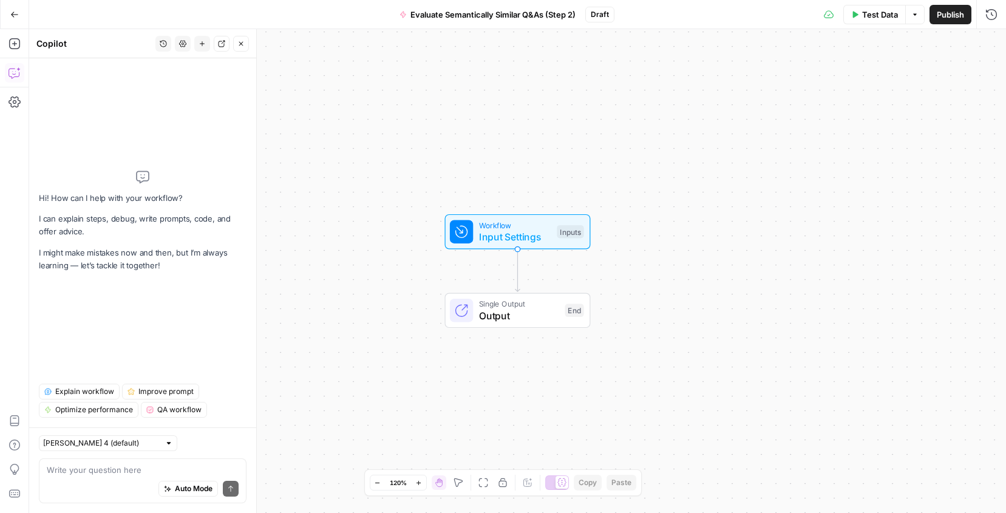
click at [82, 472] on textarea at bounding box center [143, 470] width 192 height 12
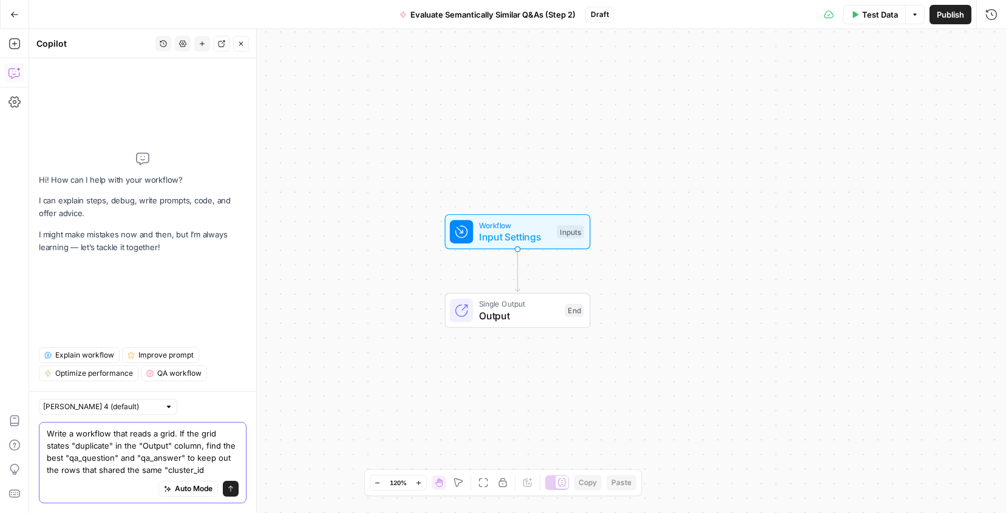
type textarea "Write a workflow that reads a grid. If the grid states "duplicate" in the "Outp…"
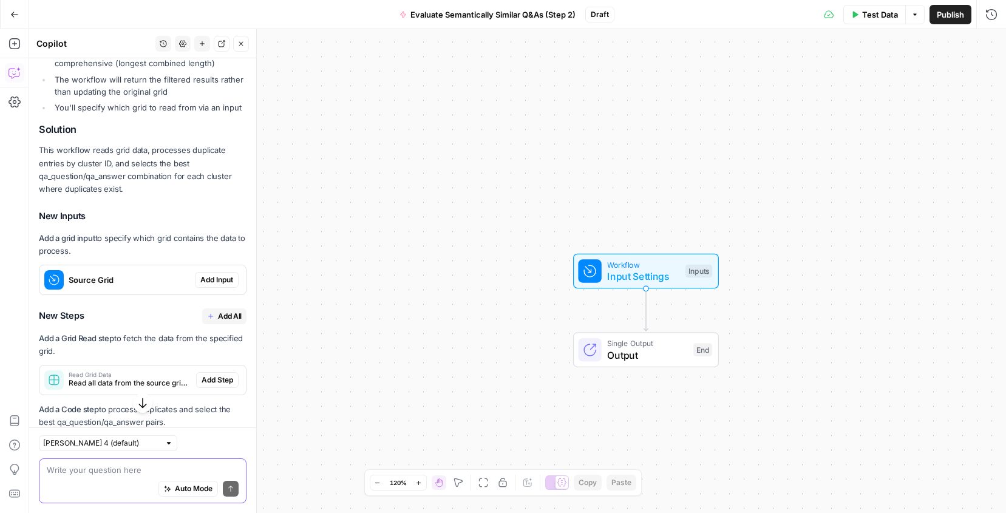
scroll to position [313, 0]
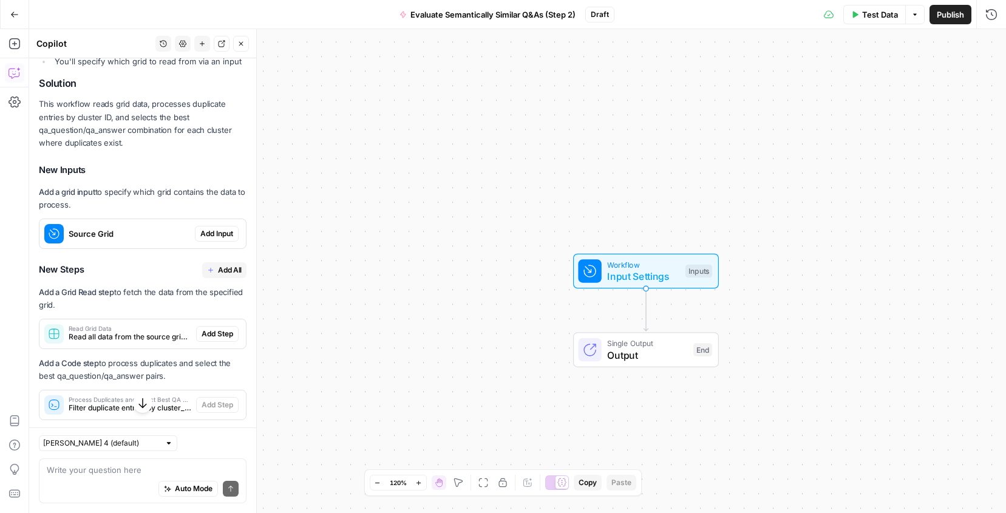
click at [220, 231] on span "Add Input" at bounding box center [216, 233] width 33 height 11
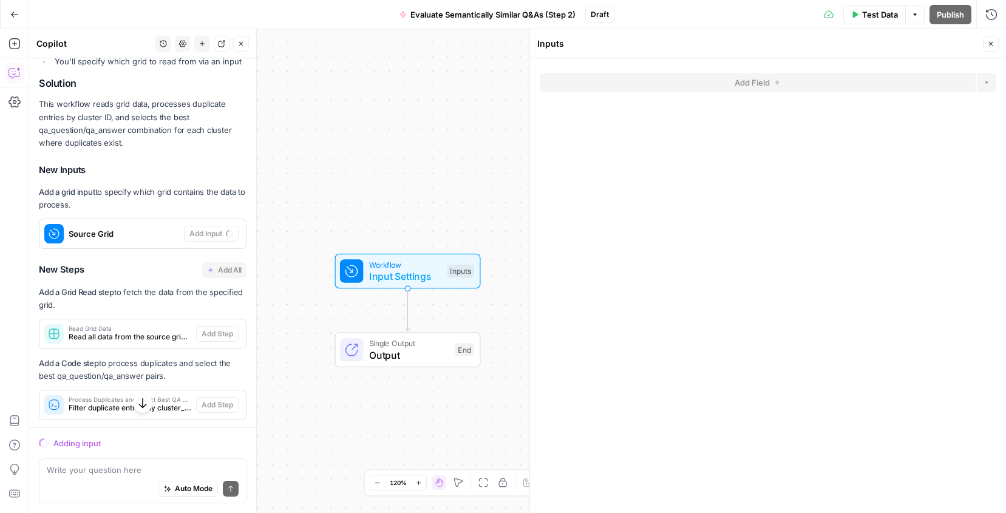
click at [991, 42] on icon "button" at bounding box center [990, 43] width 7 height 7
click at [399, 277] on span "Input Settings" at bounding box center [405, 276] width 72 height 15
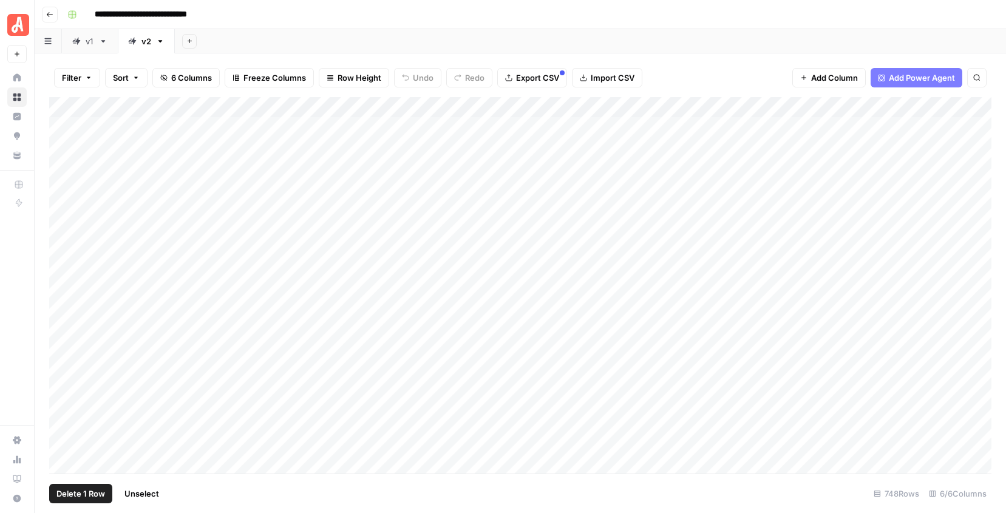
click at [66, 126] on div "Add Column" at bounding box center [520, 285] width 942 height 376
click at [63, 189] on div "Add Column" at bounding box center [520, 285] width 942 height 376
click at [917, 109] on div "Add Column" at bounding box center [520, 285] width 942 height 376
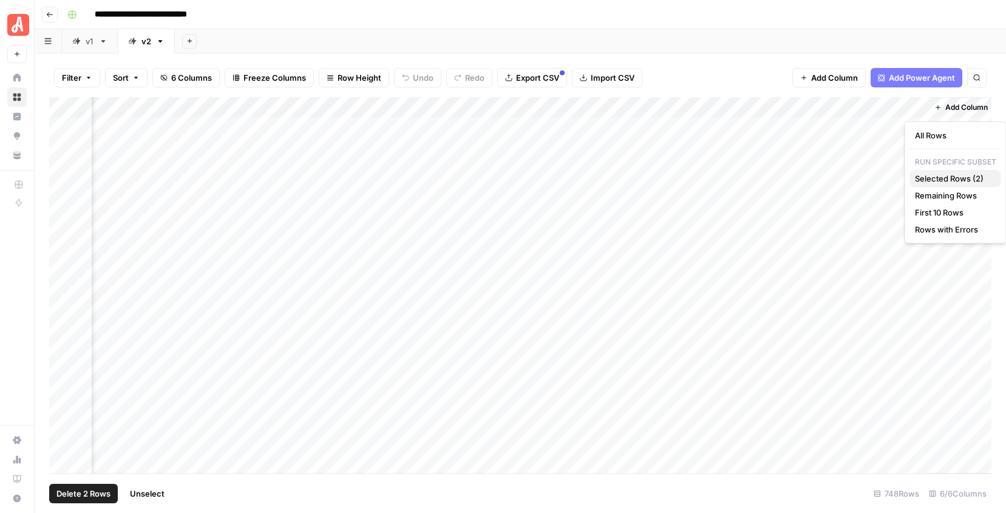
click at [933, 174] on span "Selected Rows (2)" at bounding box center [953, 178] width 76 height 12
click at [824, 39] on div "Add Sheet" at bounding box center [590, 41] width 831 height 24
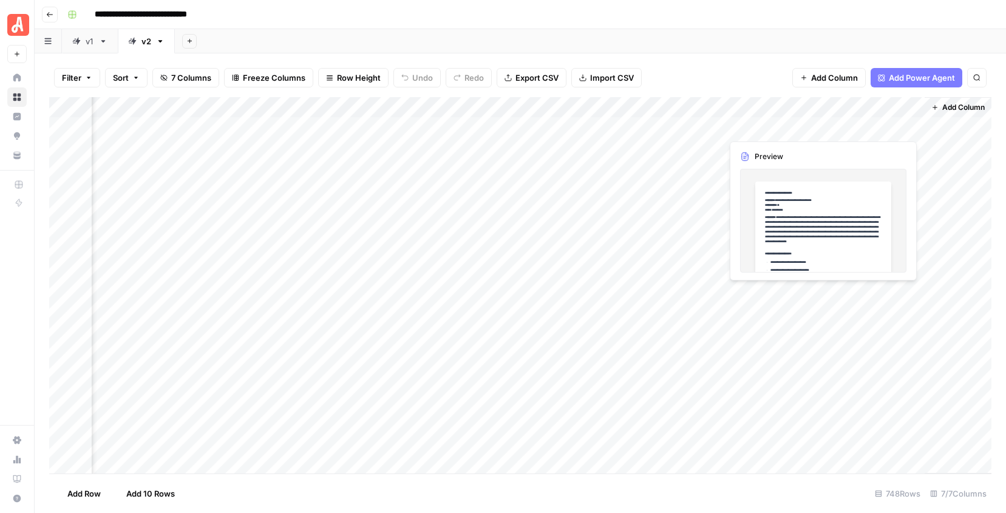
click at [861, 128] on div "Add Column" at bounding box center [520, 285] width 942 height 376
click at [916, 123] on div "Add Column" at bounding box center [520, 285] width 942 height 376
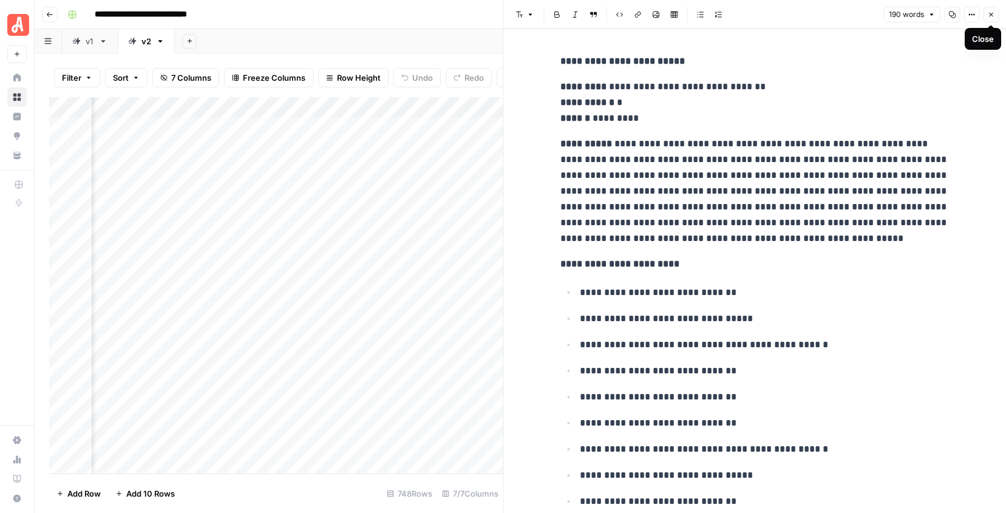
click at [993, 8] on button "Close" at bounding box center [991, 15] width 16 height 16
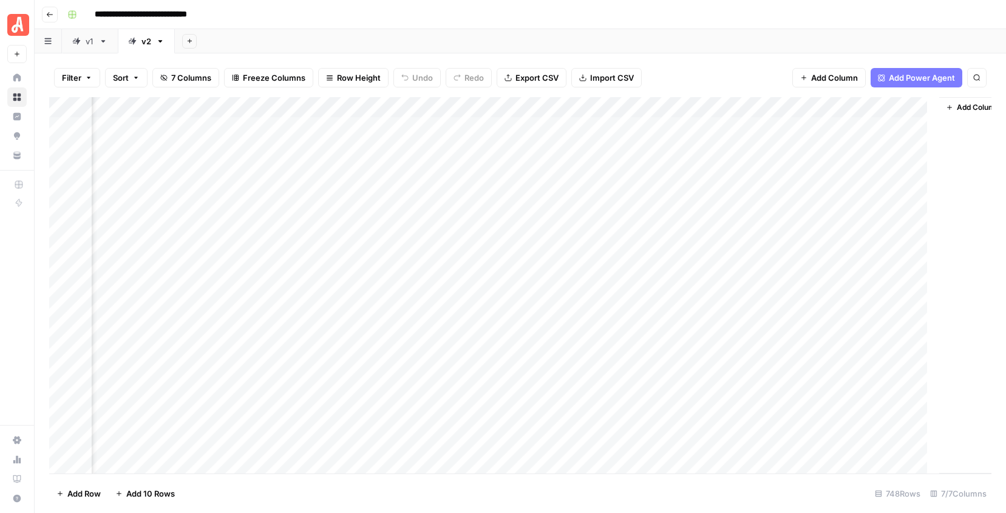
scroll to position [0, 303]
click at [92, 38] on div "v1" at bounding box center [90, 41] width 8 height 12
click at [645, 107] on div "Add Column" at bounding box center [520, 285] width 942 height 376
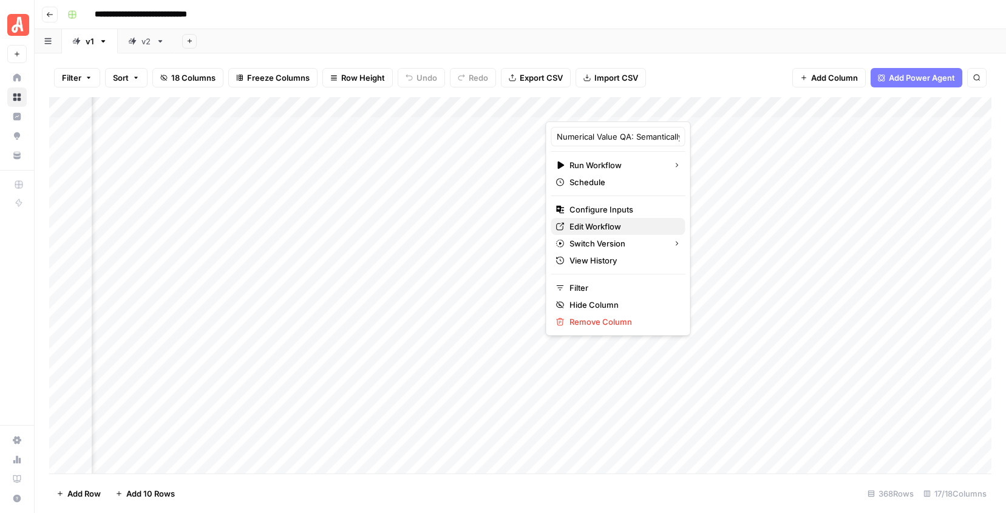
click at [608, 226] on span "Edit Workflow" at bounding box center [622, 226] width 106 height 12
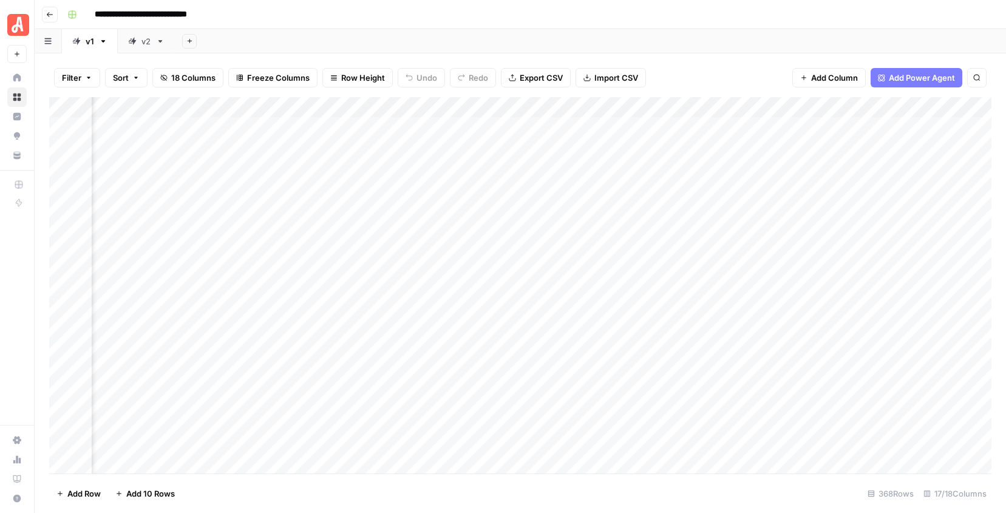
click at [151, 42] on link "v2" at bounding box center [146, 41] width 57 height 24
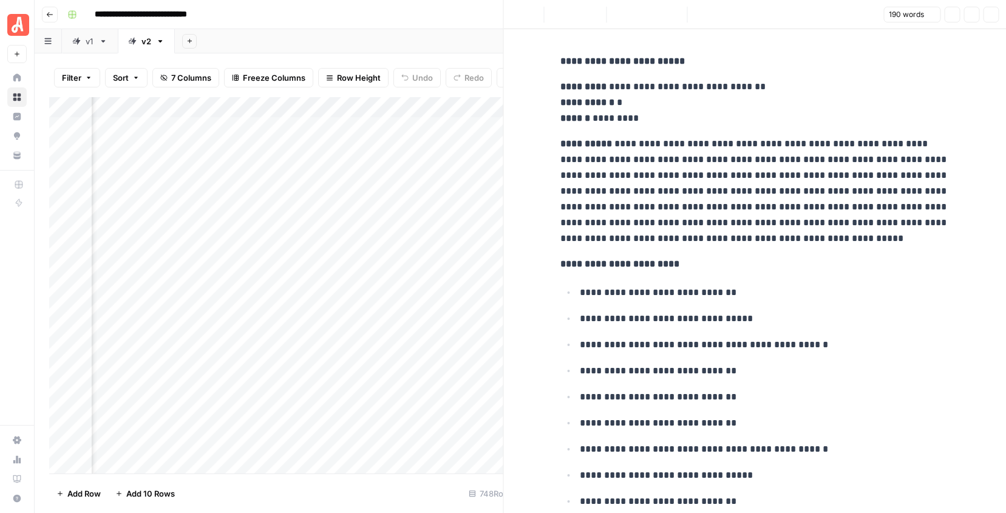
scroll to position [0, 303]
click at [990, 15] on icon "button" at bounding box center [991, 15] width 4 height 4
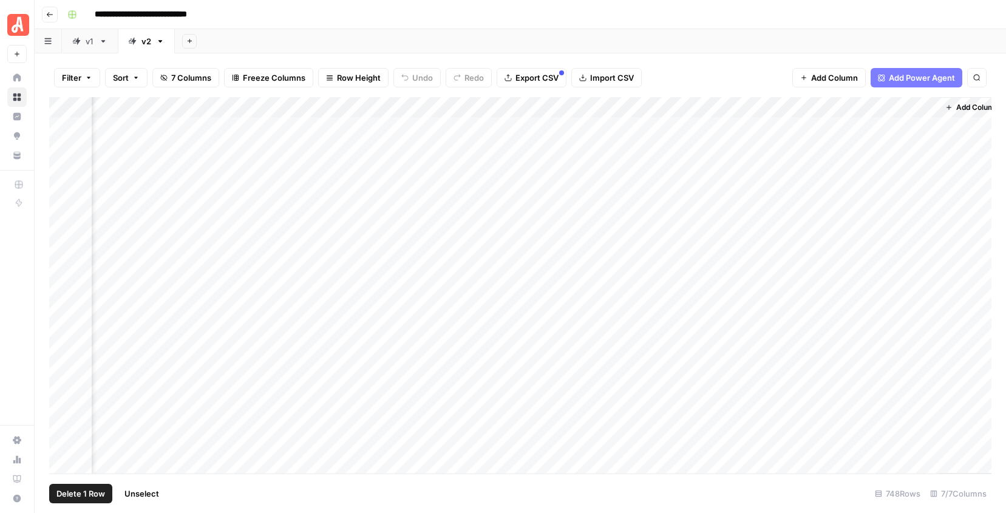
click at [64, 125] on div "Add Column" at bounding box center [520, 285] width 942 height 376
click at [59, 167] on div "Add Column" at bounding box center [520, 285] width 942 height 376
click at [56, 191] on div "Add Column" at bounding box center [520, 285] width 942 height 376
click at [64, 186] on div "Add Column" at bounding box center [520, 285] width 942 height 376
click at [821, 107] on div "Add Column" at bounding box center [520, 285] width 942 height 376
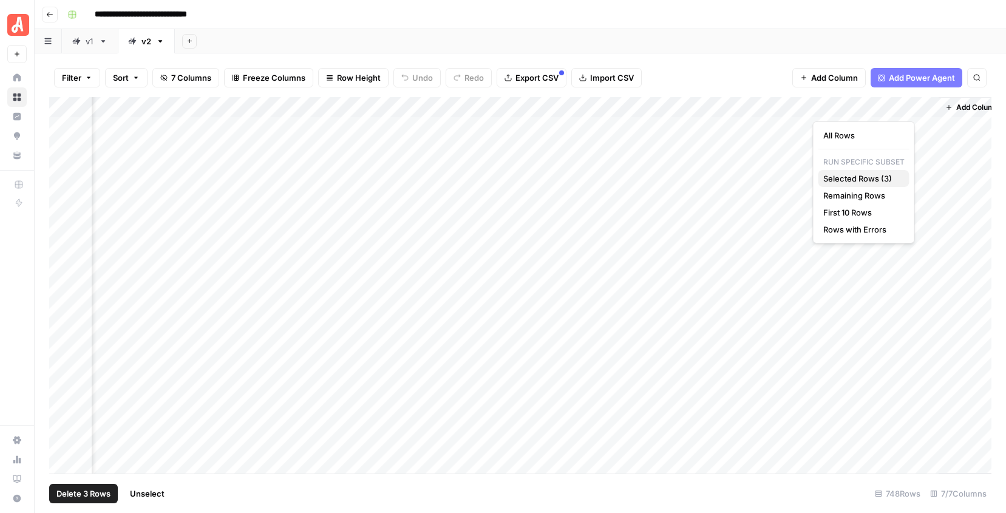
click at [836, 176] on span "Selected Rows (3)" at bounding box center [861, 178] width 76 height 12
click at [702, 55] on div "Filter Sort 7 Columns Freeze Columns Row Height Undo Redo Export CSV Import CSV…" at bounding box center [520, 283] width 971 height 460
click at [150, 495] on span "Unselect" at bounding box center [147, 494] width 35 height 12
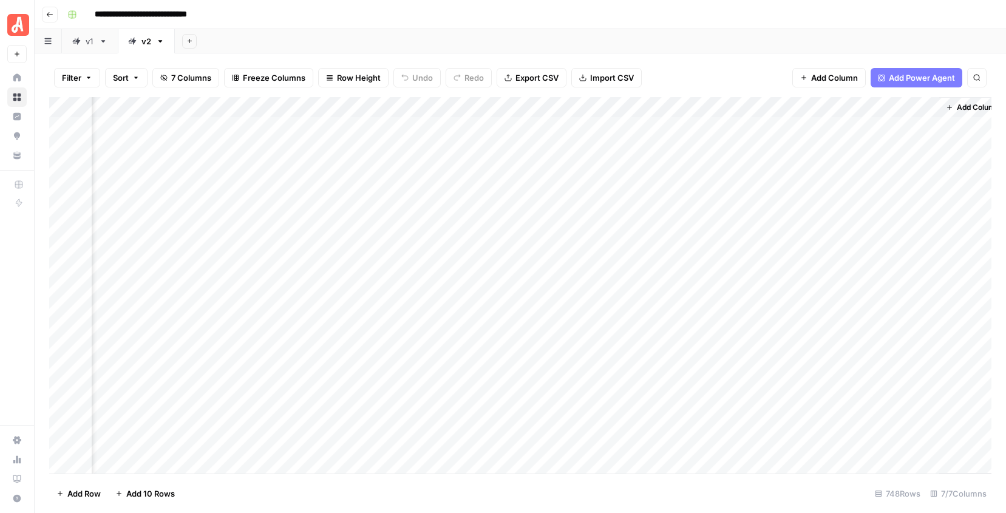
scroll to position [0, 318]
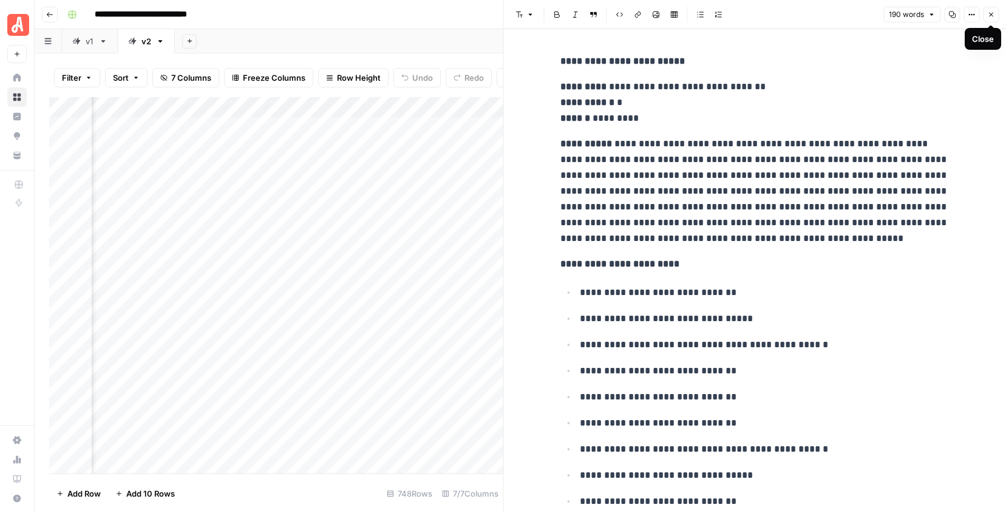
click at [994, 16] on icon "button" at bounding box center [990, 14] width 7 height 7
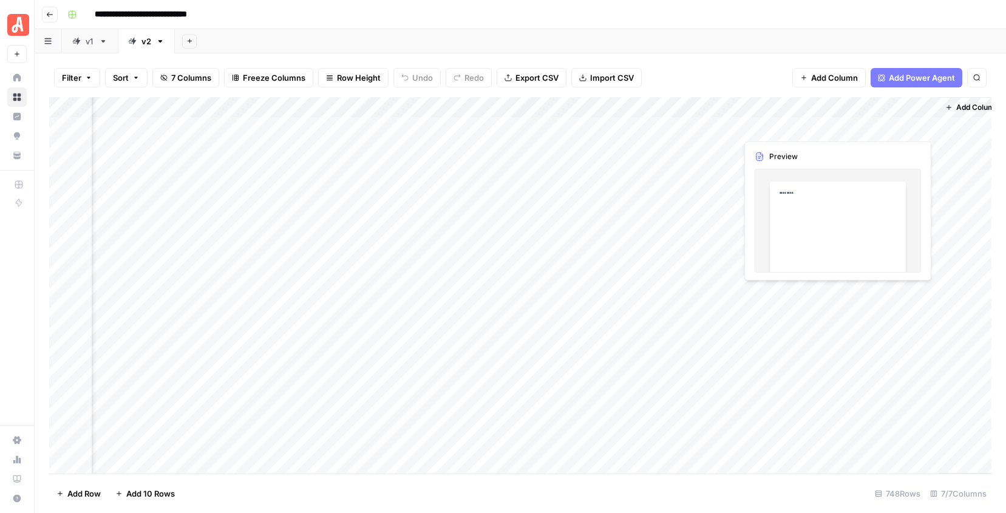
click at [728, 52] on div "Add Sheet" at bounding box center [590, 41] width 831 height 24
drag, startPoint x: 829, startPoint y: 104, endPoint x: 708, endPoint y: 107, distance: 120.8
click at [708, 107] on div "Add Column" at bounding box center [520, 285] width 942 height 376
click at [789, 106] on div "Add Column" at bounding box center [520, 285] width 942 height 376
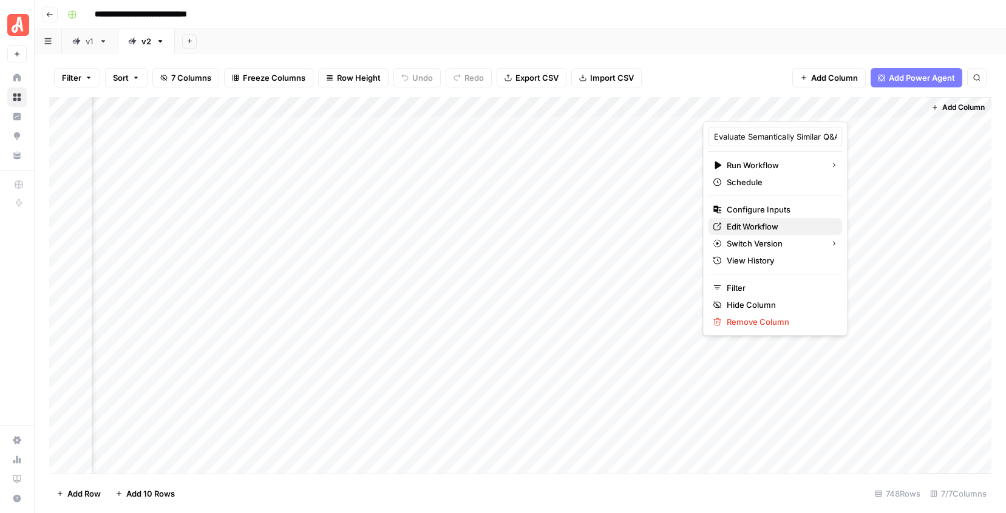
click at [747, 226] on span "Edit Workflow" at bounding box center [780, 226] width 106 height 12
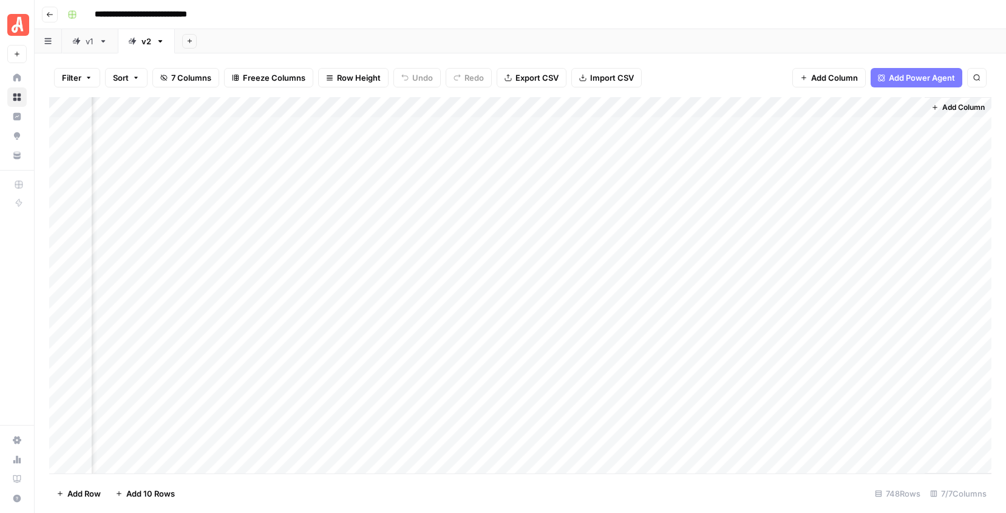
click at [752, 47] on div "Add Sheet" at bounding box center [590, 41] width 831 height 24
click at [81, 39] on div "v1" at bounding box center [83, 41] width 22 height 12
click at [639, 107] on div "Add Column" at bounding box center [520, 285] width 942 height 376
click at [739, 64] on div "Filter Sort 18 Columns Freeze Columns Row Height Undo Redo Export CSV Import CS…" at bounding box center [520, 77] width 942 height 39
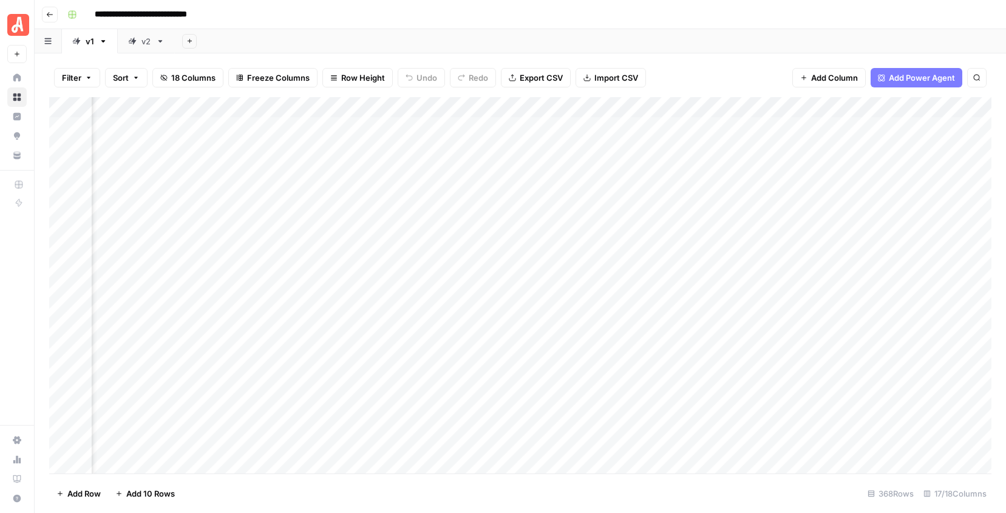
click at [801, 108] on div "Add Column" at bounding box center [520, 285] width 942 height 376
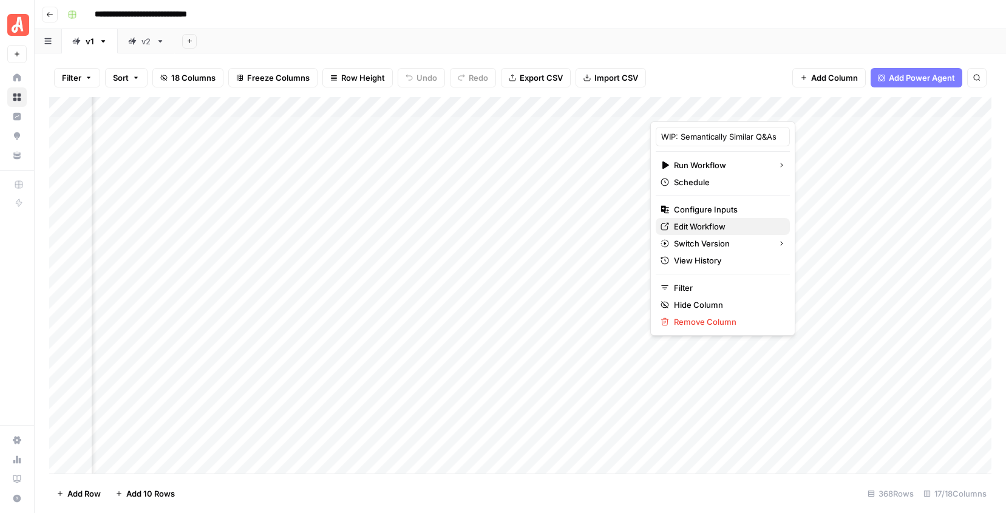
click at [722, 224] on span "Edit Workflow" at bounding box center [727, 226] width 106 height 12
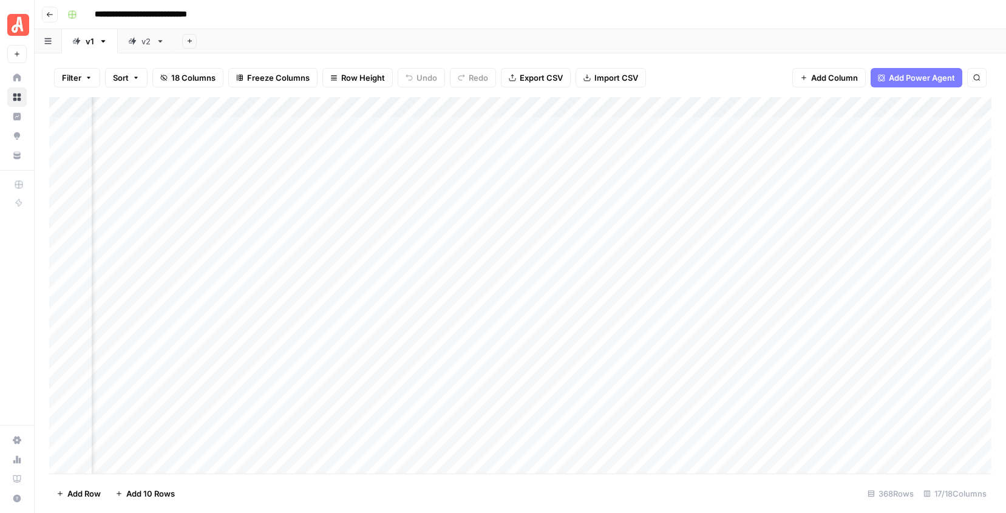
click at [132, 40] on icon at bounding box center [132, 41] width 8 height 8
click at [956, 105] on span "Add Column" at bounding box center [963, 107] width 42 height 11
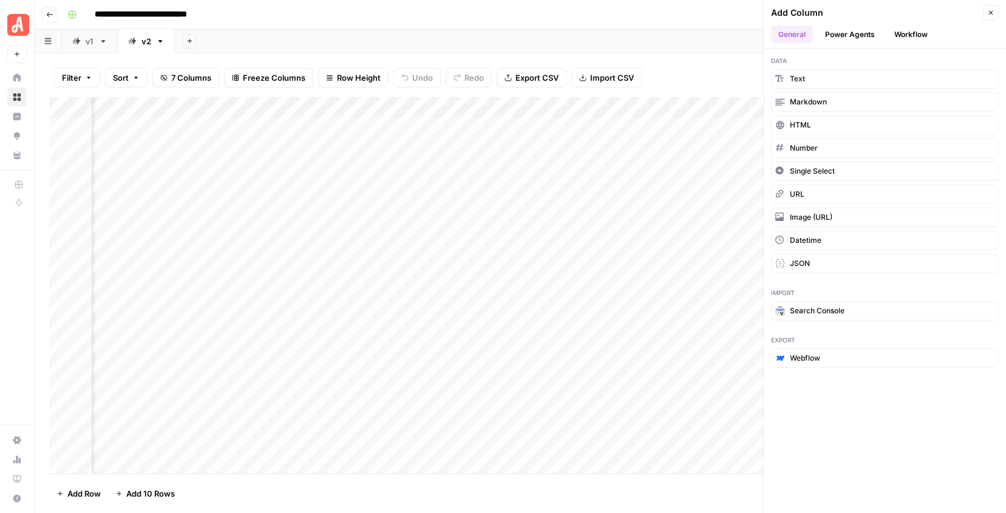
click at [903, 30] on button "Workflow" at bounding box center [911, 34] width 48 height 18
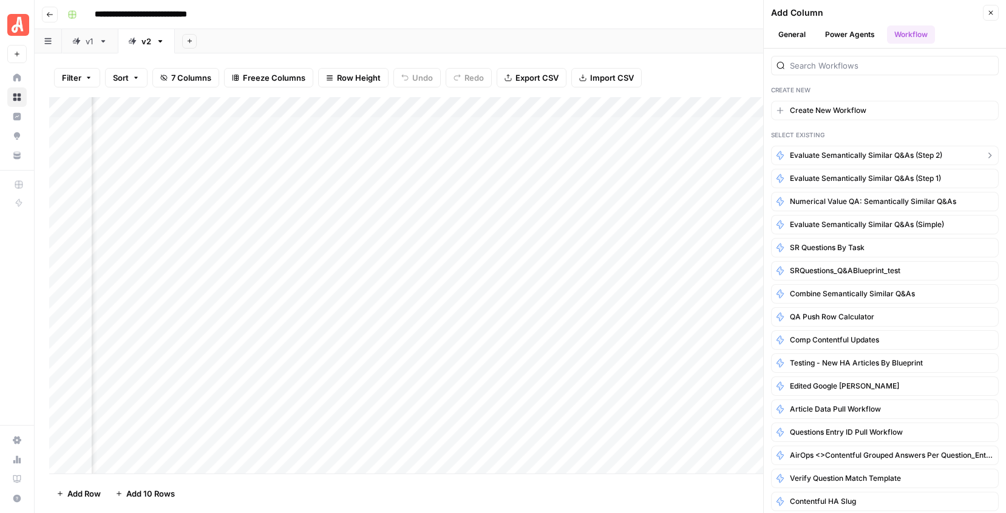
click at [831, 156] on span "Evaluate Semantically Similar Q&As (Step 2)" at bounding box center [866, 155] width 152 height 11
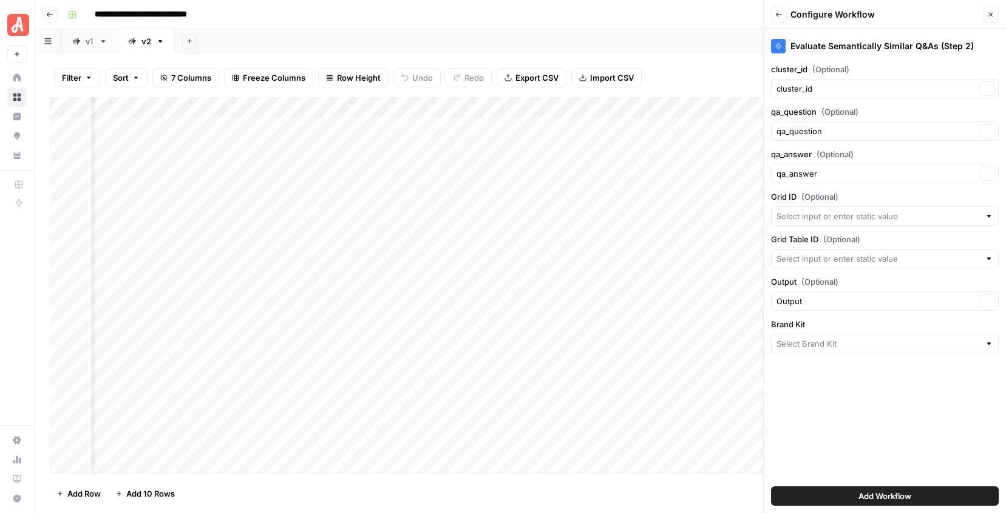
type input "Angi - FAQs"
click at [847, 494] on button "Add Workflow" at bounding box center [885, 495] width 228 height 19
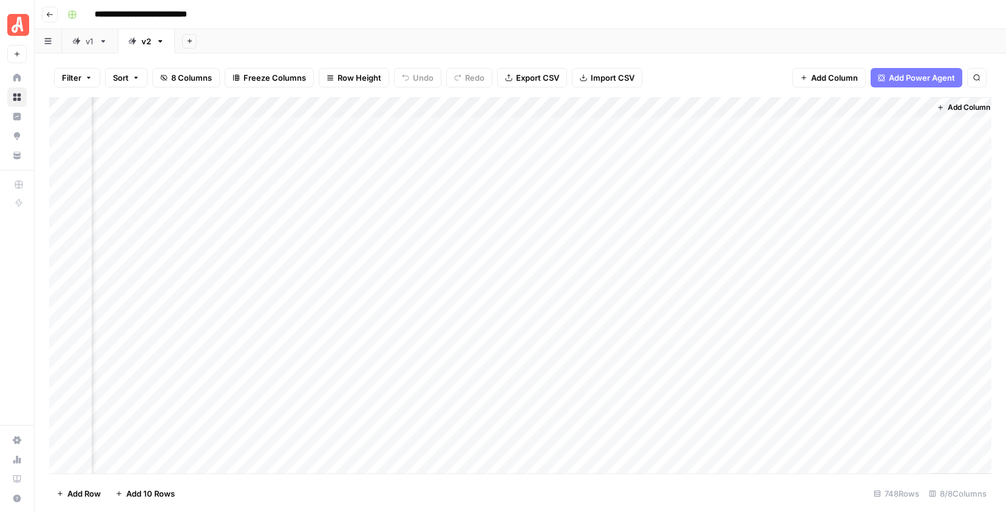
scroll to position [0, 420]
drag, startPoint x: 922, startPoint y: 103, endPoint x: 796, endPoint y: 106, distance: 126.3
click at [796, 106] on div "Add Column" at bounding box center [520, 285] width 942 height 376
click at [878, 127] on div "Add Column" at bounding box center [520, 285] width 942 height 376
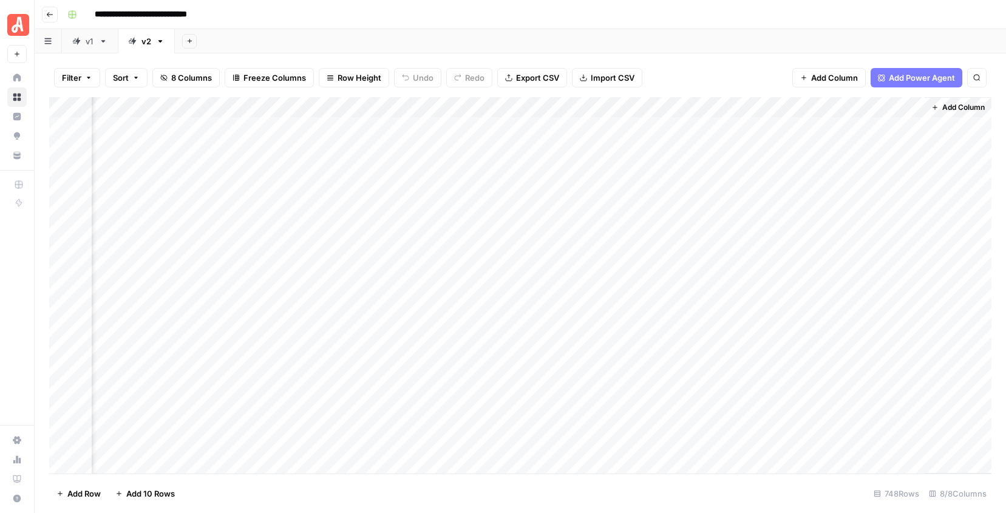
click at [871, 124] on div "Add Column" at bounding box center [520, 285] width 942 height 376
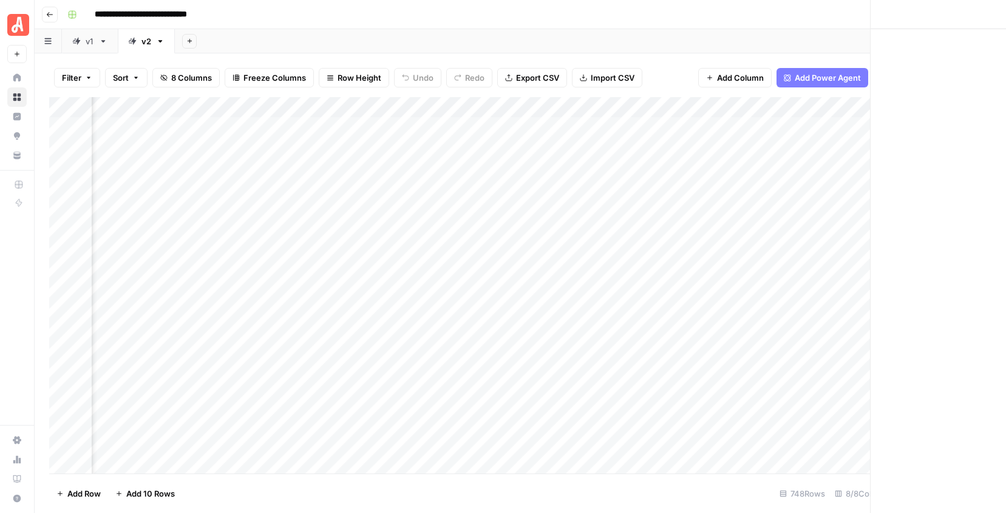
scroll to position [0, 291]
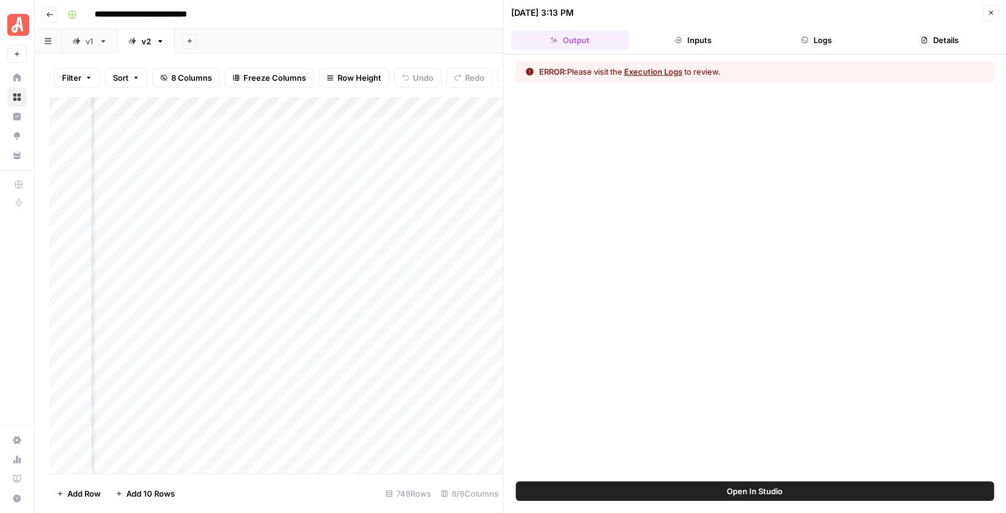
click at [822, 37] on button "Logs" at bounding box center [816, 39] width 118 height 19
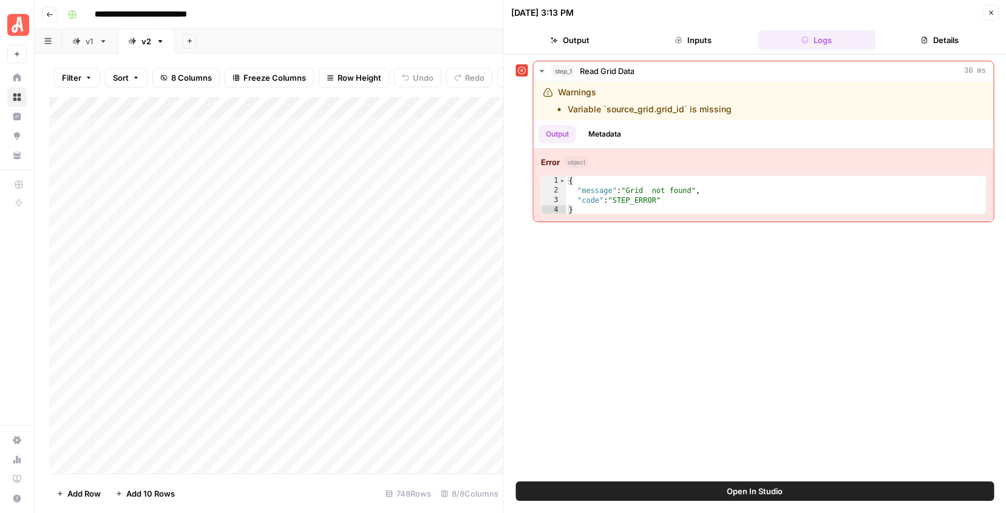
scroll to position [0, 0]
click at [406, 126] on div "Add Column" at bounding box center [276, 285] width 454 height 376
click at [999, 4] on header "10/09/25 at 3:13 PM Close Output Inputs Logs Details" at bounding box center [755, 27] width 503 height 55
click at [990, 15] on icon "button" at bounding box center [990, 12] width 7 height 7
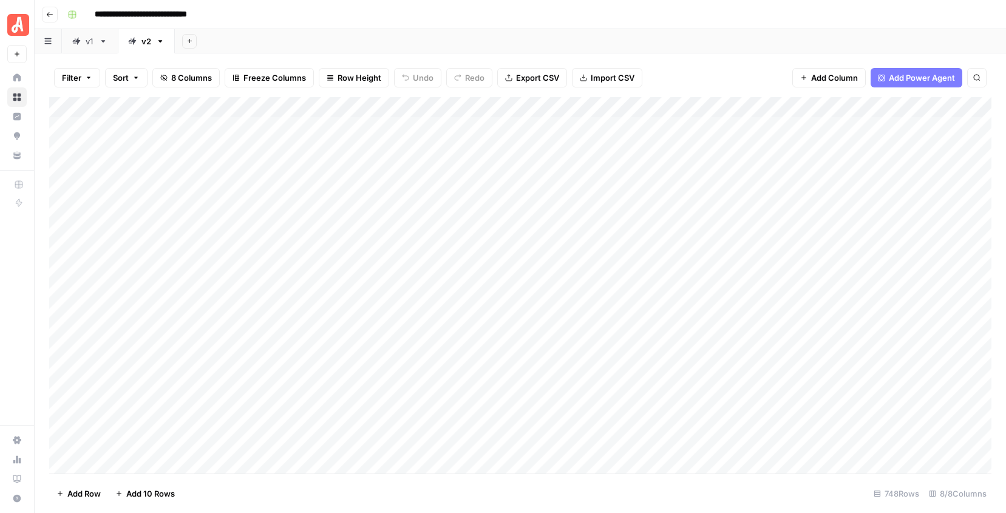
click at [590, 123] on div "Add Column" at bounding box center [520, 285] width 942 height 376
click at [591, 123] on div "Add Column" at bounding box center [520, 285] width 942 height 376
click at [714, 48] on div "Add Sheet" at bounding box center [590, 41] width 831 height 24
click at [914, 125] on div "Add Column" at bounding box center [520, 285] width 942 height 376
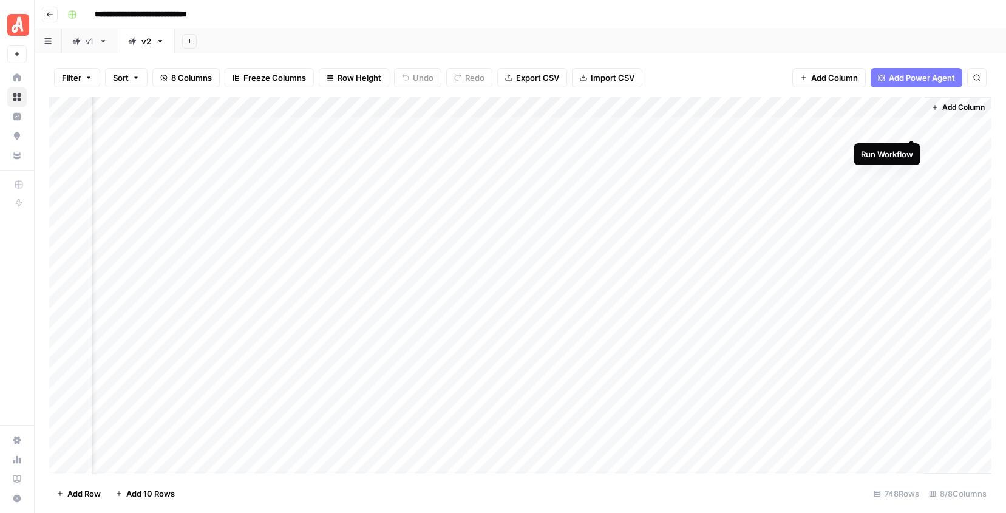
click at [911, 129] on div "Add Column" at bounding box center [520, 285] width 942 height 376
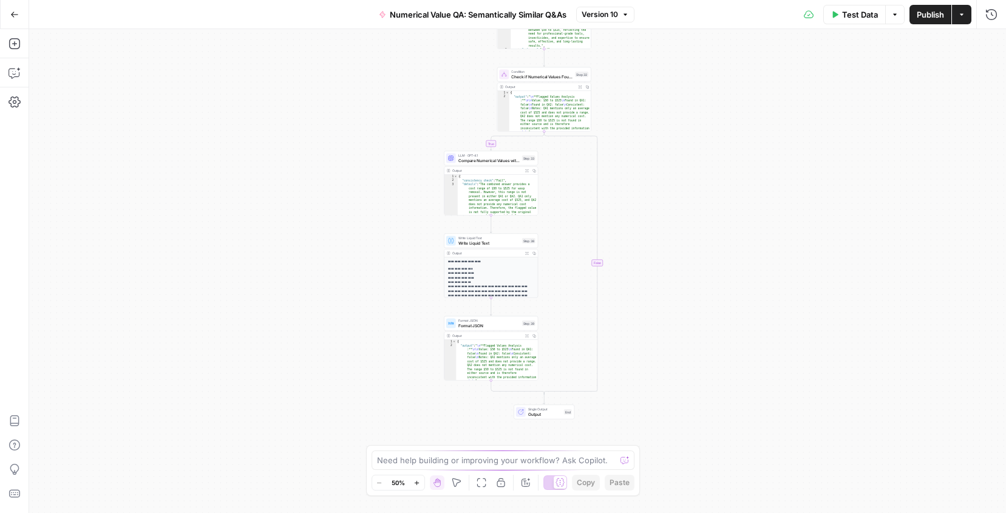
drag, startPoint x: 714, startPoint y: 336, endPoint x: 714, endPoint y: 187, distance: 148.7
click at [714, 187] on div "true false Workflow Input Settings Inputs LLM · GPT-4.1 Analyze Content for Num…" at bounding box center [517, 271] width 977 height 484
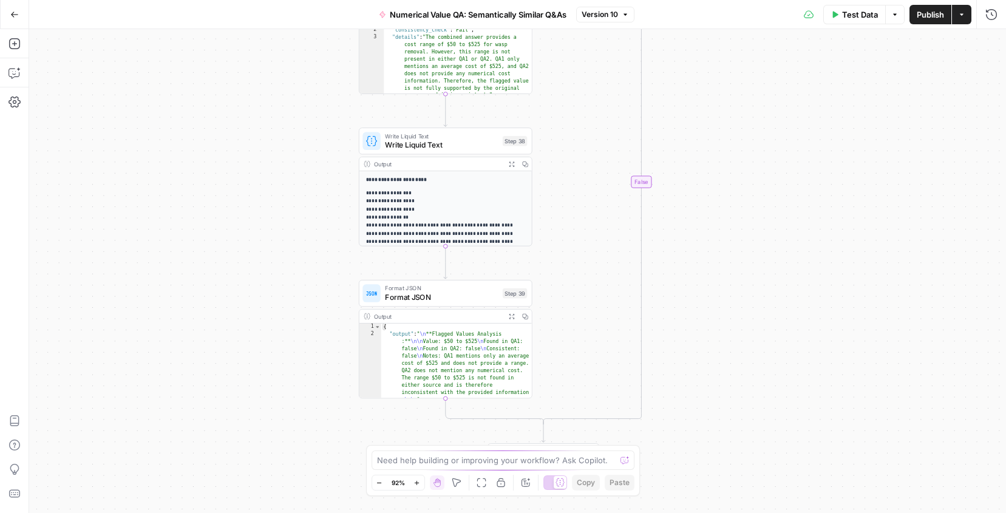
drag, startPoint x: 575, startPoint y: 172, endPoint x: 576, endPoint y: 189, distance: 17.0
click at [576, 189] on div "true false Workflow Input Settings Inputs LLM · GPT-4.1 Analyze Content for Num…" at bounding box center [517, 271] width 977 height 484
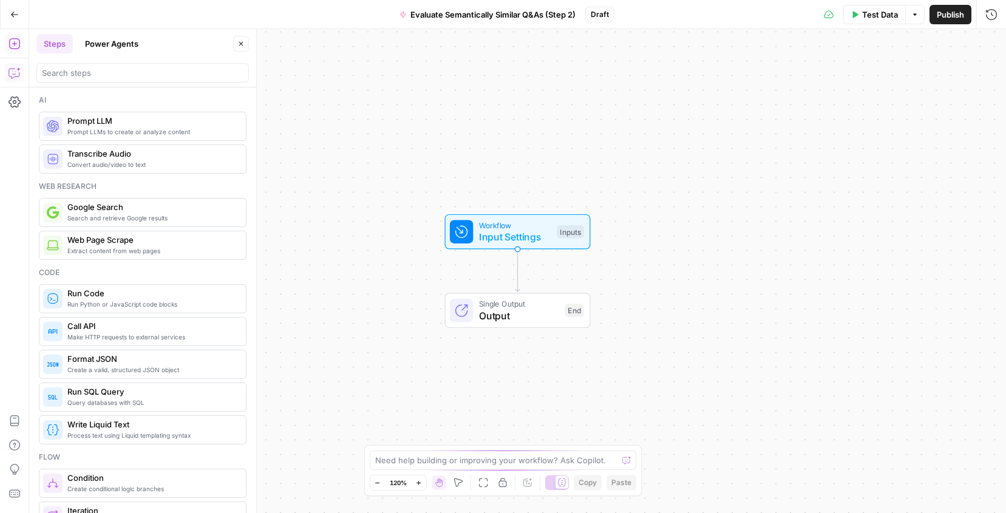
click at [11, 72] on icon "button" at bounding box center [14, 73] width 12 height 12
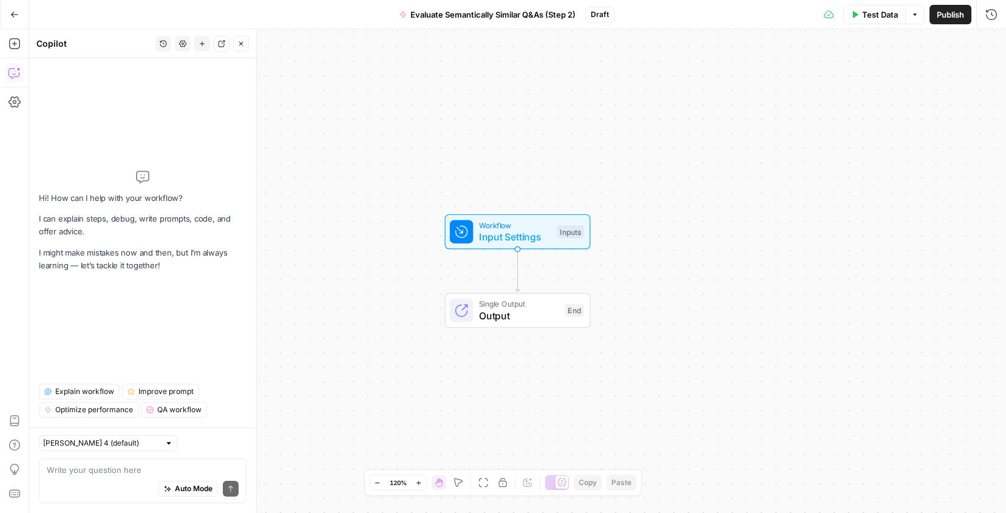
click at [163, 41] on icon "button" at bounding box center [163, 43] width 7 height 7
click at [154, 89] on span "Write a workflow that reads a grid. If the grid states "duplicate" in the "Outp…" at bounding box center [160, 86] width 169 height 12
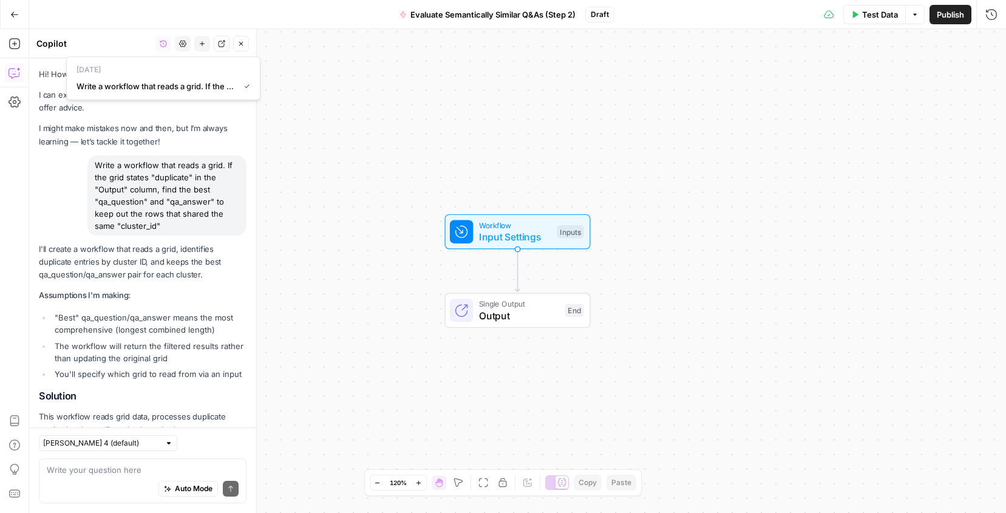
scroll to position [616, 0]
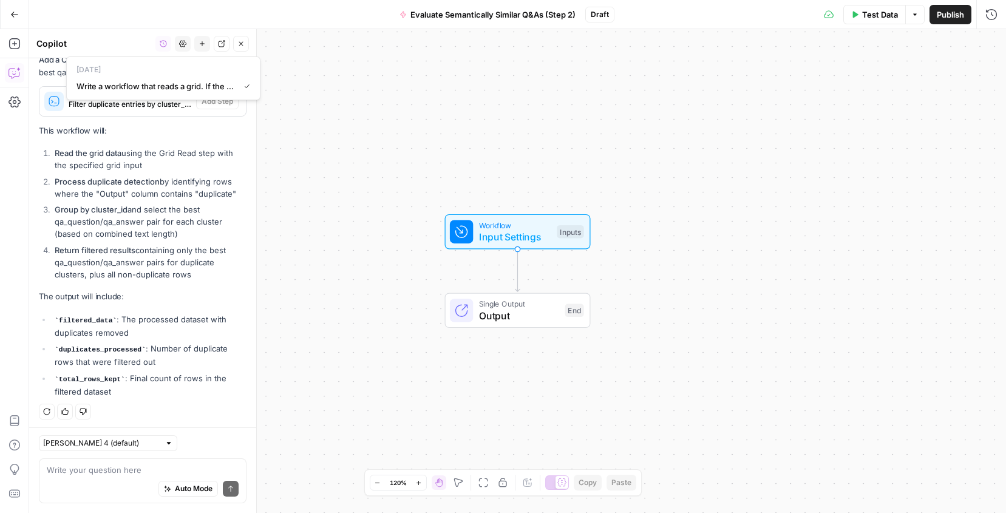
click at [128, 222] on li "Group by cluster_id and select the best qa_question/qa_answer pair for each clu…" at bounding box center [149, 221] width 195 height 36
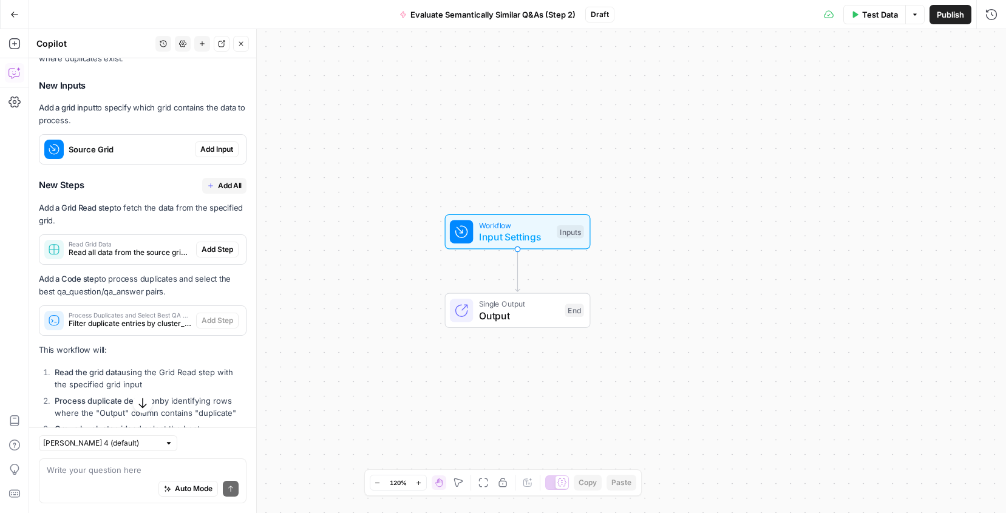
scroll to position [395, 0]
click at [471, 237] on div at bounding box center [461, 231] width 23 height 23
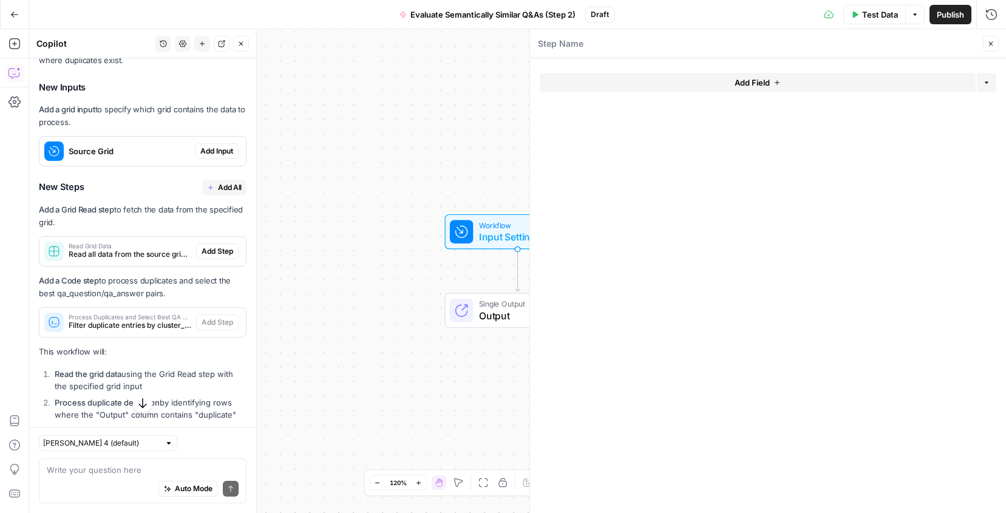
click at [781, 87] on button "Add Field" at bounding box center [758, 82] width 436 height 19
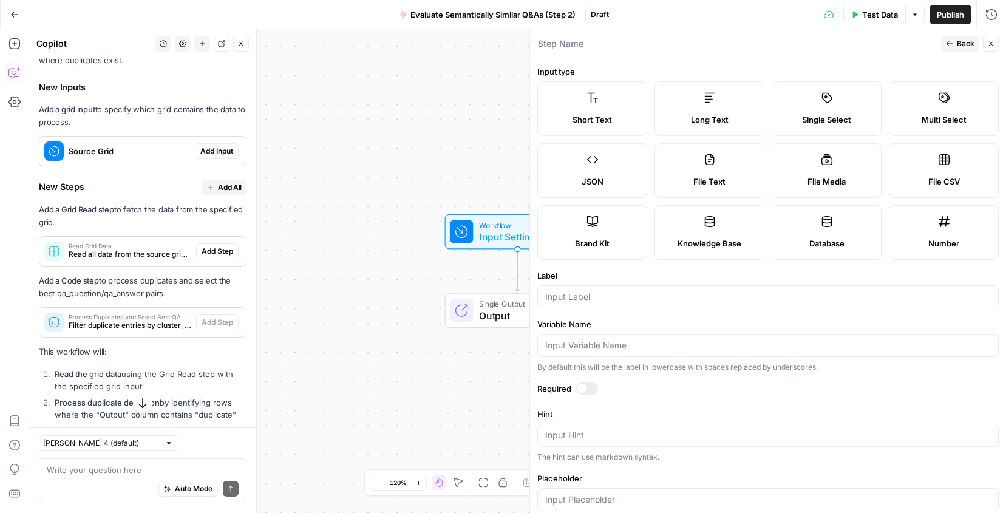
click at [608, 112] on label "Short Text" at bounding box center [592, 108] width 110 height 55
click at [594, 302] on input "Label" at bounding box center [768, 297] width 446 height 12
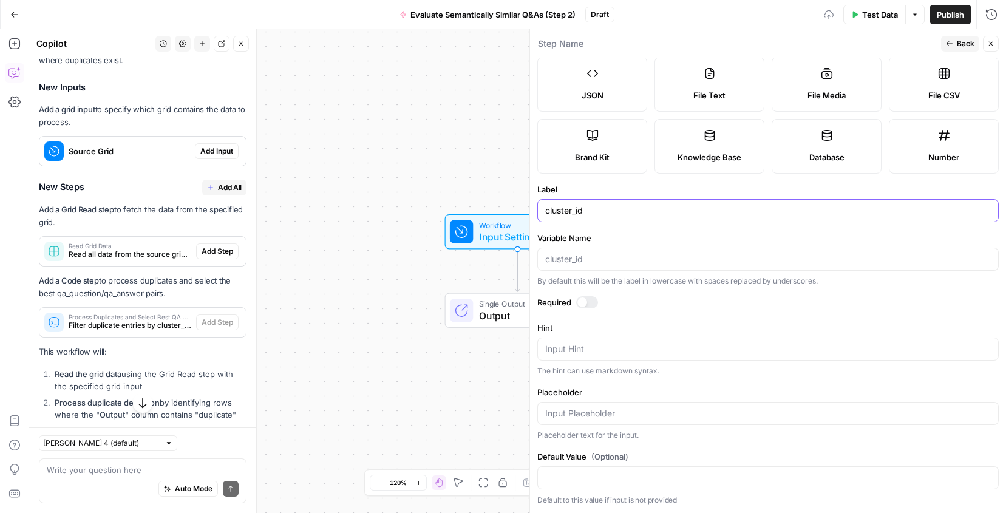
scroll to position [0, 0]
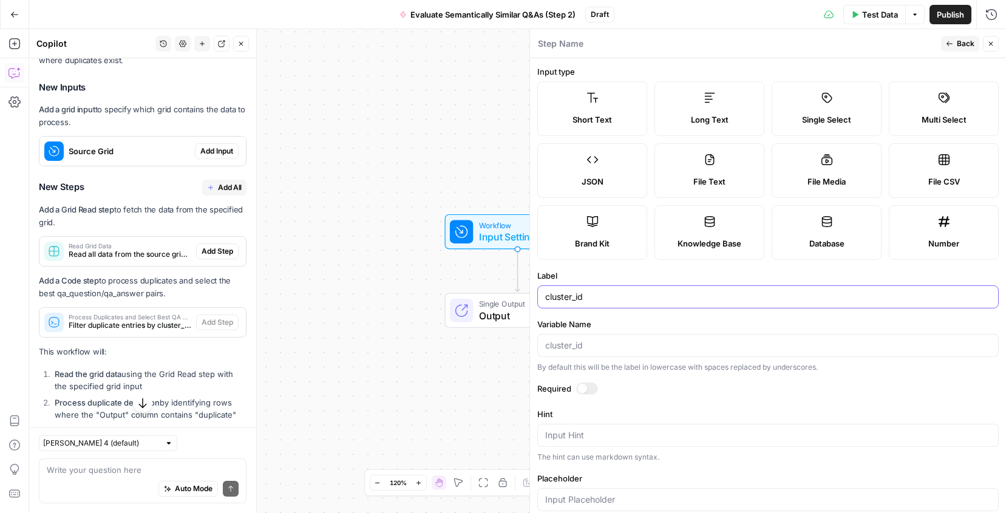
type input "cluster_id"
click at [962, 42] on span "Back" at bounding box center [966, 43] width 18 height 11
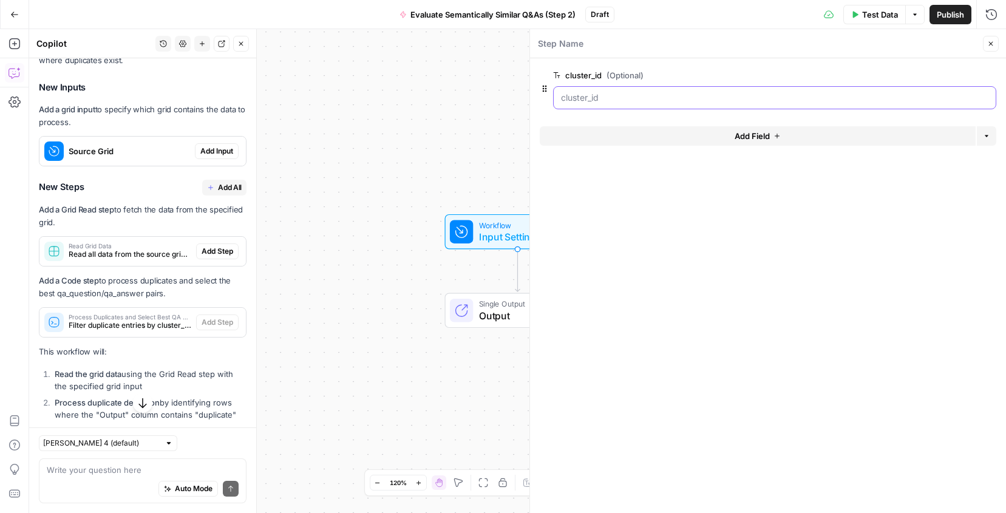
click at [611, 98] on input "cluster_id (Optional)" at bounding box center [774, 98] width 427 height 12
click at [739, 134] on span "Add Field" at bounding box center [752, 136] width 35 height 12
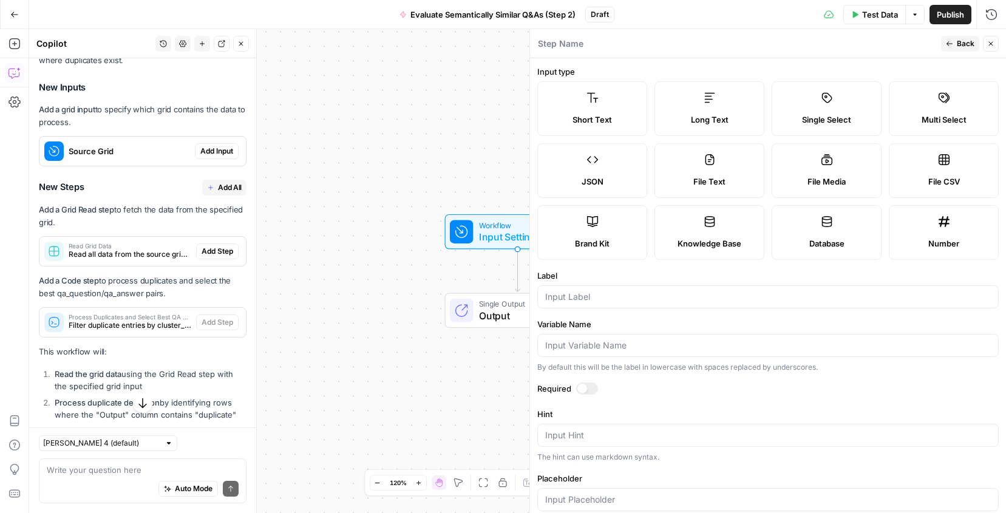
click at [676, 107] on label "Long Text" at bounding box center [709, 108] width 110 height 55
click at [623, 296] on input "Label" at bounding box center [768, 297] width 446 height 12
type input "qa_question"
click at [952, 47] on icon "button" at bounding box center [949, 43] width 7 height 7
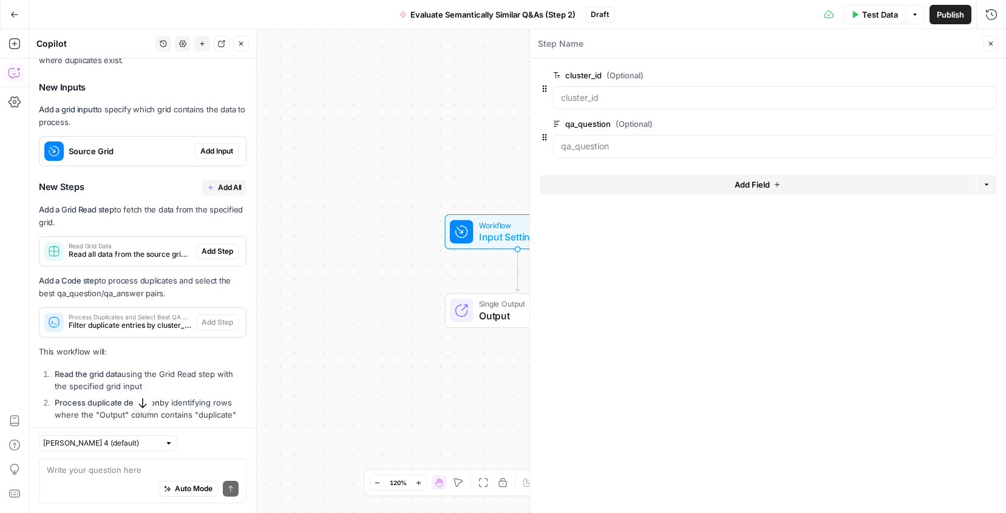
click at [956, 123] on span "edit field" at bounding box center [950, 124] width 27 height 10
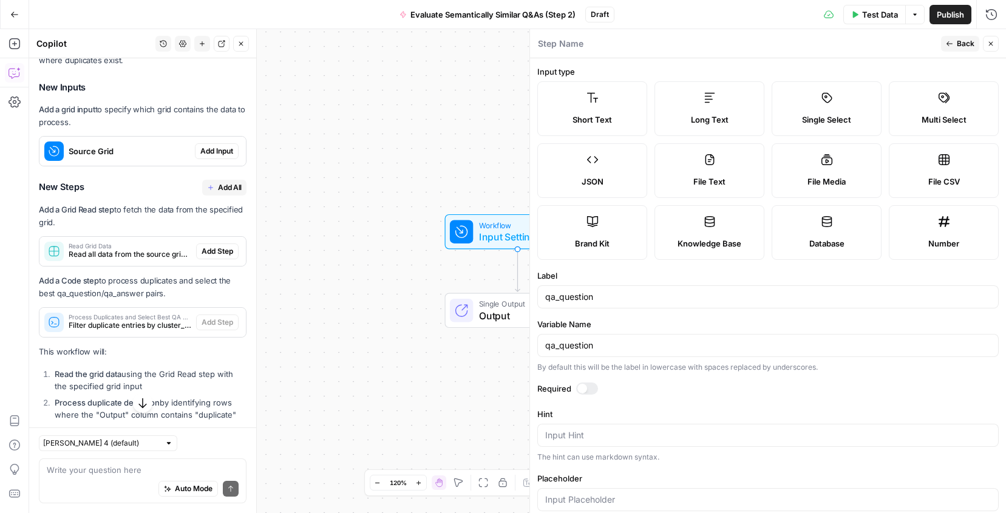
click at [953, 50] on button "Back" at bounding box center [960, 44] width 38 height 16
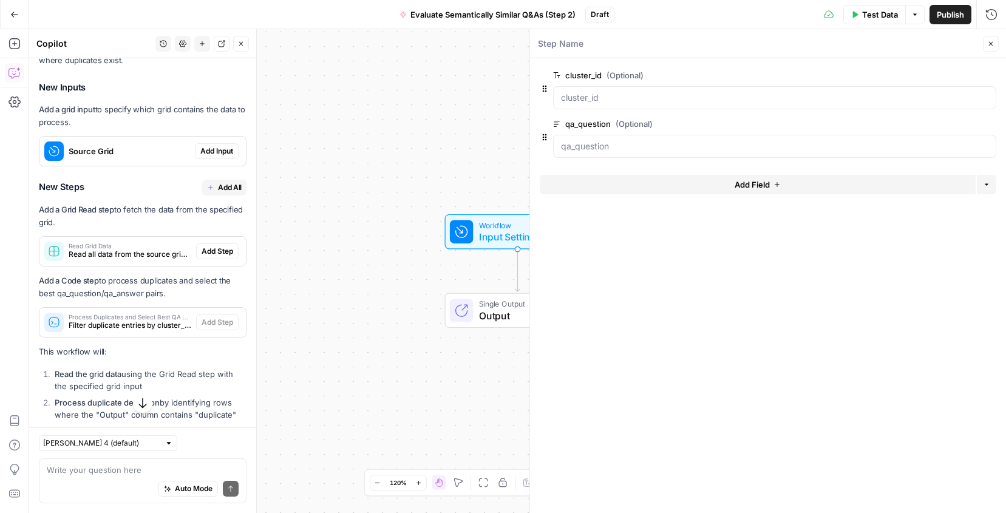
click at [807, 192] on button "Add Field" at bounding box center [758, 184] width 436 height 19
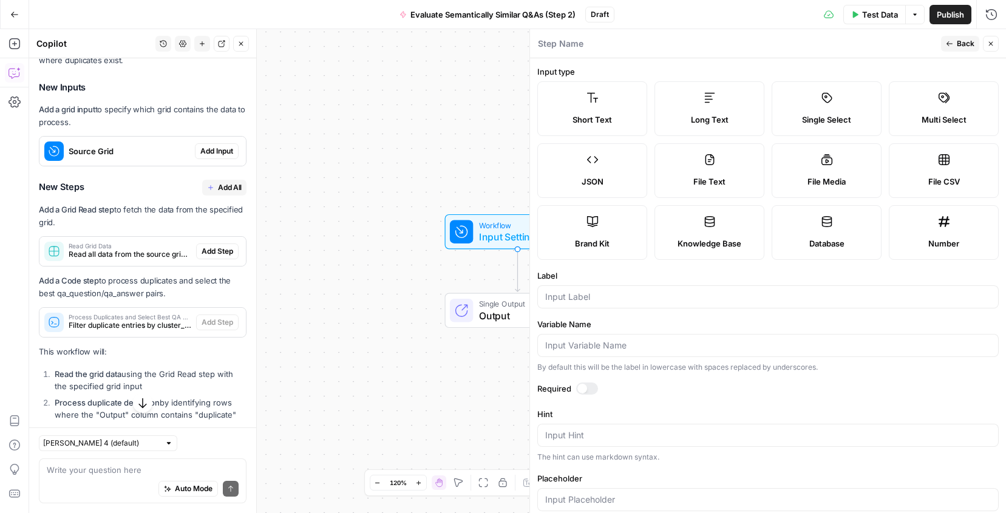
click at [673, 115] on div "Long Text" at bounding box center [709, 120] width 89 height 12
click at [573, 299] on input "Label" at bounding box center [768, 297] width 446 height 12
type input "qa_answer"
click at [975, 46] on button "Back" at bounding box center [960, 44] width 38 height 16
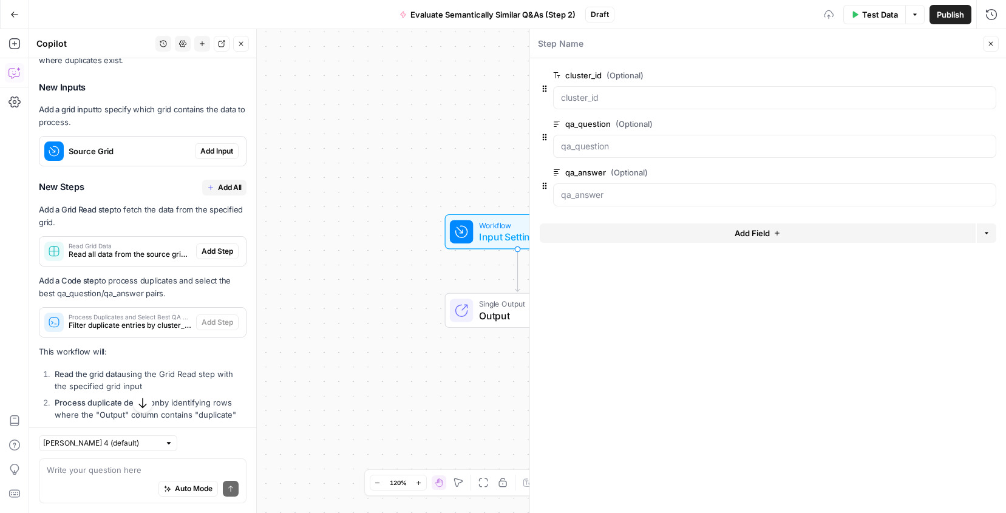
click at [669, 226] on button "Add Field" at bounding box center [758, 232] width 436 height 19
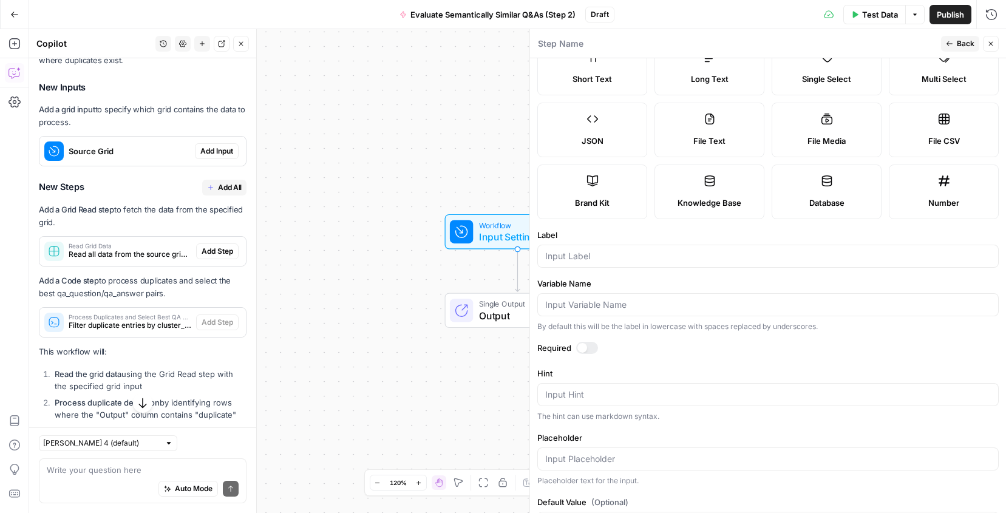
click at [817, 199] on span "Database" at bounding box center [826, 203] width 35 height 12
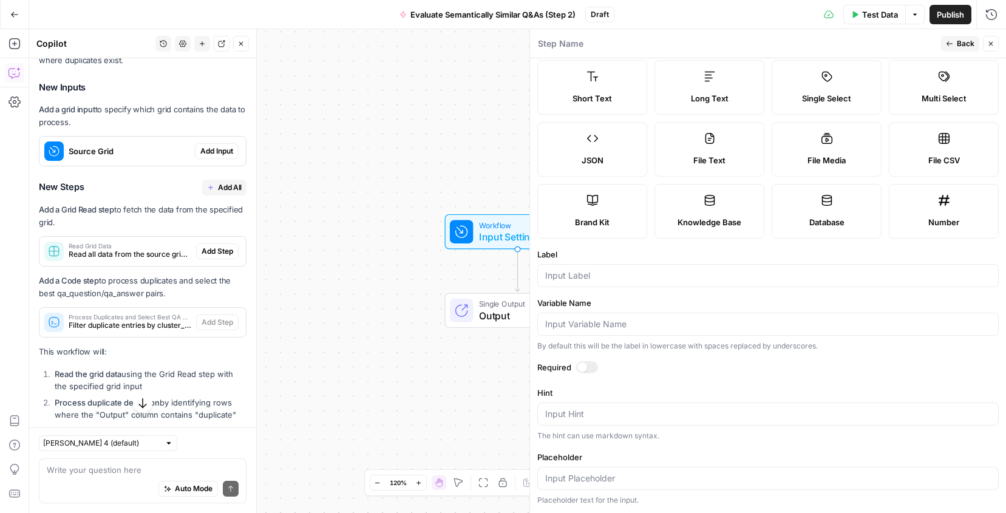
scroll to position [21, 0]
click at [603, 74] on label "Short Text" at bounding box center [592, 87] width 110 height 55
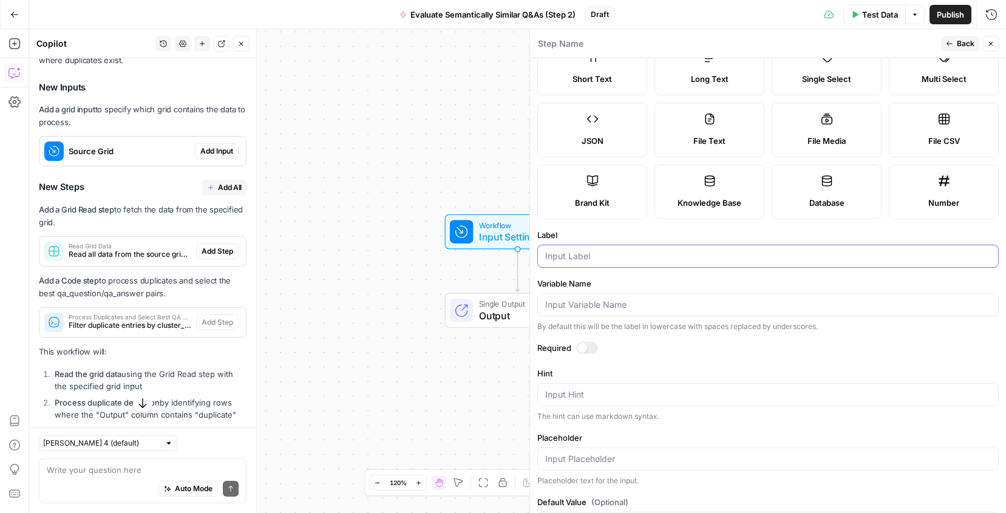
click at [610, 260] on input "Label" at bounding box center [768, 256] width 446 height 12
type input "Grid ID"
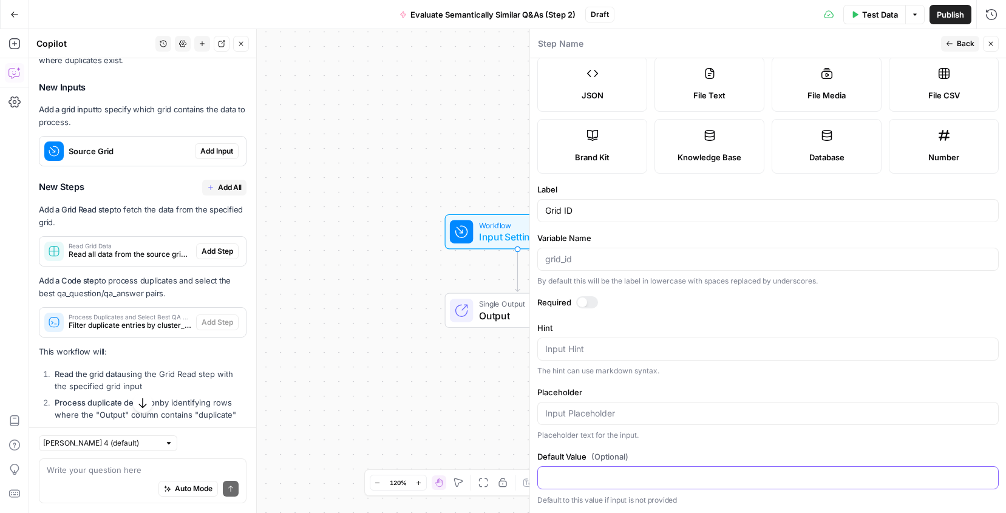
click at [619, 472] on input "Default Value (Optional)" at bounding box center [768, 478] width 446 height 12
paste input "34804"
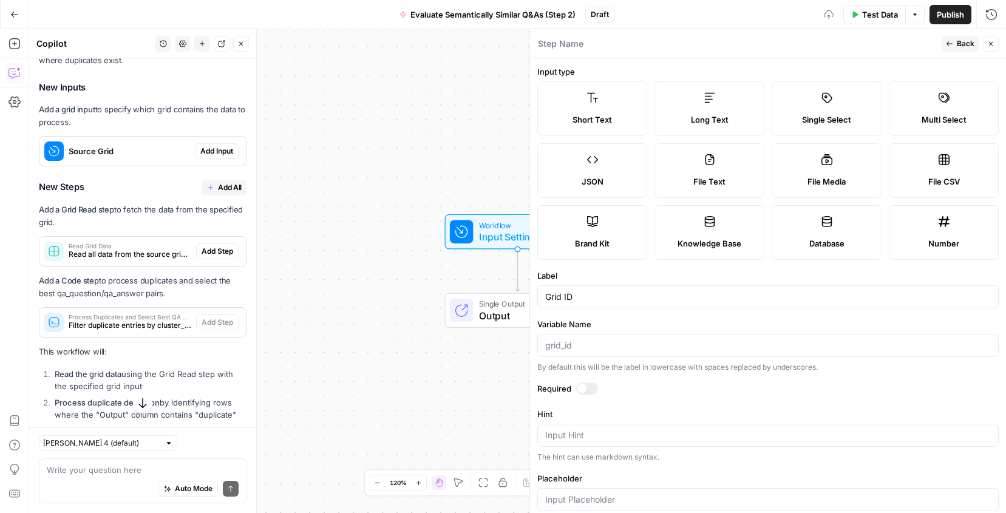
type input "34804"
click at [960, 46] on span "Back" at bounding box center [966, 43] width 18 height 11
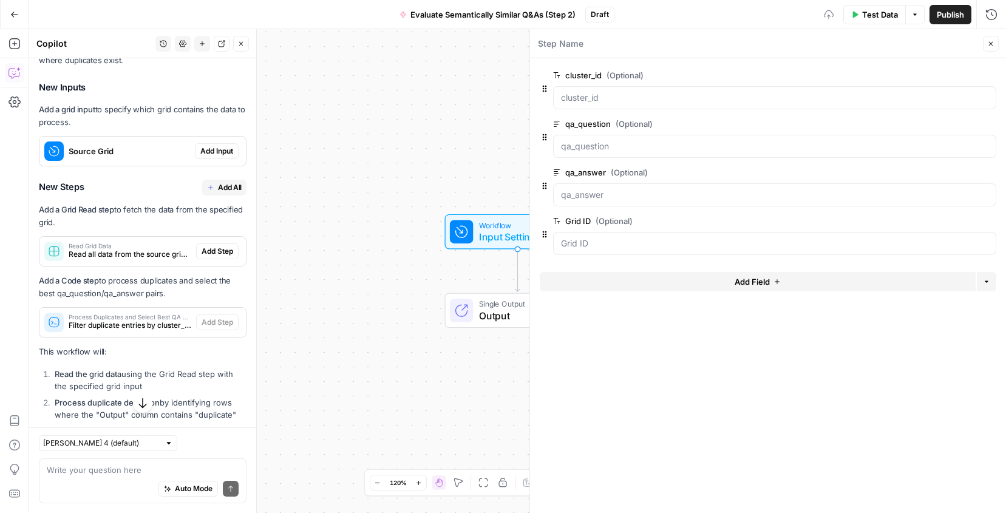
click at [644, 285] on button "Add Field" at bounding box center [758, 281] width 436 height 19
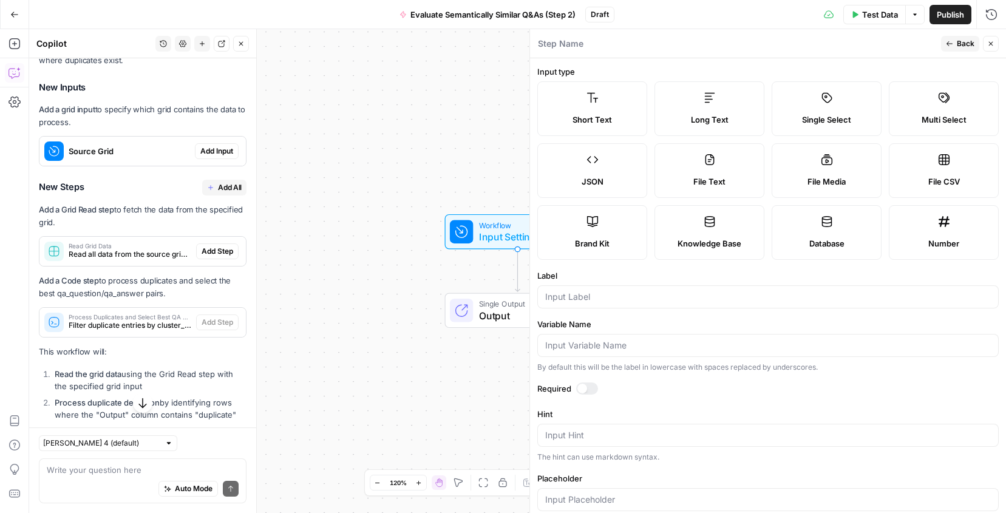
click at [612, 288] on div at bounding box center [767, 296] width 461 height 23
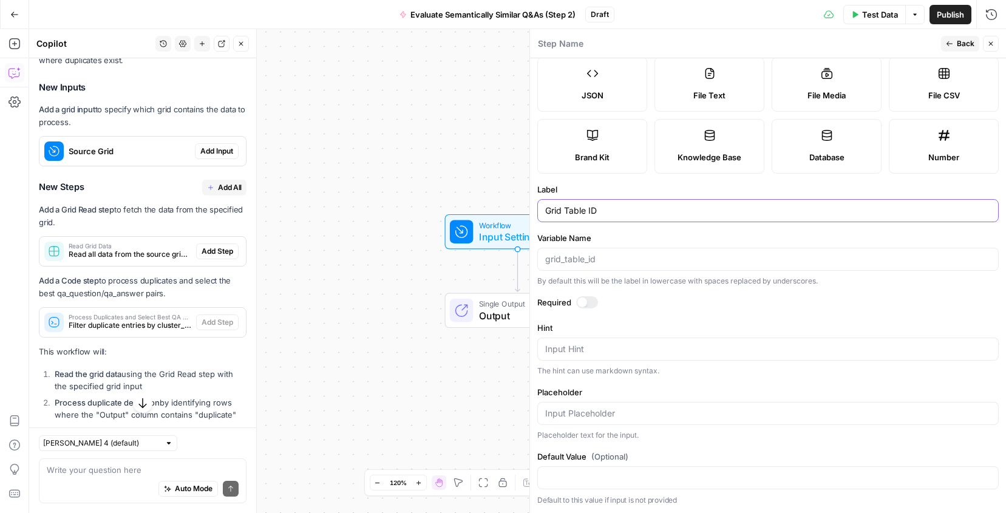
type input "Grid Table ID"
click at [594, 468] on div at bounding box center [767, 477] width 461 height 23
paste input "45978"
type input "45978"
click at [960, 45] on span "Back" at bounding box center [966, 43] width 18 height 11
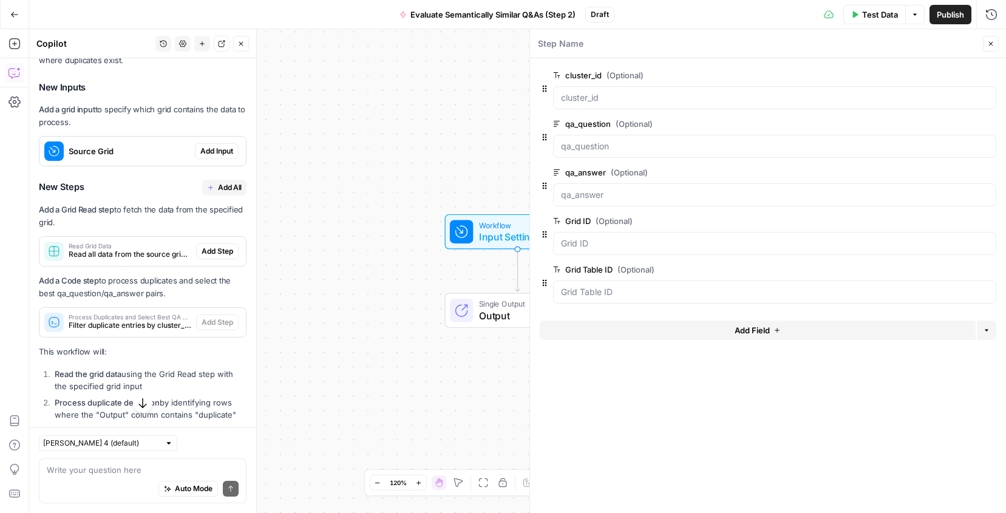
click at [991, 42] on icon "button" at bounding box center [990, 43] width 7 height 7
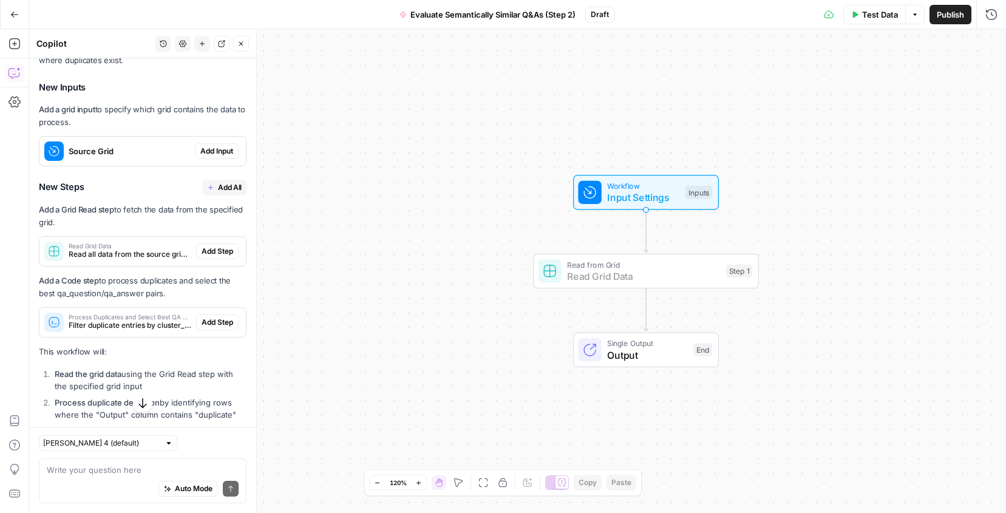
click at [208, 251] on span "Add Step" at bounding box center [218, 251] width 32 height 11
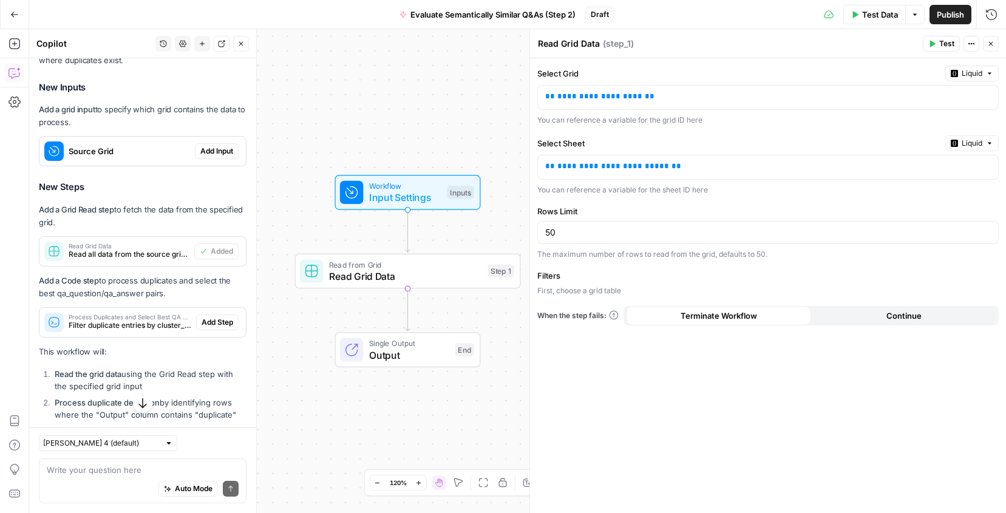
click at [993, 37] on button "Close" at bounding box center [991, 44] width 16 height 16
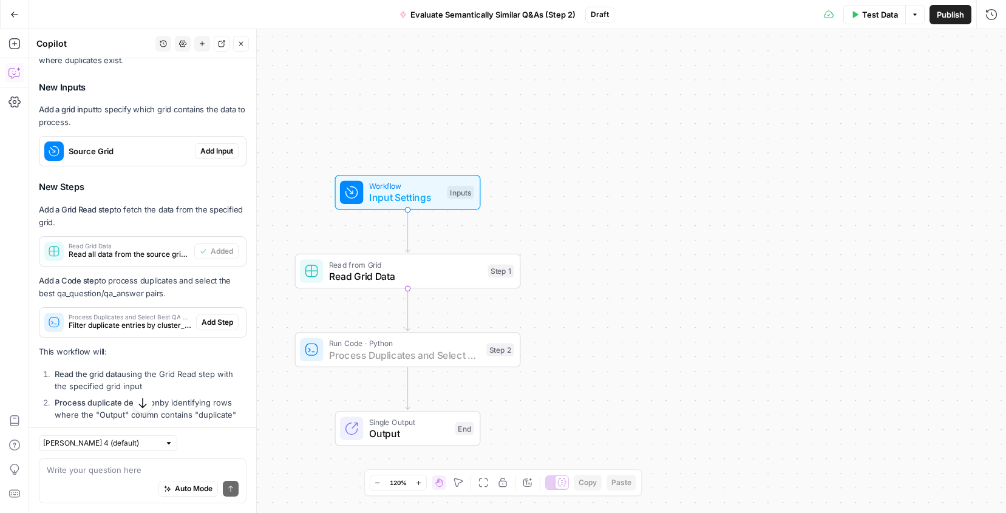
click at [210, 324] on span "Add Step" at bounding box center [218, 322] width 32 height 11
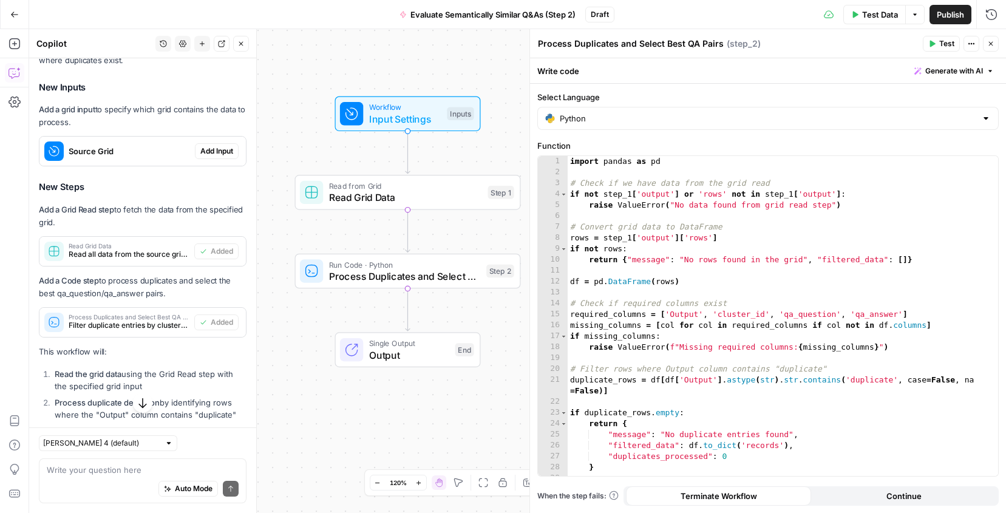
click at [992, 44] on icon "button" at bounding box center [990, 43] width 7 height 7
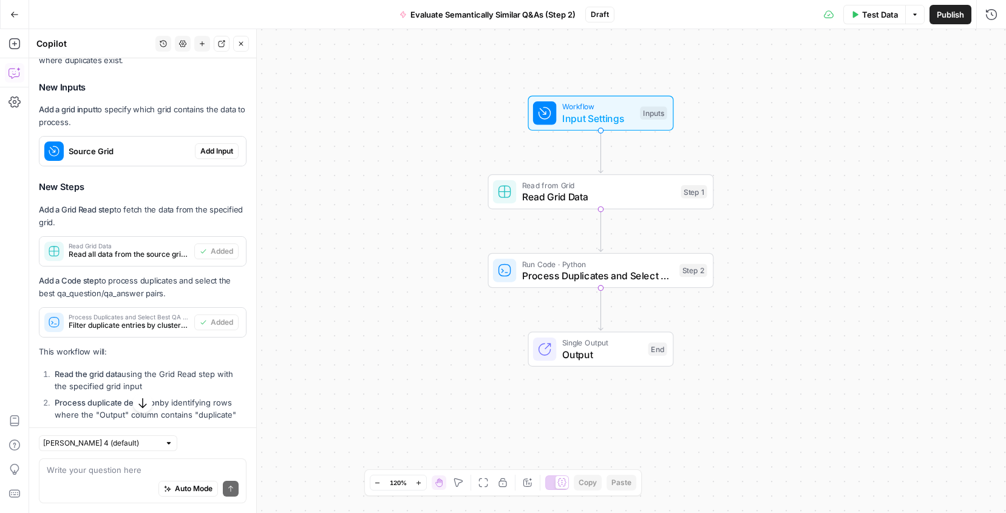
drag, startPoint x: 600, startPoint y: 350, endPoint x: 792, endPoint y: 349, distance: 192.5
click at [792, 349] on div "Workflow Input Settings Inputs Read from Grid Read Grid Data Step 1 Run Code · …" at bounding box center [517, 271] width 977 height 484
click at [609, 114] on span "Input Settings" at bounding box center [598, 118] width 72 height 15
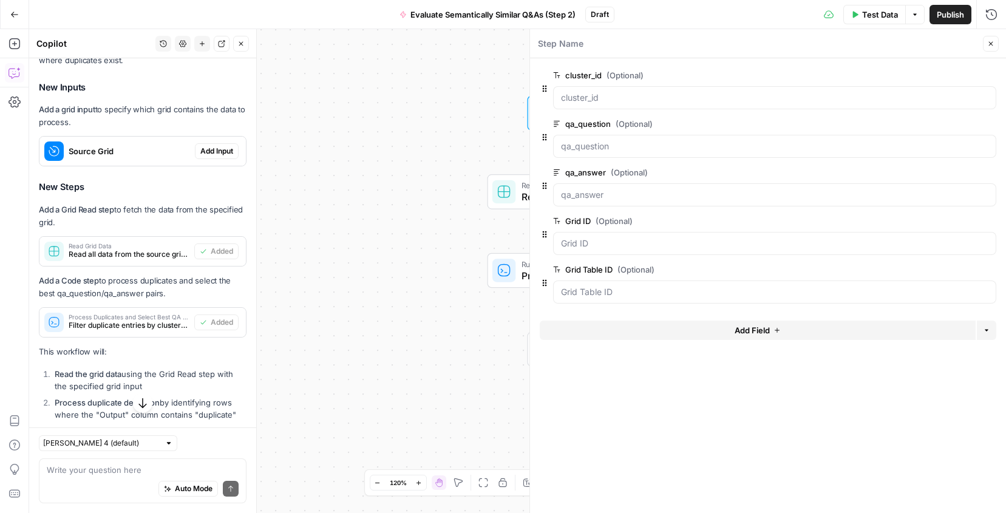
click at [945, 75] on span "edit field" at bounding box center [950, 75] width 27 height 10
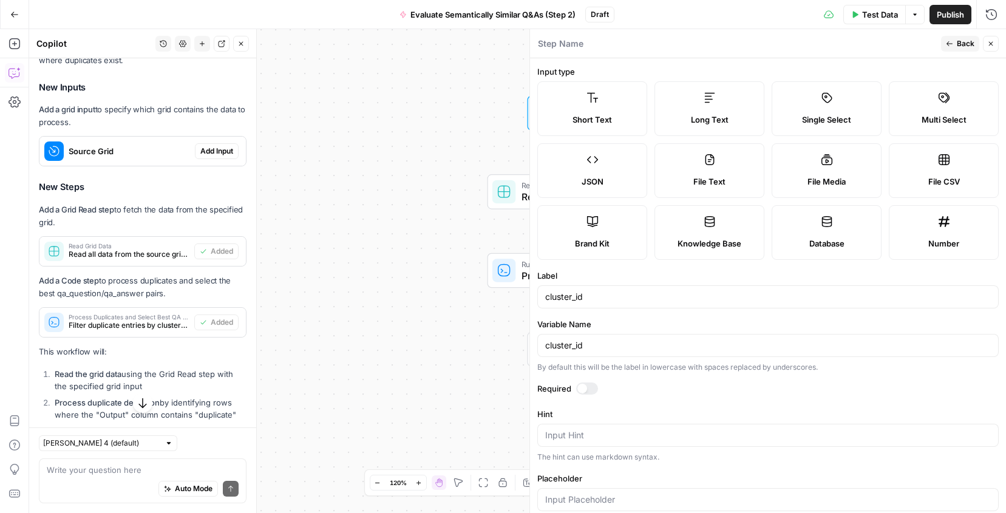
click at [565, 123] on div "Short Text" at bounding box center [592, 120] width 89 height 12
click at [597, 296] on input "cluster_id" at bounding box center [768, 297] width 446 height 12
click at [953, 44] on icon "button" at bounding box center [949, 43] width 7 height 7
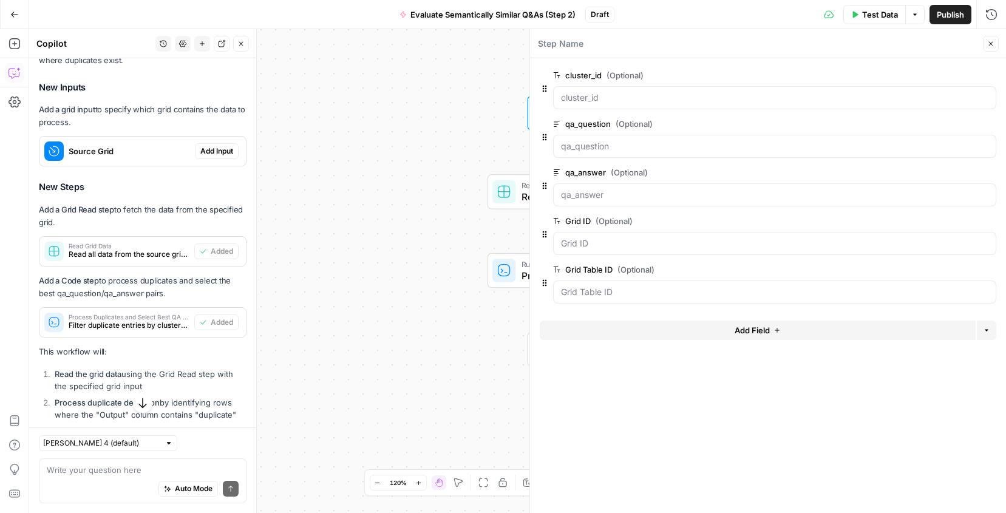
click at [766, 323] on button "Add Field" at bounding box center [758, 330] width 436 height 19
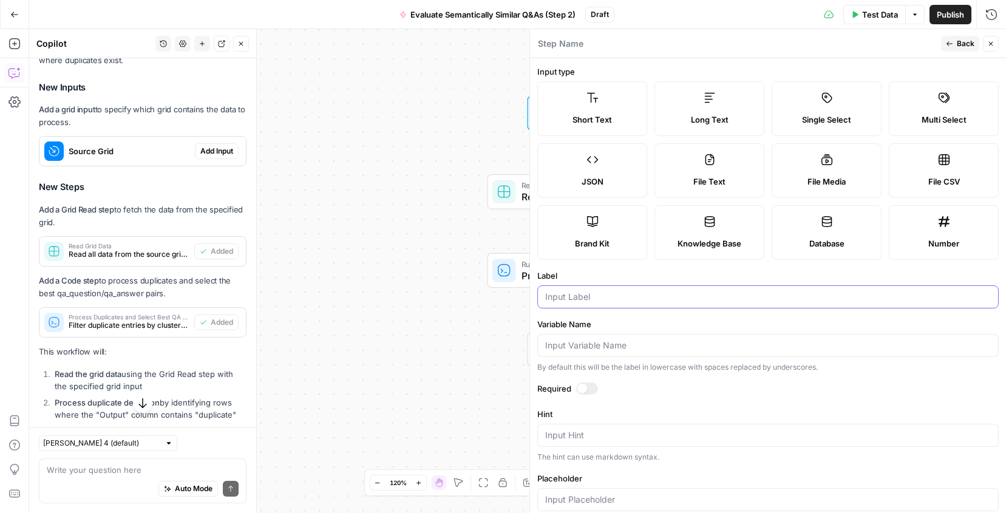
click at [594, 297] on input "Label" at bounding box center [768, 297] width 446 height 12
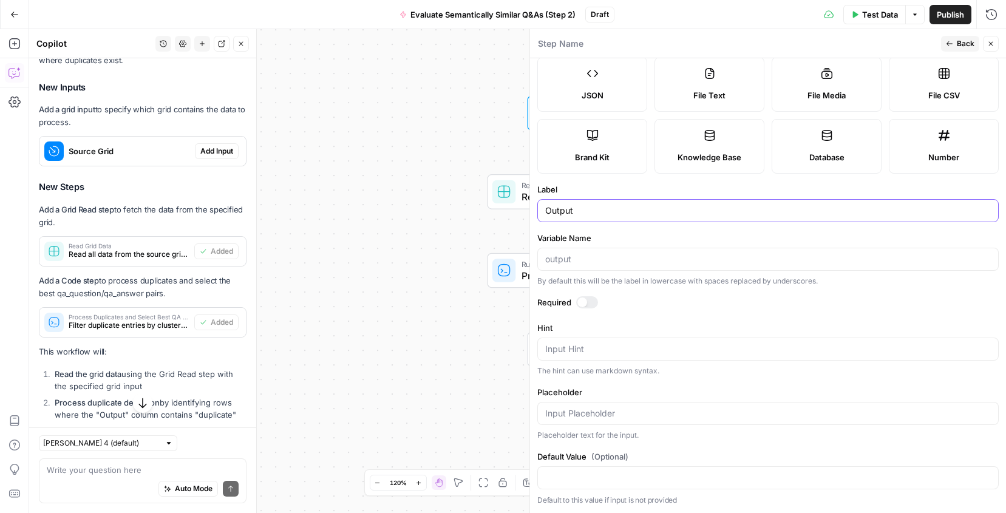
type input "Output"
click at [960, 44] on span "Back" at bounding box center [966, 43] width 18 height 11
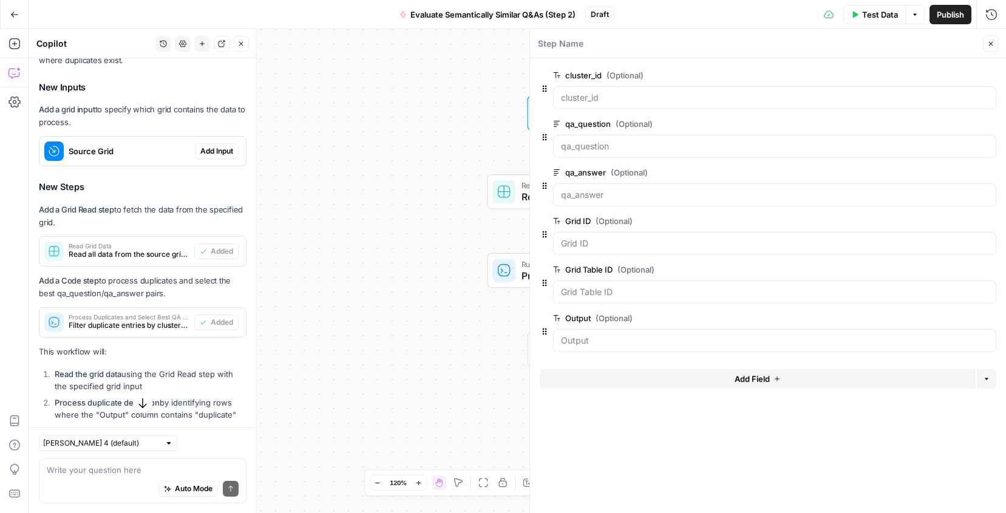
click at [994, 42] on icon "button" at bounding box center [990, 43] width 7 height 7
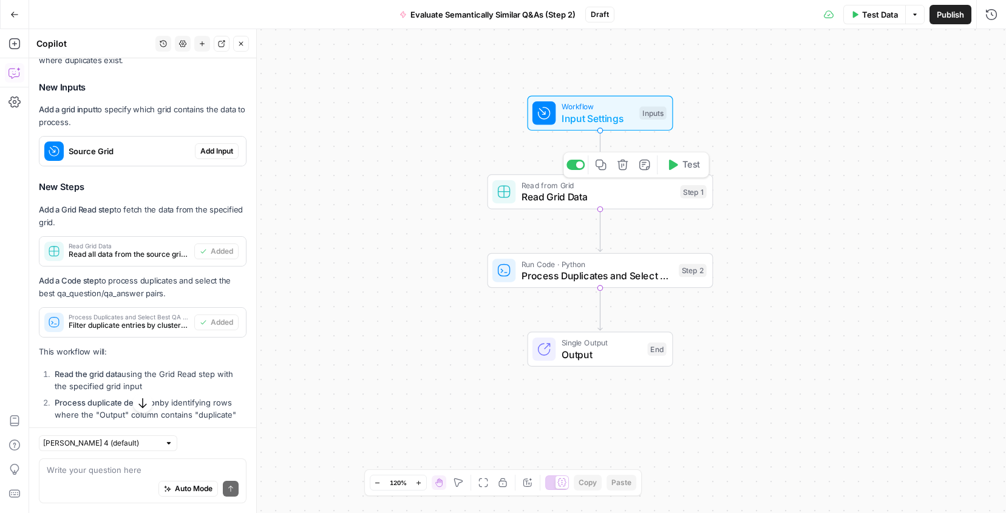
click at [599, 200] on span "Read Grid Data" at bounding box center [598, 196] width 153 height 15
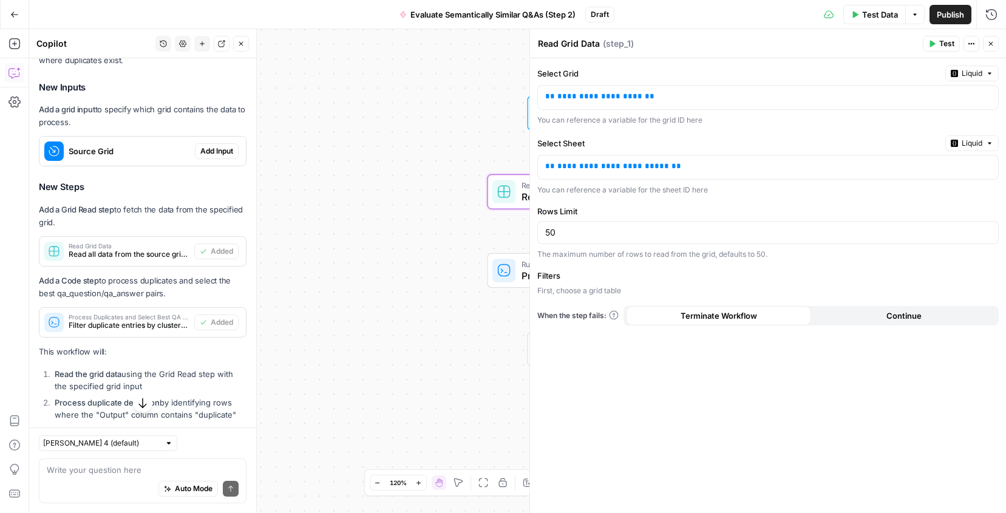
click at [991, 42] on icon "button" at bounding box center [990, 43] width 7 height 7
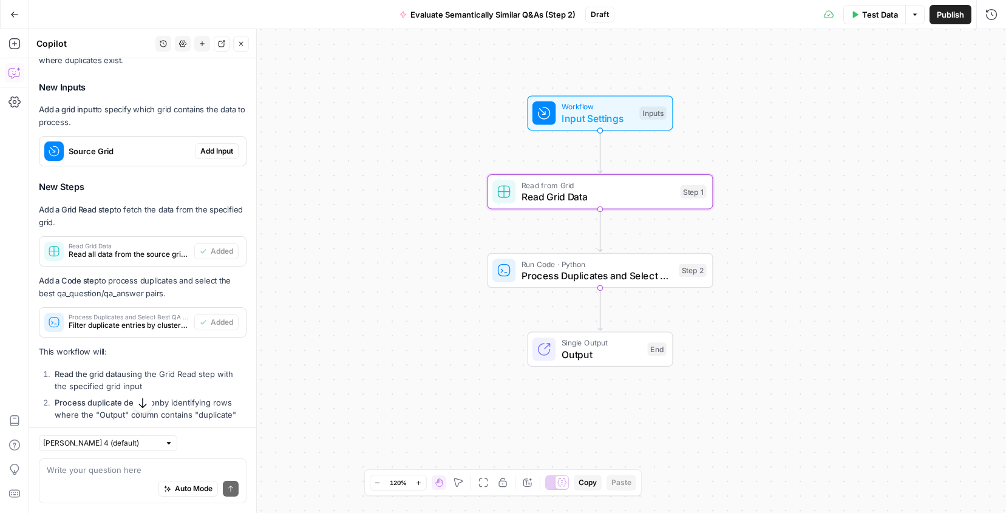
click at [594, 275] on span "Process Duplicates and Select Best QA Pairs" at bounding box center [598, 275] width 152 height 15
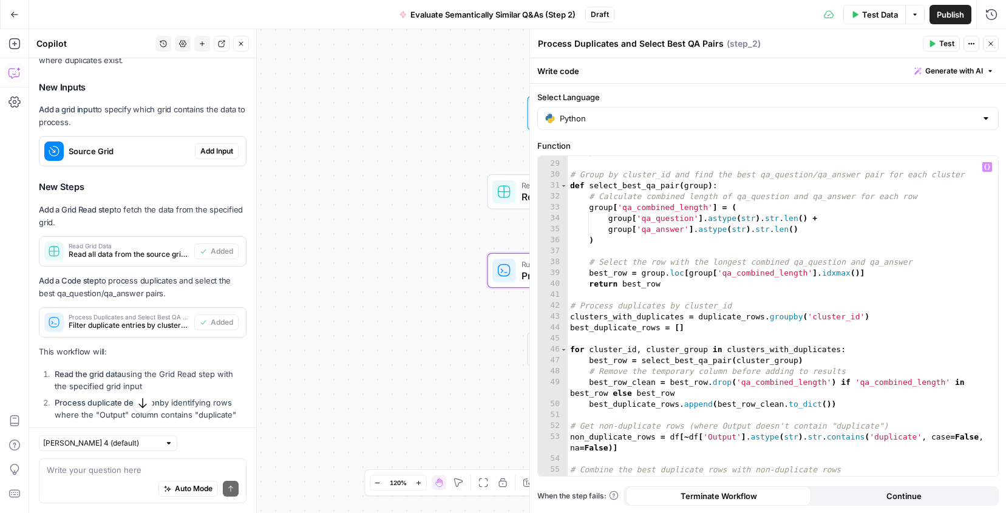
scroll to position [341, 0]
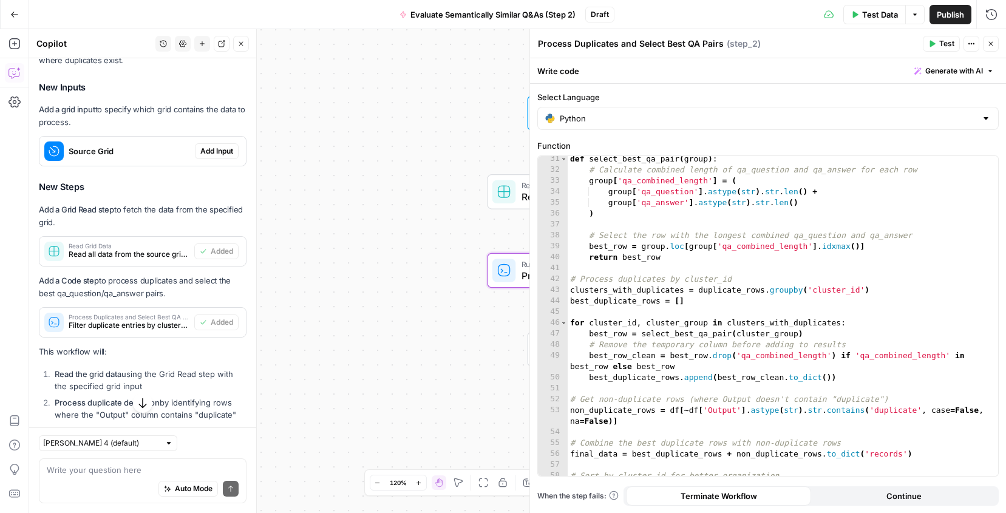
click at [986, 37] on button "Close" at bounding box center [991, 44] width 16 height 16
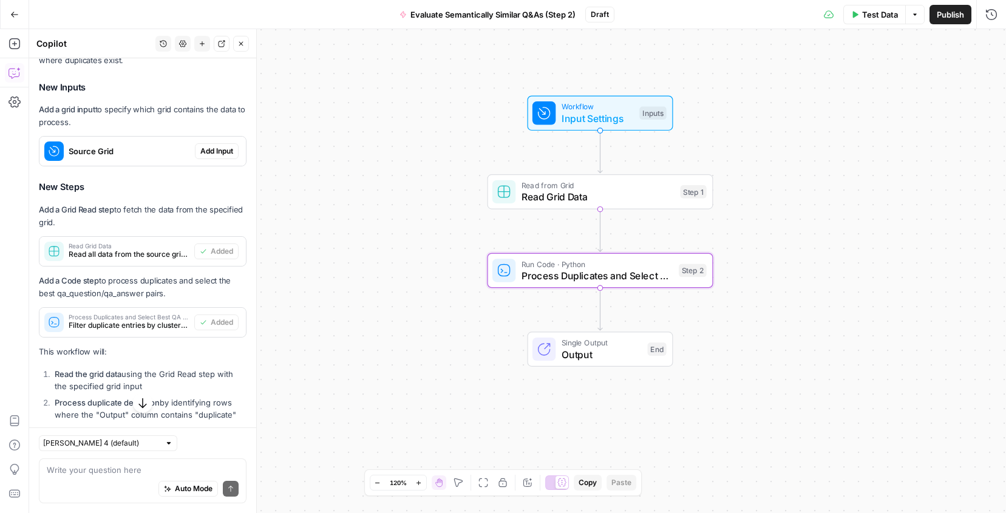
click at [733, 327] on div "Workflow Input Settings Inputs Read from Grid Read Grid Data Step 1 Run Code · …" at bounding box center [517, 271] width 977 height 484
click at [869, 13] on span "Test Data" at bounding box center [880, 14] width 36 height 12
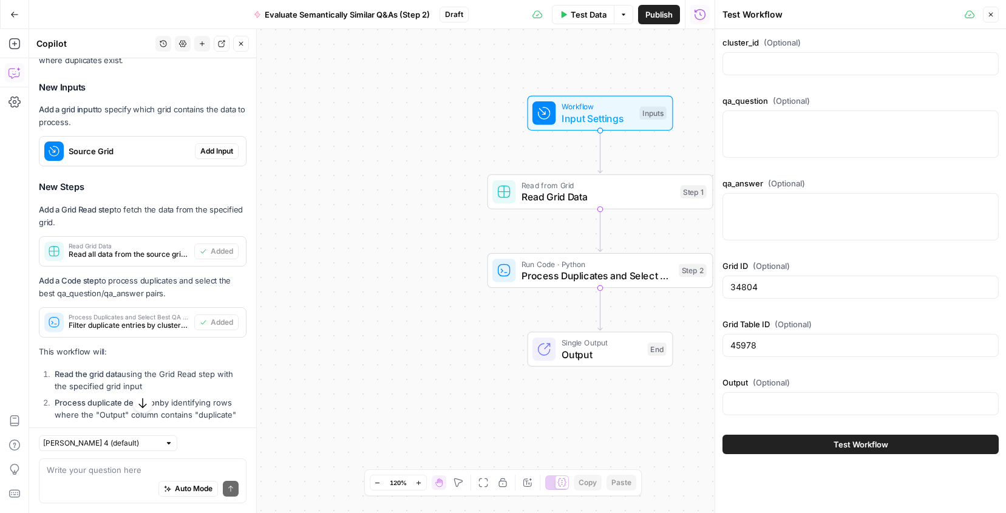
click at [990, 19] on button "Close" at bounding box center [991, 15] width 16 height 16
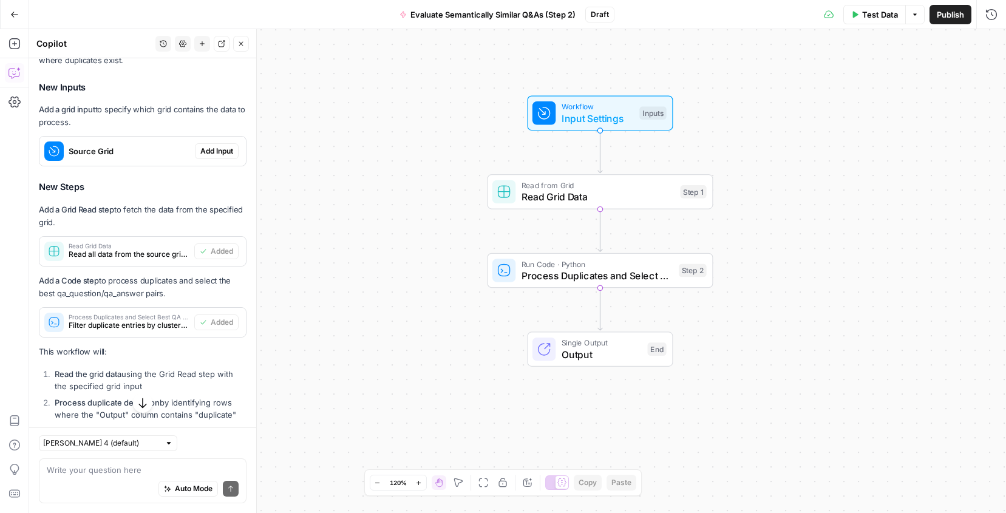
click at [951, 16] on span "Publish" at bounding box center [950, 14] width 27 height 12
click at [747, 130] on div "Workflow Input Settings Inputs Read from Grid Read Grid Data Step 1 Run Code · …" at bounding box center [517, 271] width 977 height 484
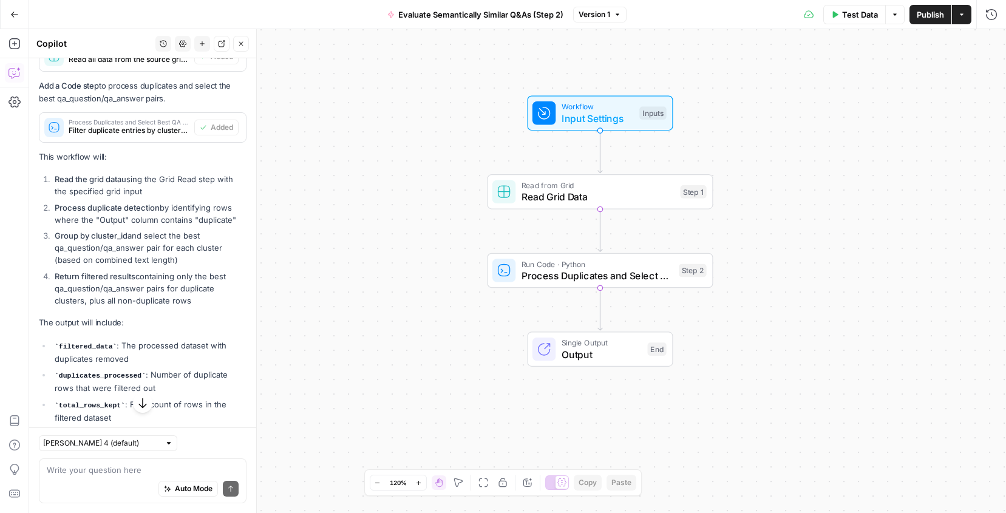
scroll to position [616, 0]
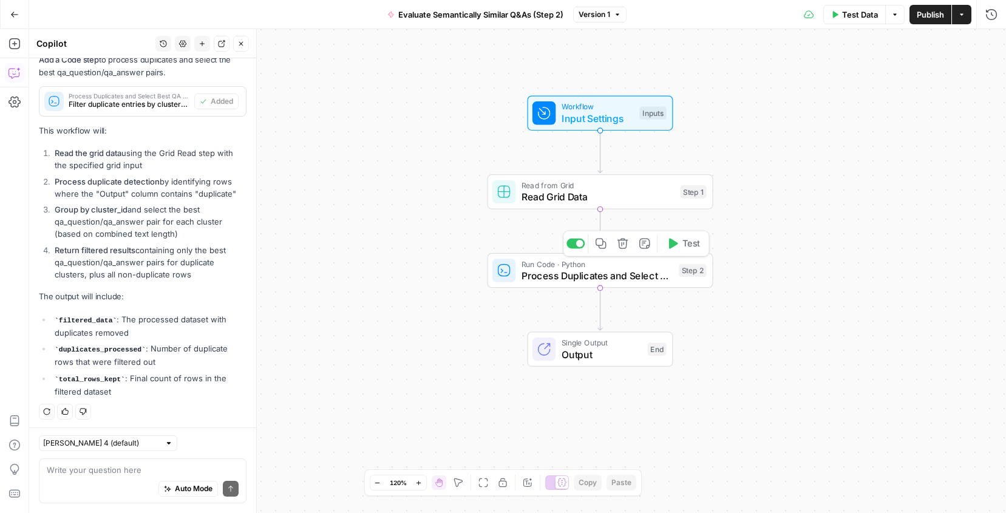
click at [533, 275] on span "Process Duplicates and Select Best QA Pairs" at bounding box center [598, 275] width 152 height 15
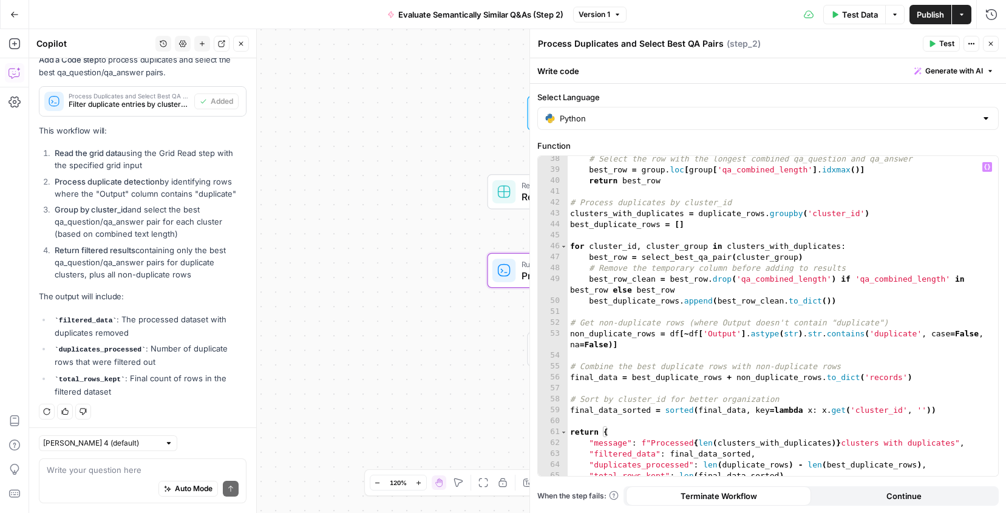
scroll to position [434, 0]
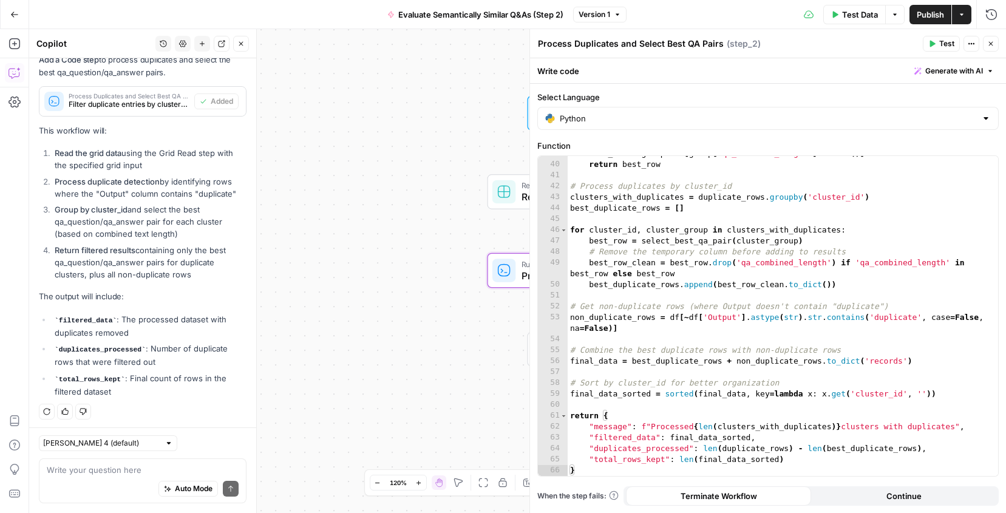
click at [985, 43] on button "Close" at bounding box center [991, 44] width 16 height 16
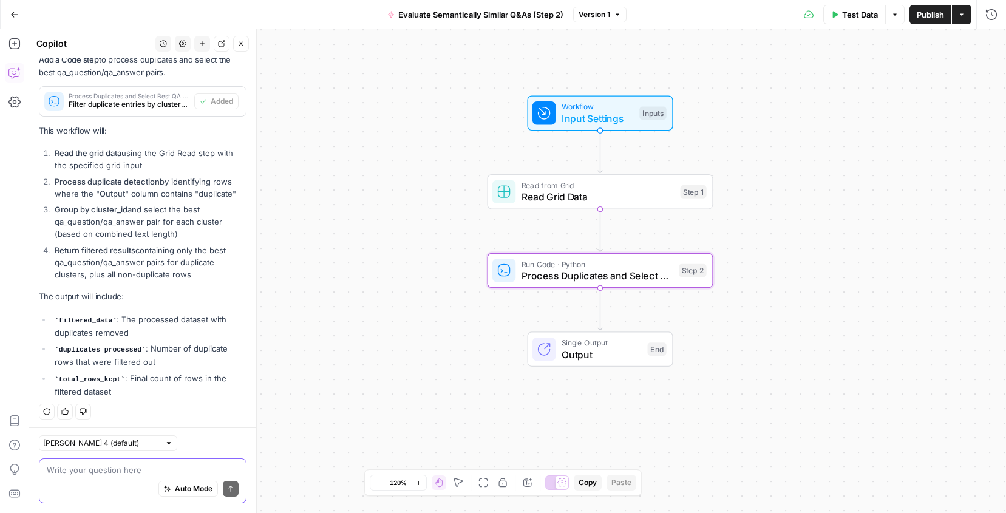
click at [103, 475] on textarea at bounding box center [143, 470] width 192 height 12
drag, startPoint x: 161, startPoint y: 223, endPoint x: 51, endPoint y: 223, distance: 110.5
click at [52, 223] on li "Group by cluster_id and select the best qa_question/qa_answer pair for each clu…" at bounding box center [149, 221] width 195 height 36
copy li "qa_question/qa_answer pair"
click at [207, 466] on textarea "Update step 2 to evaluate "best"" at bounding box center [143, 470] width 192 height 12
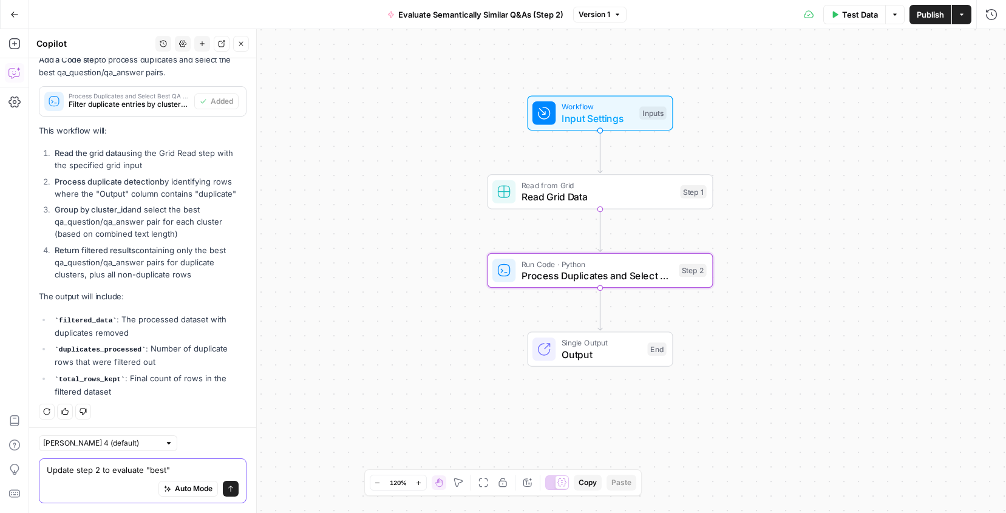
paste textarea "qa_question/qa_answer pair"
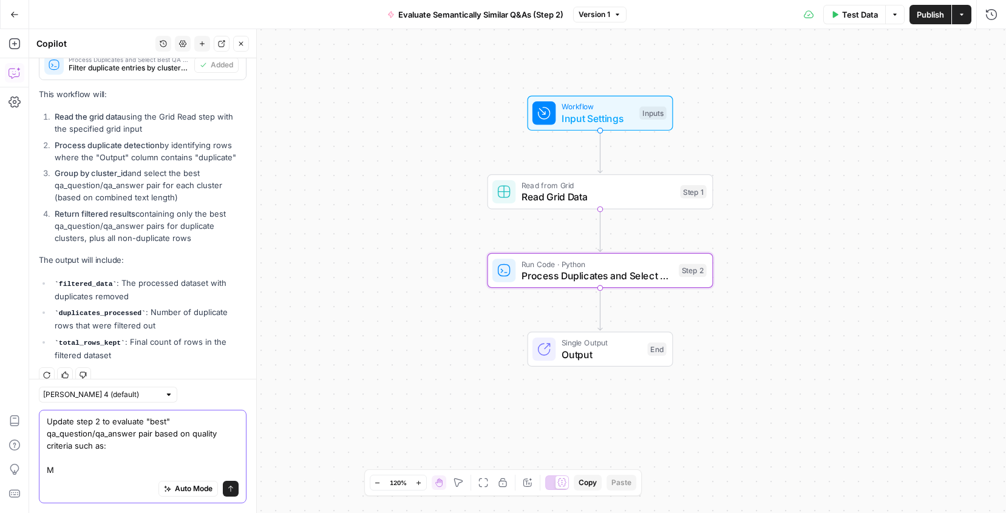
scroll to position [665, 0]
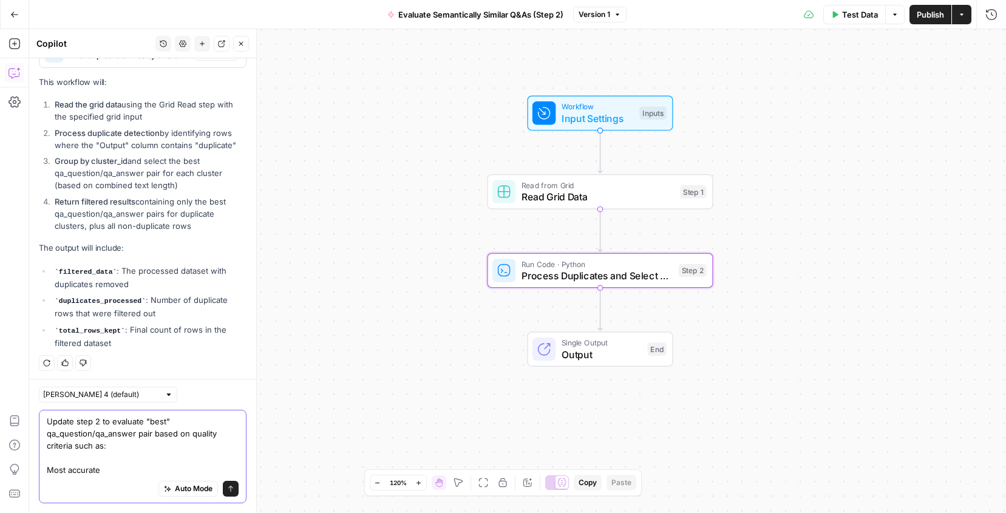
paste textarea "qa_question/qa_answer pair"
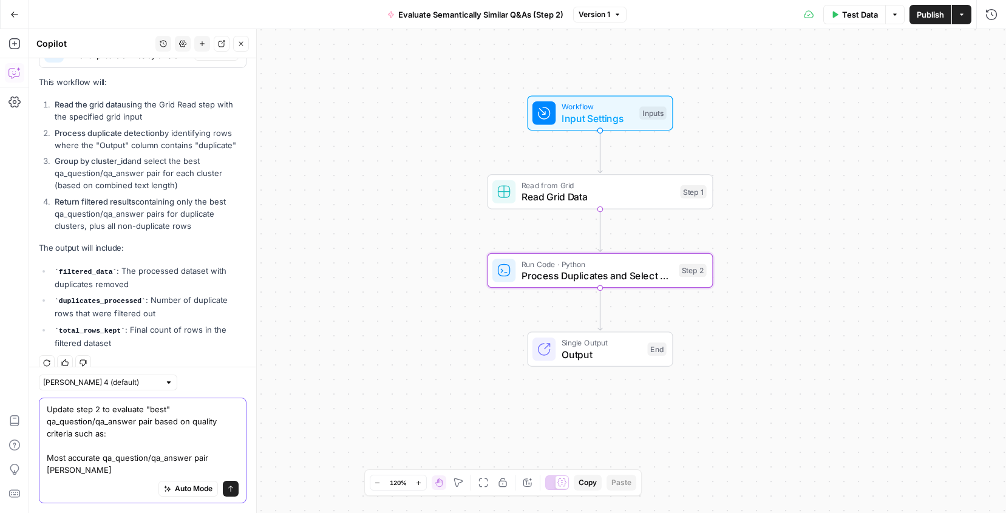
scroll to position [677, 0]
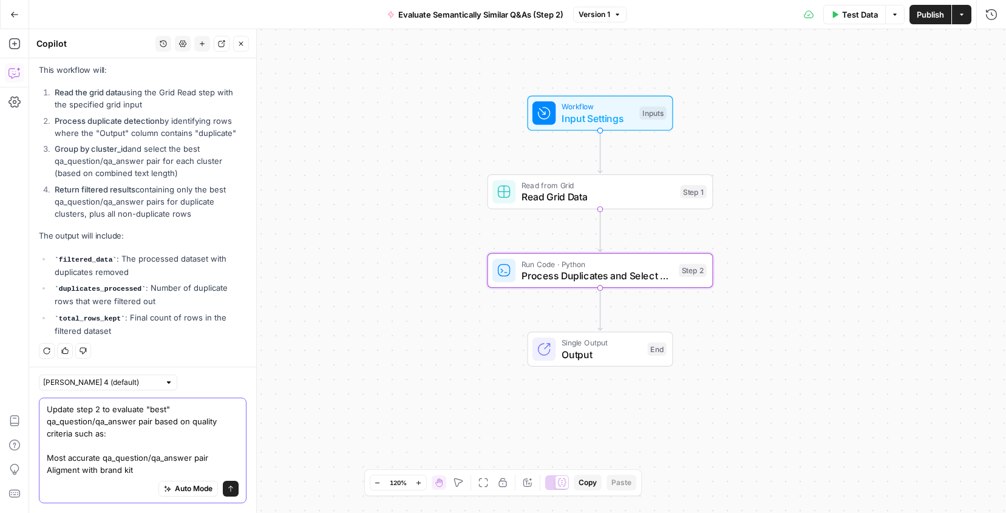
click at [61, 469] on textarea "Update step 2 to evaluate "best" qa_question/qa_answer pair based on quality cr…" at bounding box center [143, 439] width 192 height 73
type textarea "Update step 2 to evaluate "best" qa_question/qa_answer pair based on quality cr…"
click at [140, 470] on textarea "Update step 2 to evaluate "best" qa_question/qa_answer pair based on quality cr…" at bounding box center [143, 439] width 192 height 73
click at [217, 458] on textarea "Update step 2 to evaluate "best" qa_question/qa_answer pair based on quality cr…" at bounding box center [143, 439] width 192 height 73
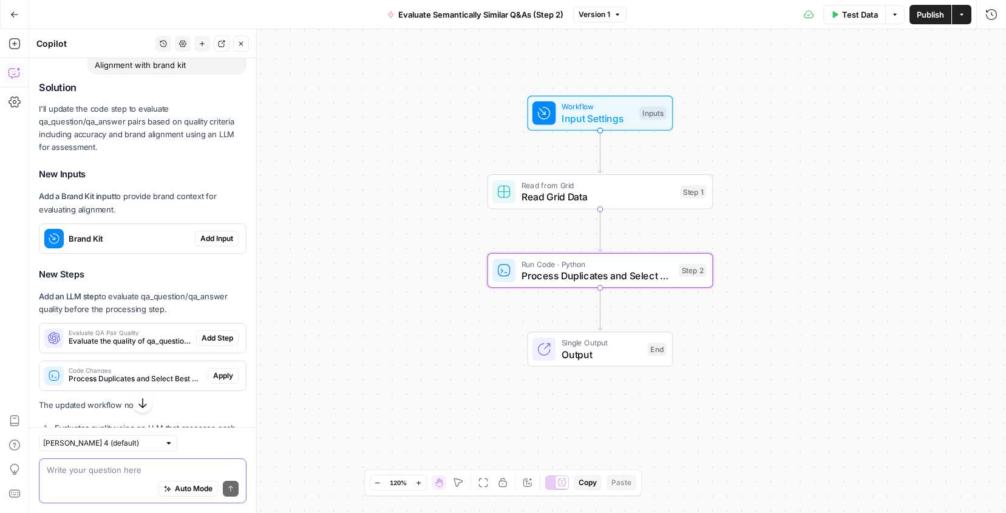
scroll to position [1094, 0]
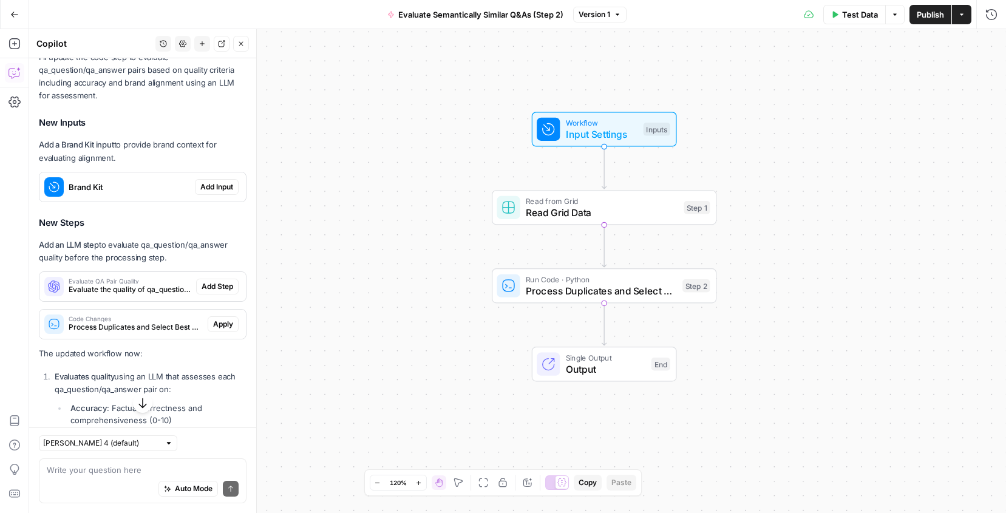
click at [228, 185] on span "Add Input" at bounding box center [216, 187] width 33 height 11
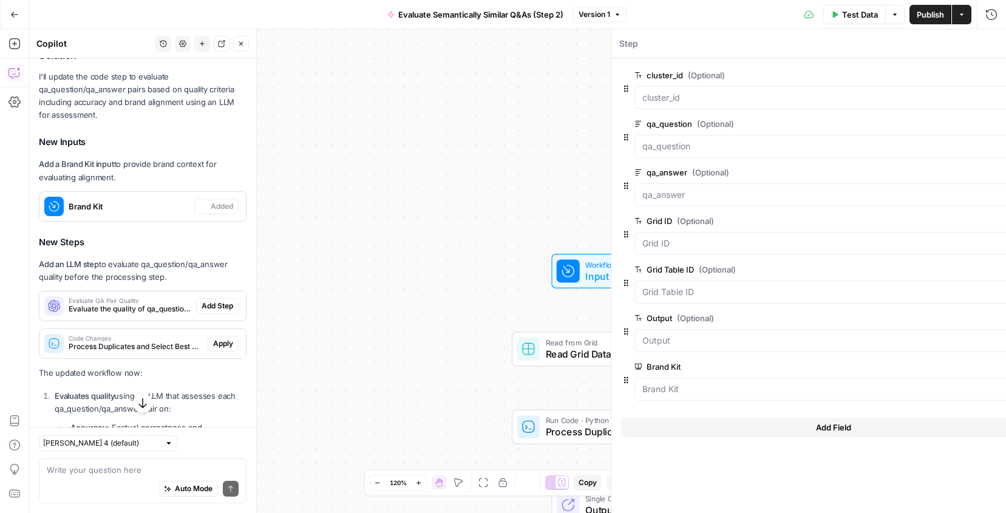
scroll to position [1113, 0]
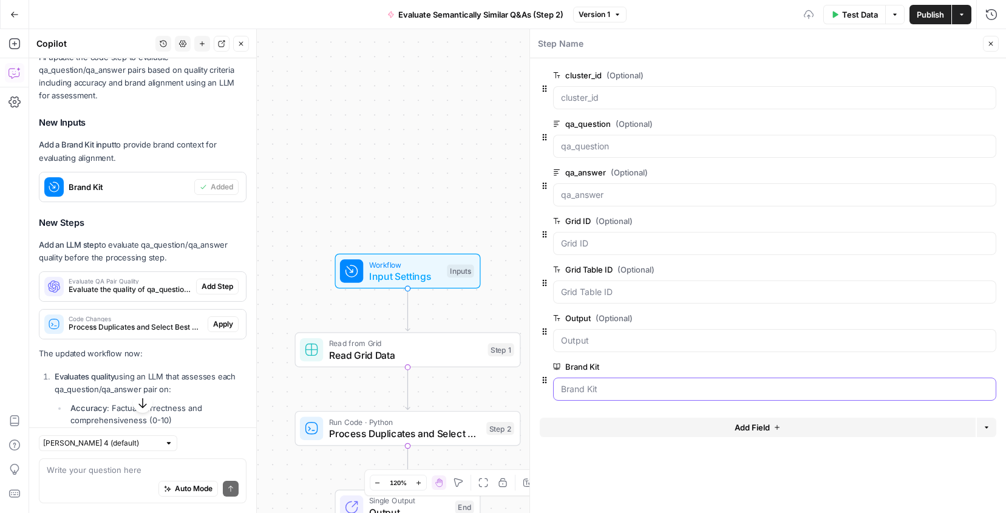
click at [622, 386] on Kit "Brand Kit" at bounding box center [774, 389] width 427 height 12
click at [951, 367] on span "edit field" at bounding box center [950, 367] width 27 height 10
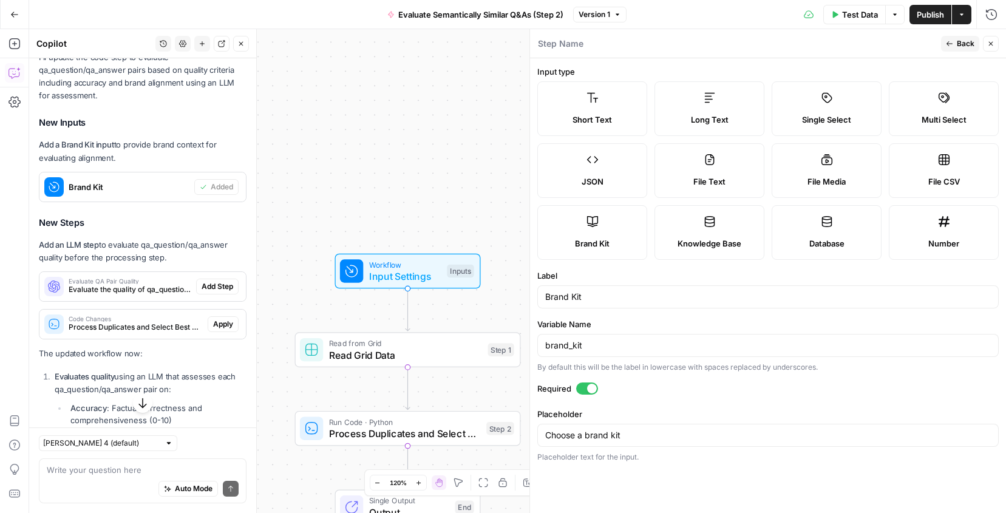
click at [587, 254] on label "Brand Kit" at bounding box center [592, 232] width 110 height 55
click at [633, 431] on input "Choose a brand kit" at bounding box center [768, 435] width 446 height 12
click at [624, 342] on input "brand_kit" at bounding box center [768, 345] width 446 height 12
click at [618, 437] on input "Choose a brand kit" at bounding box center [768, 435] width 446 height 12
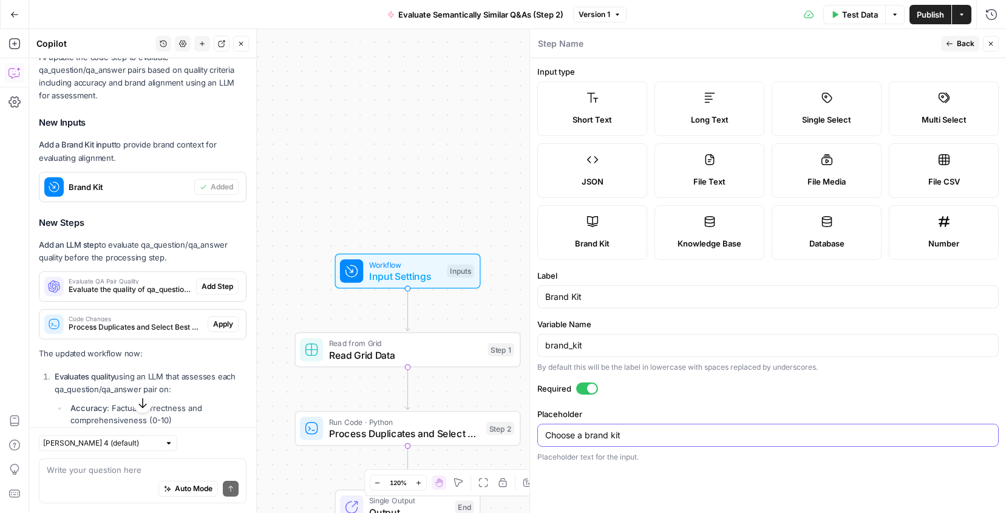
click at [618, 437] on input "Choose a brand kit" at bounding box center [768, 435] width 446 height 12
click at [718, 251] on label "Knowledge Base" at bounding box center [709, 232] width 110 height 55
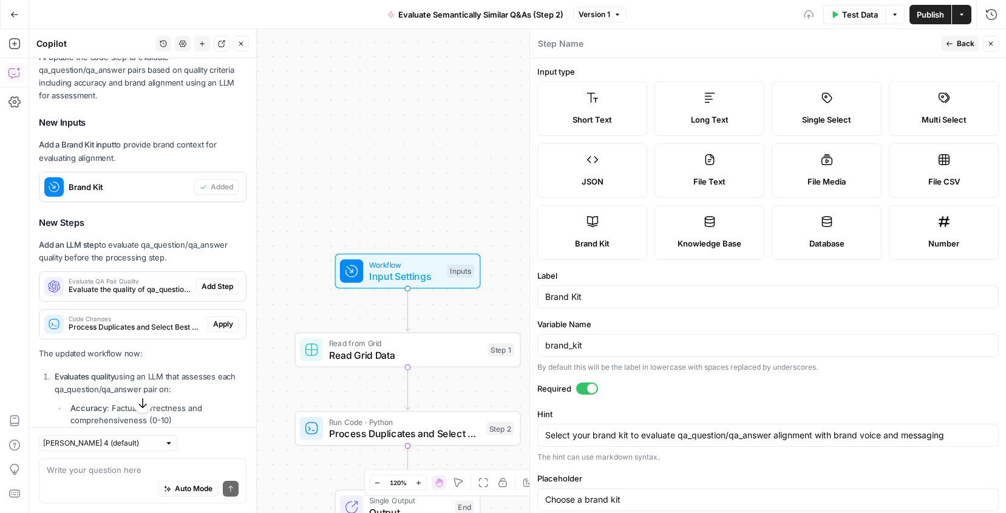
scroll to position [21, 0]
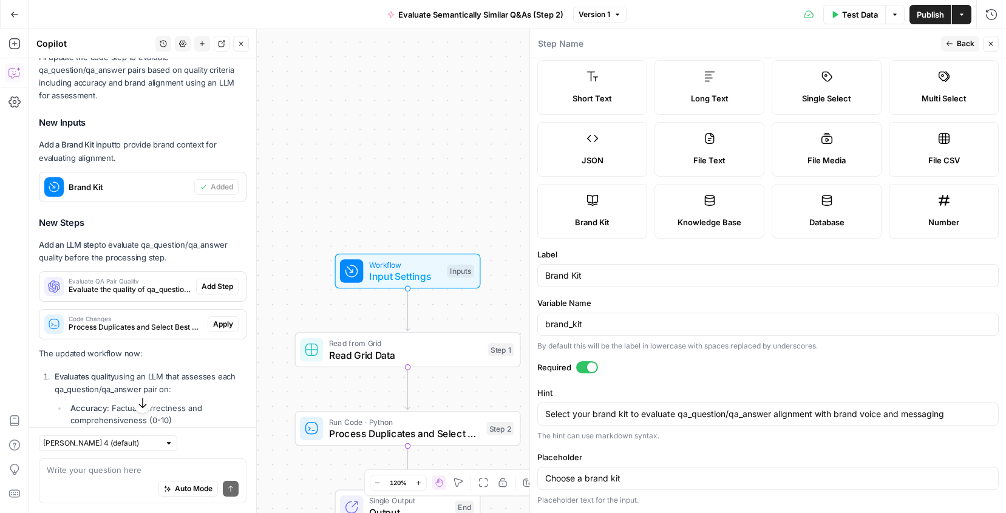
click at [632, 467] on div "Choose a brand kit" at bounding box center [767, 478] width 461 height 23
click at [651, 478] on input "Choose a brand kit" at bounding box center [768, 478] width 446 height 12
click at [737, 208] on label "Knowledge Base" at bounding box center [709, 211] width 110 height 55
click at [608, 214] on label "Brand Kit" at bounding box center [592, 211] width 110 height 55
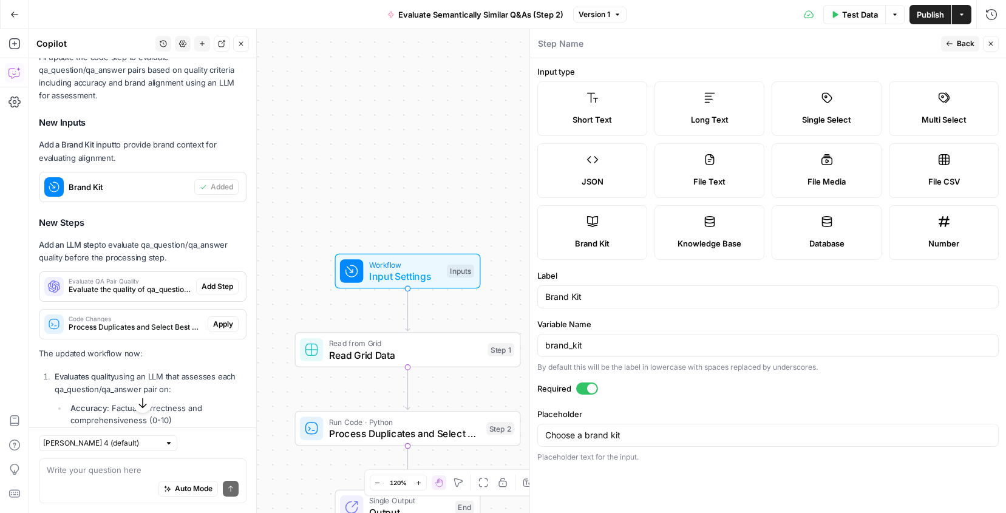
scroll to position [0, 0]
click at [967, 44] on span "Back" at bounding box center [966, 43] width 18 height 11
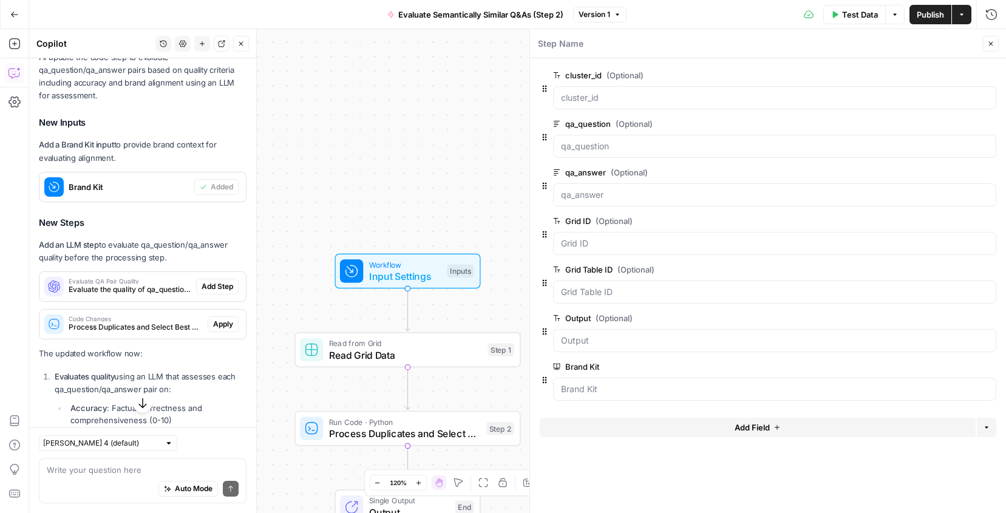
click at [638, 395] on div at bounding box center [774, 389] width 443 height 23
click at [954, 367] on span "edit field" at bounding box center [950, 367] width 27 height 10
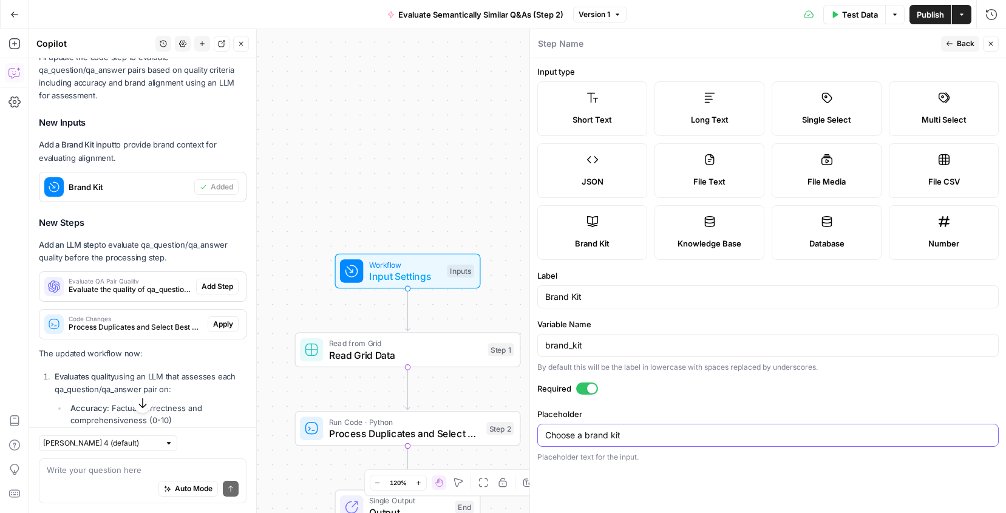
click at [619, 438] on input "Choose a brand kit" at bounding box center [768, 435] width 446 height 12
click at [968, 42] on span "Back" at bounding box center [966, 43] width 18 height 11
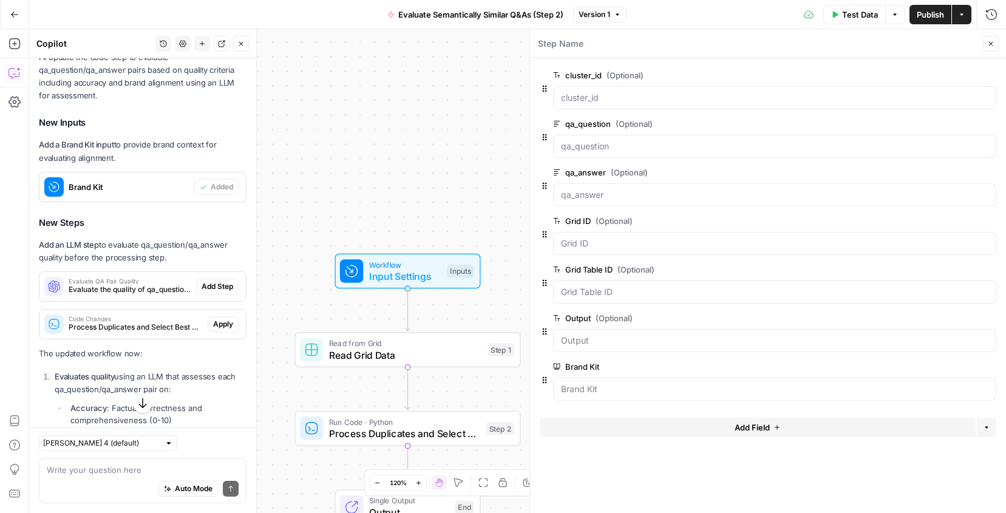
click at [653, 398] on div at bounding box center [774, 389] width 443 height 23
click at [661, 387] on Kit "Brand Kit" at bounding box center [774, 389] width 427 height 12
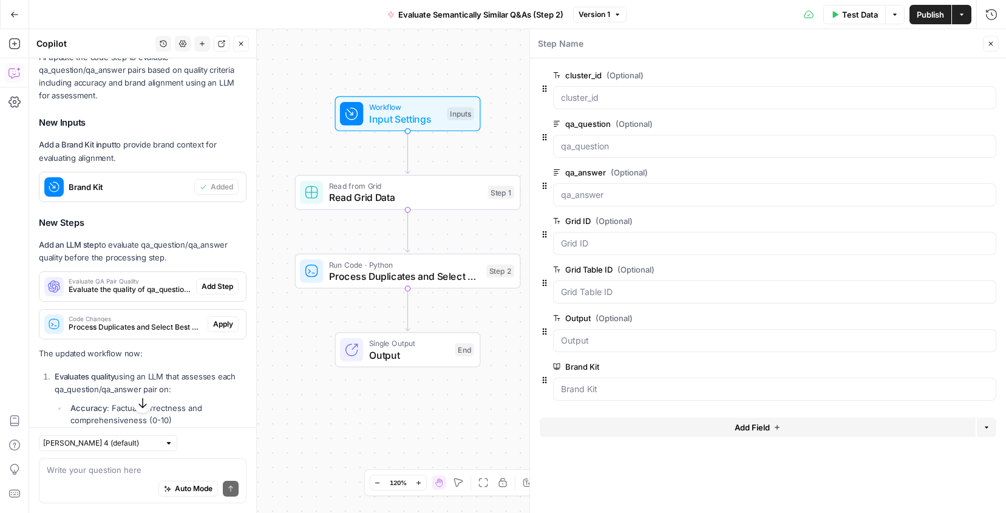
click at [996, 41] on button "Close" at bounding box center [991, 44] width 16 height 16
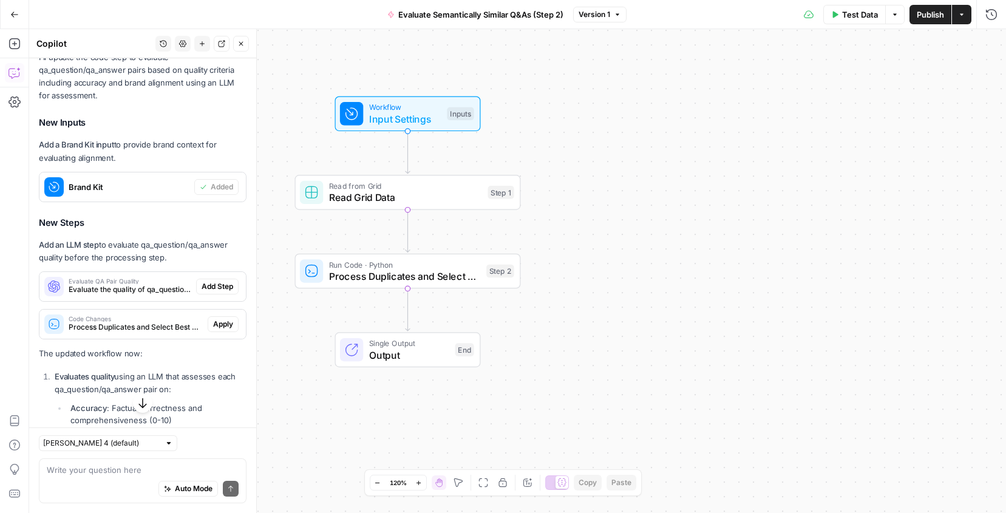
scroll to position [1138, 0]
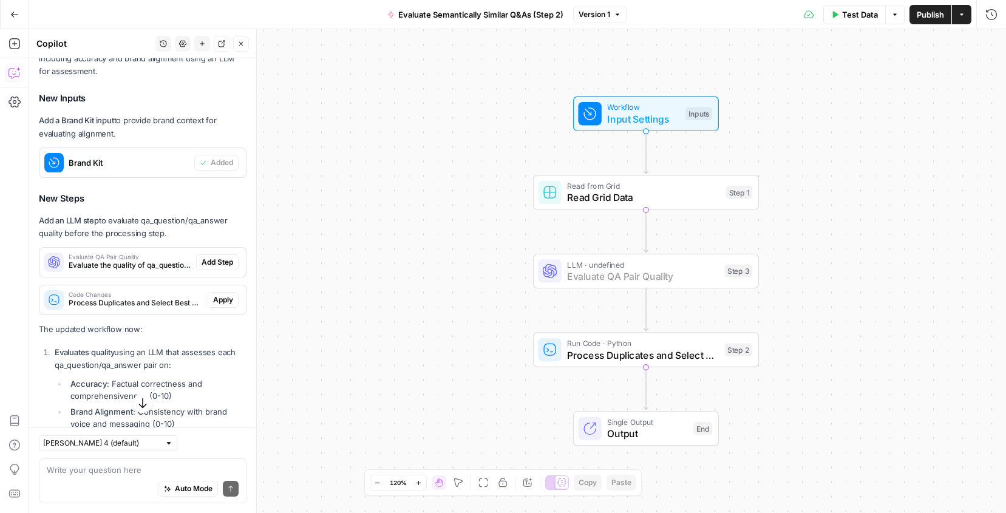
click at [215, 257] on span "Add Step" at bounding box center [218, 262] width 32 height 11
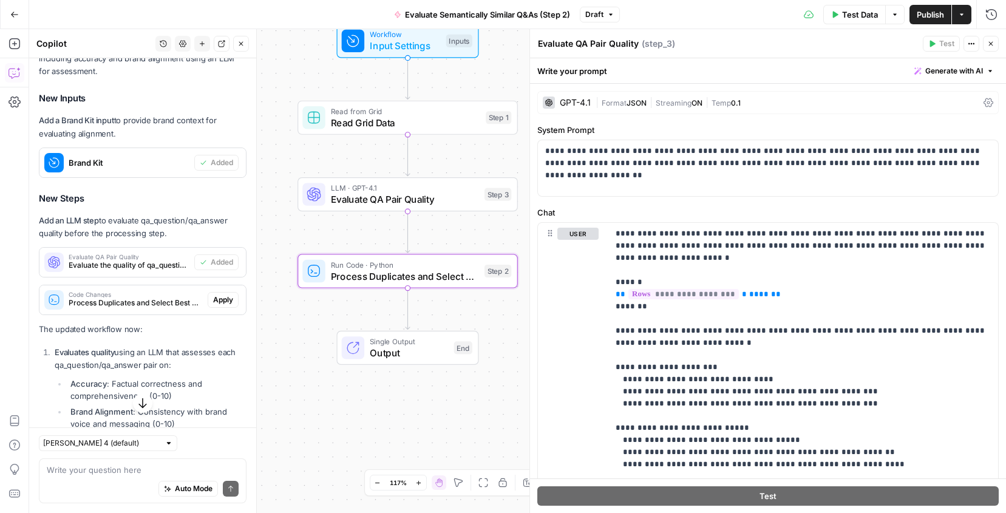
click at [220, 302] on span "Apply" at bounding box center [223, 299] width 20 height 11
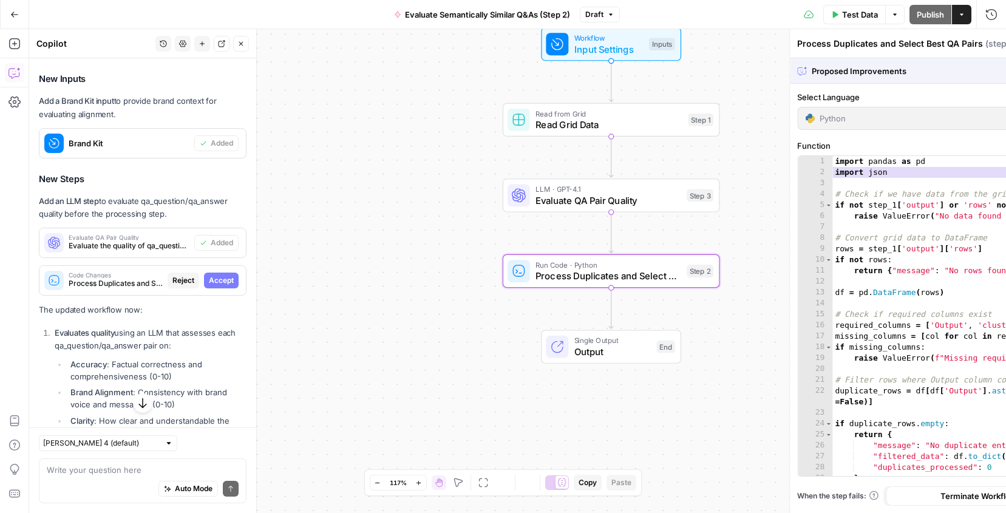
scroll to position [1118, 0]
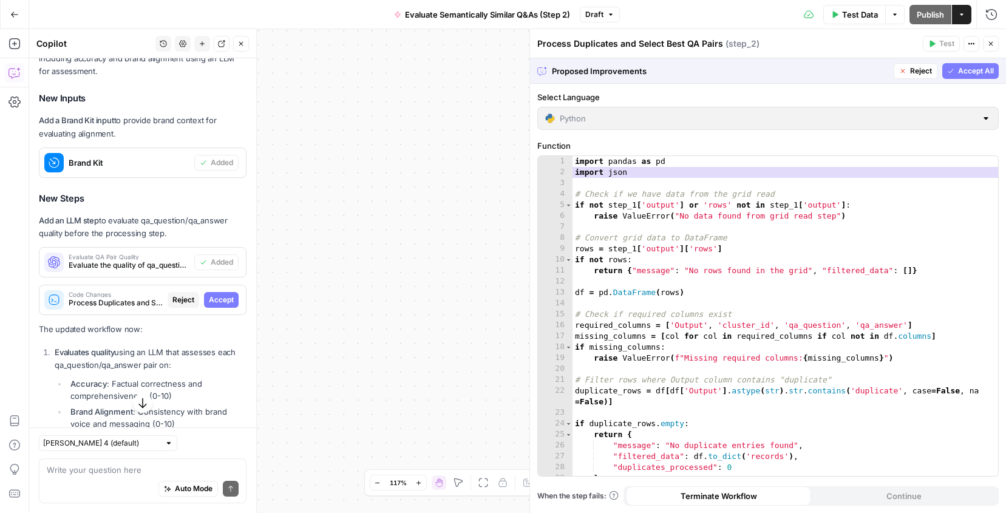
click at [967, 72] on span "Accept All" at bounding box center [976, 71] width 36 height 11
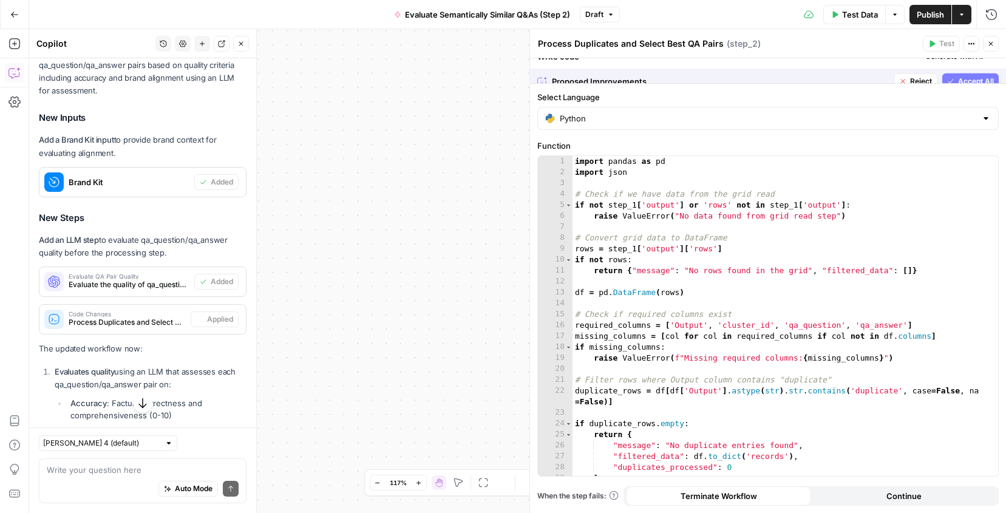
scroll to position [1138, 0]
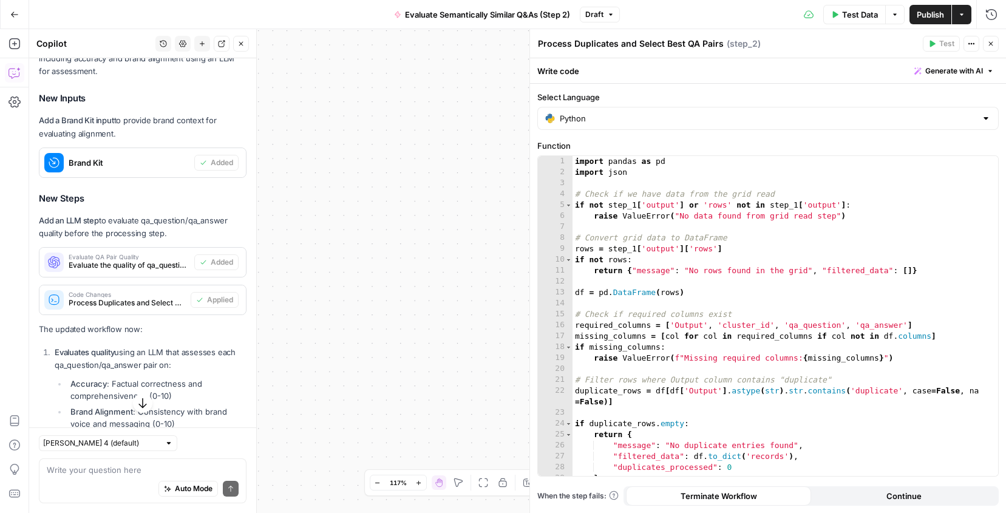
click at [142, 393] on button "button" at bounding box center [142, 402] width 19 height 19
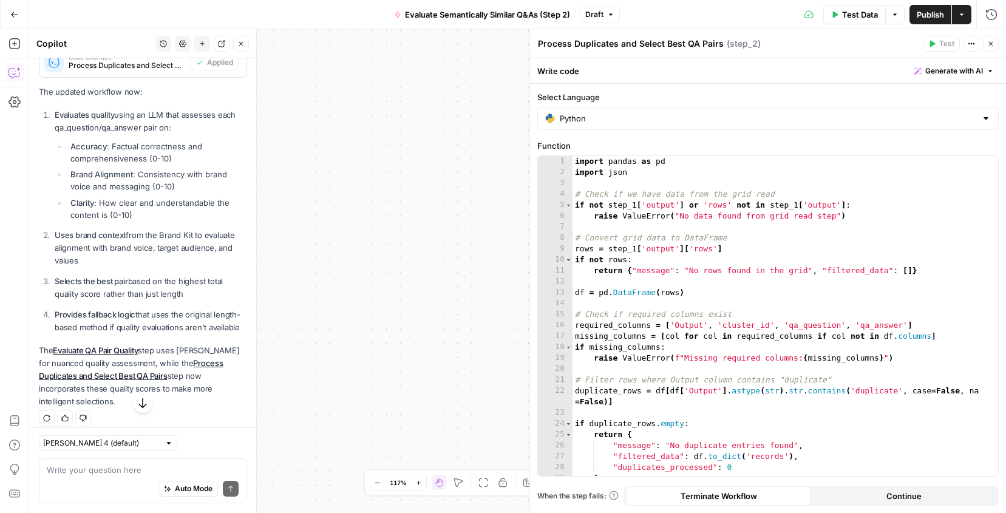
scroll to position [1382, 0]
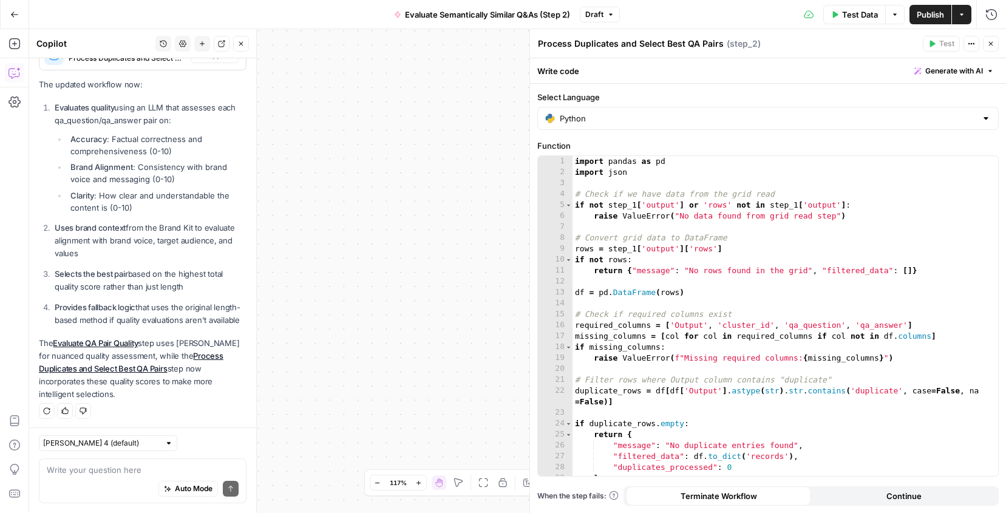
click at [134, 455] on div "Claude Sonnet 4 (default) Write your question here Auto Mode Send" at bounding box center [142, 470] width 227 height 86
click at [127, 465] on textarea at bounding box center [143, 470] width 192 height 12
click at [993, 43] on icon "button" at bounding box center [990, 43] width 7 height 7
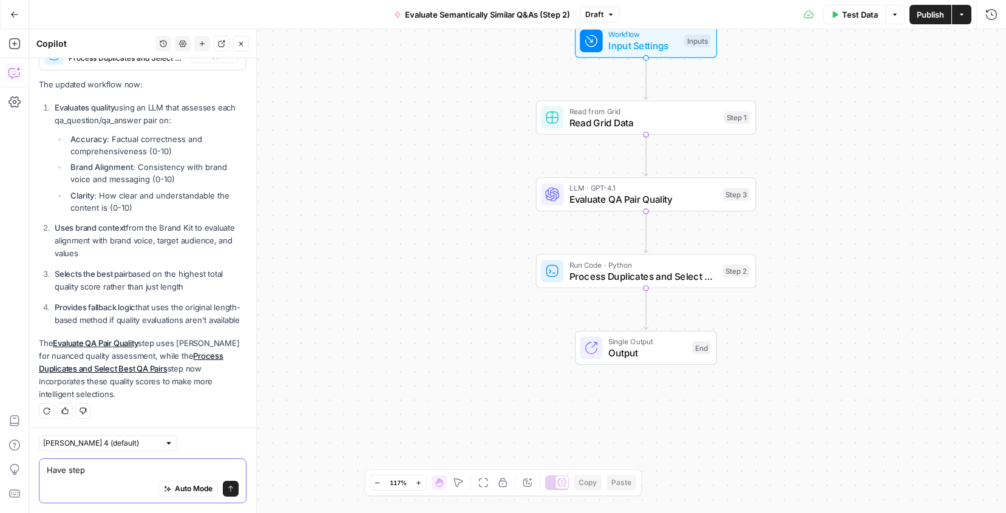
click at [118, 466] on textarea "Have step" at bounding box center [143, 470] width 192 height 12
paste textarea "Angi - FAQs"
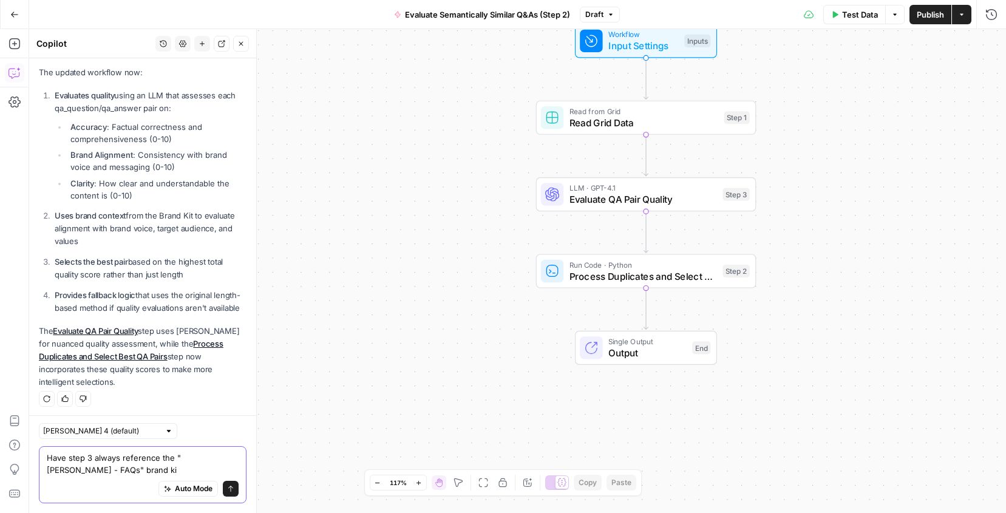
type textarea "Have step 3 always reference the "Angi - FAQs" brand kit"
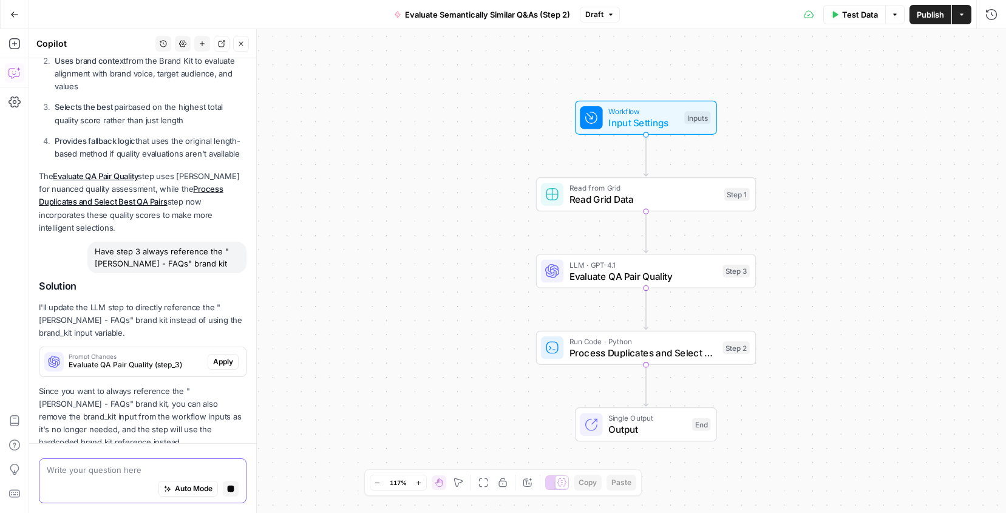
scroll to position [1584, 0]
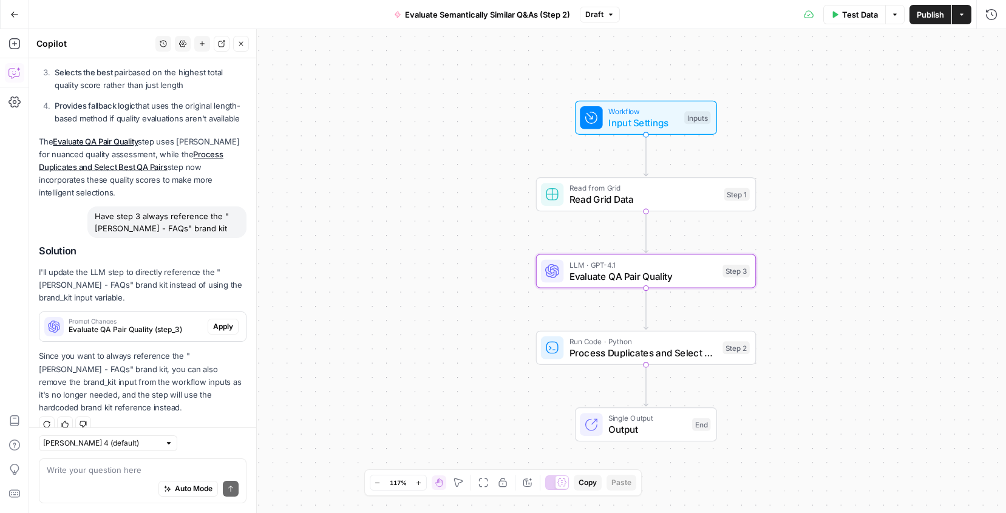
click at [215, 323] on span "Apply" at bounding box center [223, 326] width 20 height 11
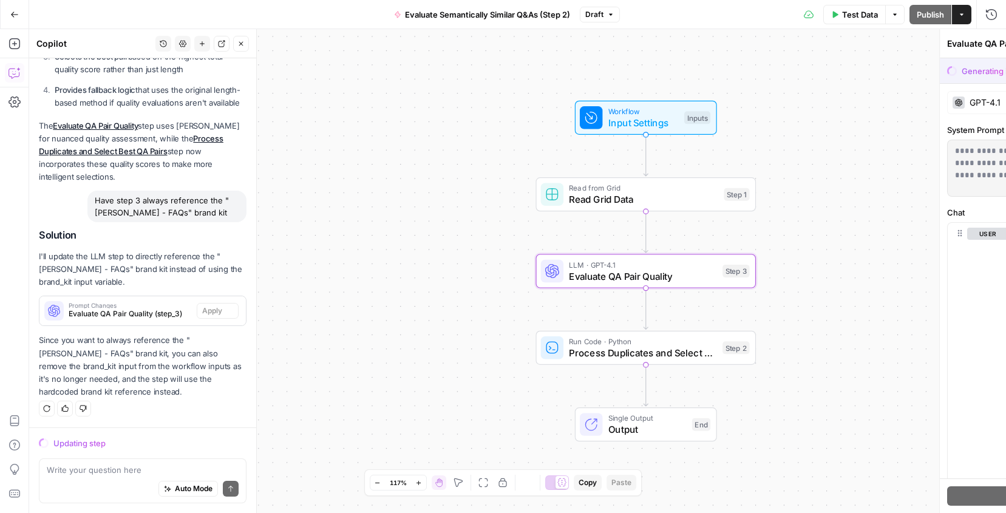
scroll to position [1565, 0]
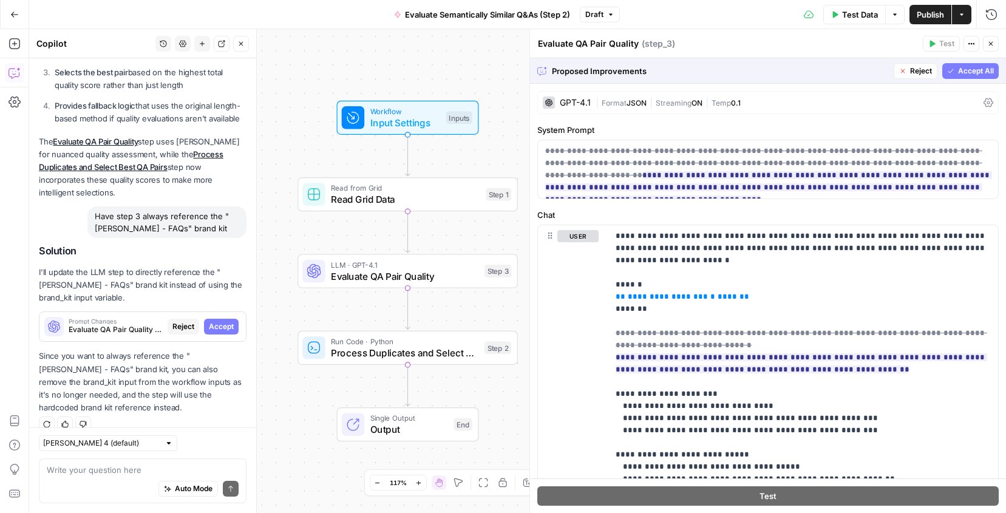
click at [968, 69] on span "Accept All" at bounding box center [976, 71] width 36 height 11
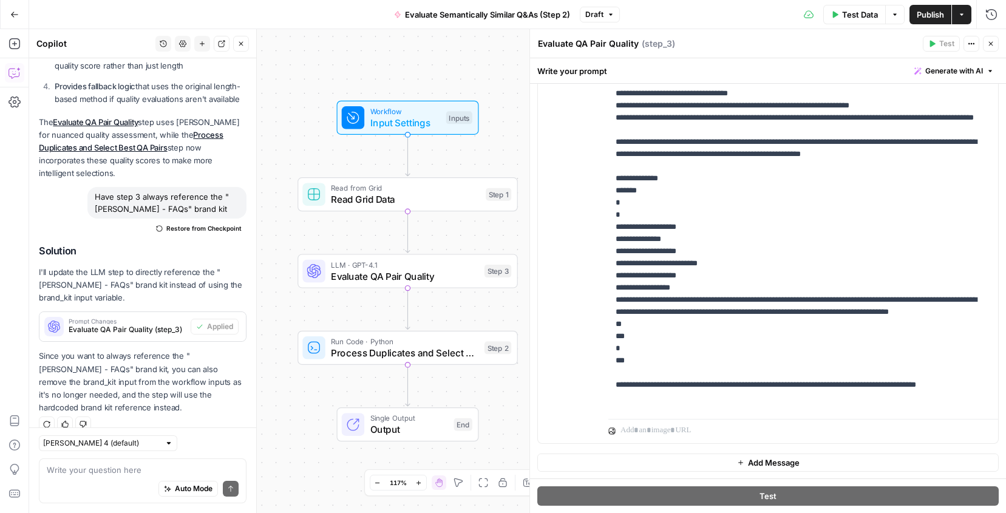
scroll to position [316, 0]
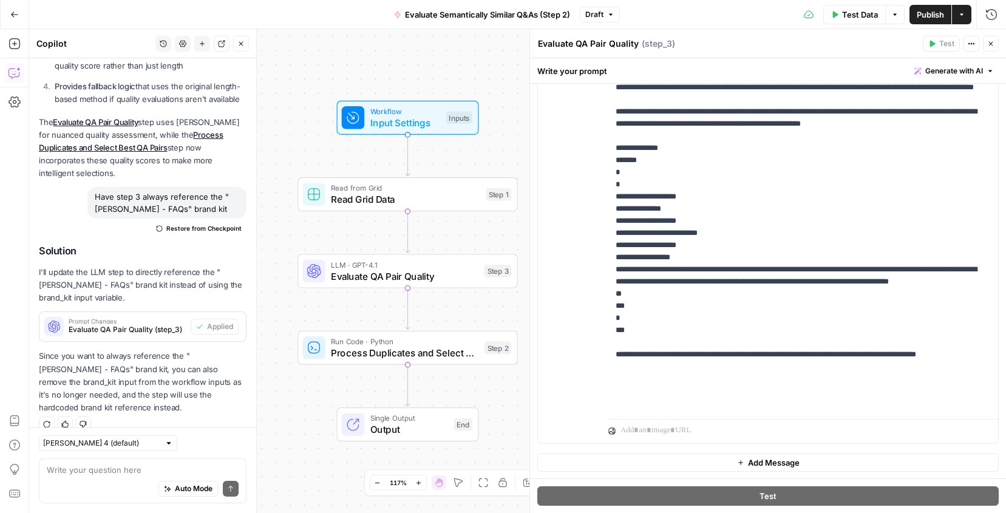
click at [175, 471] on div "Auto Mode will automatically modify and execute the workflow" at bounding box center [187, 458] width 175 height 30
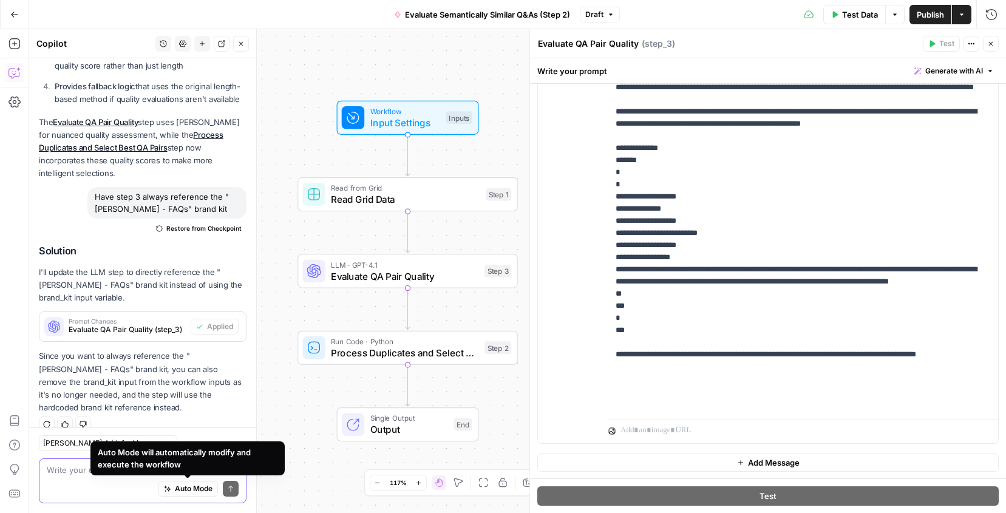
click at [82, 469] on textarea at bounding box center [143, 470] width 192 height 12
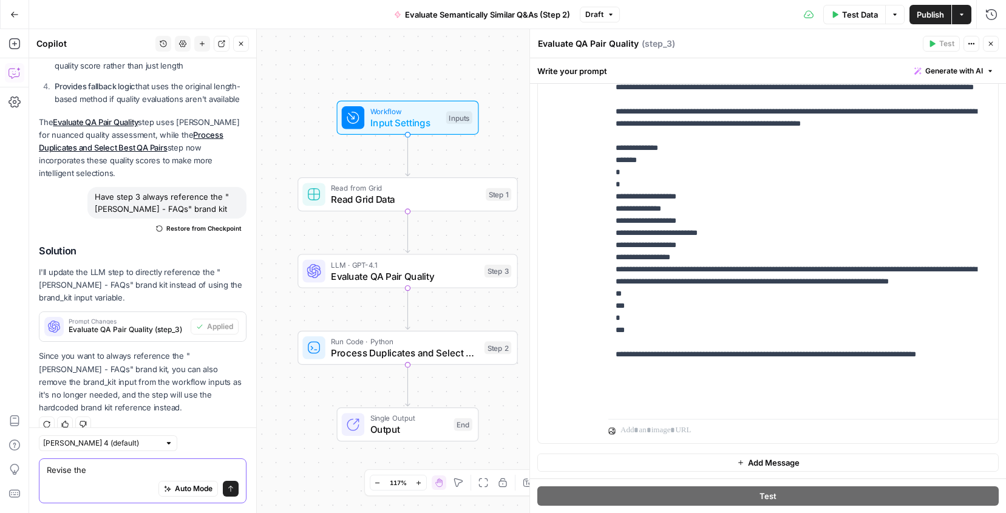
type textarea "Revise the"
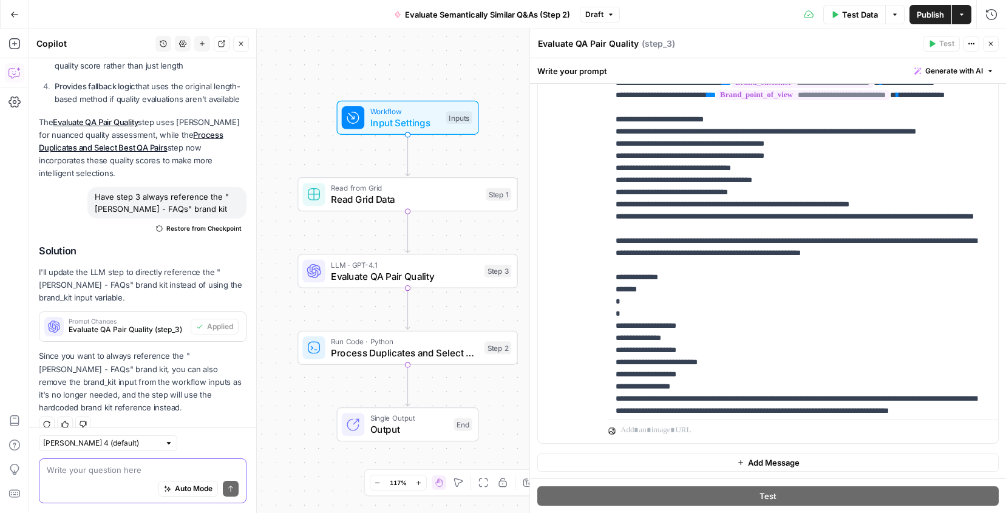
scroll to position [172, 0]
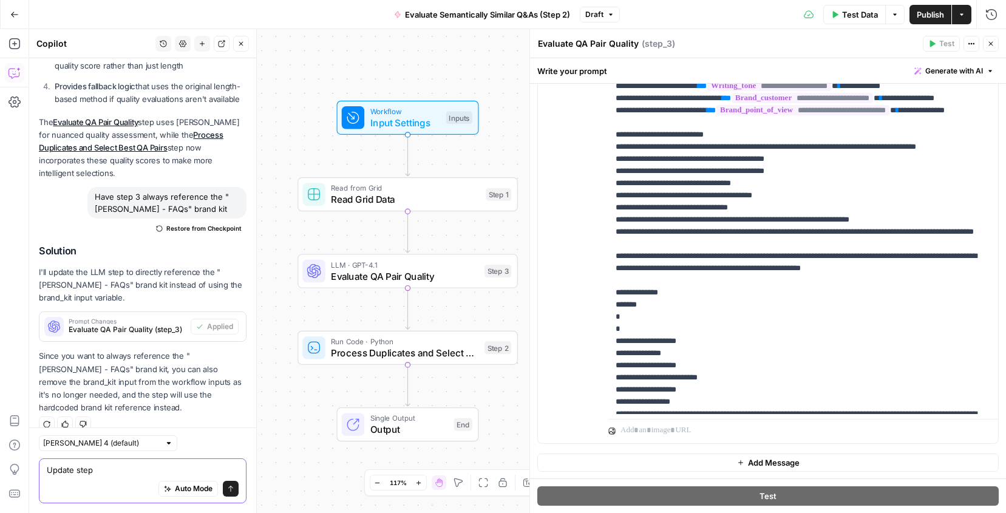
type textarea "Update step"
click at [421, 340] on span "Run Code · Python" at bounding box center [405, 342] width 148 height 12
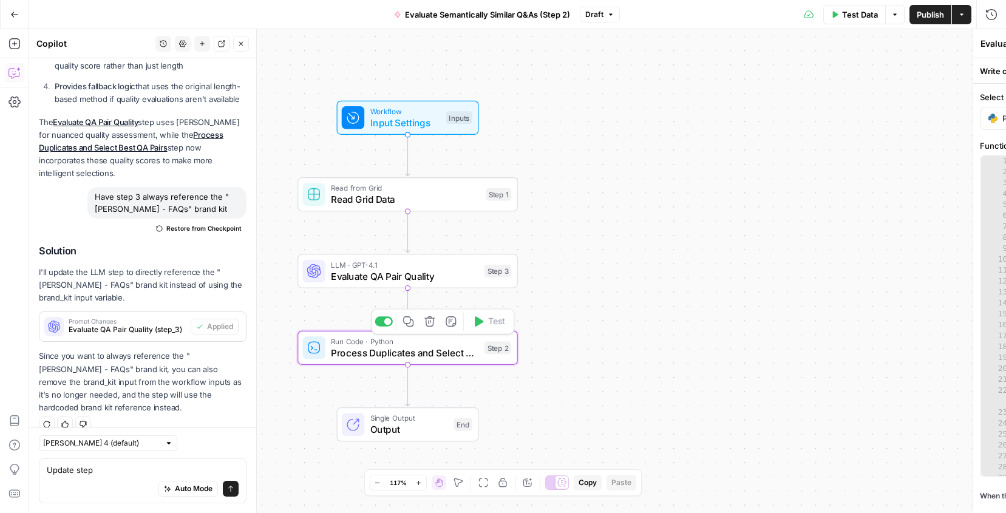
type textarea "Process Duplicates and Select Best QA Pairs"
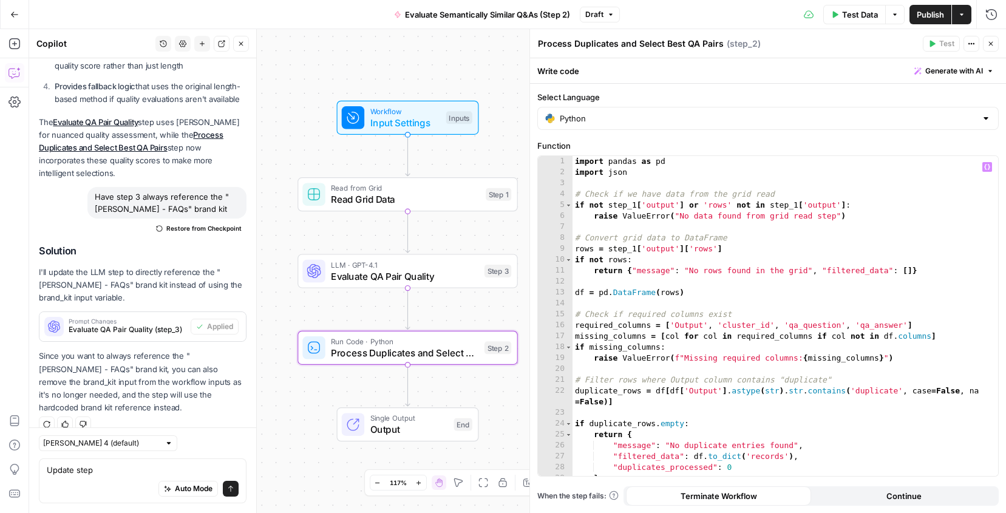
scroll to position [0, 0]
click at [991, 41] on icon "button" at bounding box center [990, 43] width 7 height 7
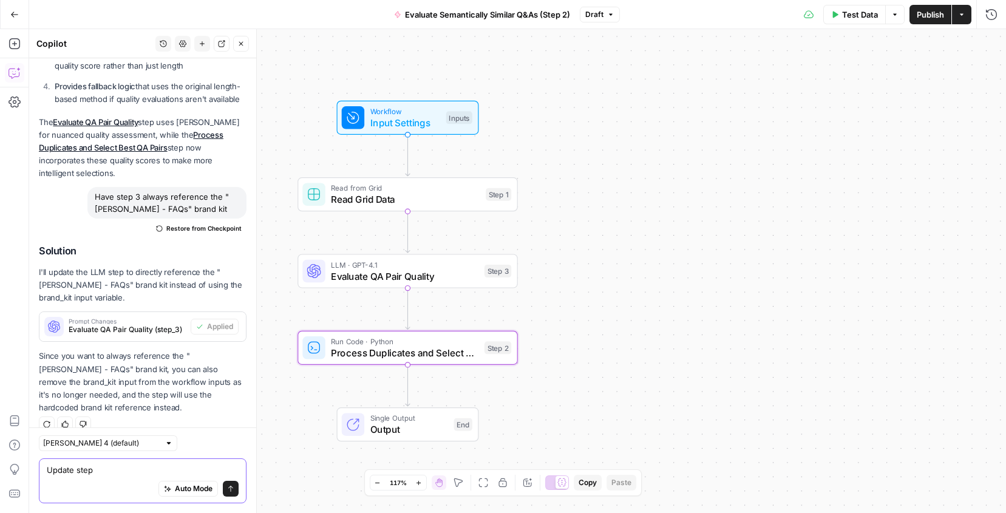
click at [172, 465] on textarea "Update step" at bounding box center [143, 470] width 192 height 12
click at [924, 16] on span "Publish" at bounding box center [930, 14] width 27 height 12
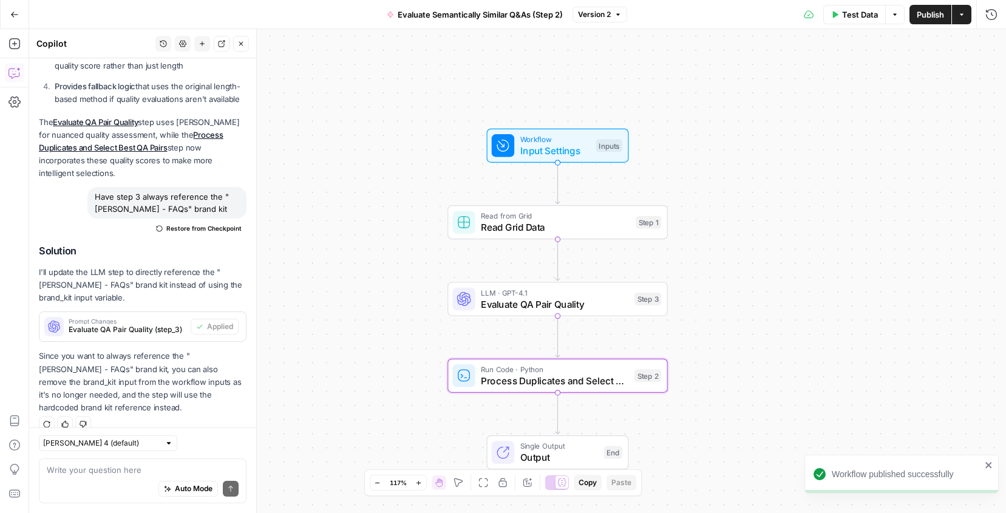
drag, startPoint x: 569, startPoint y: 199, endPoint x: 722, endPoint y: 227, distance: 155.5
click at [722, 228] on div "Workflow Input Settings Inputs Read from Grid Read Grid Data Step 1 LLM · GPT-4…" at bounding box center [517, 271] width 977 height 484
click at [851, 19] on span "Test Data" at bounding box center [860, 14] width 36 height 12
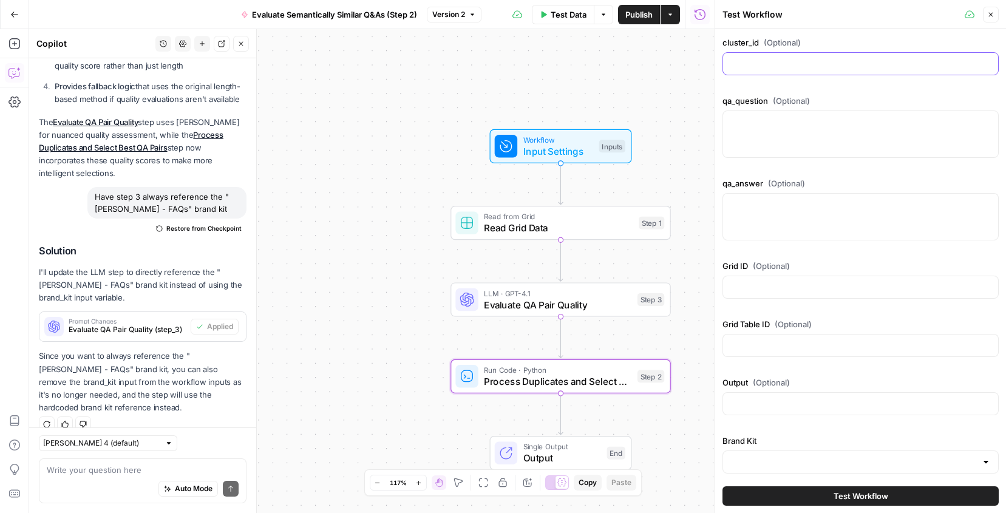
click at [756, 61] on input "cluster_id (Optional)" at bounding box center [860, 64] width 260 height 12
type input "1"
click at [741, 131] on div at bounding box center [860, 133] width 276 height 47
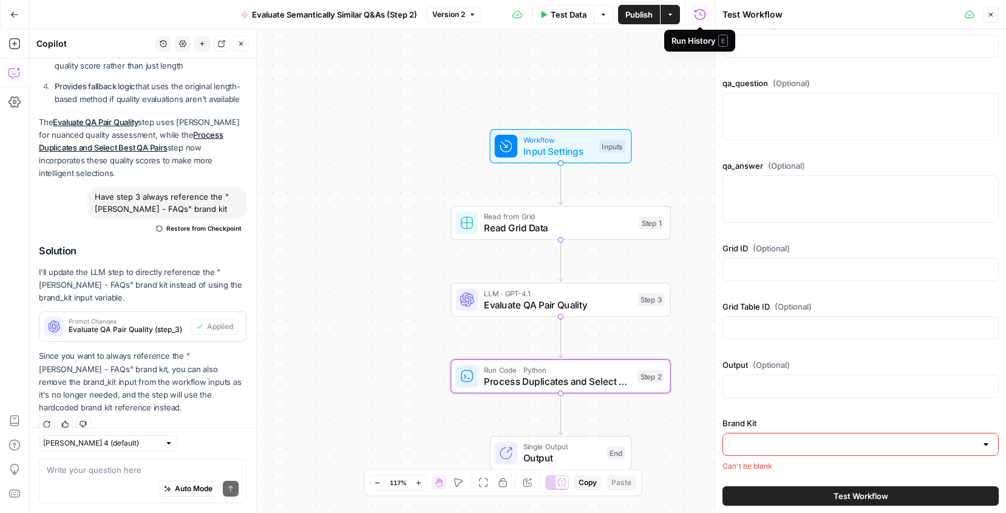
click at [741, 394] on div at bounding box center [860, 386] width 276 height 23
type input "duplicate"
click at [851, 450] on div at bounding box center [860, 444] width 276 height 23
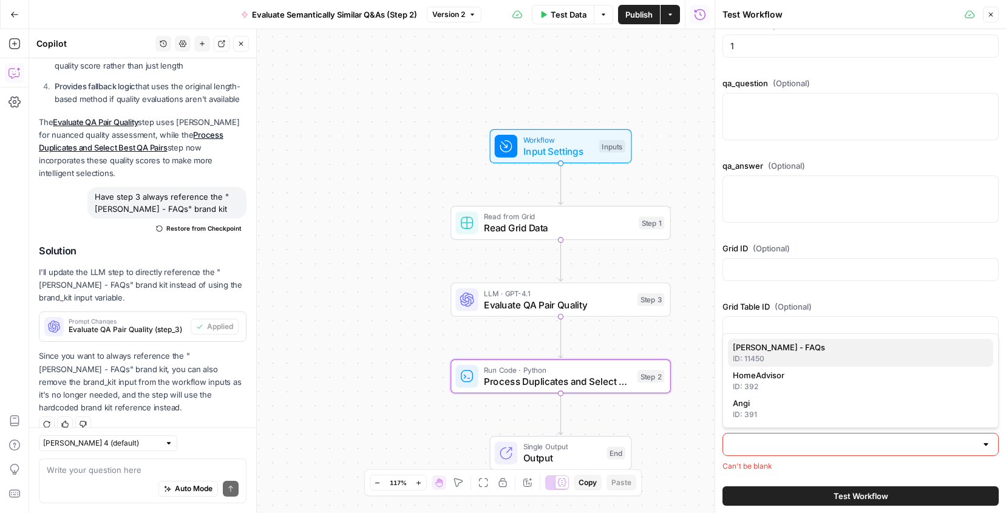
click at [766, 347] on span "Angi - FAQs" at bounding box center [858, 347] width 251 height 12
type input "Angi - FAQs"
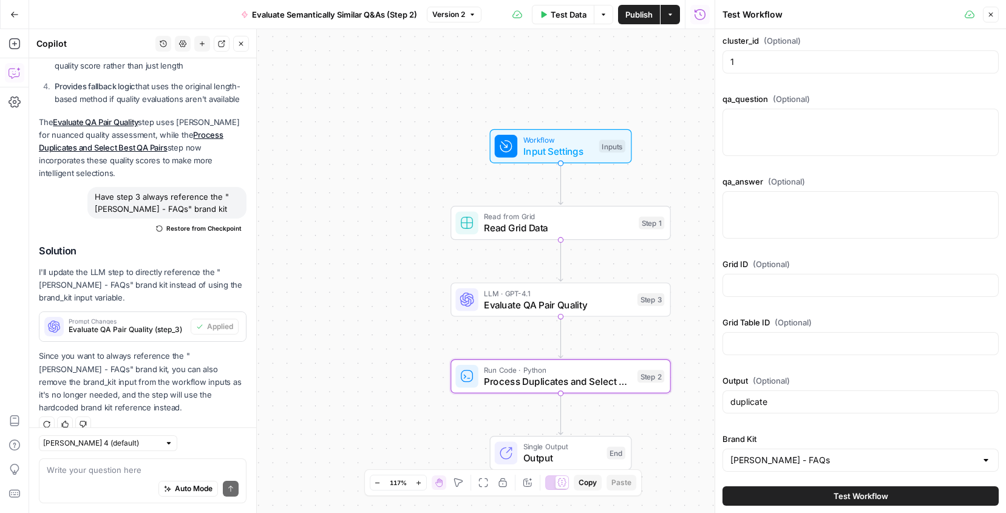
click at [756, 133] on div at bounding box center [860, 132] width 276 height 47
paste textarea "How long do septic systems last?"
type textarea "How long do septic systems last?"
paste textarea "Most septic systems last for between 20 and 30 years, but the life span depends…"
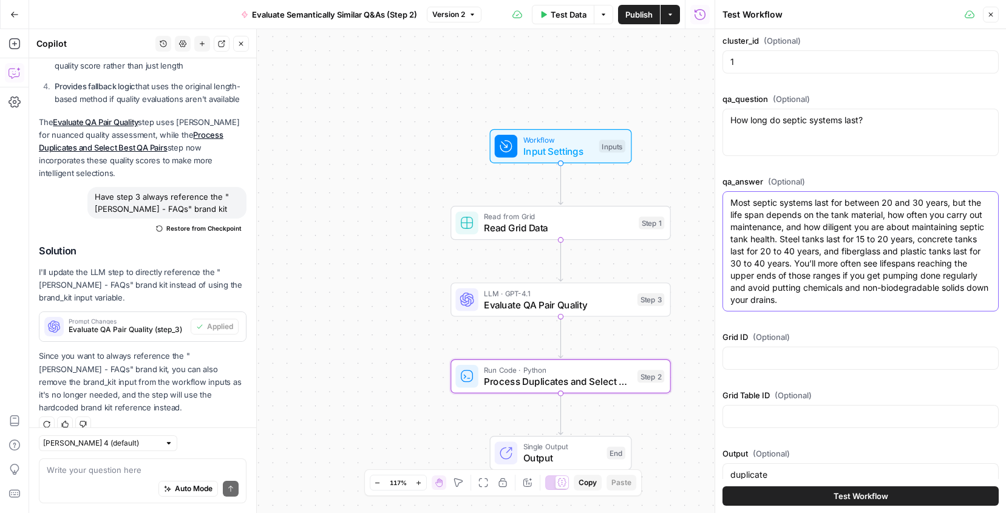
scroll to position [75, 0]
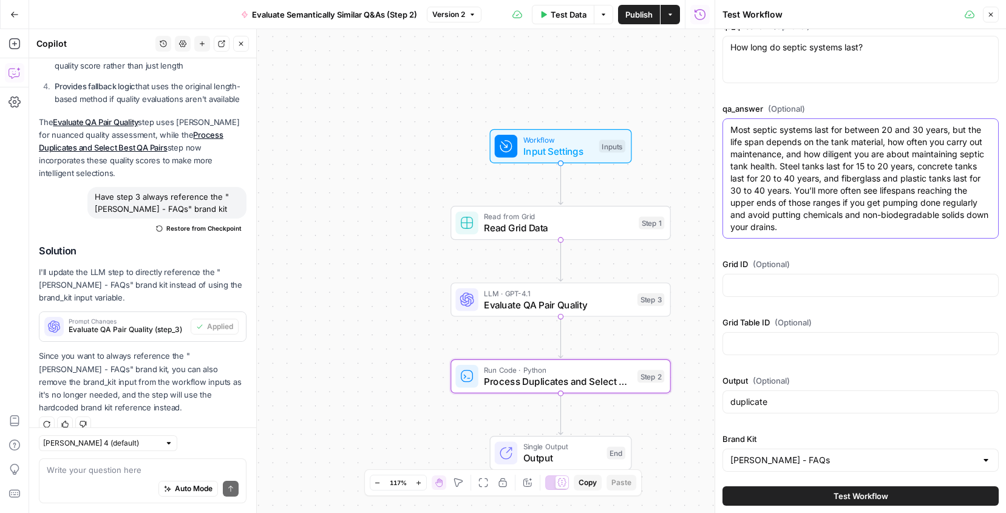
type textarea "Most septic systems last for between 20 and 30 years, but the life span depends…"
click at [782, 491] on button "Test Workflow" at bounding box center [860, 495] width 276 height 19
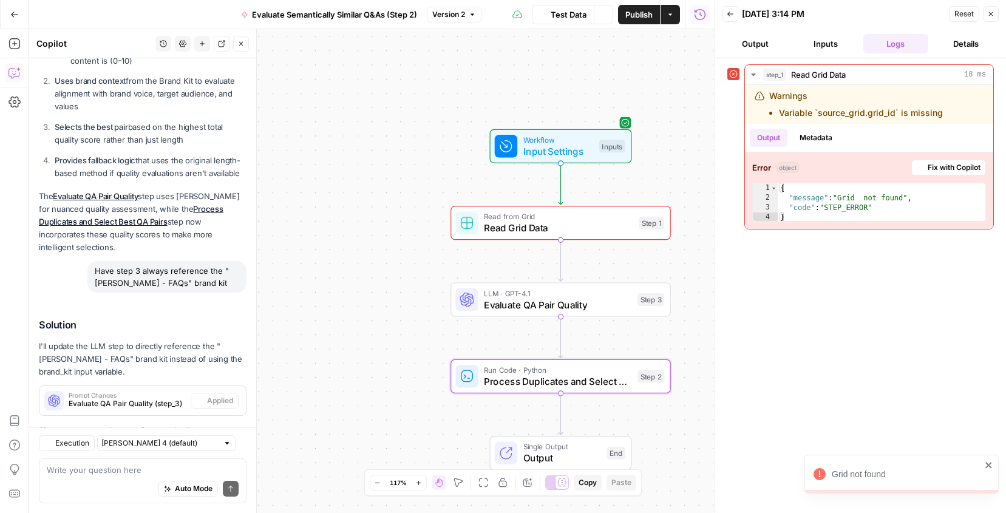
scroll to position [1603, 0]
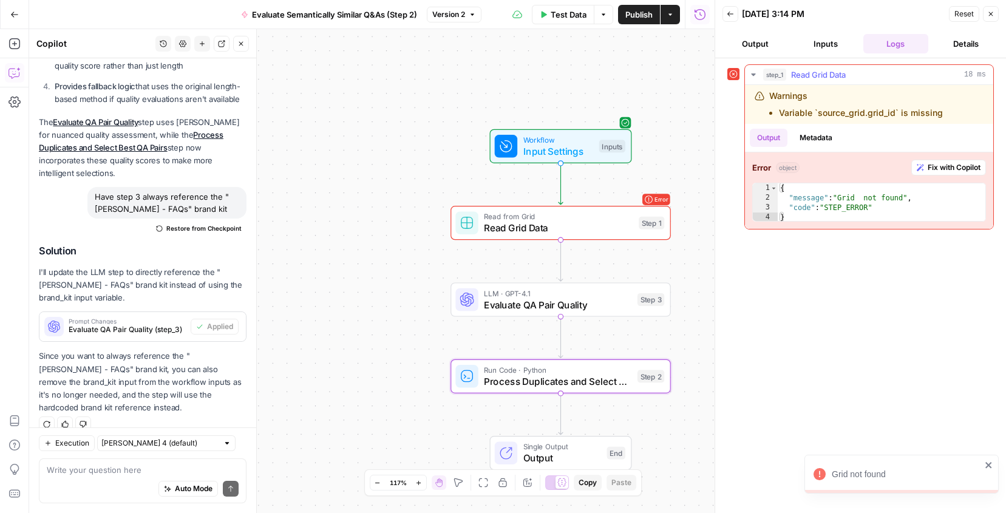
click at [953, 170] on span "Fix with Copilot" at bounding box center [954, 167] width 53 height 11
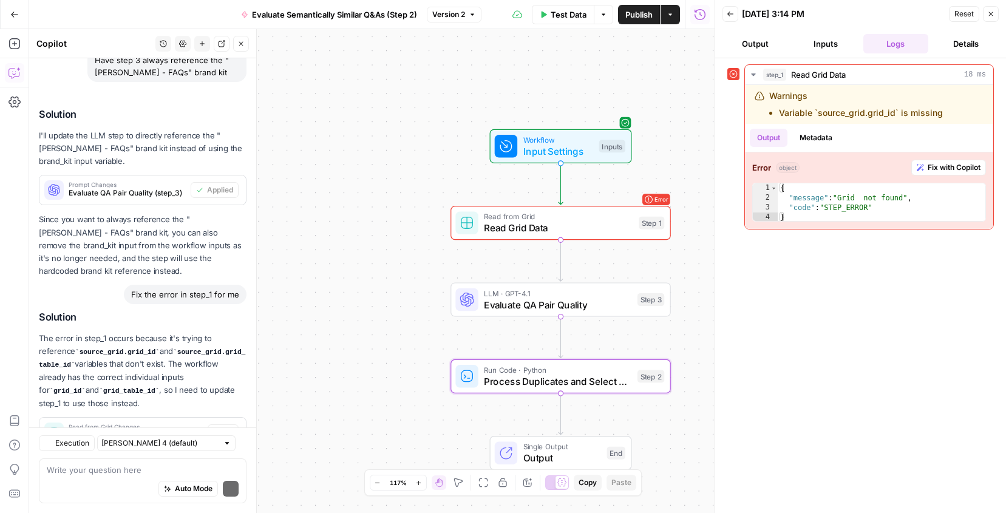
scroll to position [1832, 0]
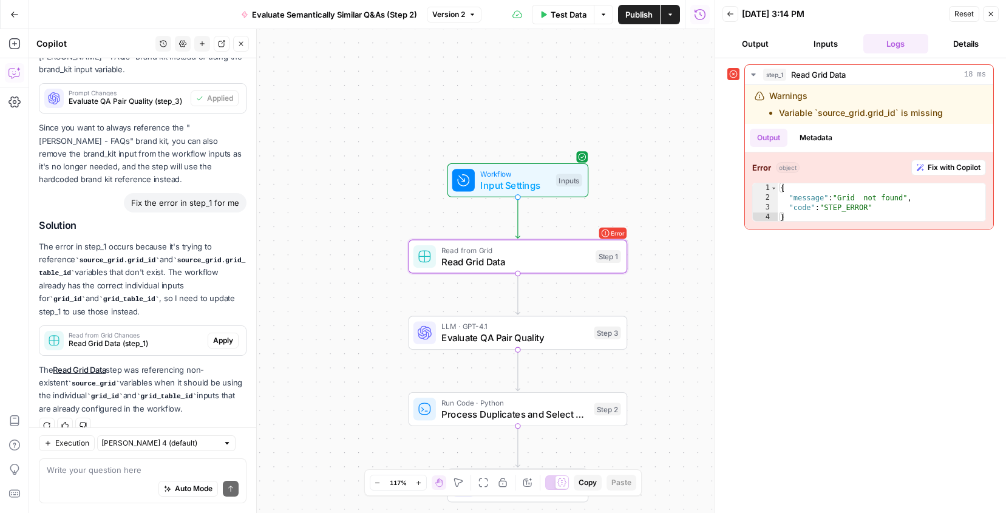
click at [228, 335] on span "Apply" at bounding box center [223, 340] width 20 height 11
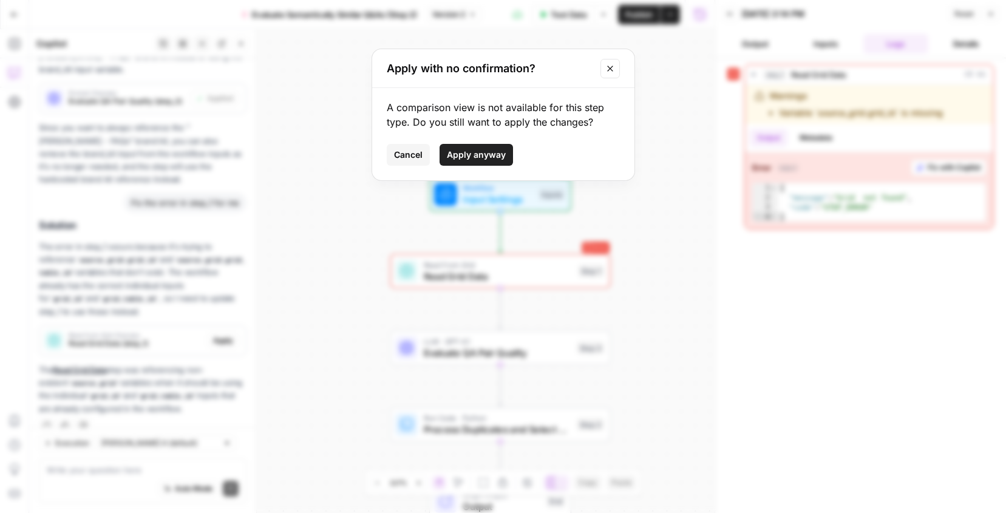
click at [419, 148] on button "Cancel" at bounding box center [408, 155] width 43 height 22
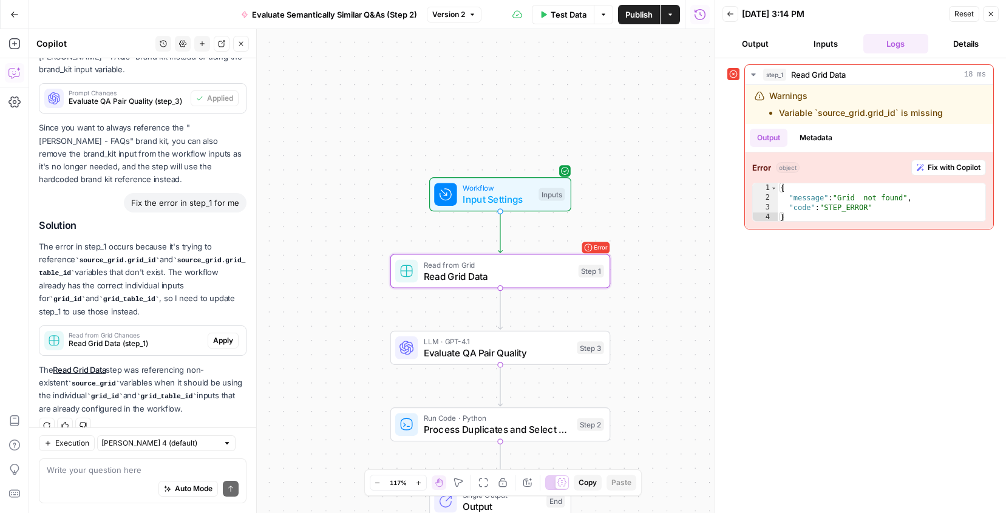
click at [216, 335] on span "Apply" at bounding box center [223, 340] width 20 height 11
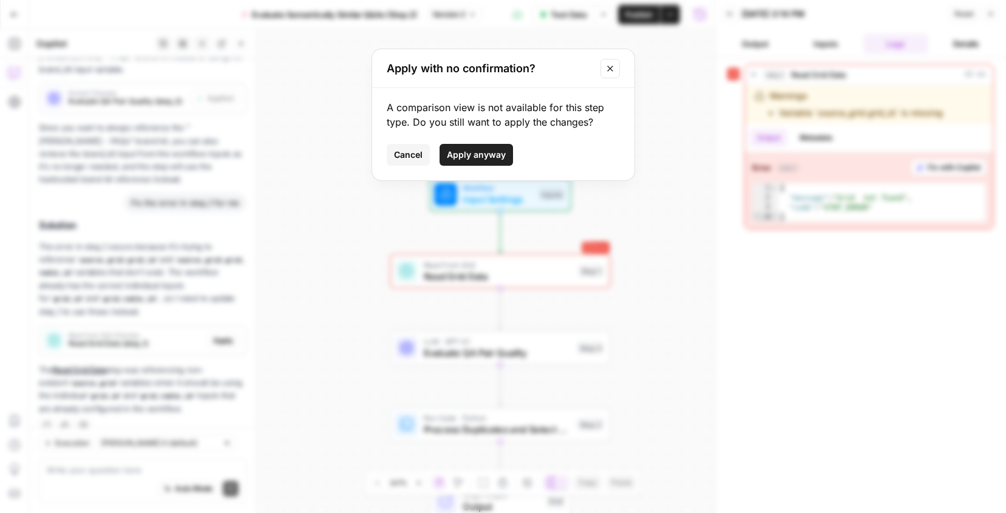
click at [495, 153] on span "Apply anyway" at bounding box center [476, 155] width 59 height 12
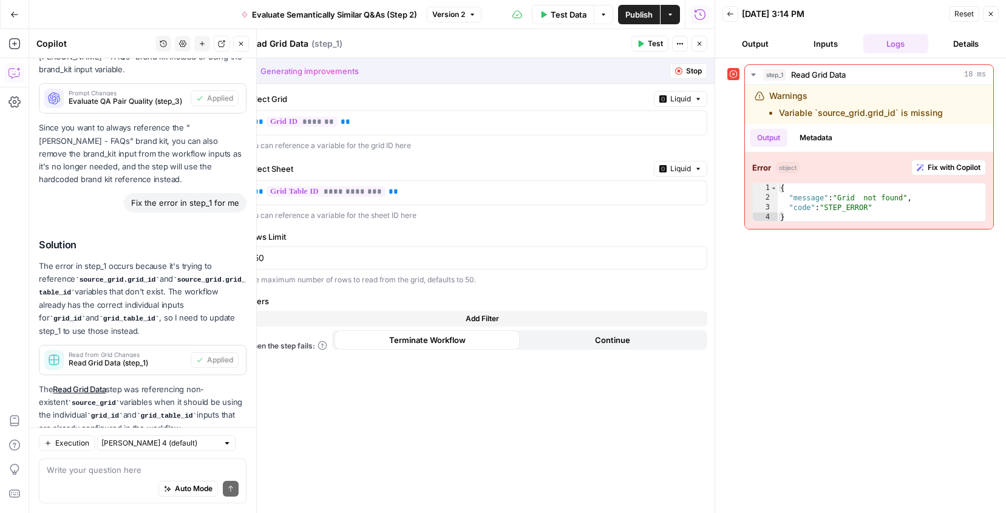
scroll to position [1851, 0]
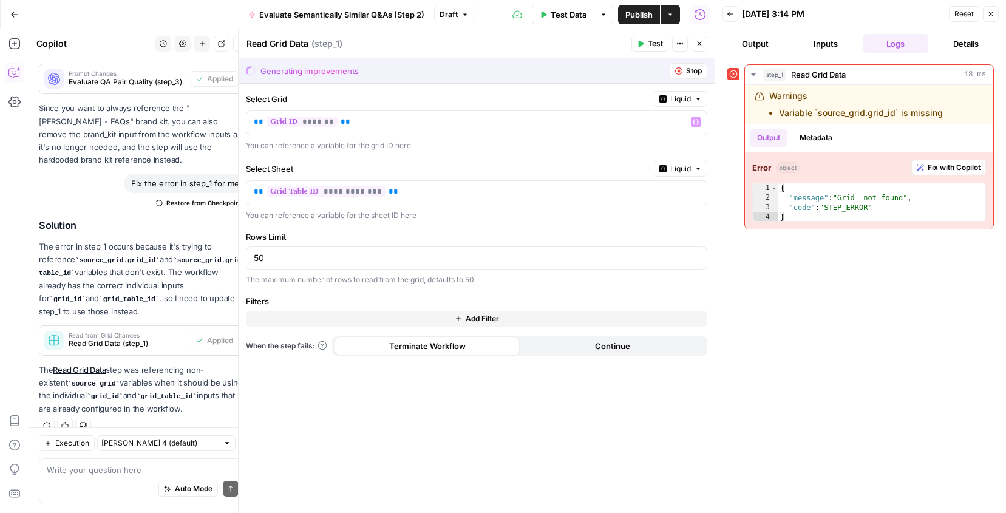
click at [682, 66] on button "Stop" at bounding box center [689, 71] width 38 height 16
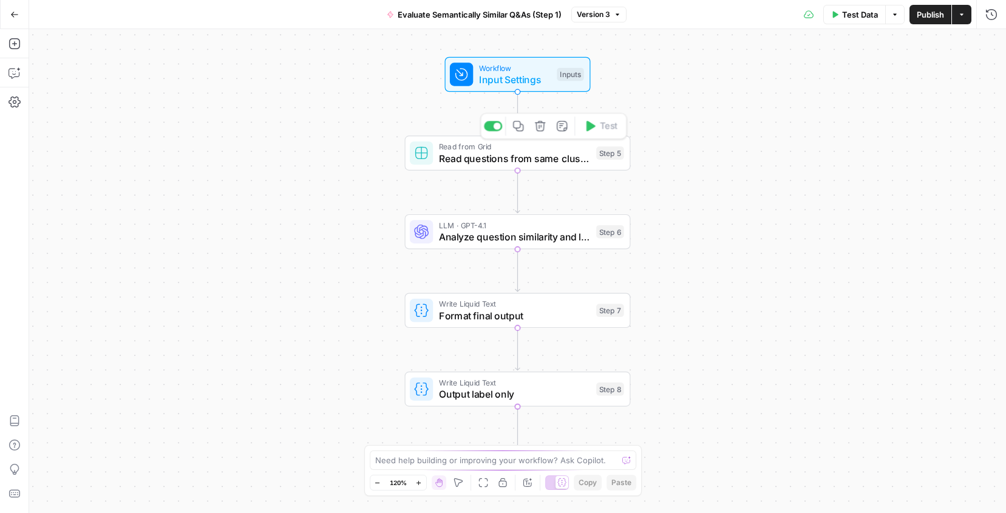
click at [518, 155] on span "Read questions from same cluster" at bounding box center [515, 158] width 152 height 15
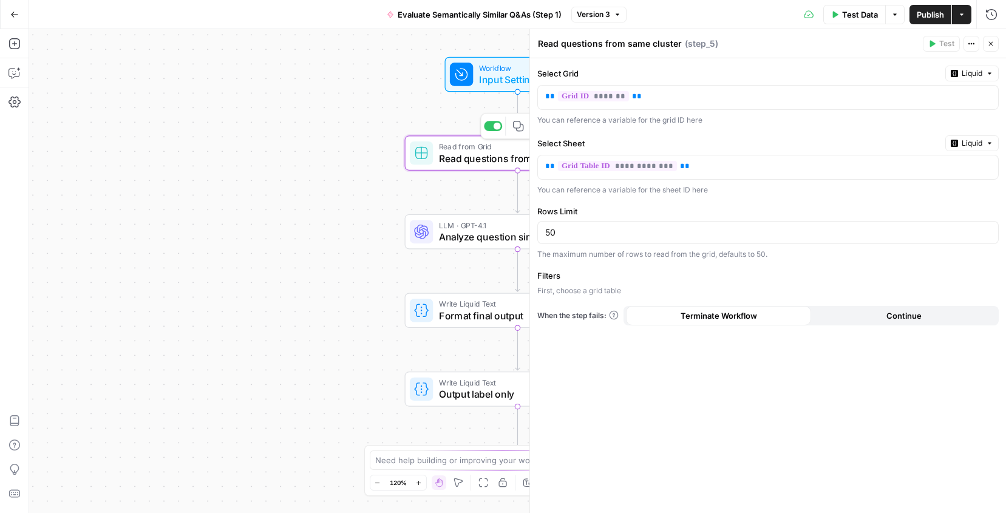
click at [508, 78] on span "Input Settings" at bounding box center [515, 79] width 72 height 15
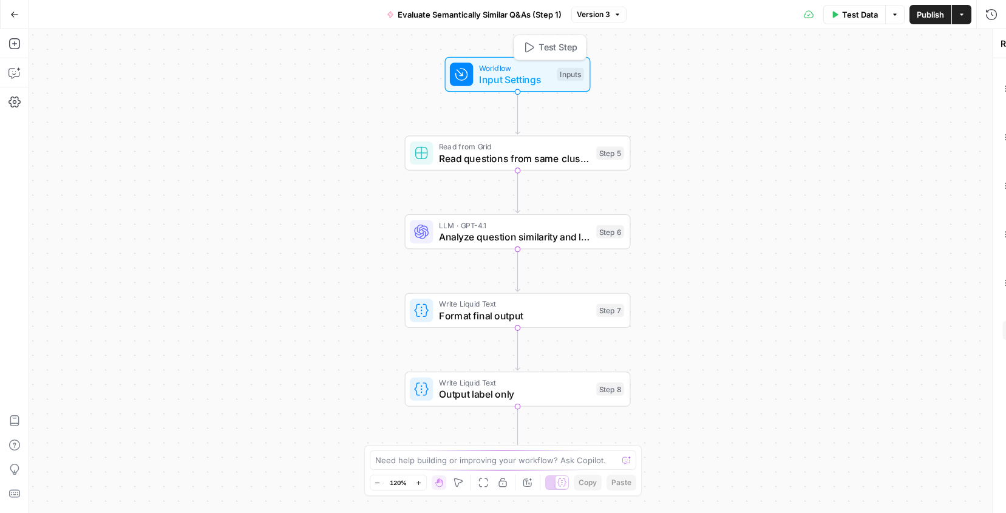
type textarea "Inputs"
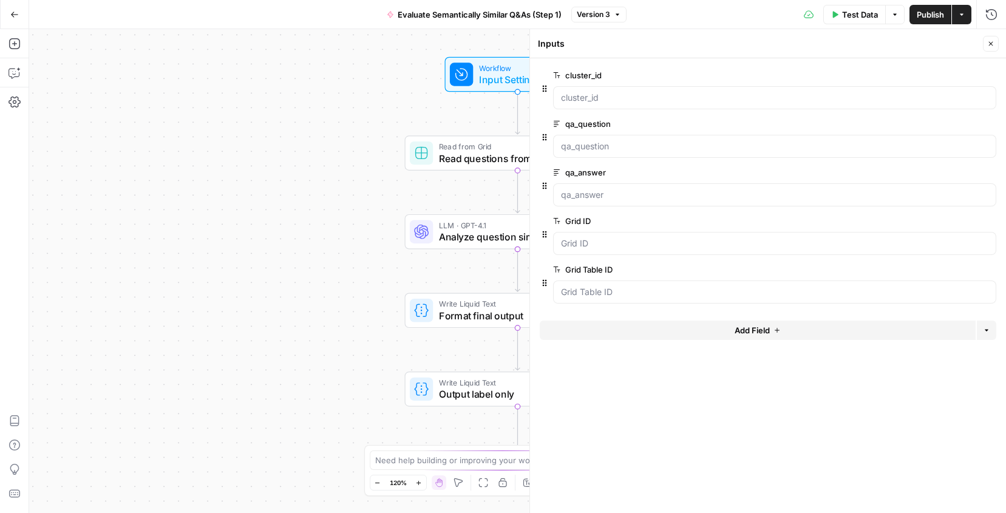
click at [946, 222] on span "edit field" at bounding box center [950, 221] width 27 height 10
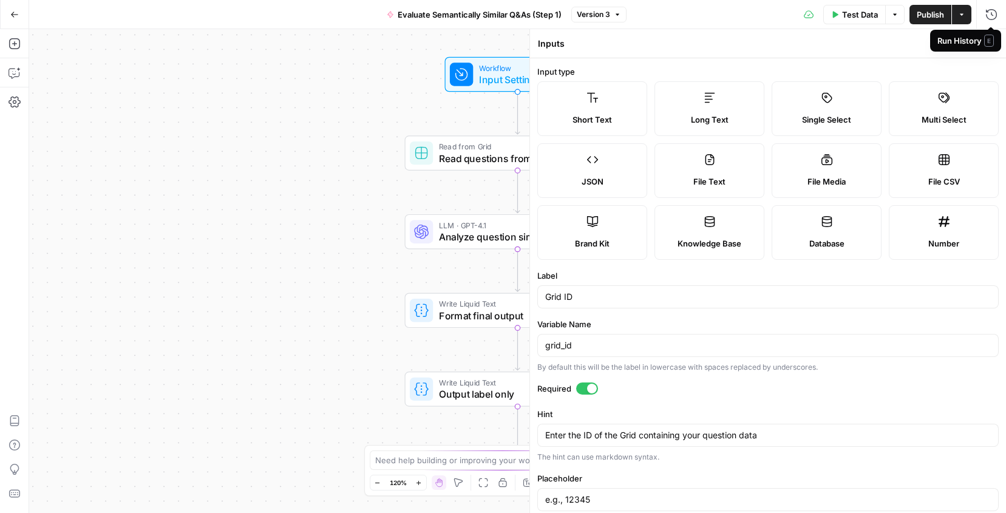
click at [956, 42] on div "Run History E" at bounding box center [965, 41] width 56 height 12
click at [855, 51] on div "Inputs Inputs Back Close" at bounding box center [767, 44] width 461 height 16
click at [961, 46] on span "Back" at bounding box center [966, 43] width 18 height 11
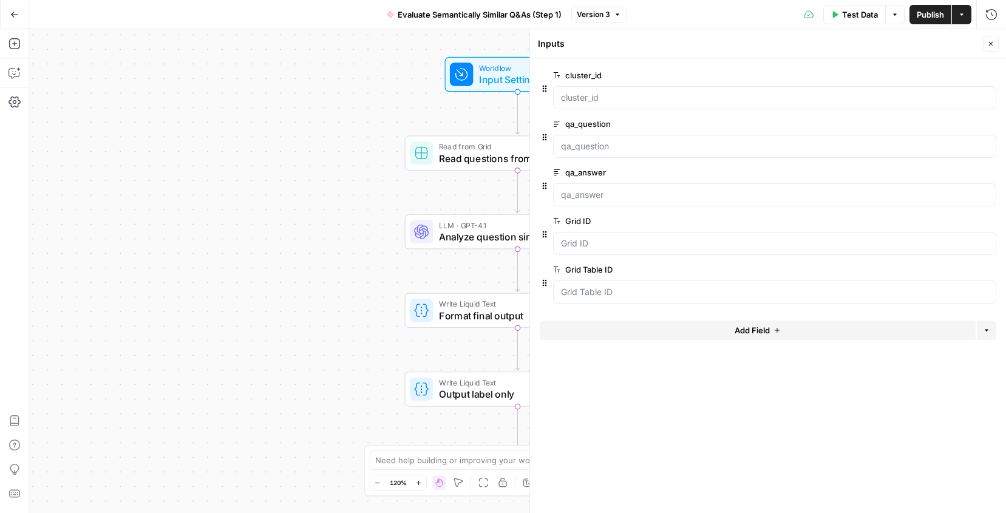
click at [17, 19] on button "Go Back" at bounding box center [15, 15] width 22 height 22
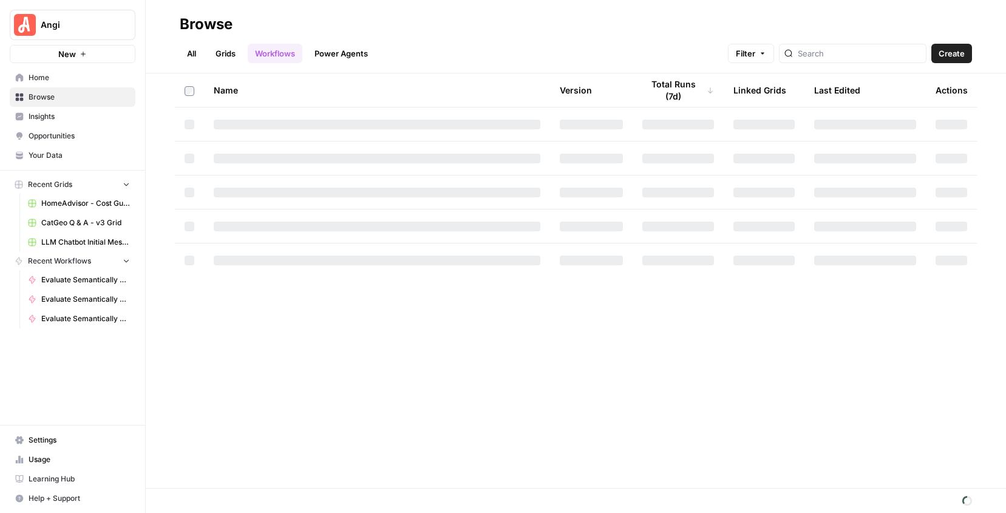
click at [35, 151] on span "Your Data" at bounding box center [79, 155] width 101 height 11
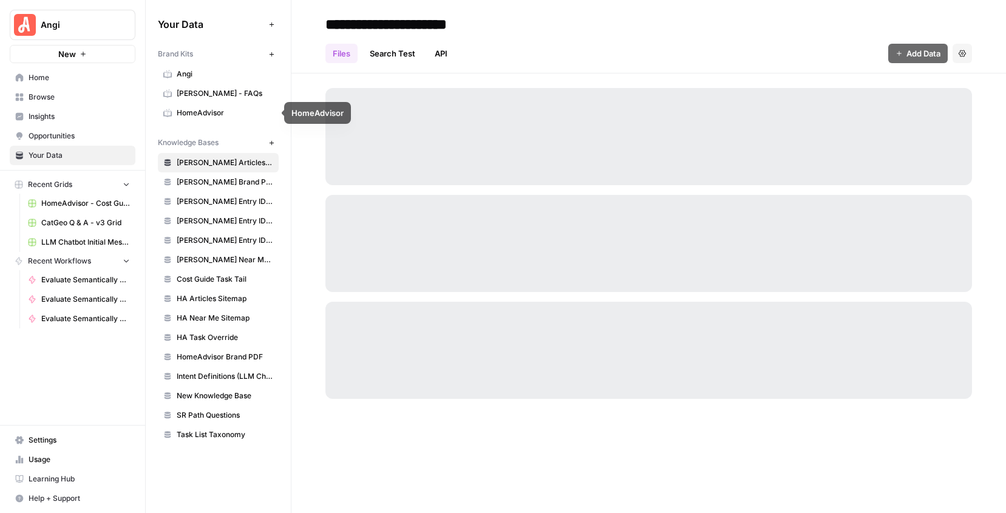
click at [222, 95] on span "[PERSON_NAME] - FAQs" at bounding box center [225, 93] width 97 height 11
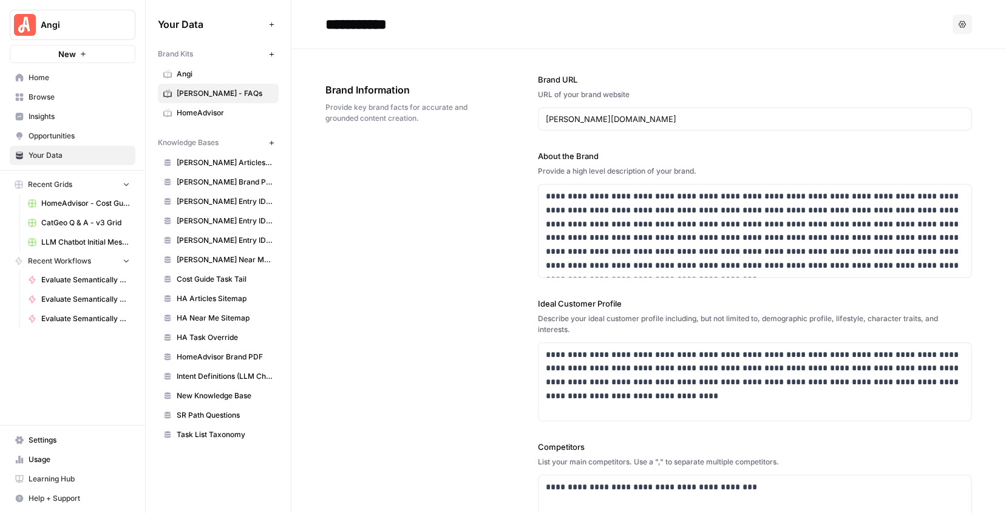
click at [408, 24] on input "**********" at bounding box center [418, 24] width 194 height 24
click at [737, 32] on div "**********" at bounding box center [636, 24] width 622 height 19
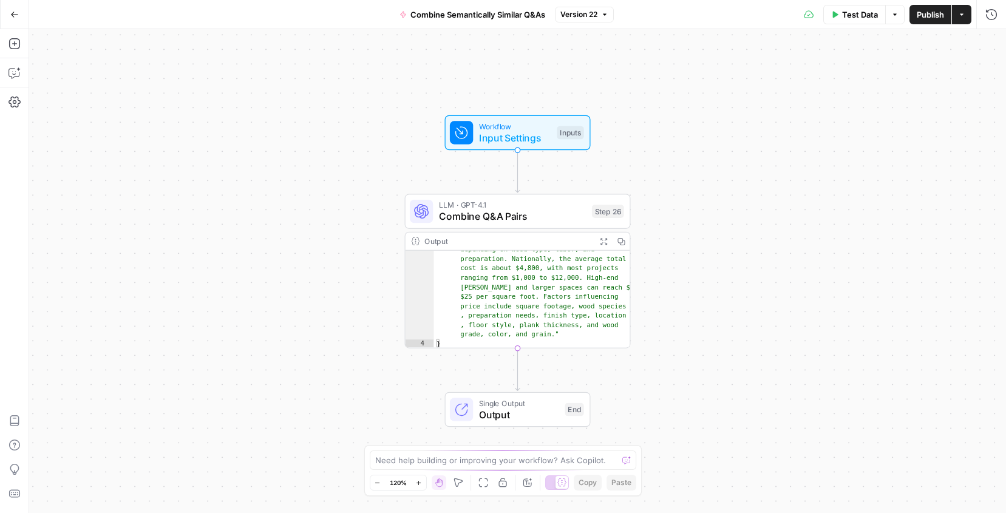
scroll to position [60, 0]
click at [537, 150] on div "Workflow Input Settings Inputs LLM · GPT-4.1 Combine Q&A Pairs Step 26 Copy ste…" at bounding box center [517, 271] width 977 height 484
click at [534, 131] on span "Input Settings" at bounding box center [515, 138] width 72 height 15
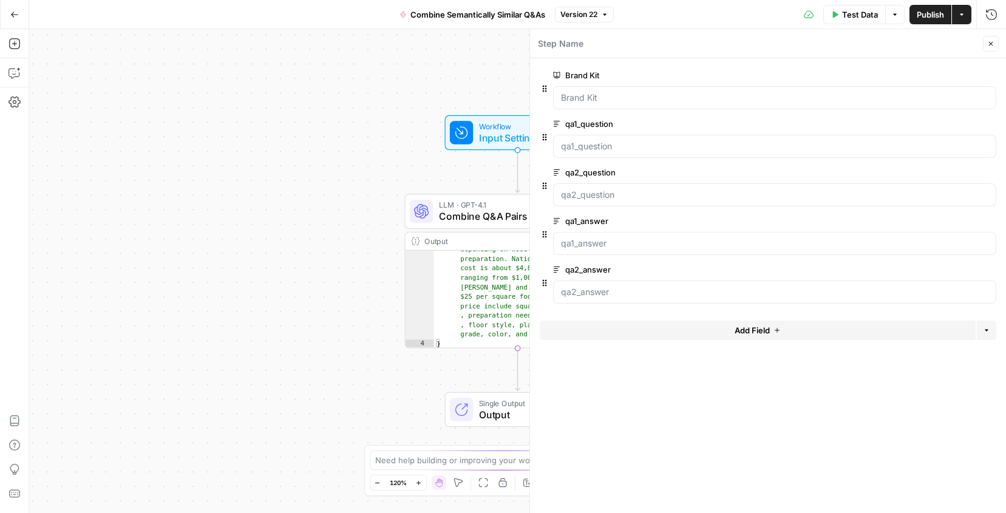
click at [823, 105] on div at bounding box center [774, 97] width 443 height 23
click at [993, 41] on icon "button" at bounding box center [990, 43] width 7 height 7
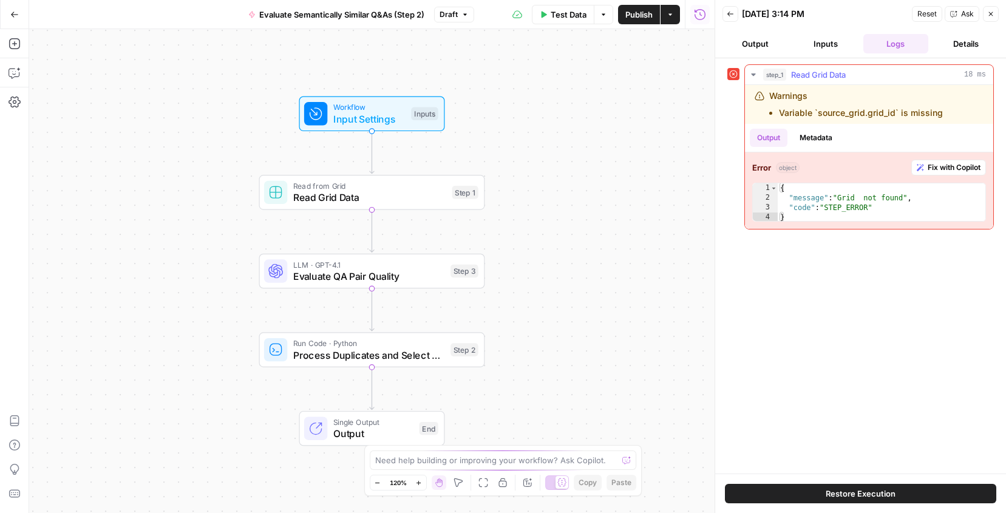
click at [956, 174] on button "Fix with Copilot" at bounding box center [948, 168] width 75 height 16
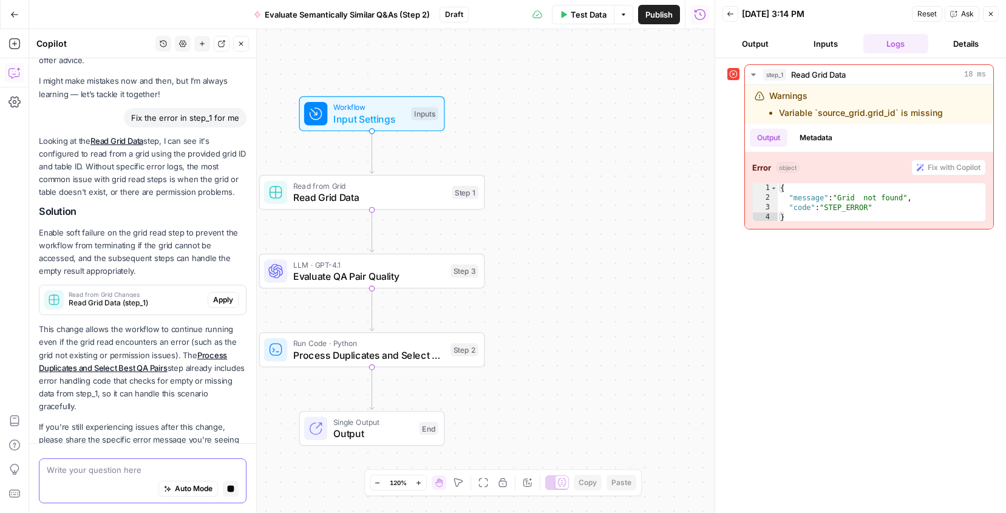
scroll to position [73, 0]
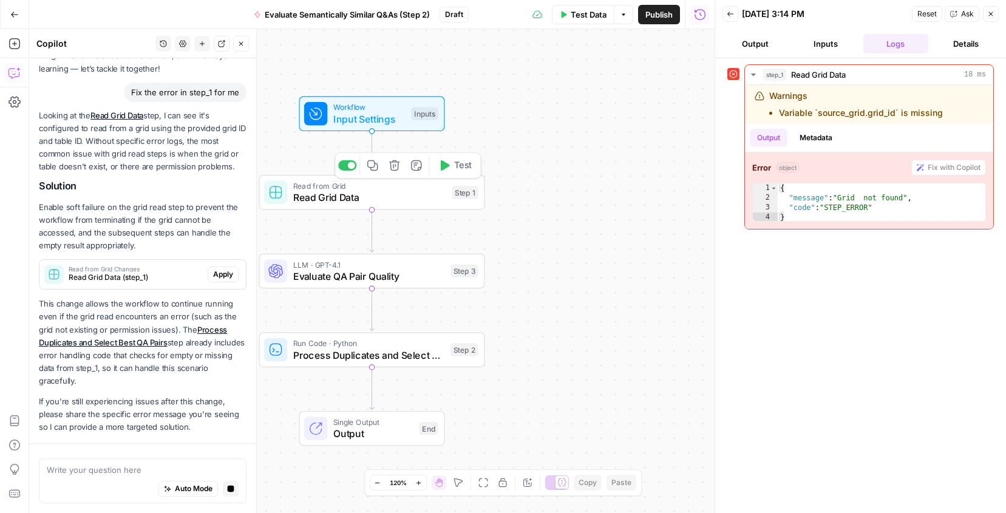
click at [345, 203] on span "Read Grid Data" at bounding box center [369, 197] width 153 height 15
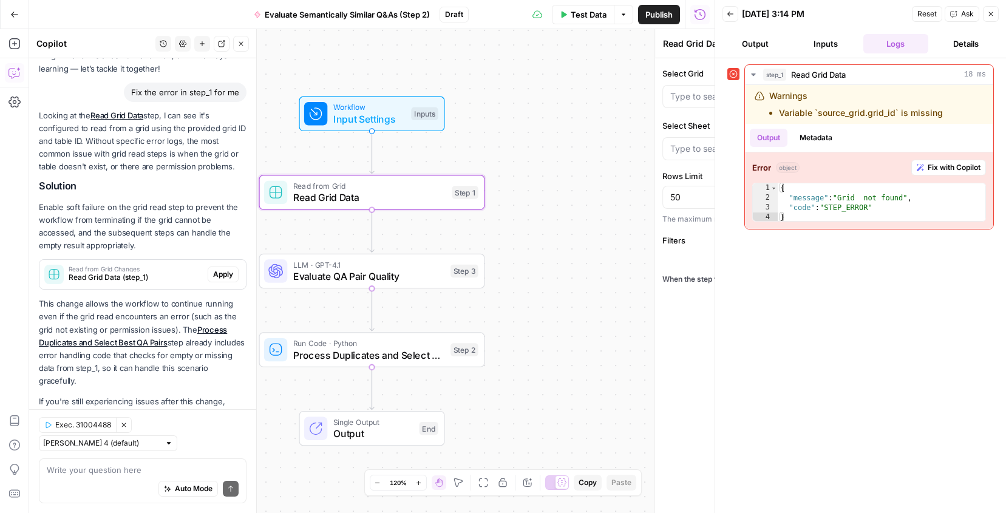
scroll to position [108, 0]
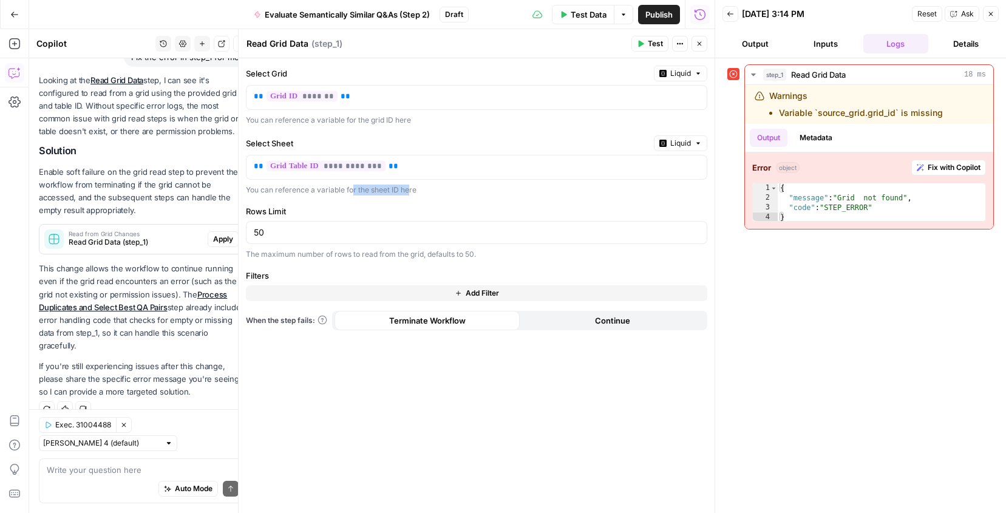
drag, startPoint x: 352, startPoint y: 191, endPoint x: 444, endPoint y: 195, distance: 91.8
click at [443, 195] on div "**********" at bounding box center [477, 285] width 476 height 455
click at [444, 195] on div "**********" at bounding box center [477, 285] width 476 height 455
click at [971, 166] on span "Fix with Copilot" at bounding box center [954, 167] width 53 height 11
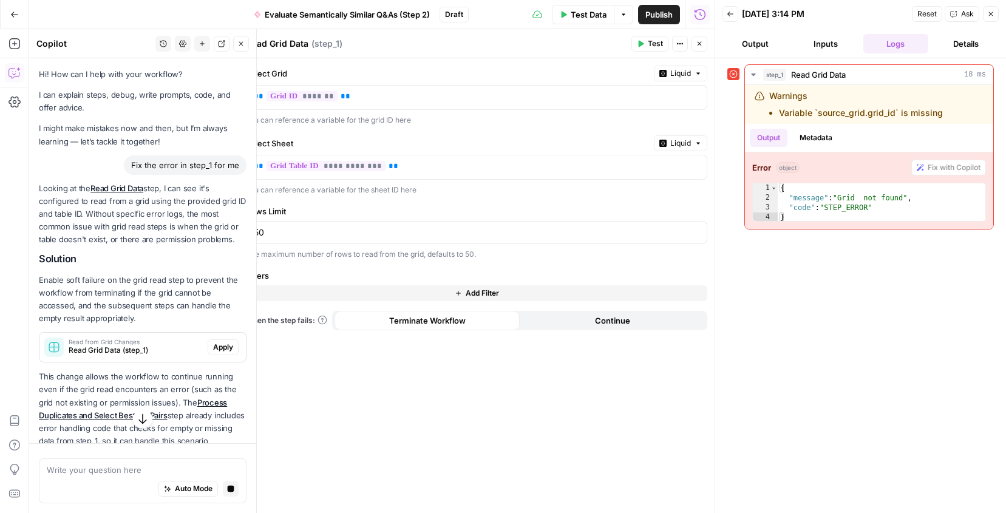
scroll to position [119, 0]
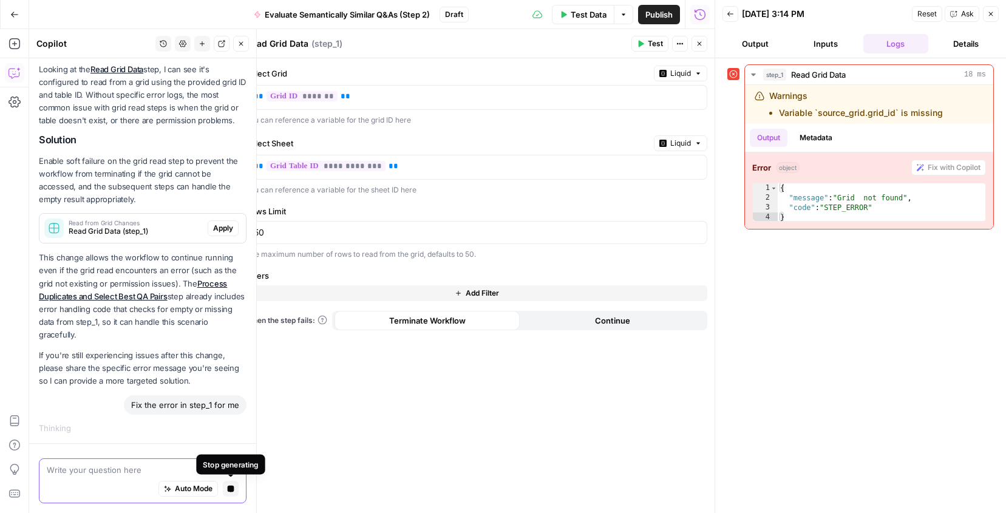
click at [228, 490] on icon "button" at bounding box center [231, 489] width 7 height 7
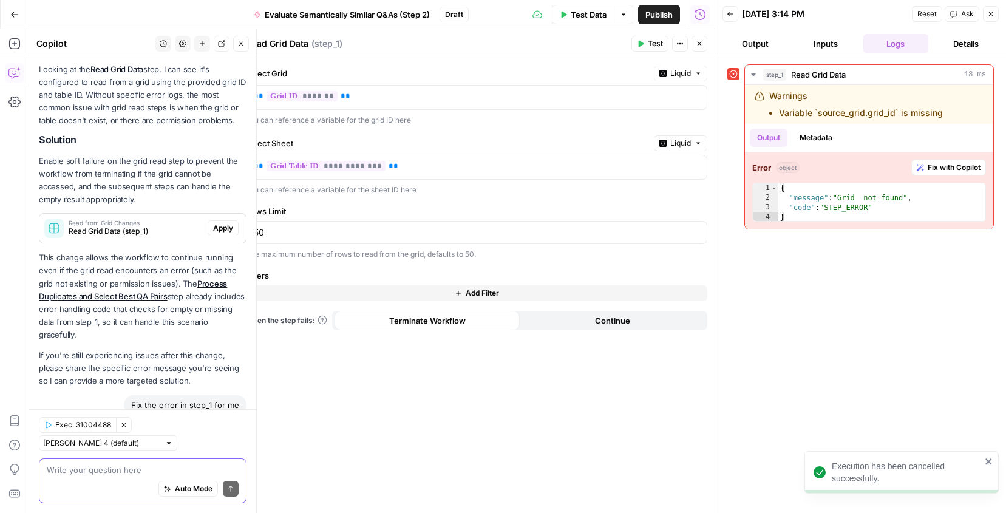
scroll to position [135, 0]
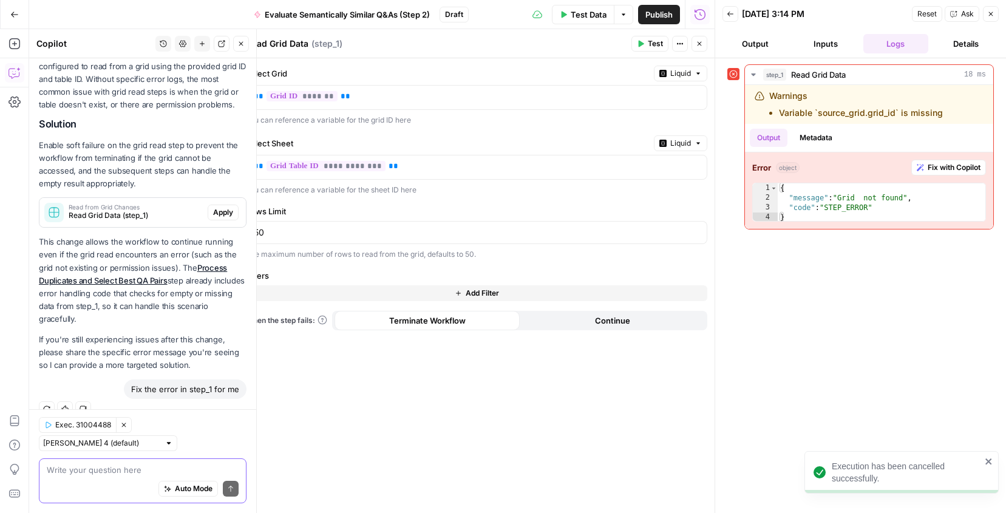
click at [166, 50] on button "History" at bounding box center [163, 44] width 16 height 16
click at [160, 85] on span "Fix the error in step_1 for me" at bounding box center [160, 86] width 169 height 12
click at [157, 86] on span "Fix the error in step_1 for me" at bounding box center [155, 86] width 158 height 12
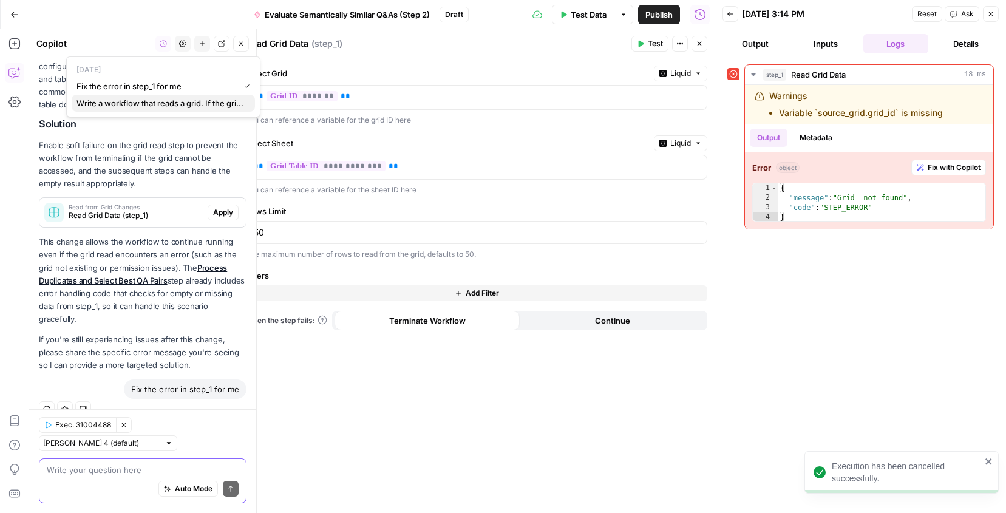
click at [154, 105] on span "Write a workflow that reads a grid. If the grid states "duplicate" in the "Outp…" at bounding box center [160, 103] width 169 height 12
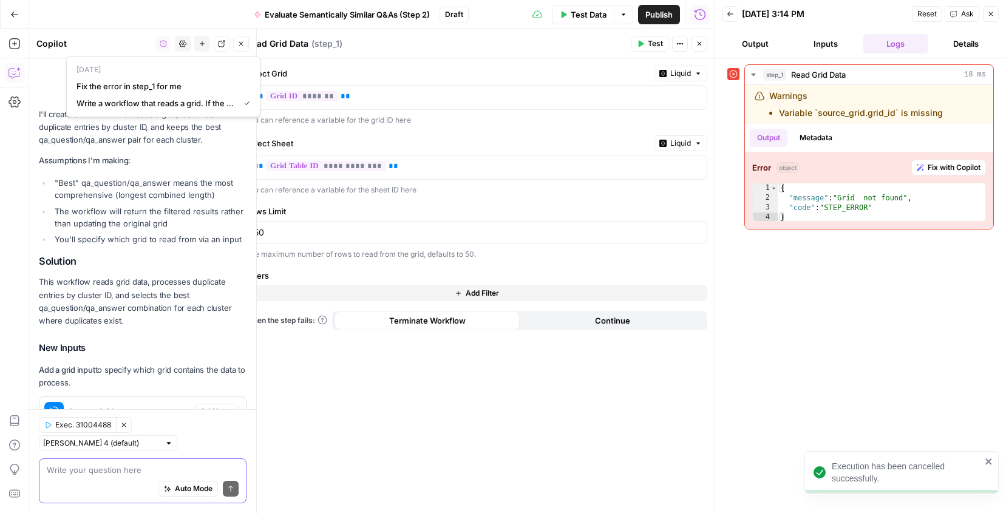
scroll to position [1793, 0]
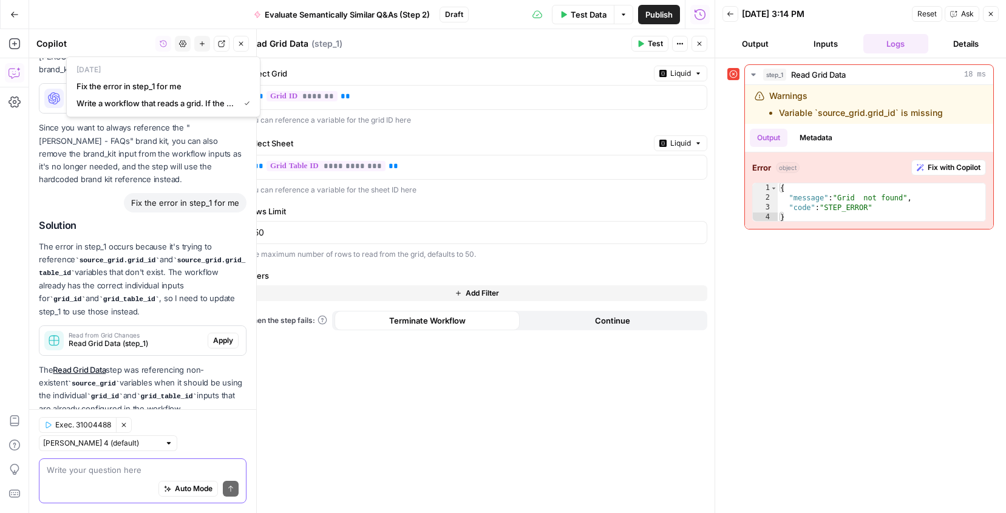
click at [174, 338] on span "Read Grid Data (step_1)" at bounding box center [136, 343] width 134 height 11
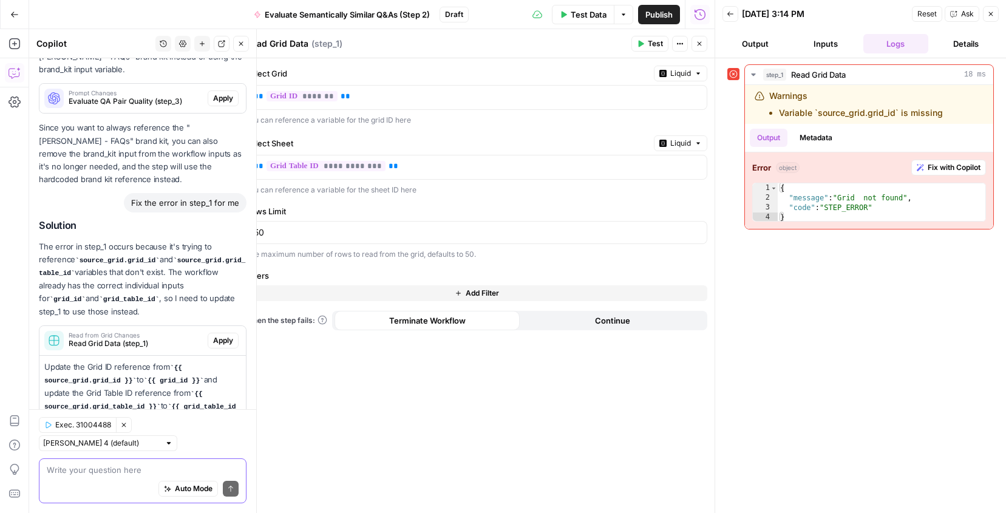
click at [225, 335] on span "Apply" at bounding box center [223, 340] width 20 height 11
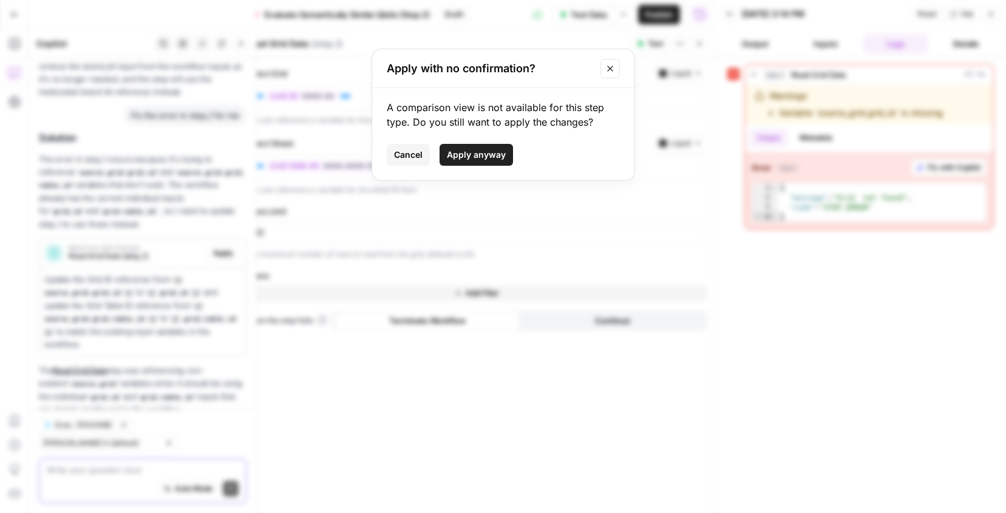
click at [497, 156] on span "Apply anyway" at bounding box center [476, 155] width 59 height 12
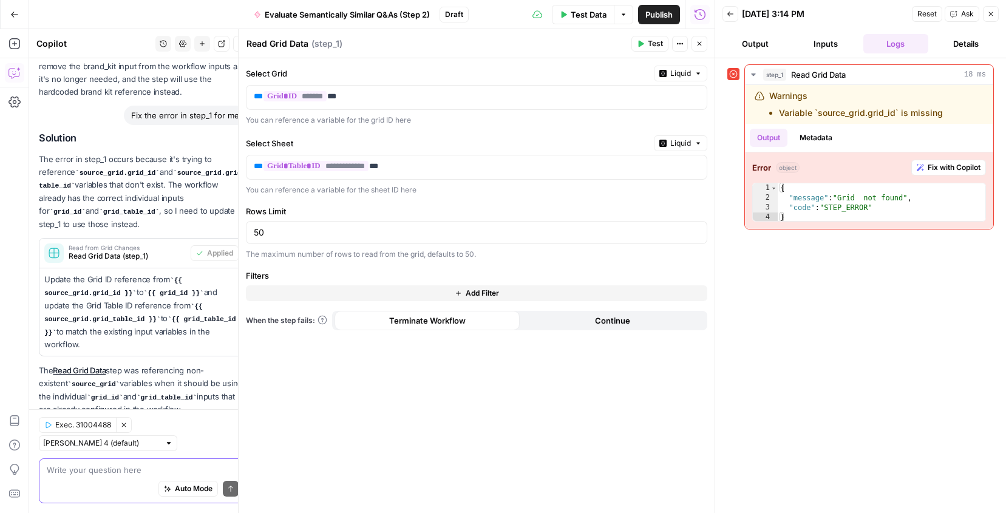
click at [991, 14] on icon "button" at bounding box center [991, 14] width 4 height 4
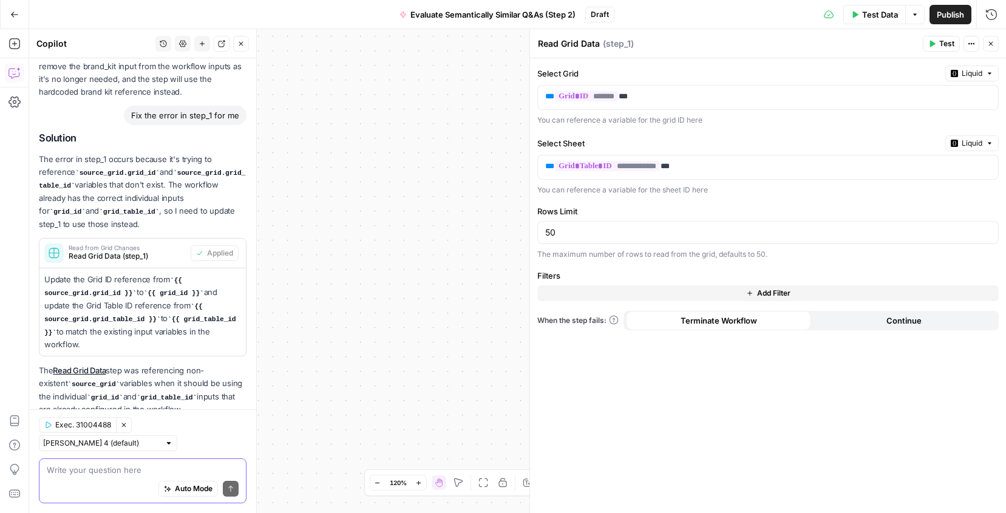
click at [991, 44] on icon "button" at bounding box center [991, 44] width 4 height 4
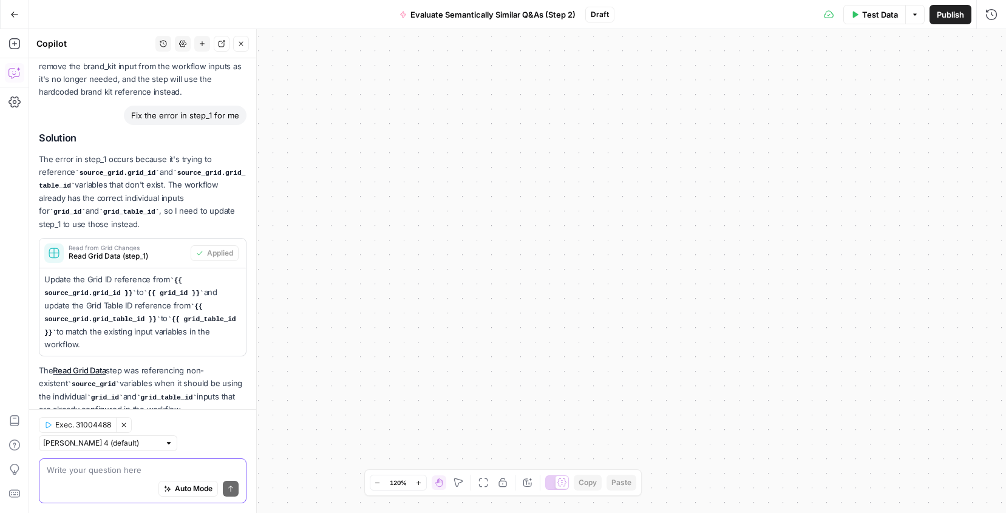
click at [880, 10] on span "Test Data" at bounding box center [880, 14] width 36 height 12
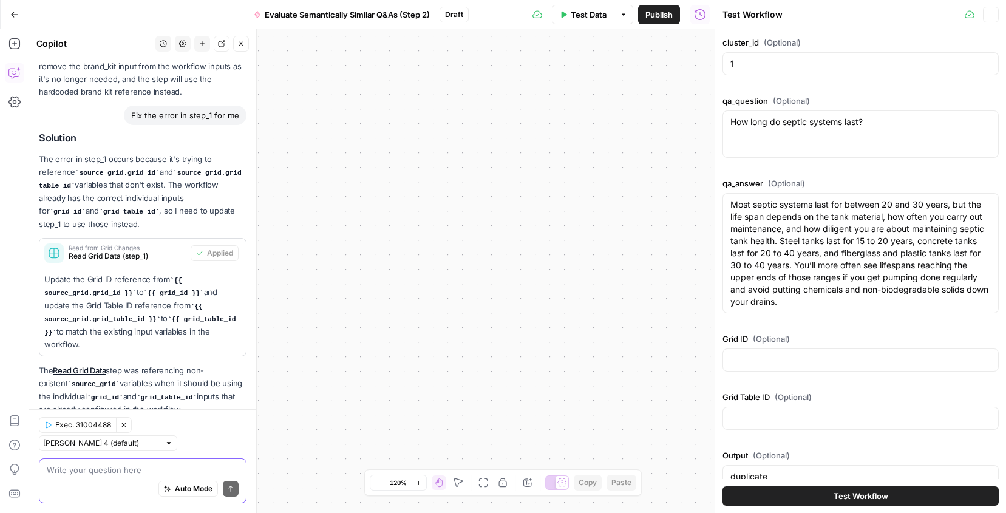
type input "Angi - FAQs"
click at [818, 499] on button "Test Workflow" at bounding box center [860, 495] width 276 height 19
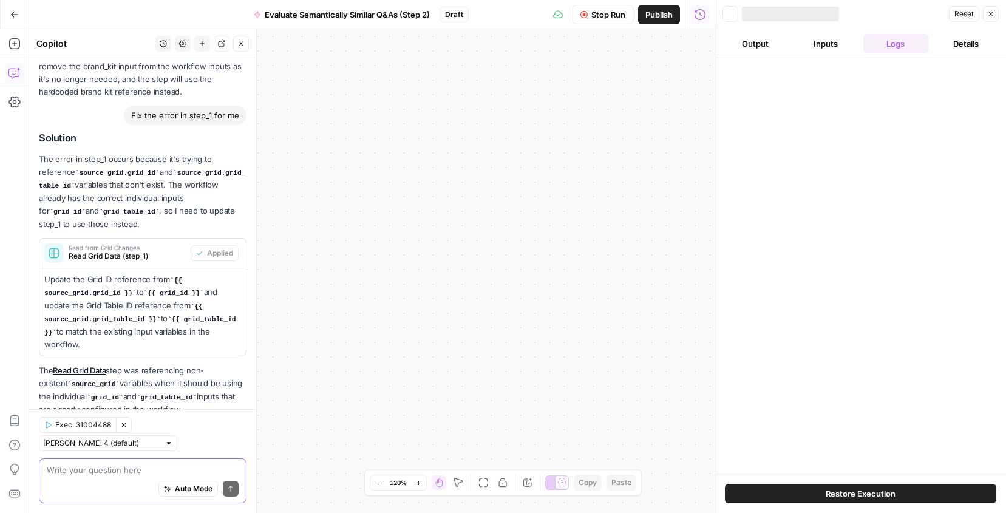
click at [238, 44] on icon "button" at bounding box center [240, 43] width 7 height 7
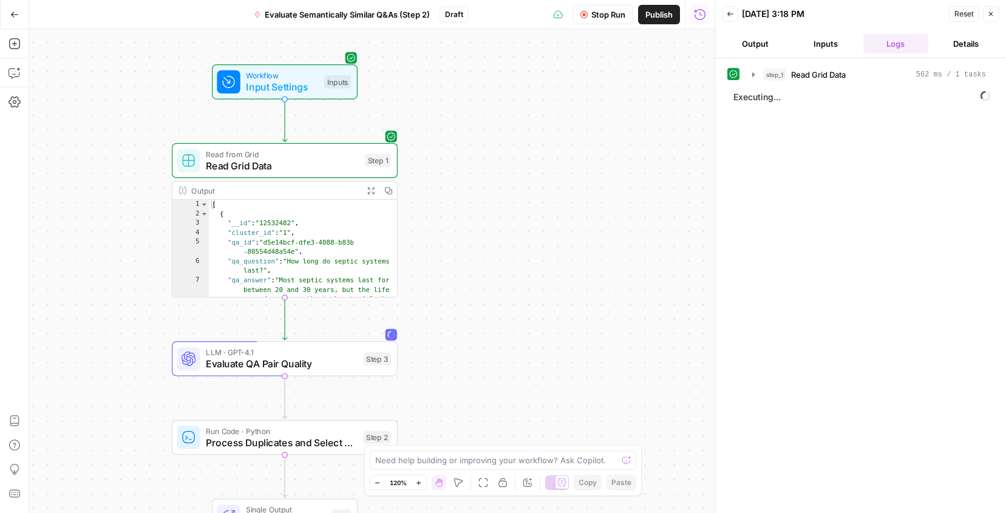
drag, startPoint x: 365, startPoint y: 294, endPoint x: 605, endPoint y: 183, distance: 264.0
click at [605, 183] on div "Workflow Input Settings Inputs Read from Grid Read Grid Data Step 1 Output Expa…" at bounding box center [371, 271] width 685 height 484
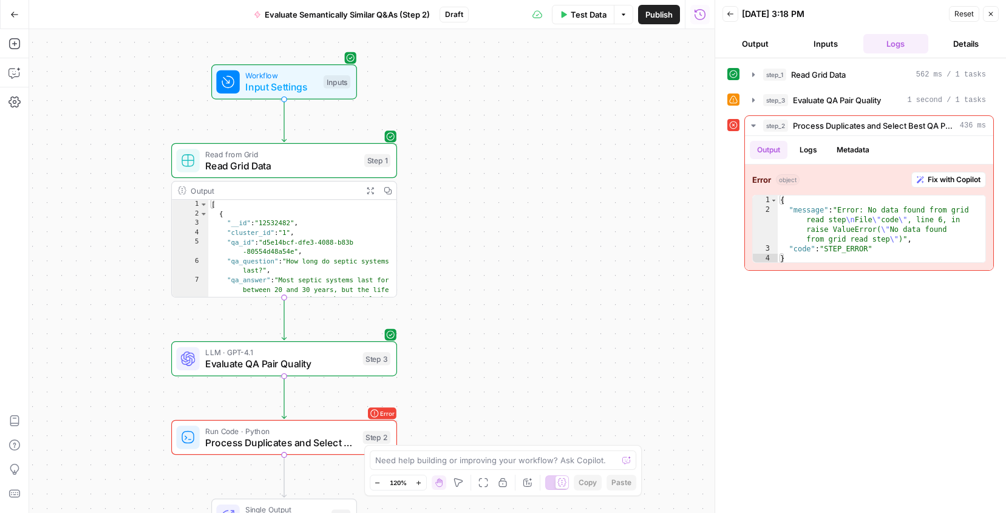
click at [663, 17] on span "Publish" at bounding box center [658, 14] width 27 height 12
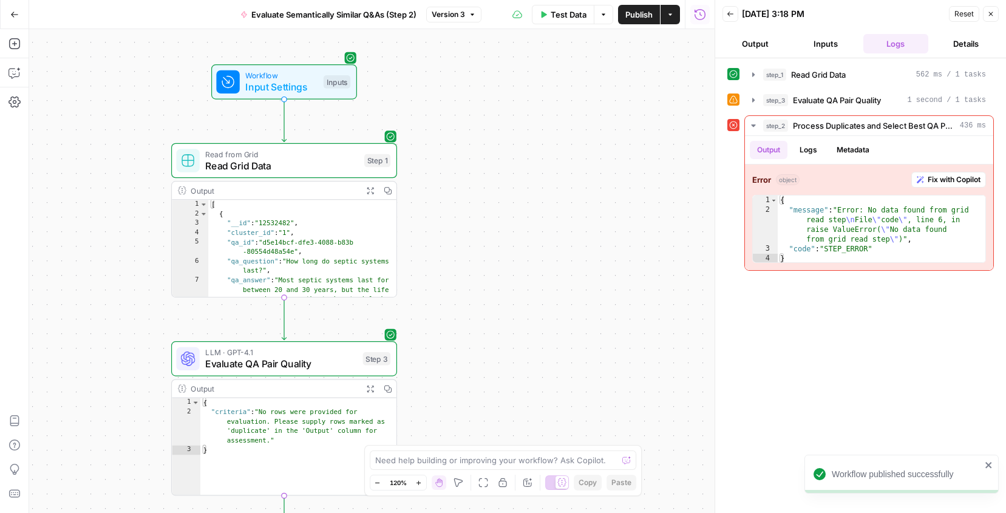
click at [581, 139] on div "Workflow Input Settings Inputs Read from Grid Read Grid Data Step 1 Output Expa…" at bounding box center [371, 271] width 685 height 484
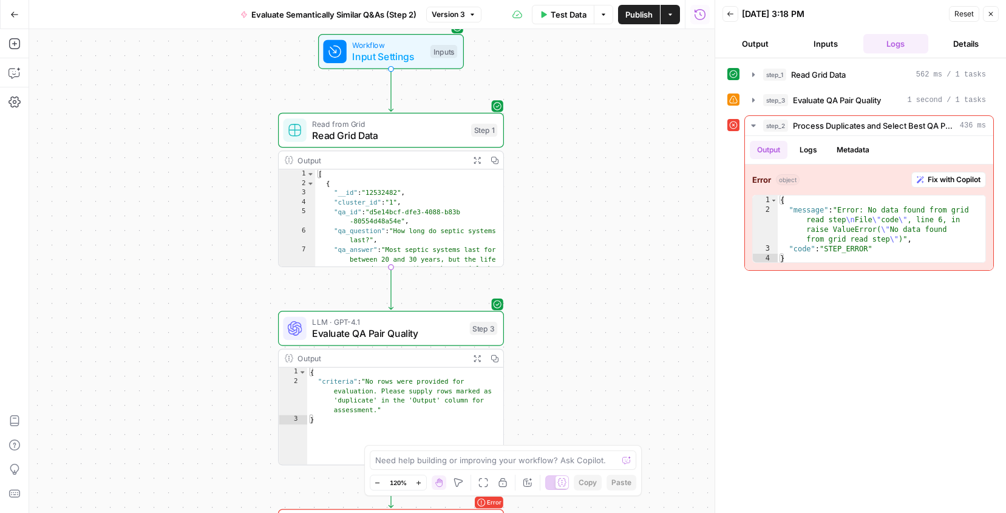
drag, startPoint x: 532, startPoint y: 298, endPoint x: 639, endPoint y: 268, distance: 111.1
click at [639, 268] on div "Workflow Input Settings Inputs Read from Grid Read Grid Data Step 1 Output Expa…" at bounding box center [371, 271] width 685 height 484
click at [952, 175] on span "Fix with Copilot" at bounding box center [954, 179] width 53 height 11
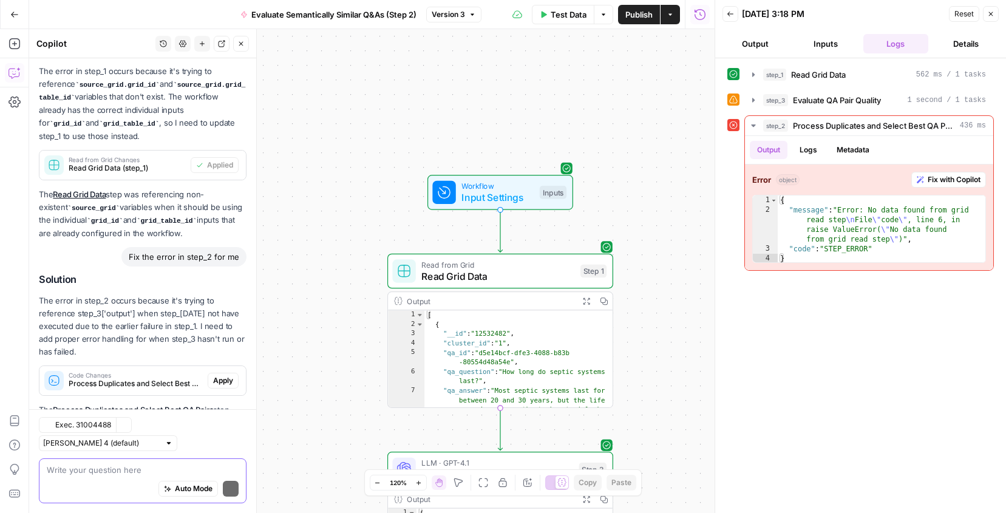
scroll to position [2021, 0]
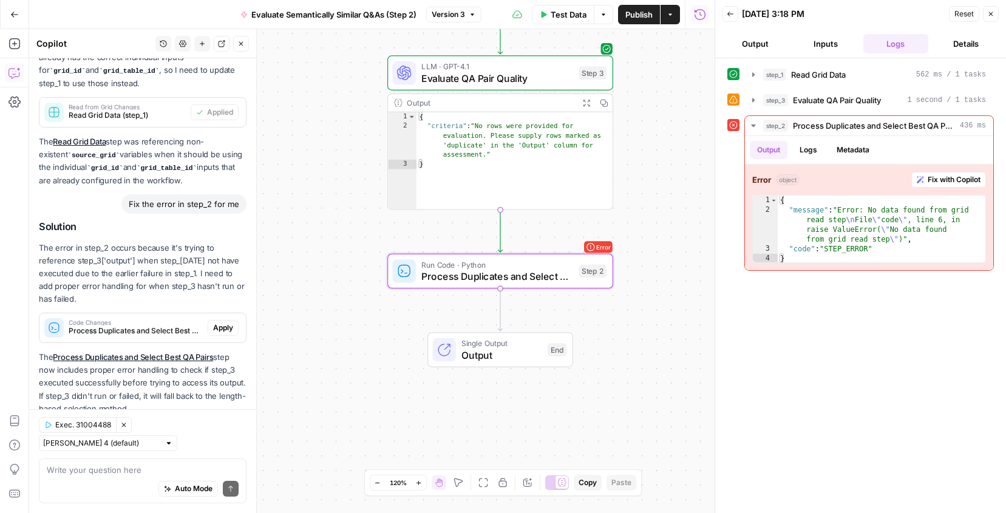
click at [222, 322] on span "Apply" at bounding box center [223, 327] width 20 height 11
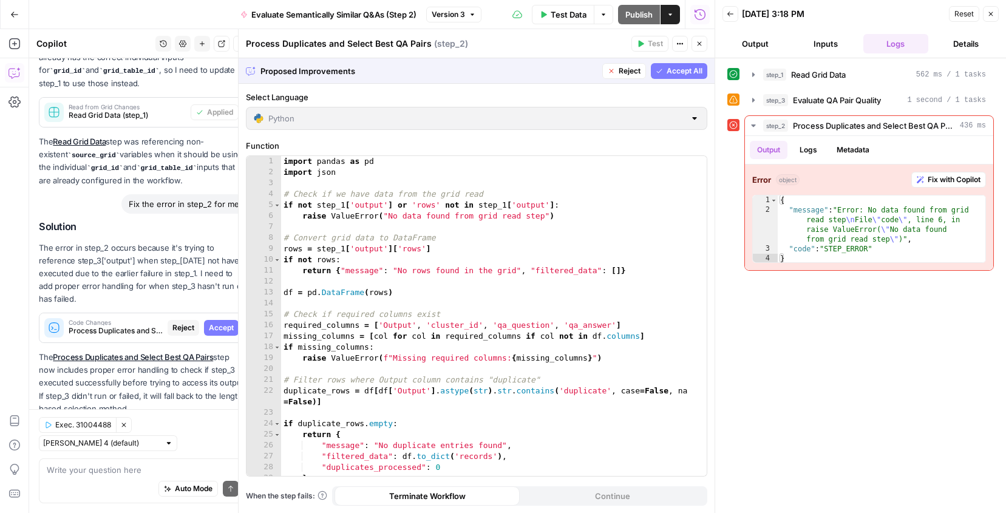
click at [698, 72] on span "Accept All" at bounding box center [685, 71] width 36 height 11
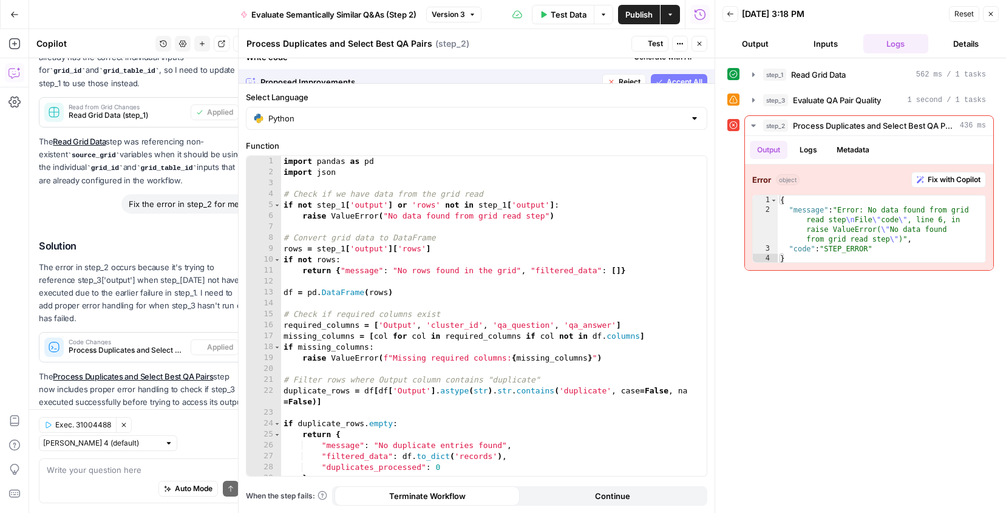
scroll to position [2040, 0]
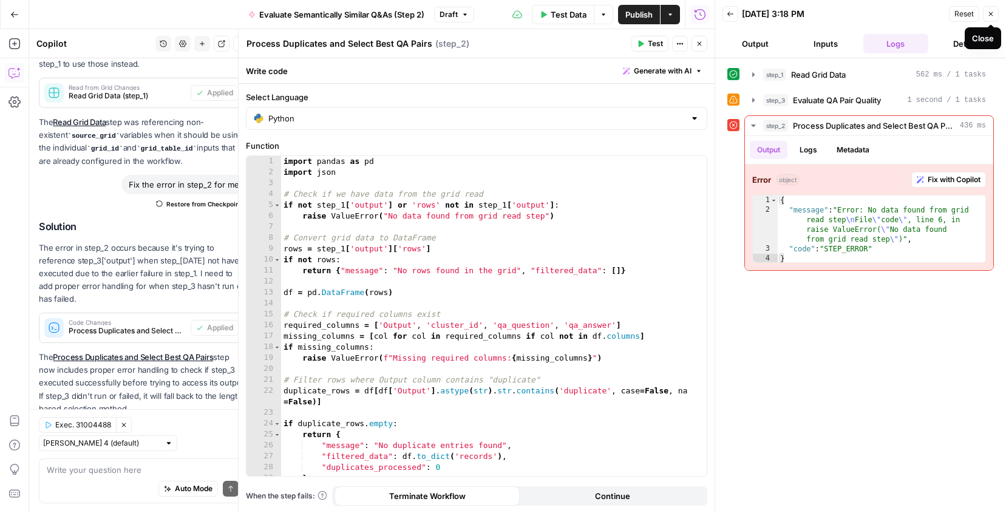
click at [996, 13] on button "Close" at bounding box center [991, 14] width 16 height 16
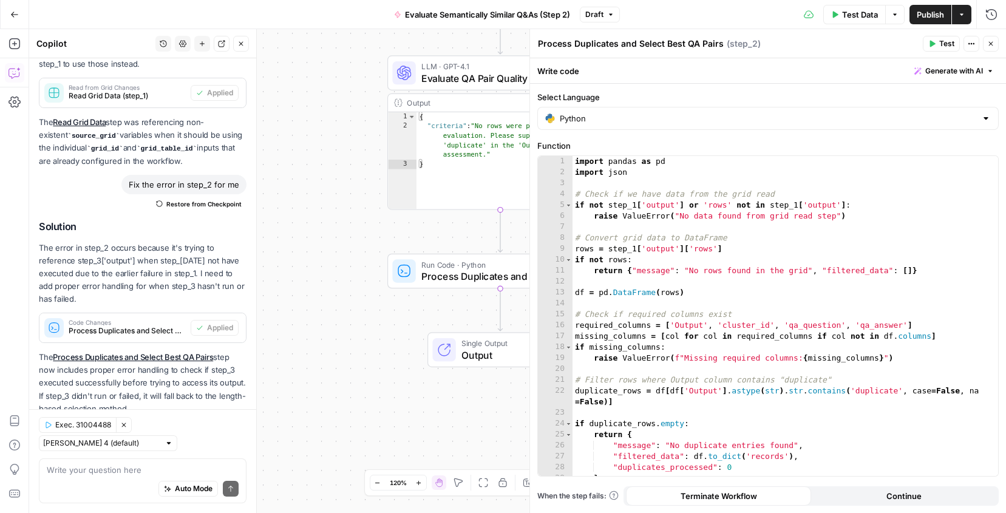
click at [994, 44] on icon "button" at bounding box center [990, 43] width 7 height 7
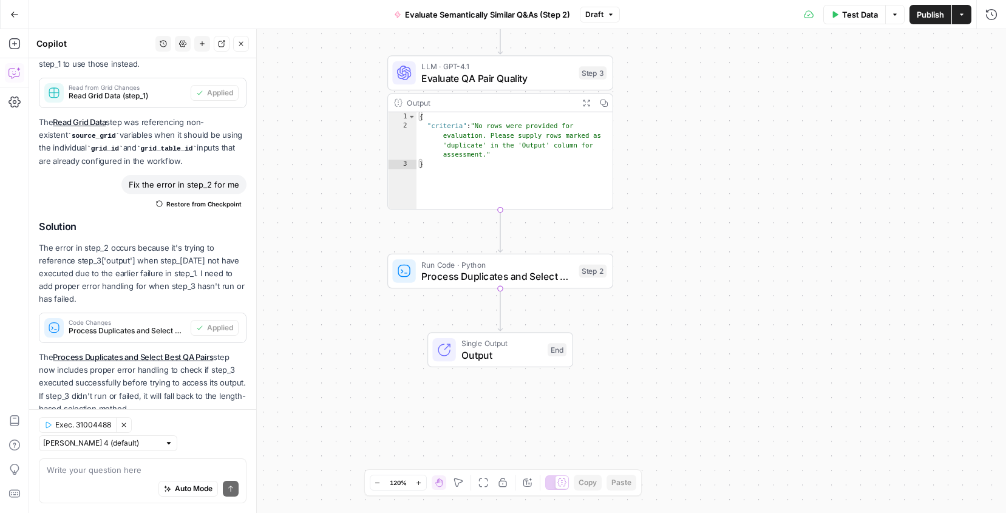
click at [919, 19] on span "Publish" at bounding box center [930, 14] width 27 height 12
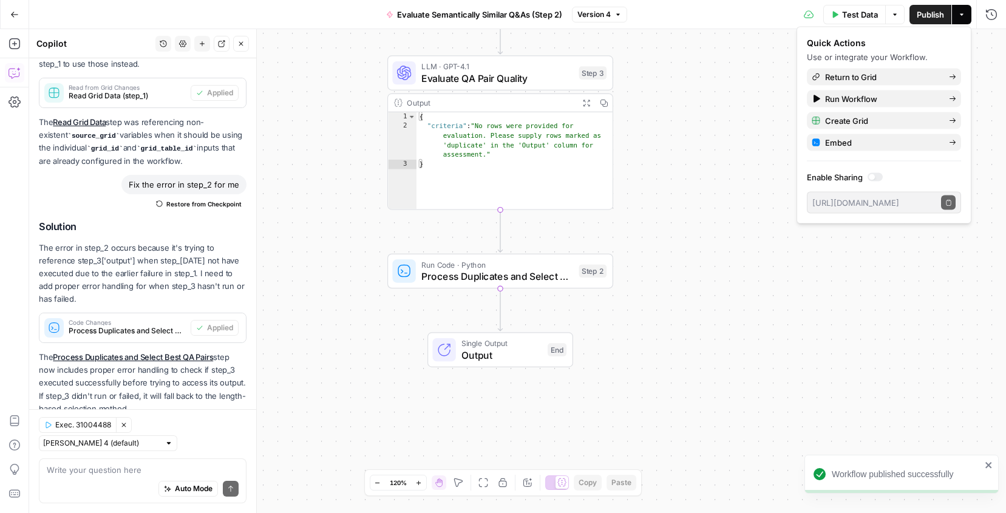
click at [717, 158] on div "Workflow Input Settings Inputs Read from Grid Read Grid Data Step 1 Output Expa…" at bounding box center [517, 271] width 977 height 484
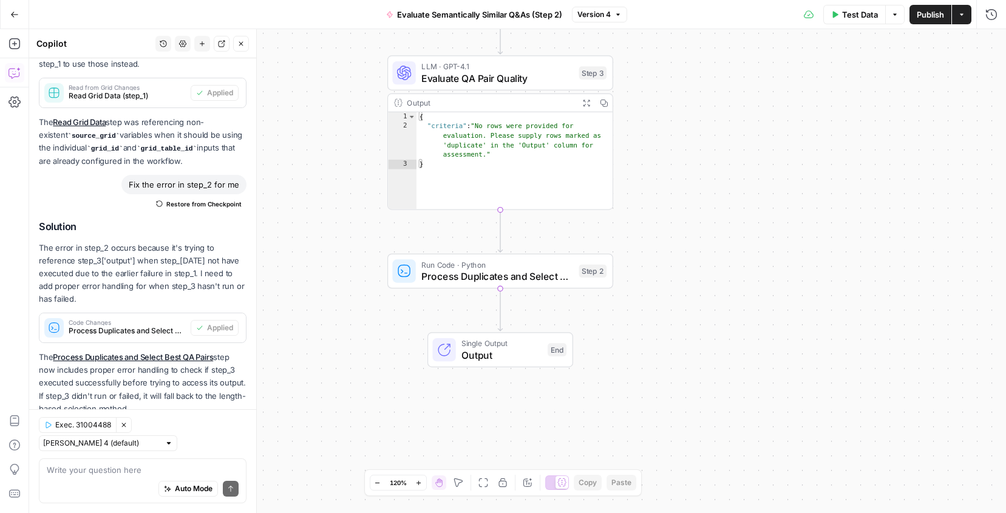
drag, startPoint x: 739, startPoint y: 149, endPoint x: 746, endPoint y: 220, distance: 70.8
click at [746, 220] on div "Workflow Input Settings Inputs Read from Grid Read Grid Data Step 1 Output Expa…" at bounding box center [517, 271] width 977 height 484
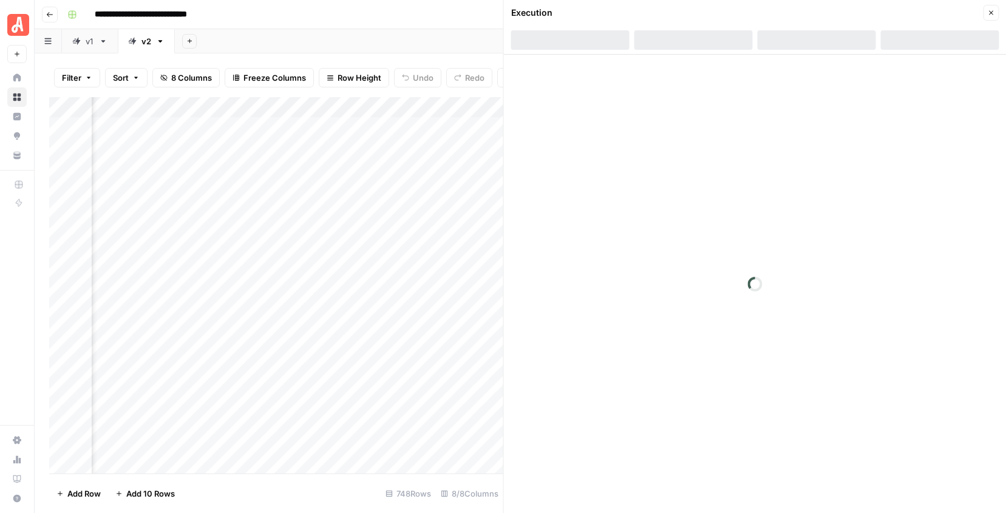
scroll to position [0, 312]
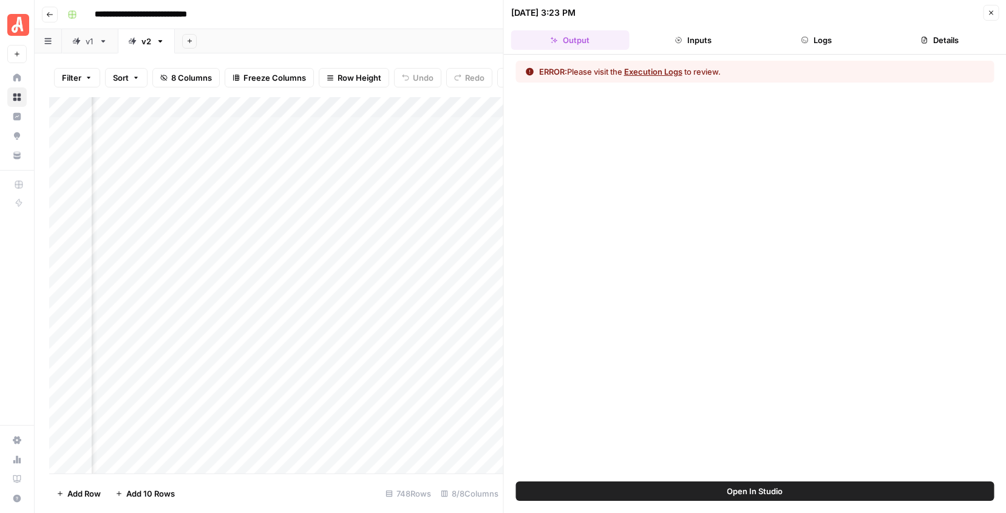
click at [993, 10] on icon "button" at bounding box center [990, 12] width 7 height 7
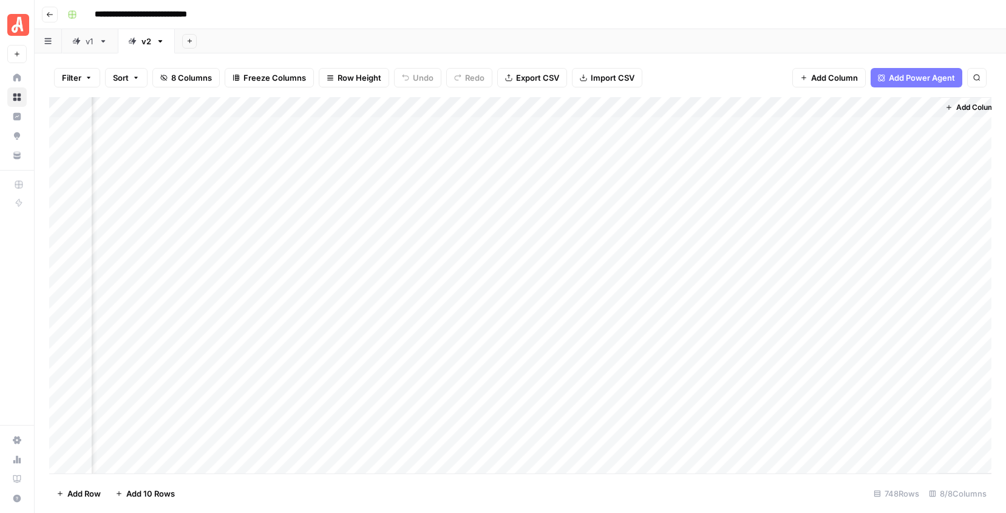
scroll to position [0, 278]
click at [926, 126] on div "Add Column" at bounding box center [520, 285] width 942 height 376
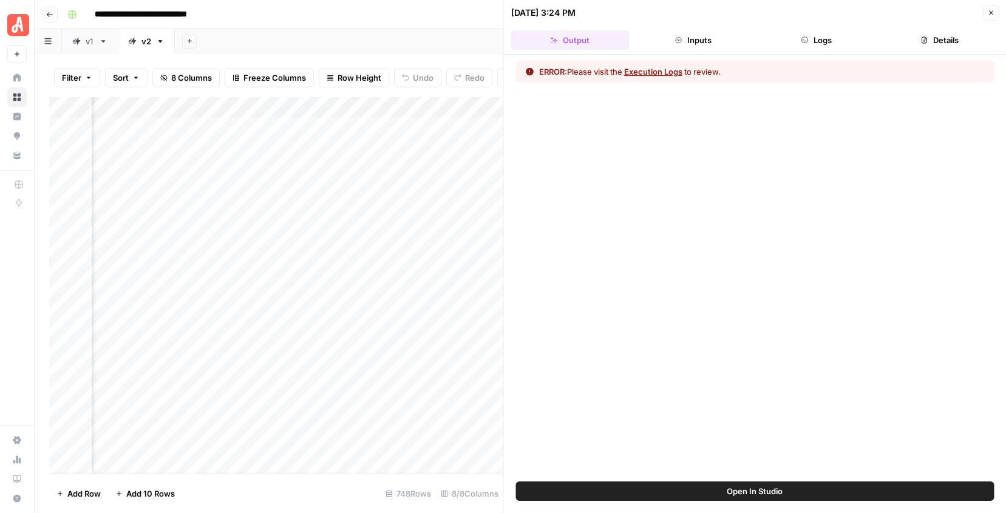
click at [996, 11] on button "Close" at bounding box center [991, 13] width 16 height 16
